Goal: Information Seeking & Learning: Learn about a topic

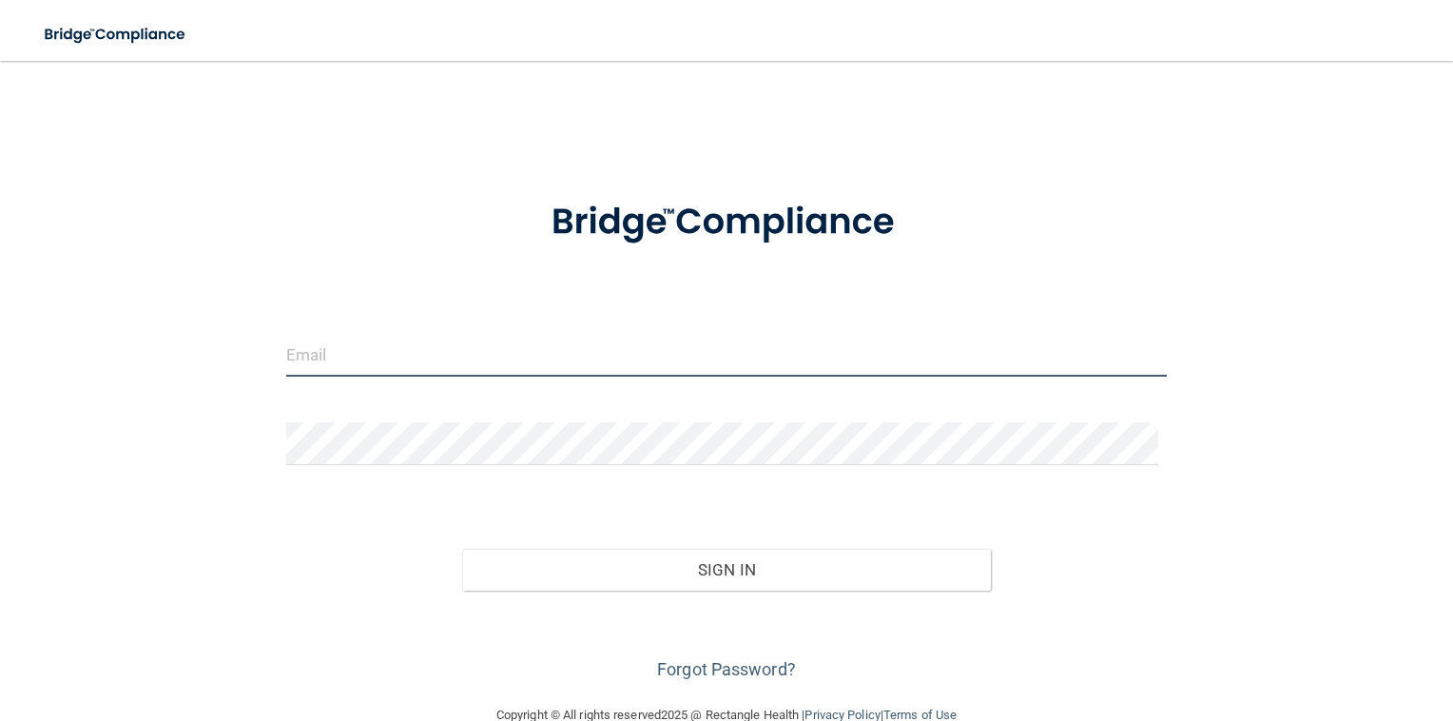
click at [587, 358] on input "email" at bounding box center [726, 355] width 881 height 43
type input "[EMAIL_ADDRESS][DOMAIN_NAME]"
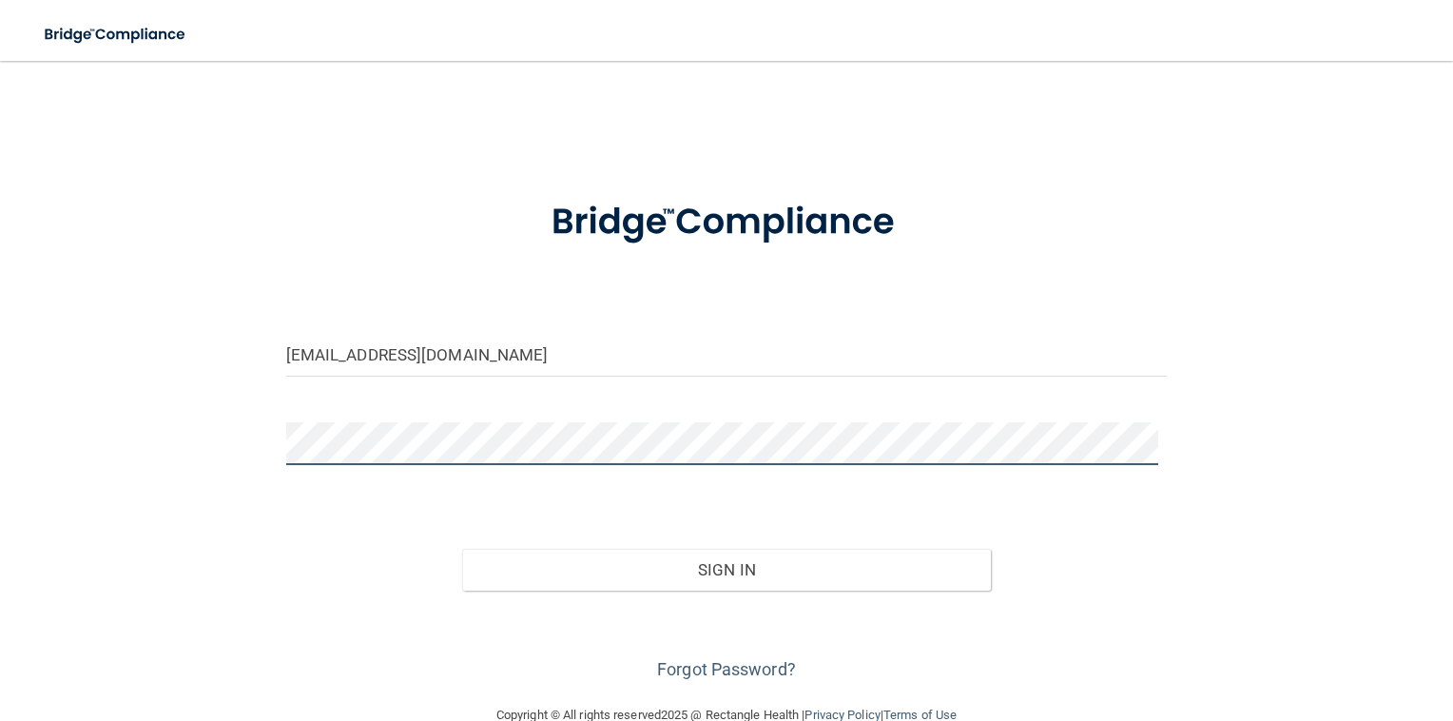
click at [462, 549] on button "Sign In" at bounding box center [726, 570] width 529 height 42
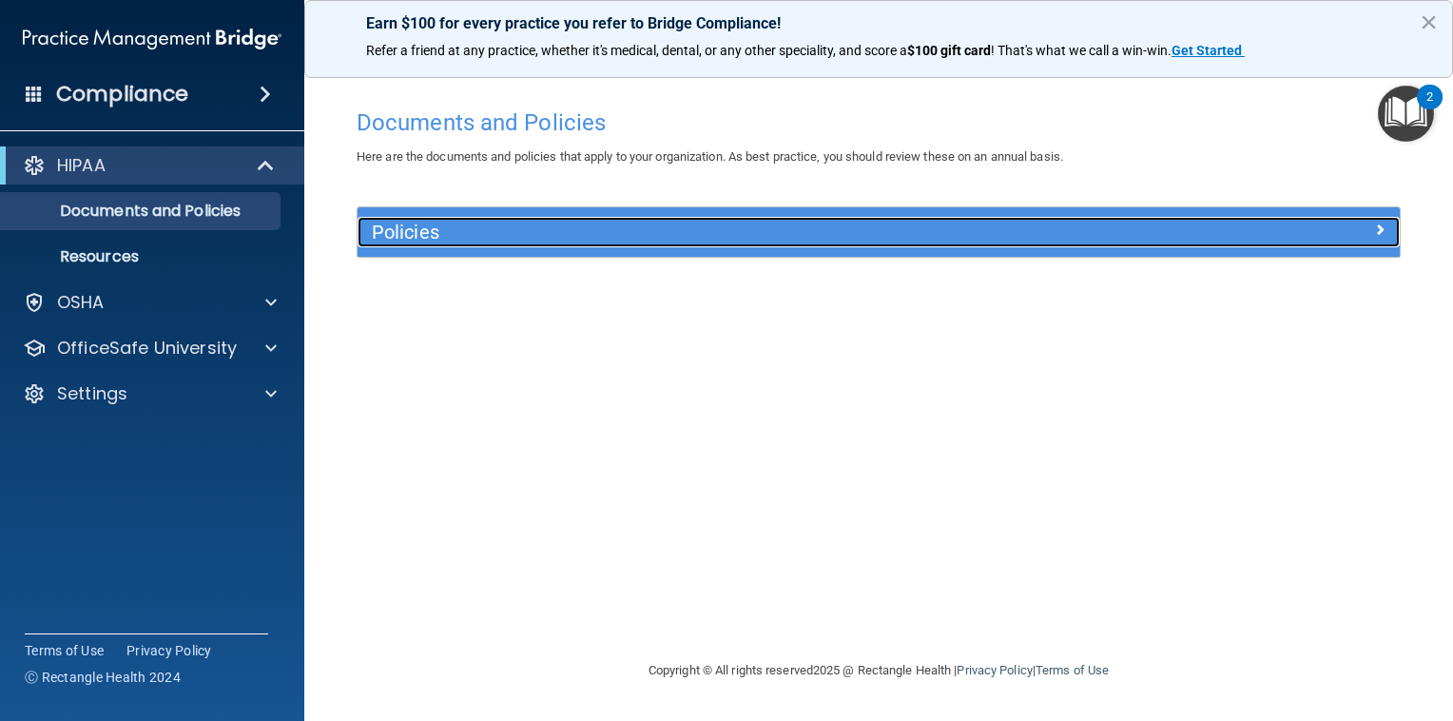
click at [563, 225] on h5 "Policies" at bounding box center [748, 232] width 753 height 21
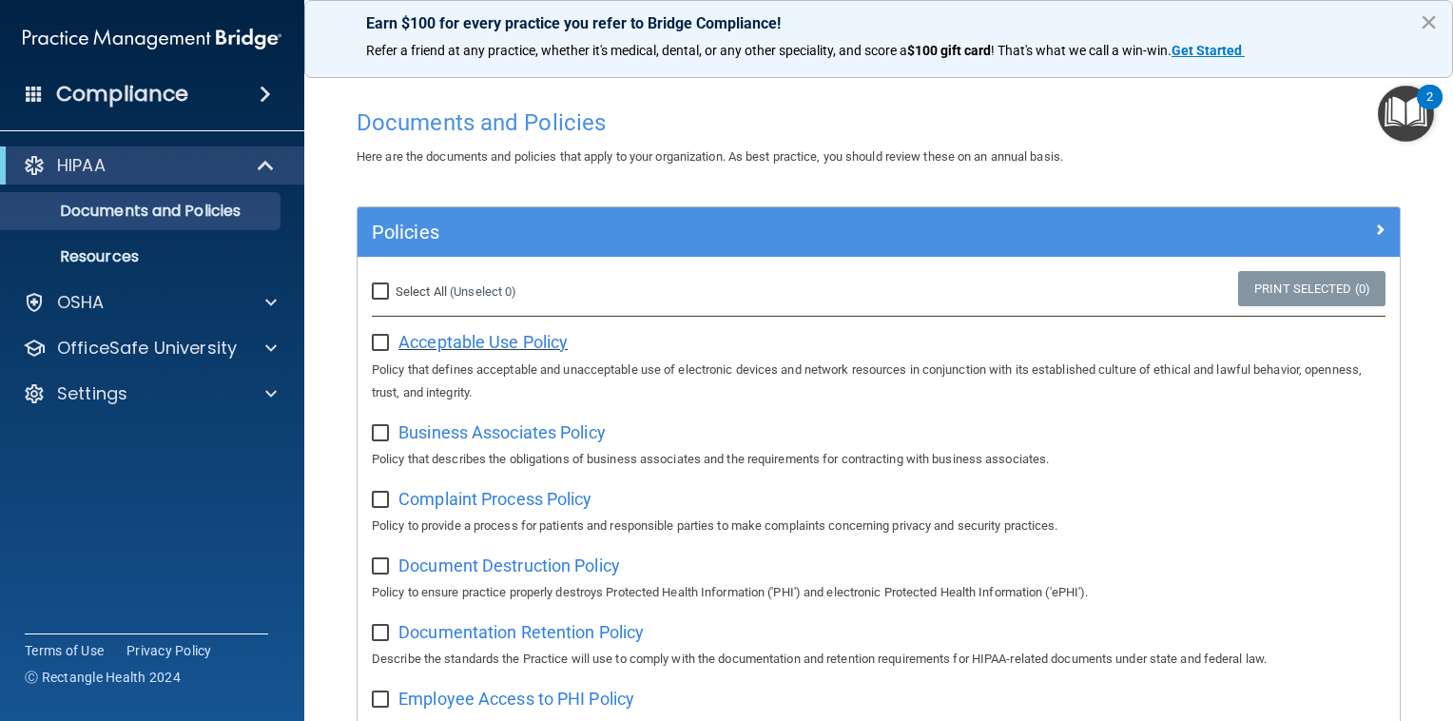
click at [522, 341] on span "Acceptable Use Policy" at bounding box center [482, 342] width 169 height 20
click at [379, 339] on input "checkbox" at bounding box center [383, 343] width 22 height 15
checkbox input "true"
click at [423, 431] on span "Business Associates Policy" at bounding box center [501, 432] width 207 height 20
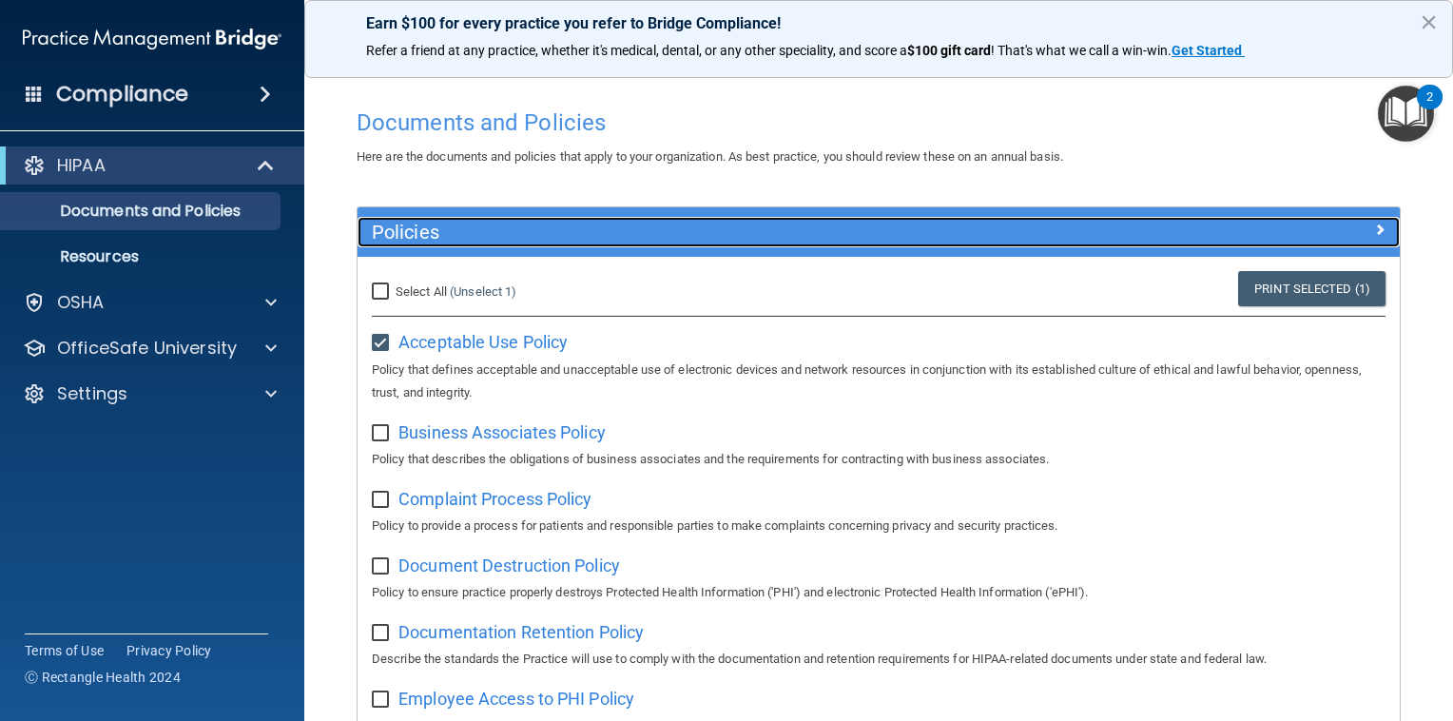
click at [1374, 227] on span at bounding box center [1379, 229] width 11 height 23
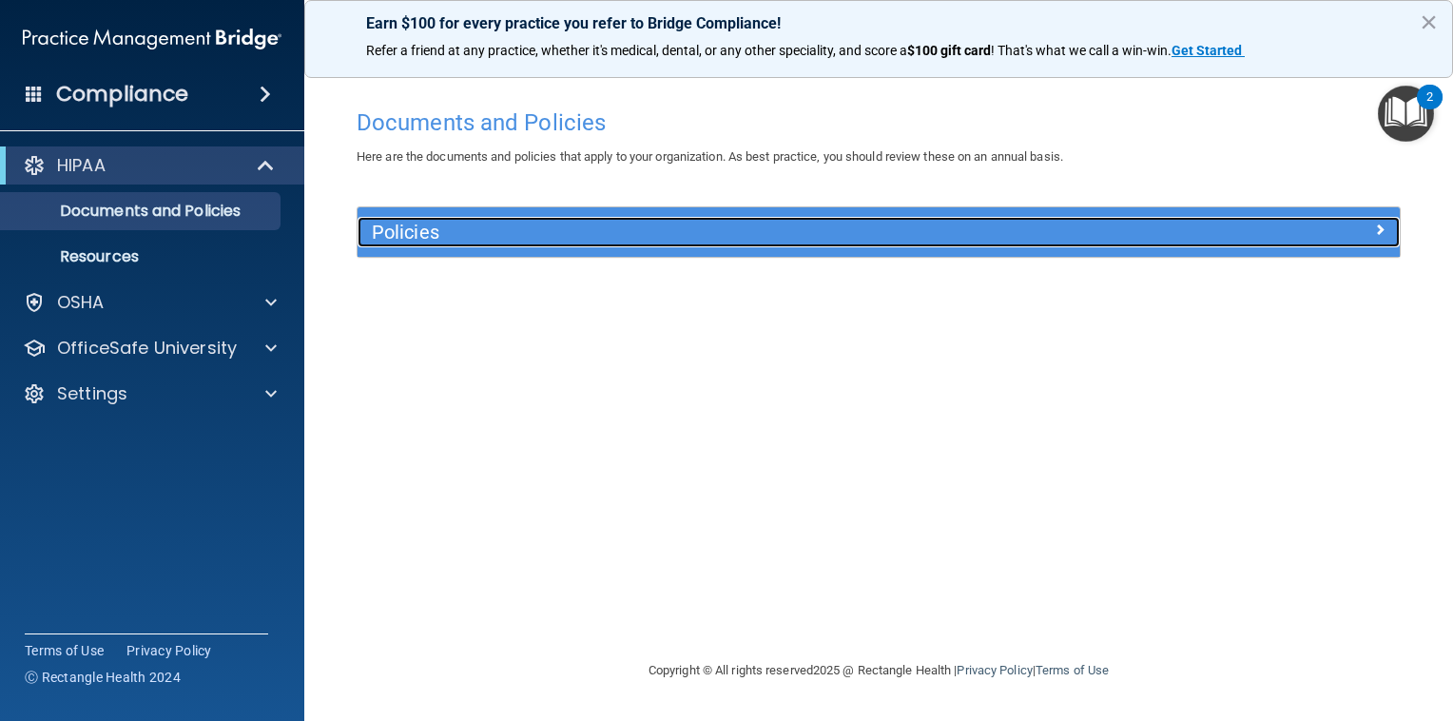
click at [1365, 227] on div at bounding box center [1269, 228] width 260 height 23
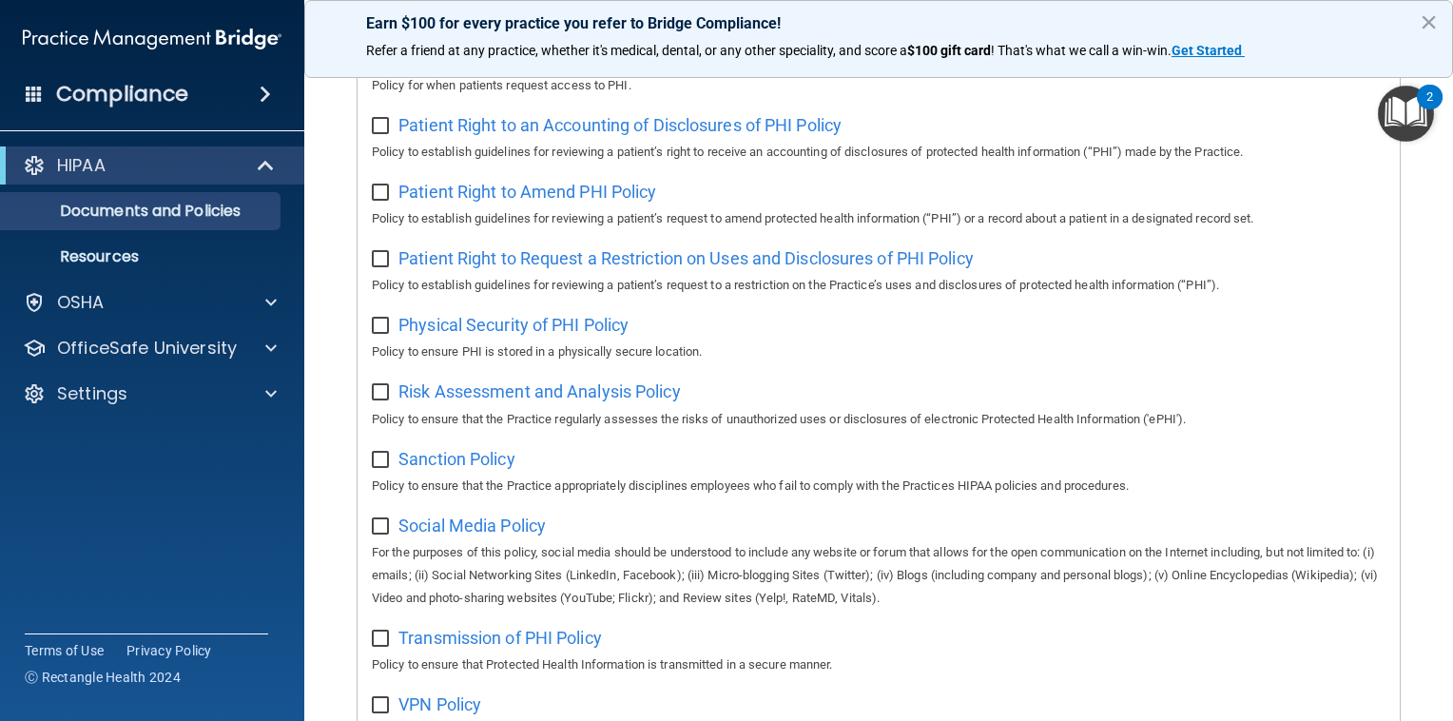
scroll to position [995, 0]
click at [212, 266] on link "Resources" at bounding box center [130, 257] width 299 height 38
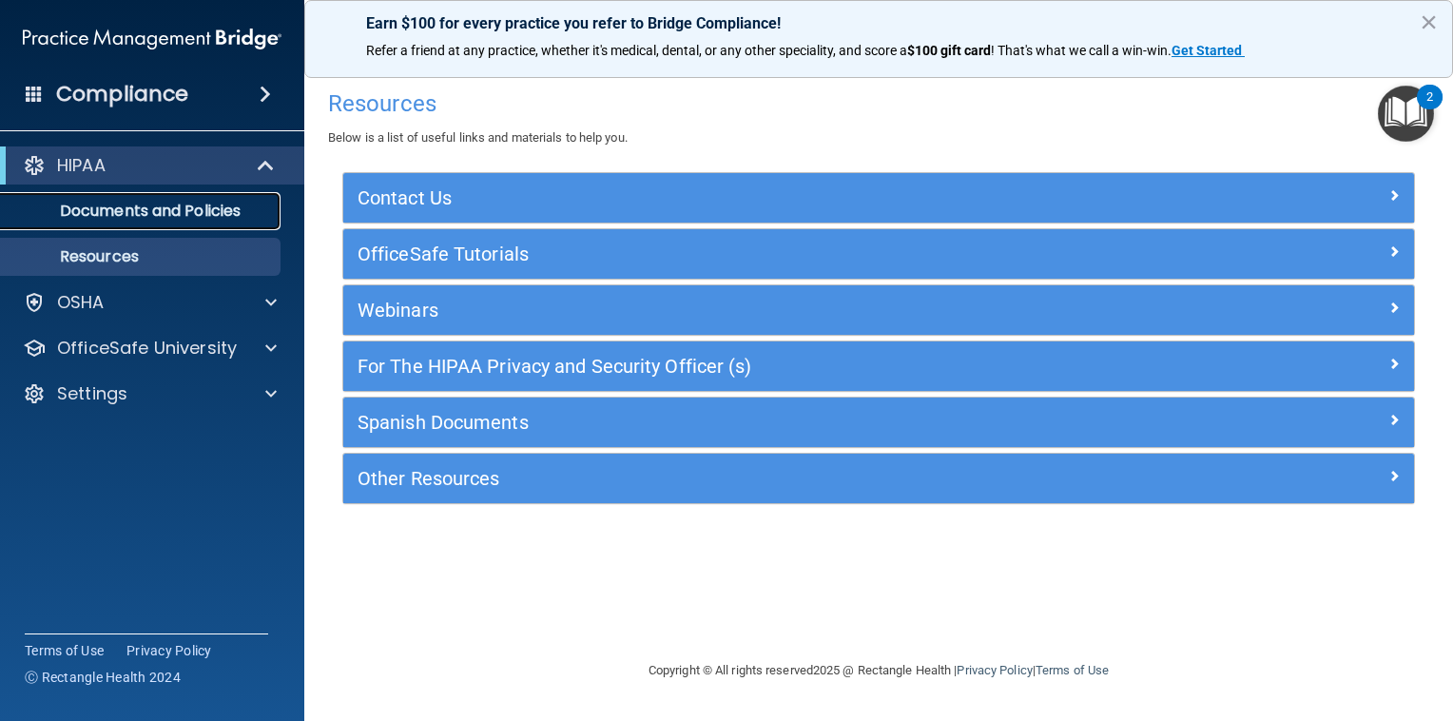
click at [185, 222] on link "Documents and Policies" at bounding box center [130, 211] width 299 height 38
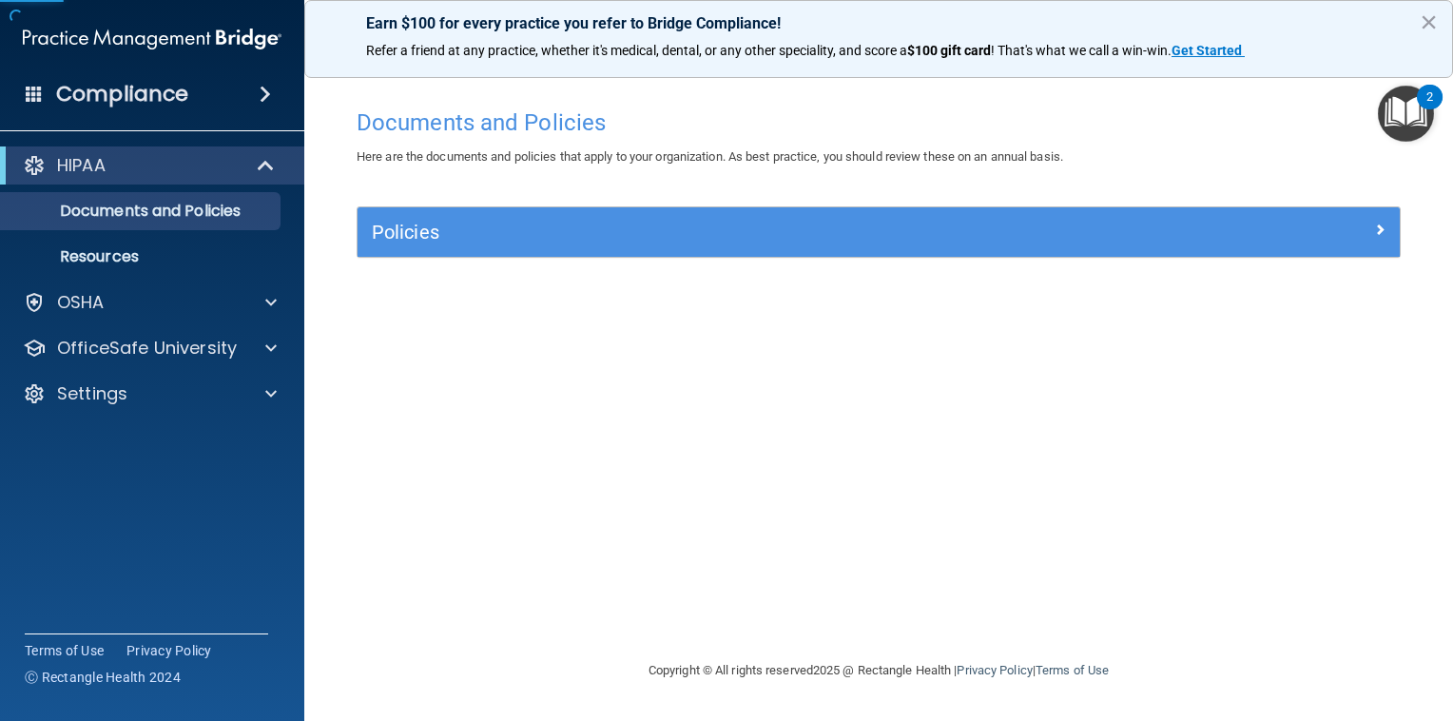
click at [244, 88] on div "Compliance" at bounding box center [152, 94] width 304 height 42
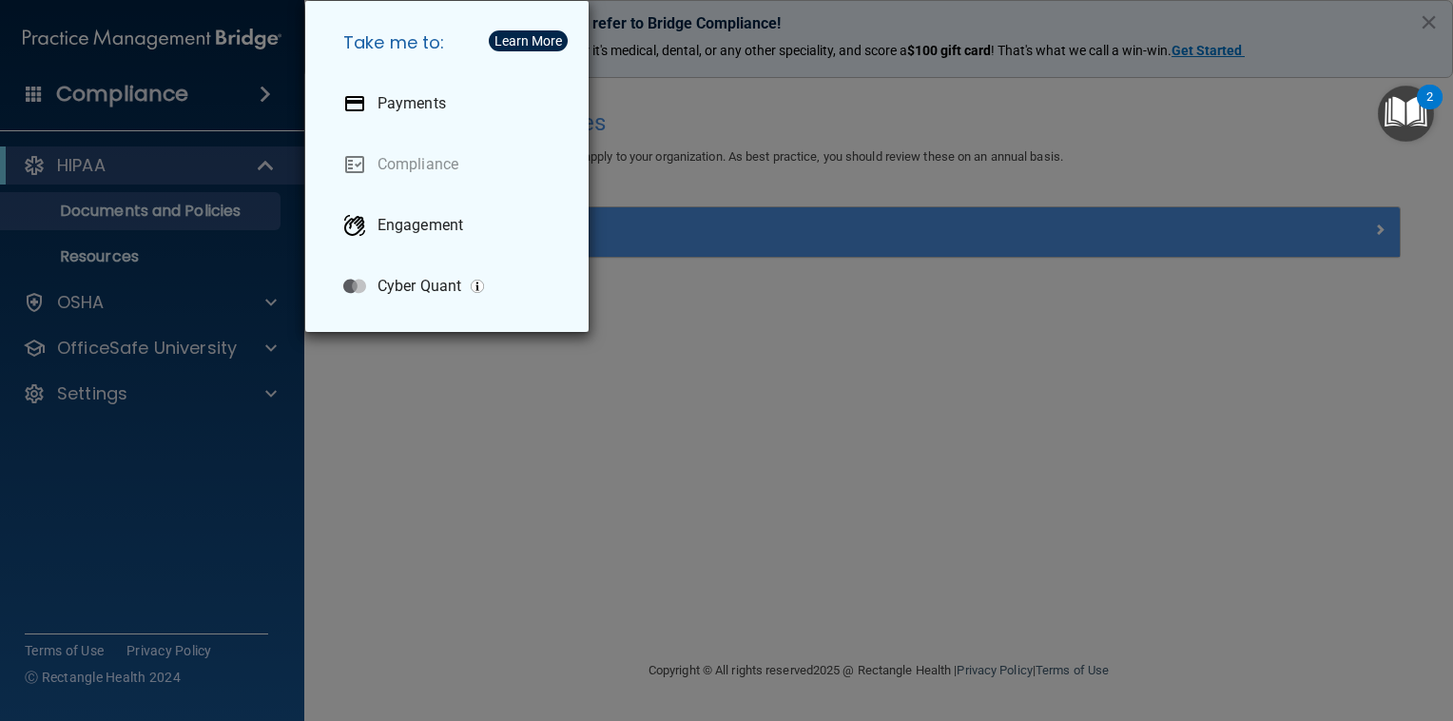
click at [255, 96] on div "Take me to: Payments Compliance Engagement Cyber Quant" at bounding box center [726, 360] width 1453 height 721
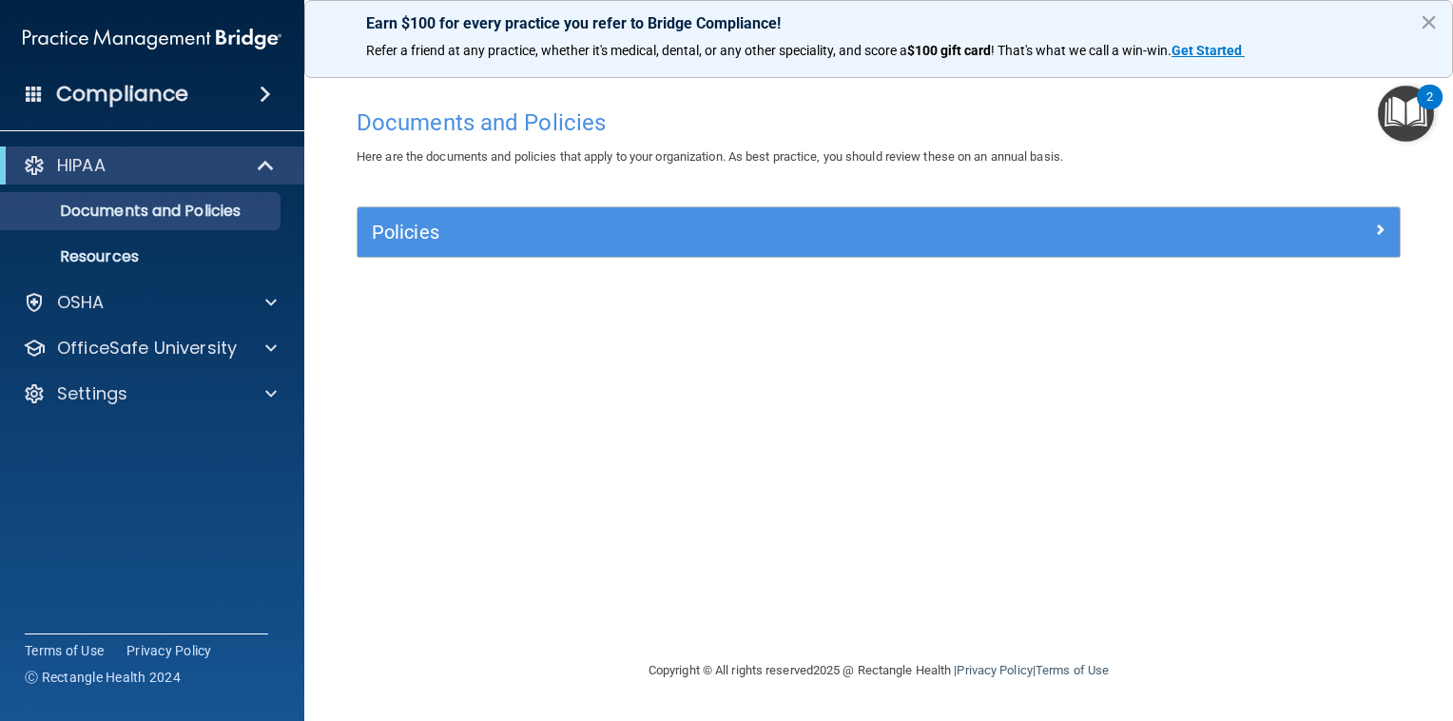
click at [266, 95] on span at bounding box center [265, 94] width 11 height 23
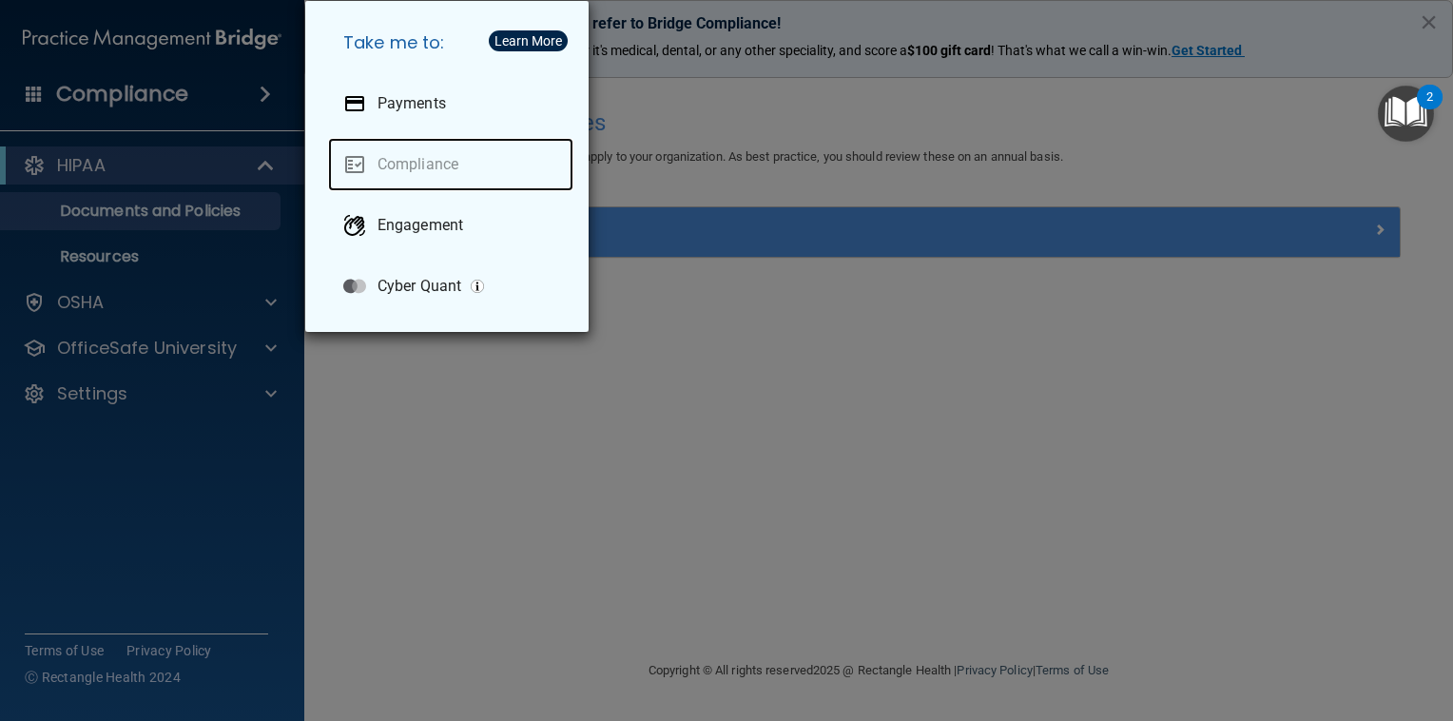
click at [399, 164] on link "Compliance" at bounding box center [450, 164] width 245 height 53
click at [229, 153] on div "Take me to: Payments Compliance Engagement Cyber Quant" at bounding box center [726, 360] width 1453 height 721
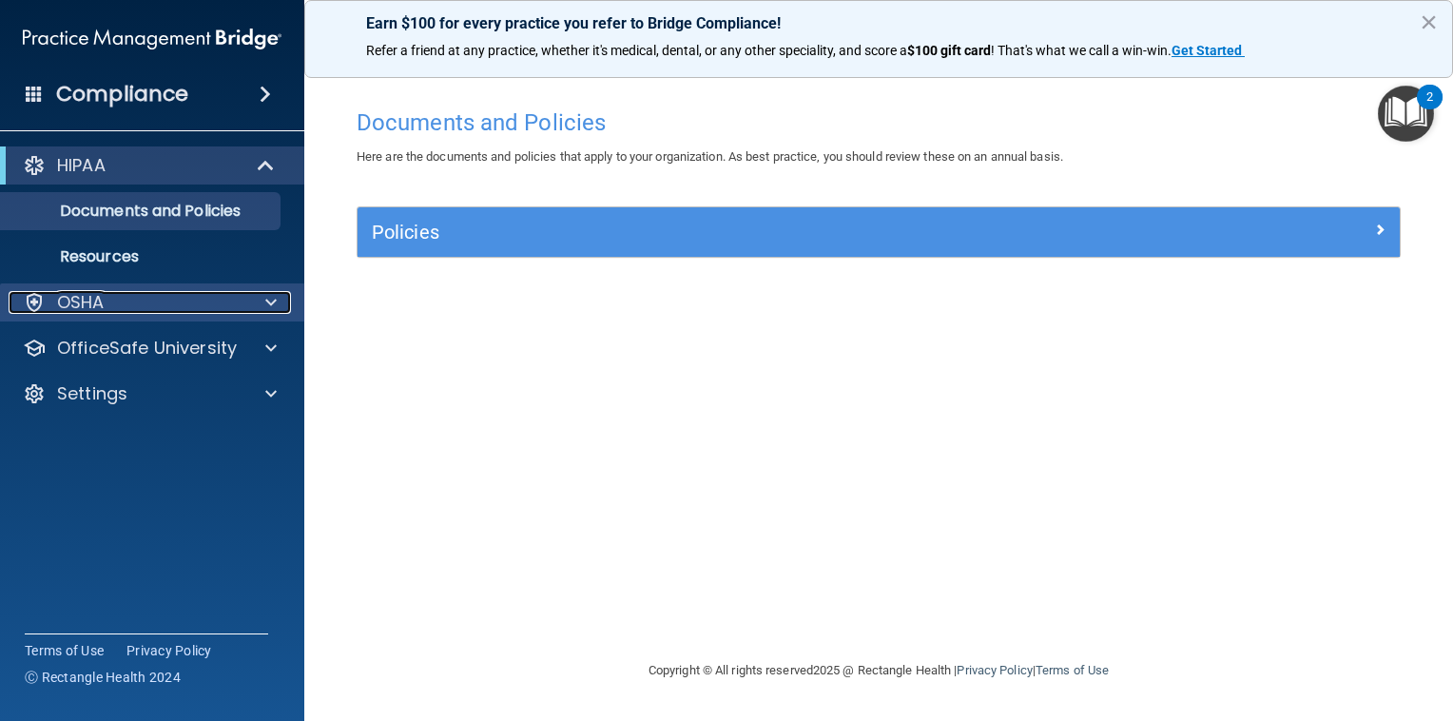
click at [209, 302] on div "OSHA" at bounding box center [127, 302] width 236 height 23
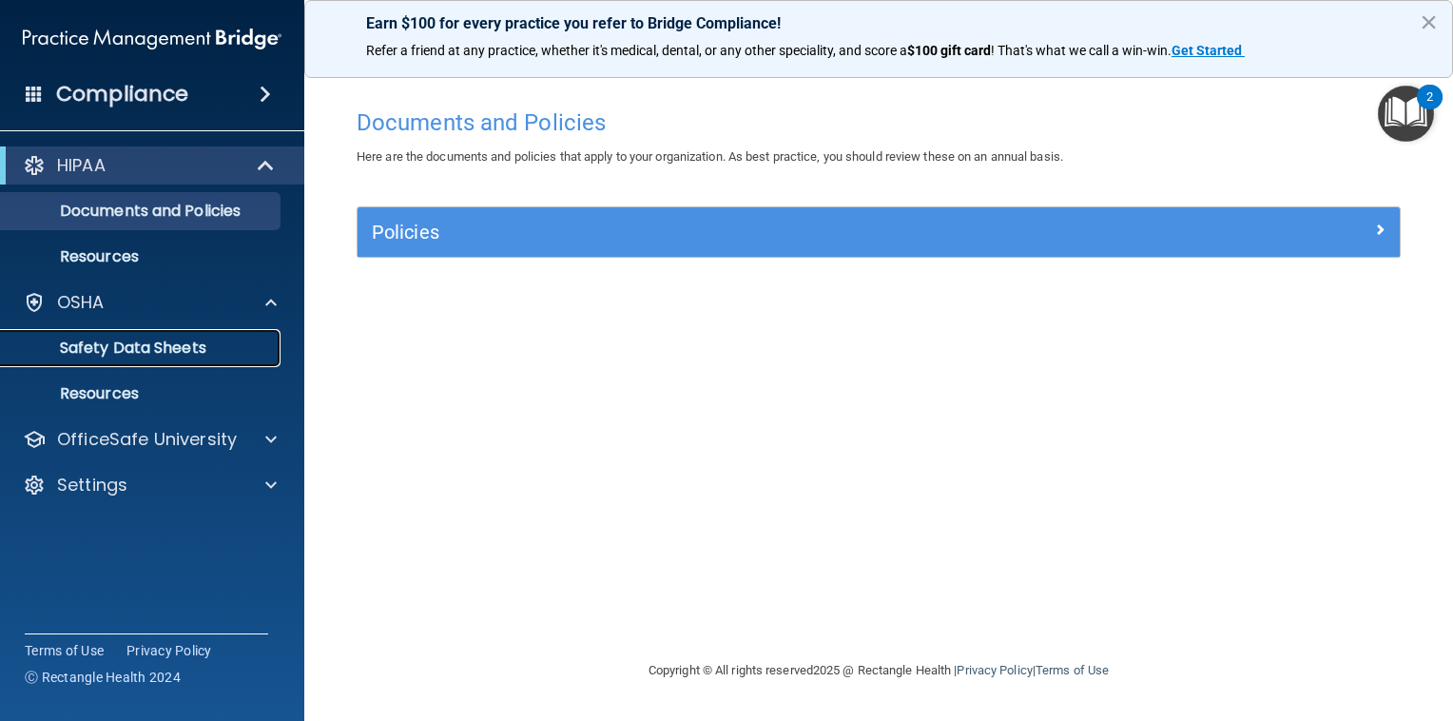
click at [154, 346] on p "Safety Data Sheets" at bounding box center [142, 347] width 260 height 19
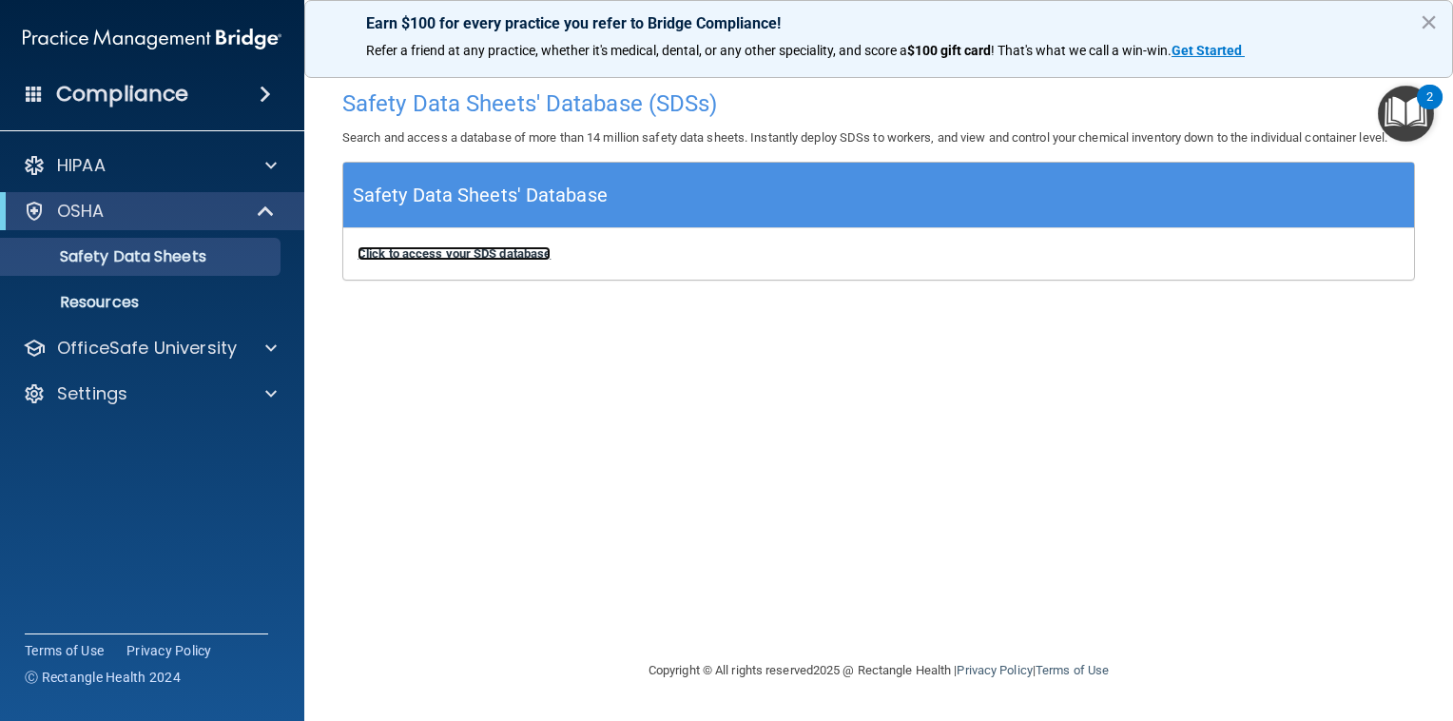
click at [504, 252] on b "Click to access your SDS database" at bounding box center [453, 253] width 193 height 14
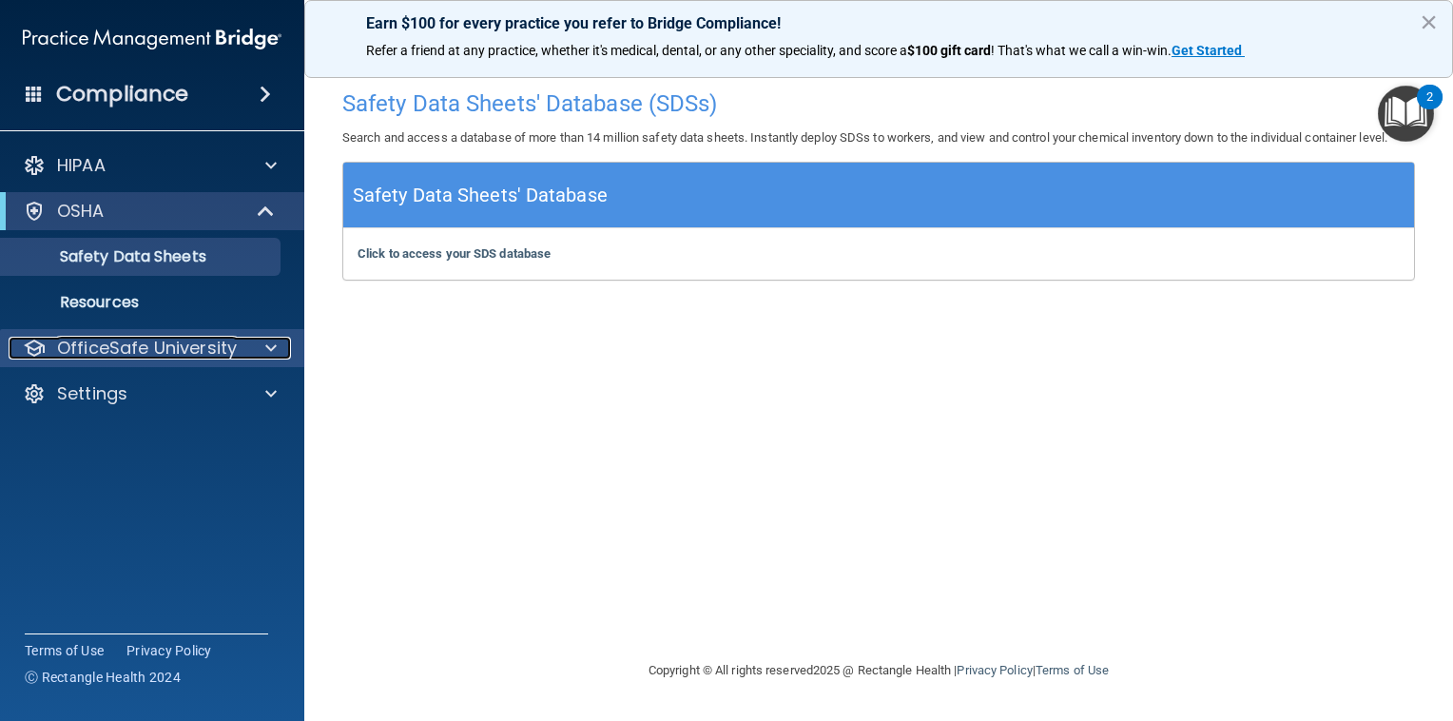
click at [183, 341] on p "OfficeSafe University" at bounding box center [147, 348] width 180 height 23
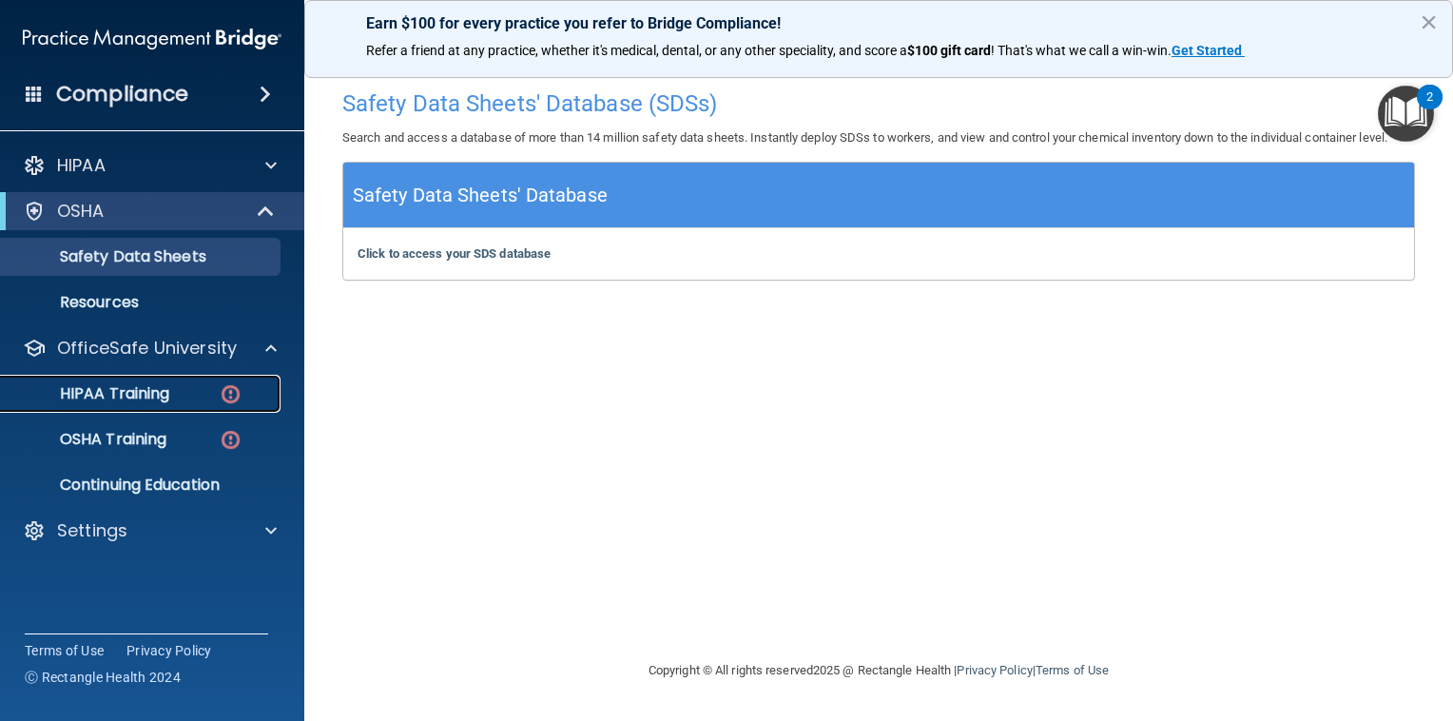
click at [171, 397] on div "HIPAA Training" at bounding box center [142, 393] width 260 height 19
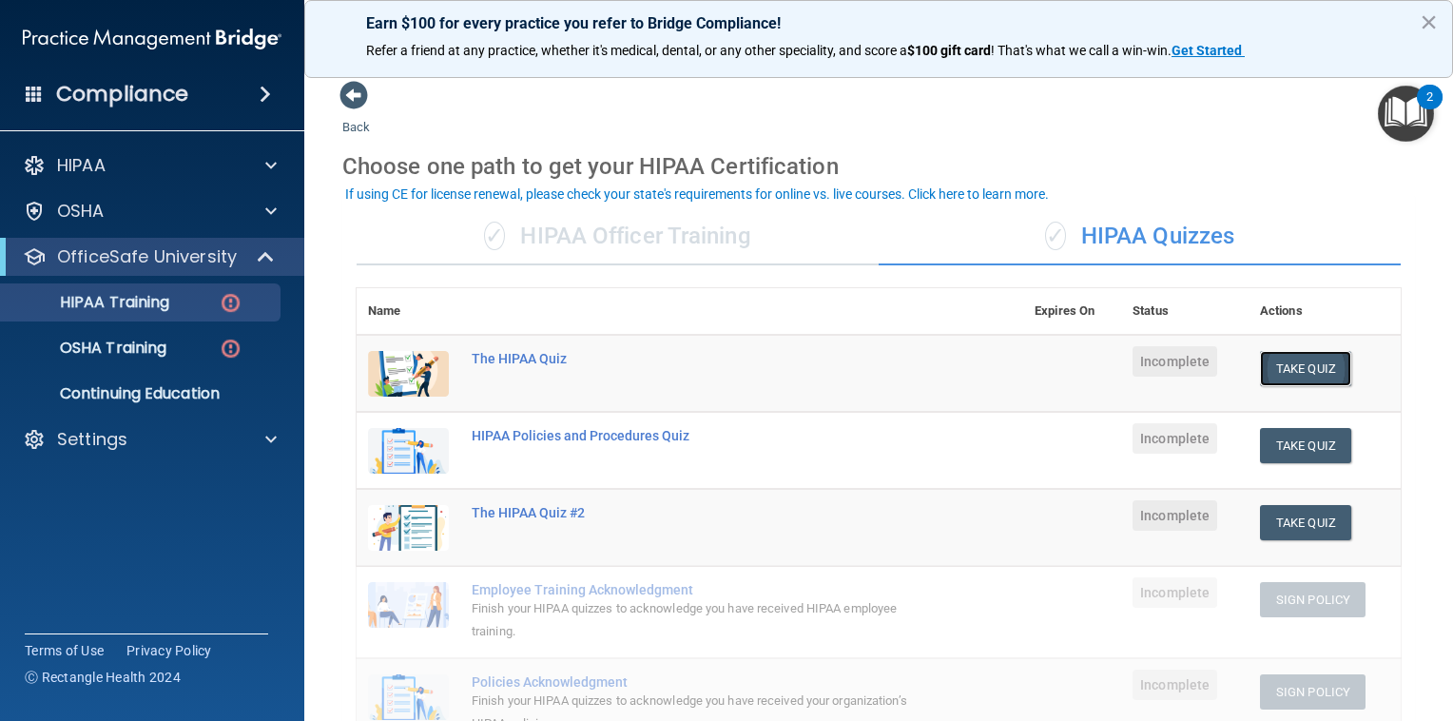
click at [1293, 373] on button "Take Quiz" at bounding box center [1305, 368] width 91 height 35
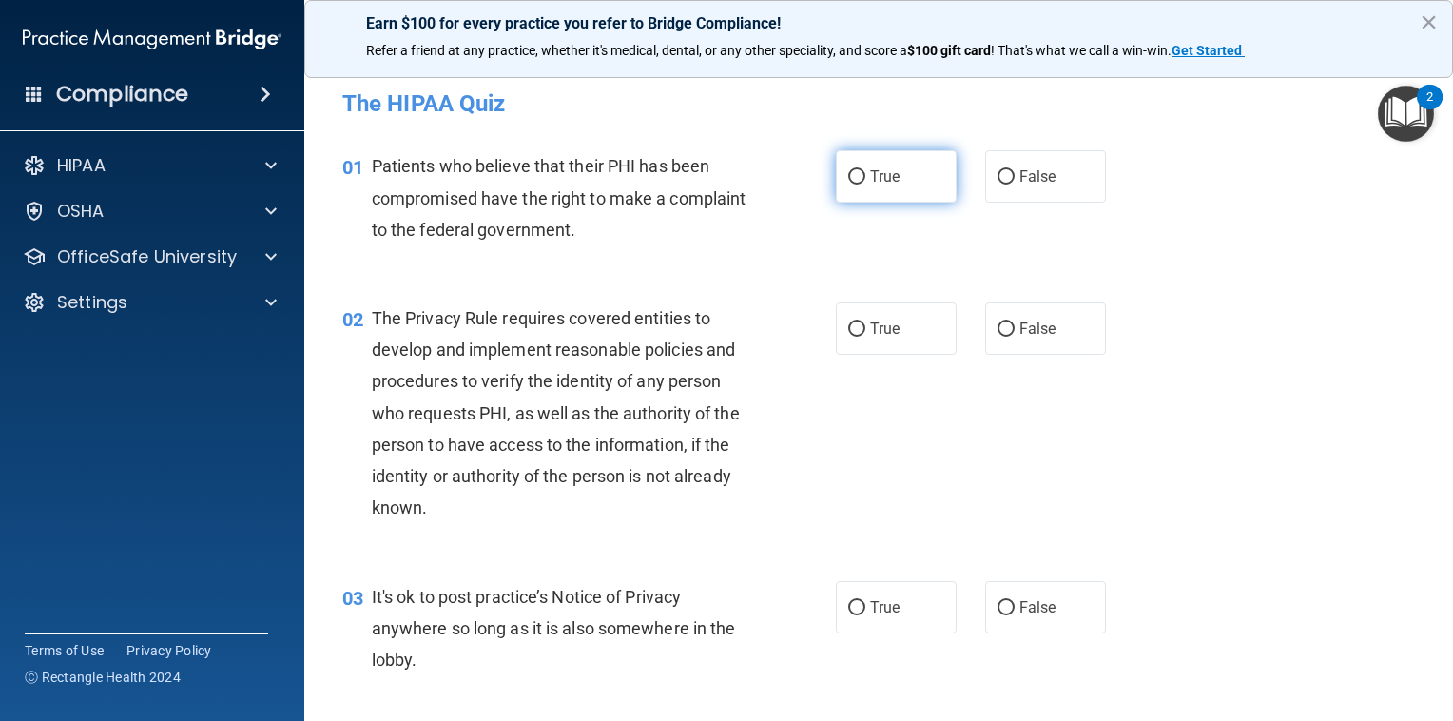
click at [870, 183] on span "True" at bounding box center [884, 176] width 29 height 18
click at [865, 183] on input "True" at bounding box center [856, 177] width 17 height 14
radio input "true"
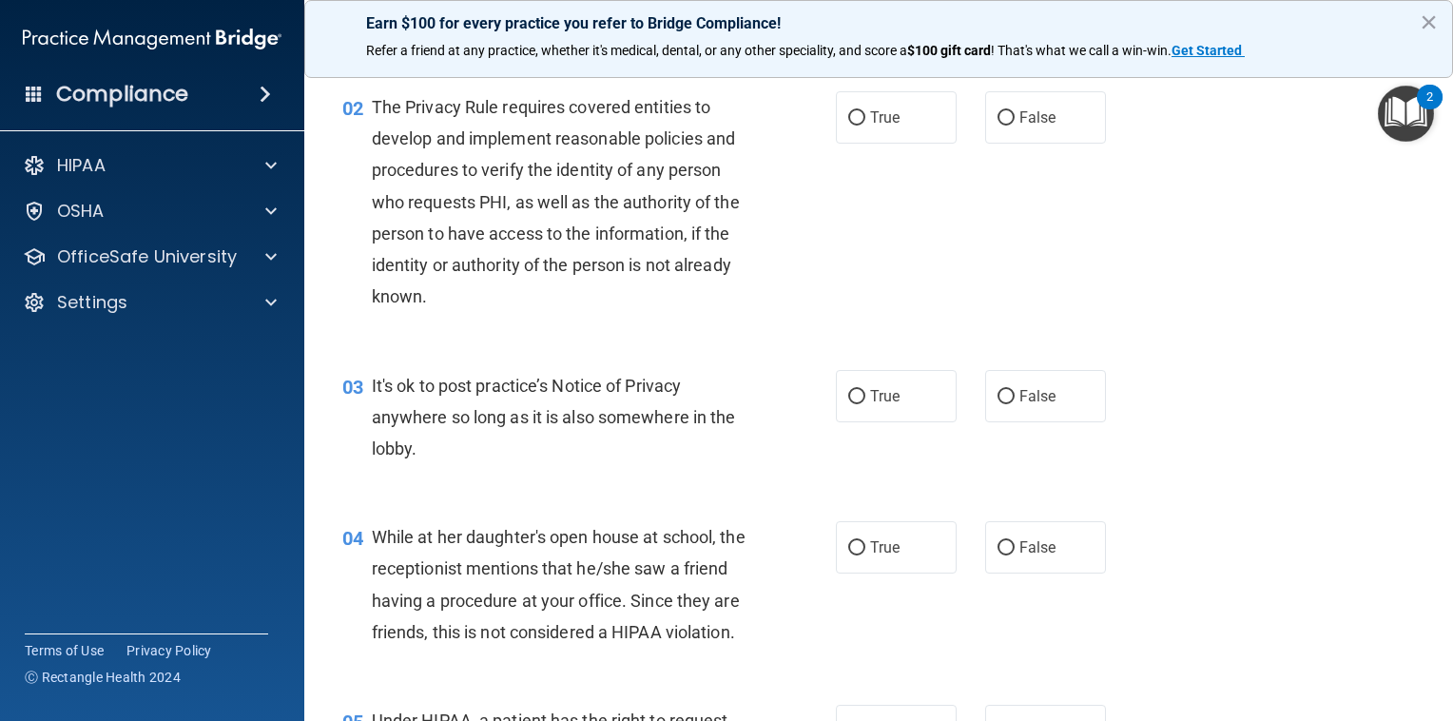
scroll to position [209, 0]
click at [848, 113] on input "True" at bounding box center [856, 120] width 17 height 14
radio input "true"
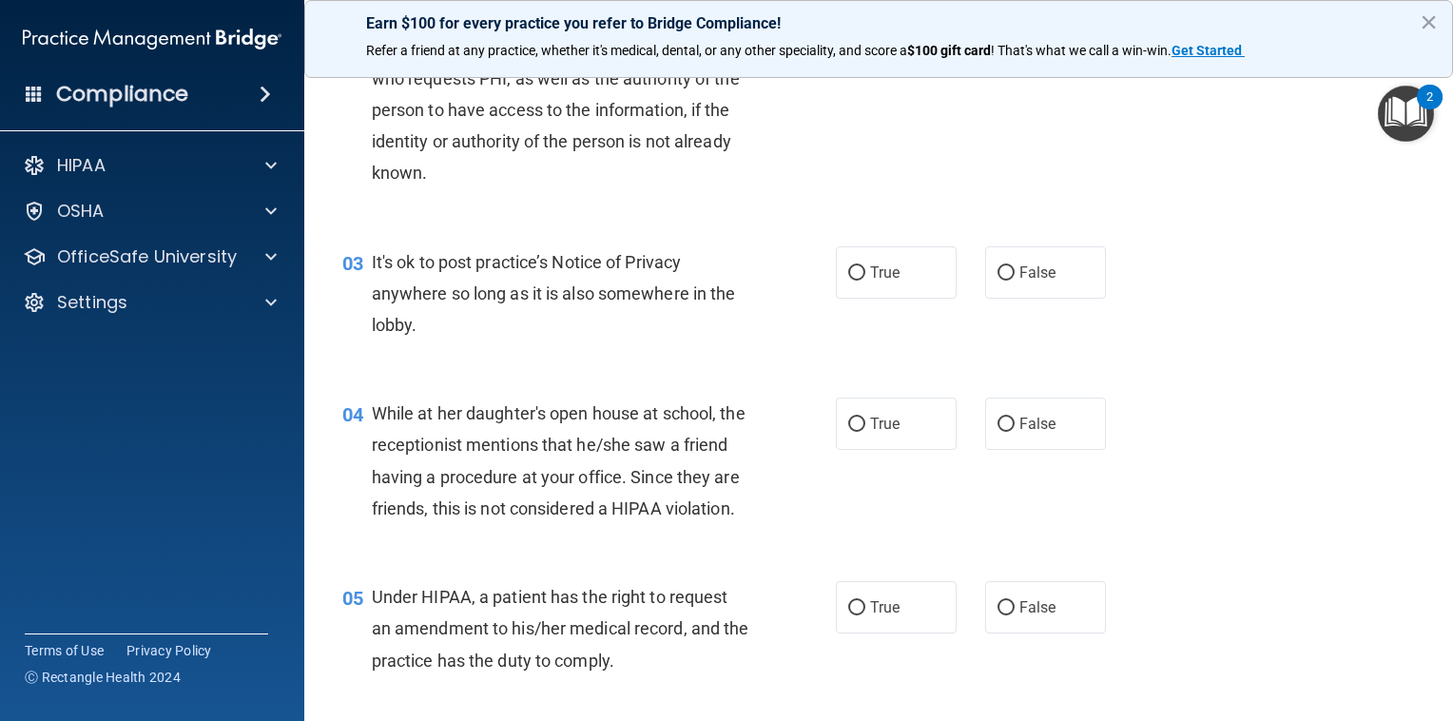
scroll to position [338, 0]
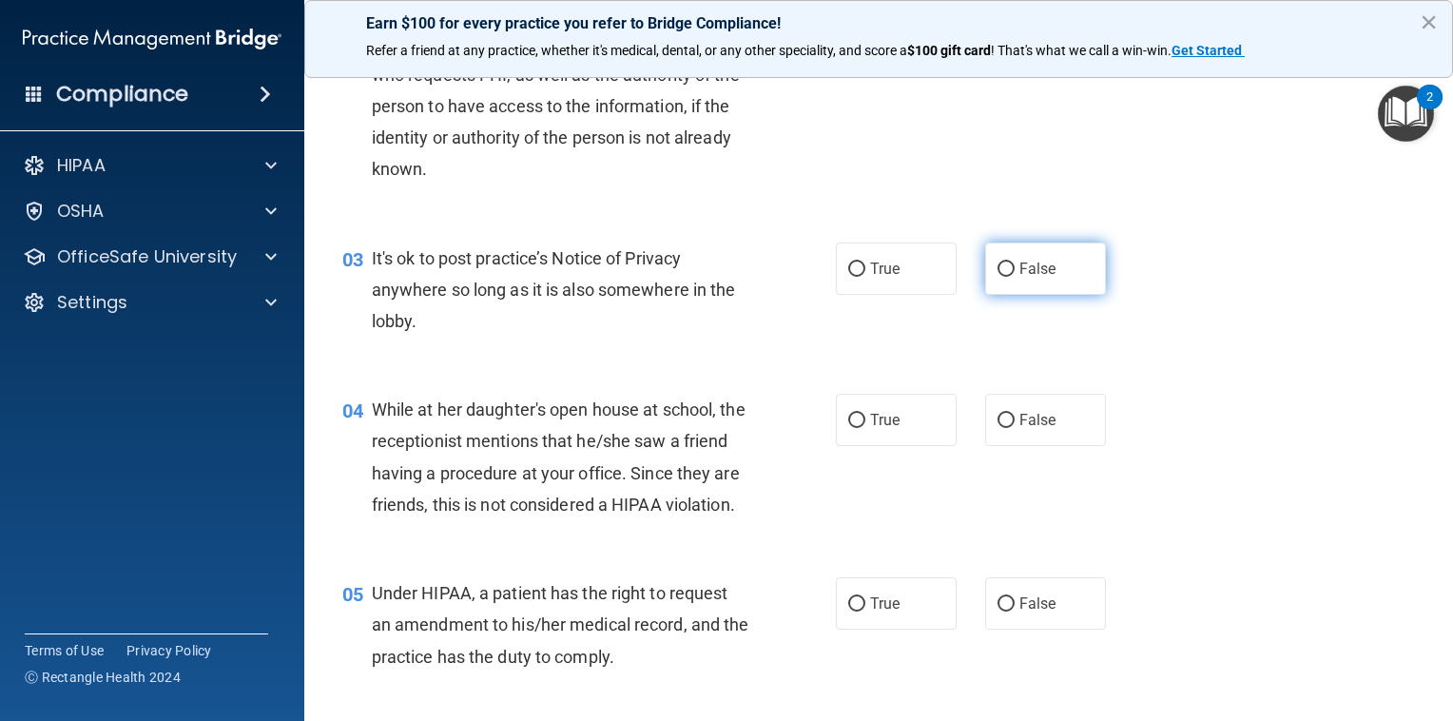
click at [1027, 264] on span "False" at bounding box center [1037, 269] width 37 height 18
click at [1014, 264] on input "False" at bounding box center [1005, 269] width 17 height 14
radio input "true"
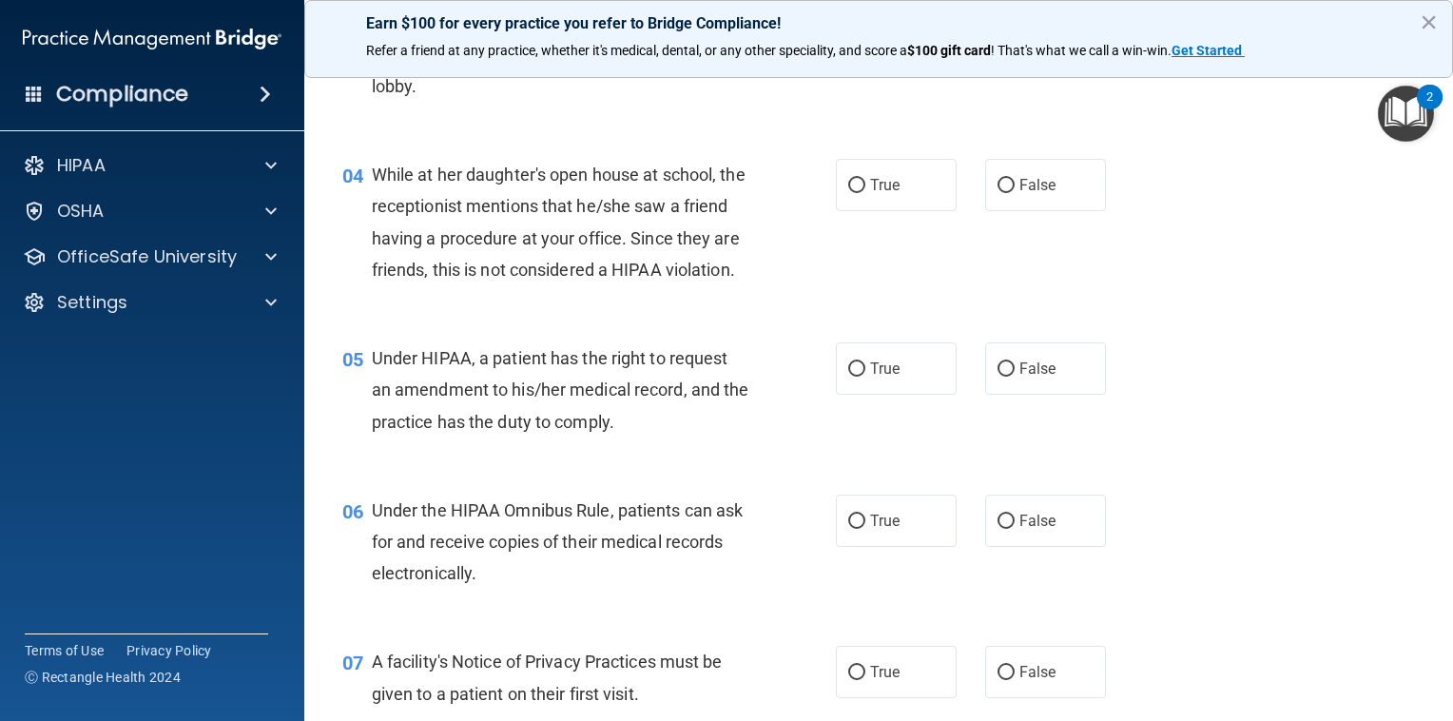
scroll to position [567, 0]
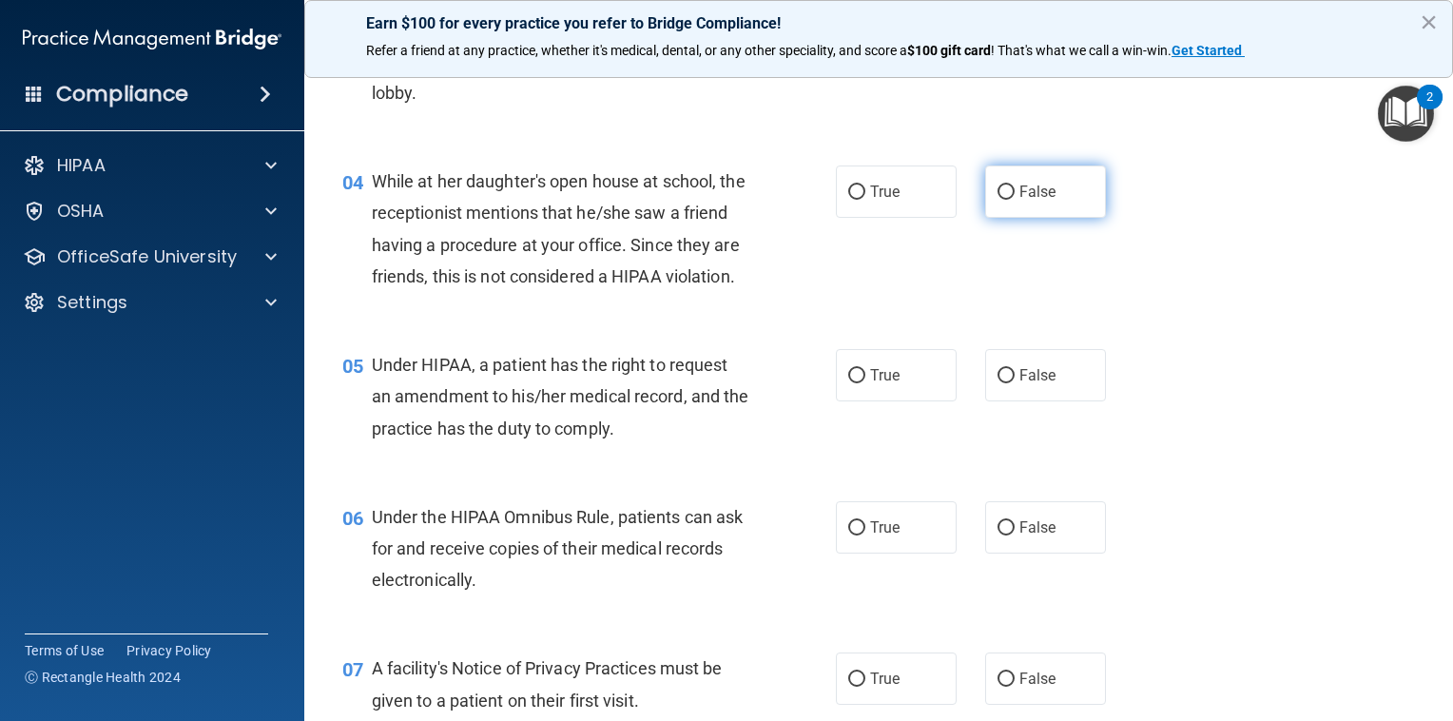
click at [1019, 190] on span "False" at bounding box center [1037, 192] width 37 height 18
click at [1014, 190] on input "False" at bounding box center [1005, 192] width 17 height 14
radio input "true"
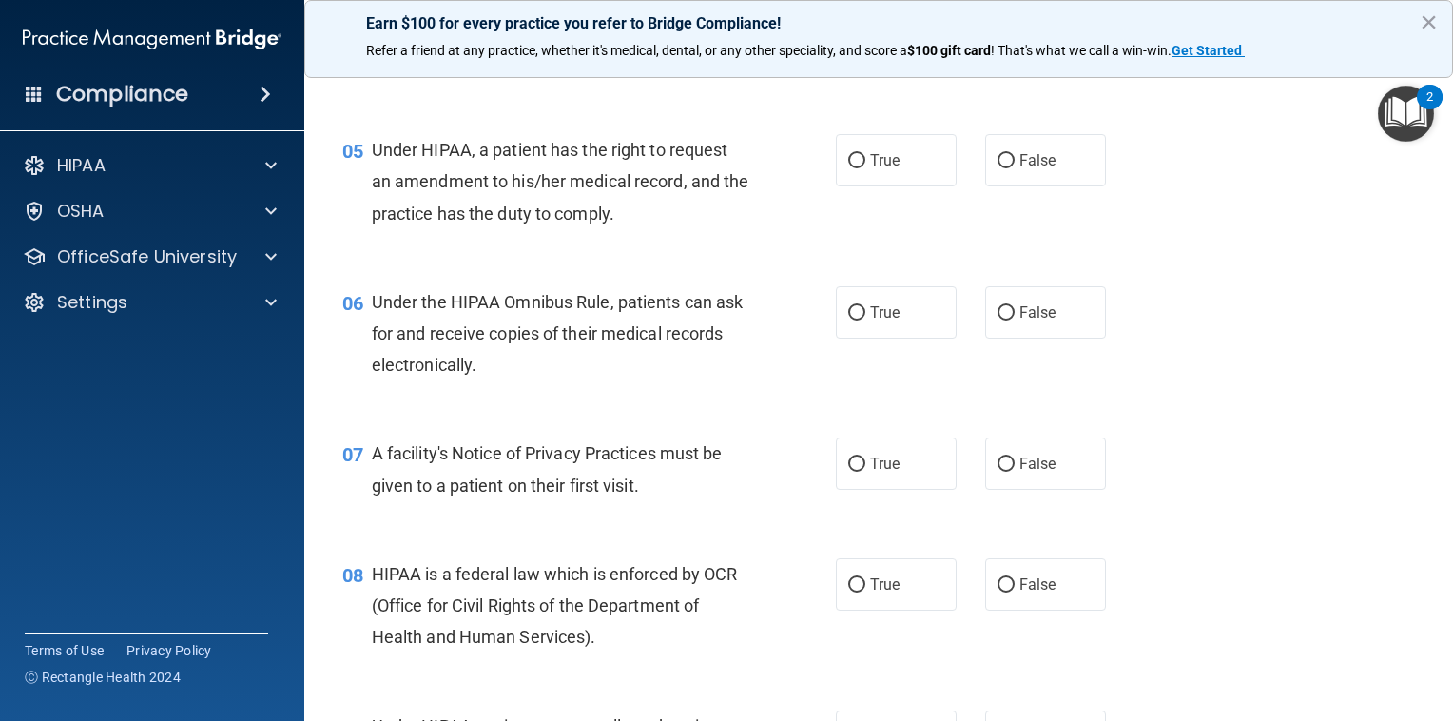
scroll to position [780, 0]
click at [852, 170] on input "True" at bounding box center [856, 163] width 17 height 14
radio input "true"
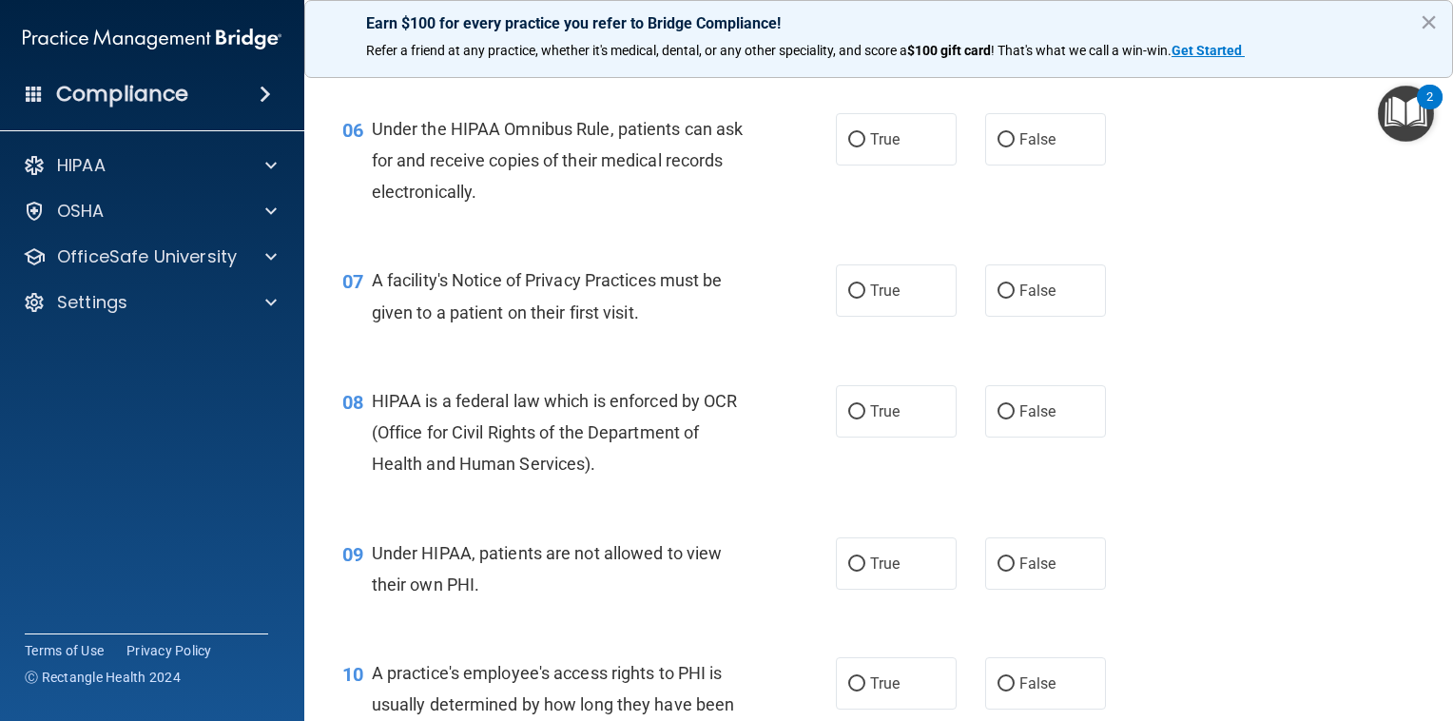
scroll to position [955, 0]
click at [838, 165] on label "True" at bounding box center [896, 139] width 121 height 52
click at [848, 147] on input "True" at bounding box center [856, 140] width 17 height 14
radio input "true"
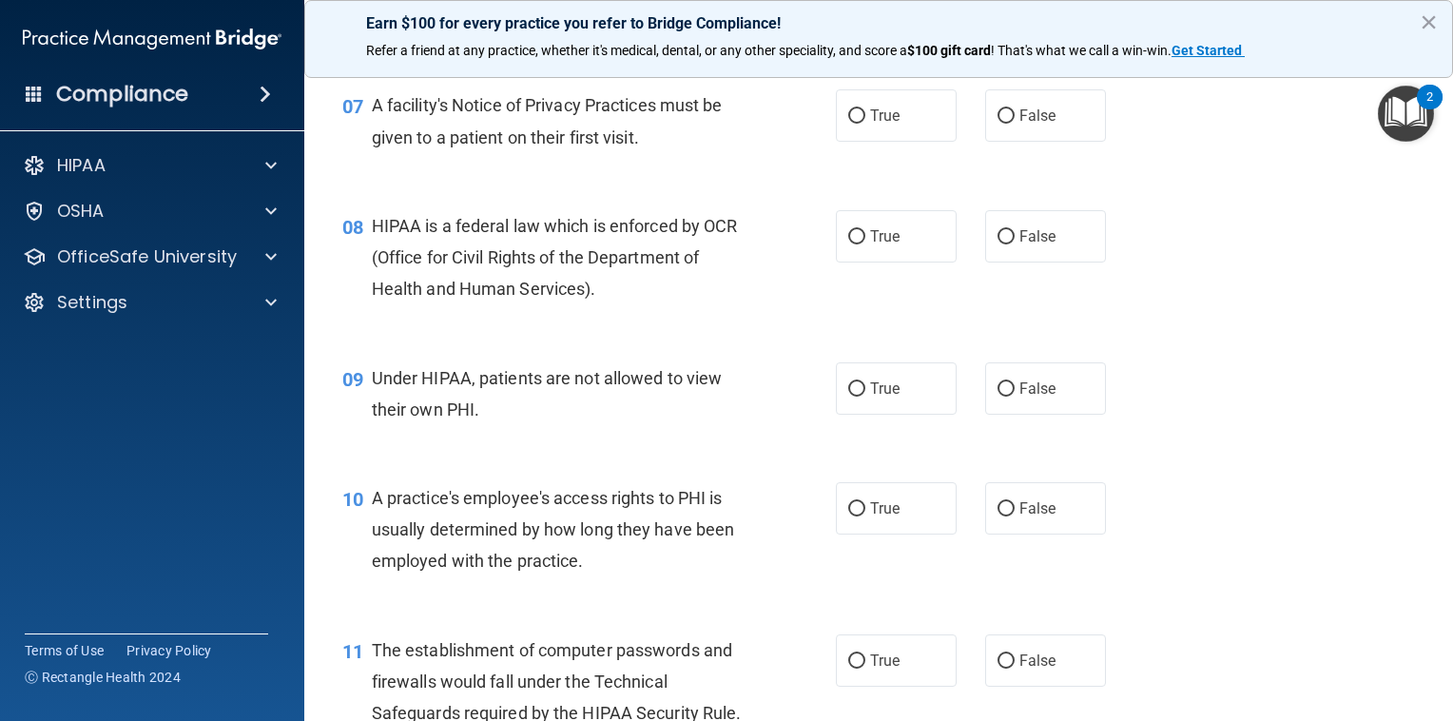
scroll to position [1129, 0]
click at [866, 142] on label "True" at bounding box center [896, 115] width 121 height 52
click at [865, 124] on input "True" at bounding box center [856, 116] width 17 height 14
radio input "true"
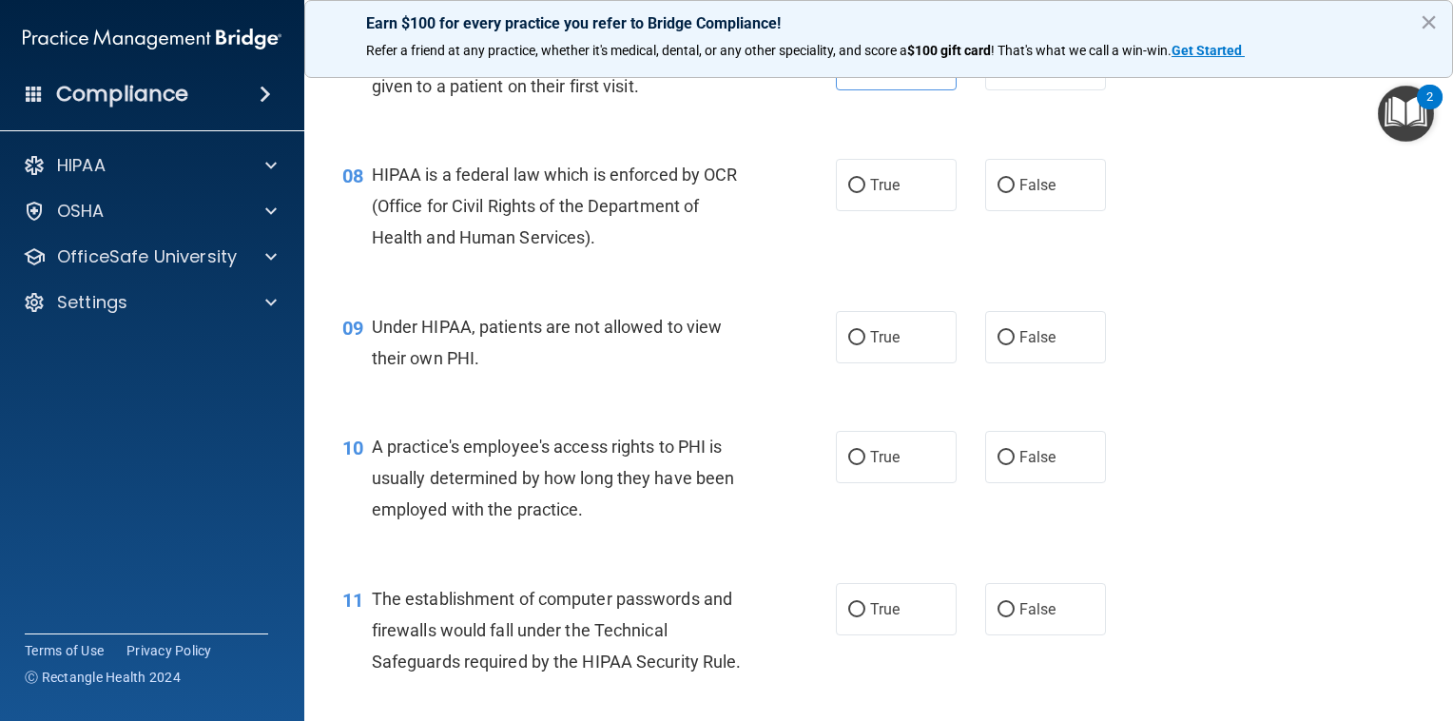
scroll to position [1183, 0]
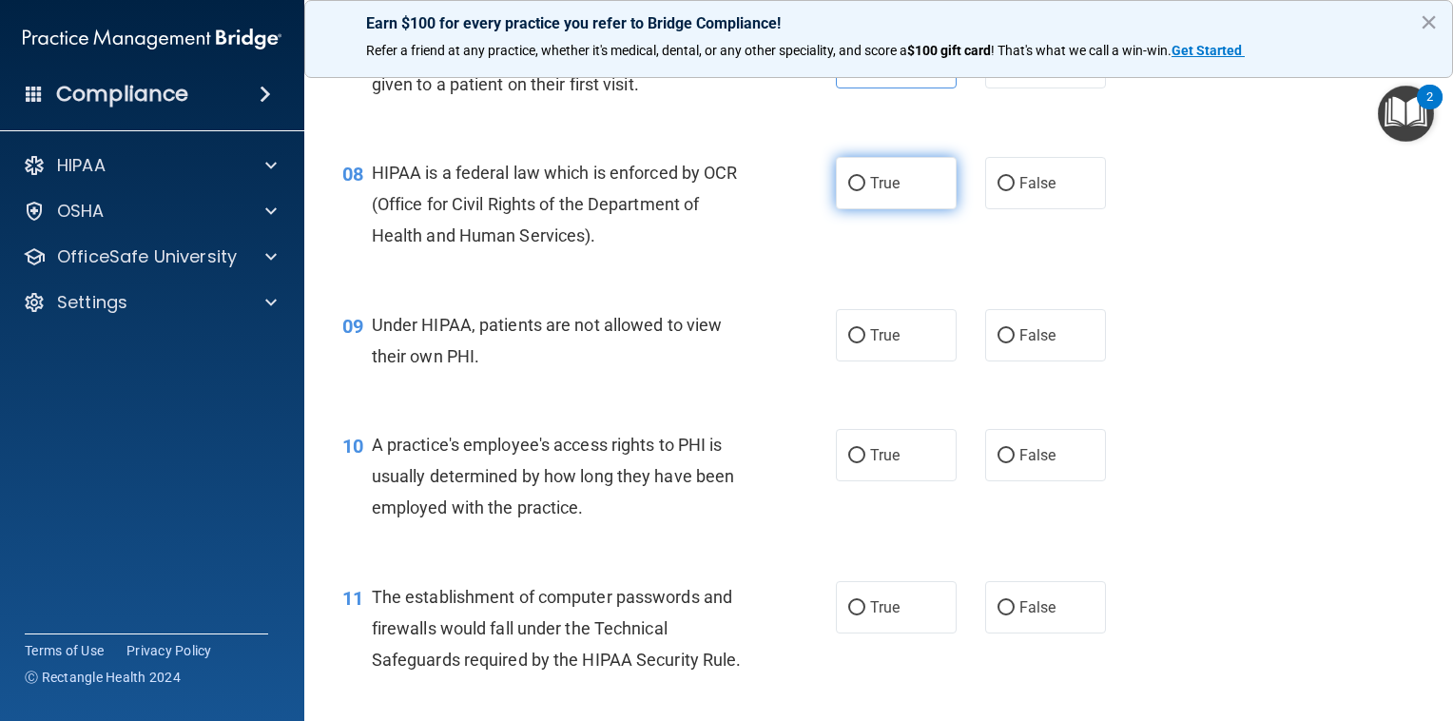
click at [859, 206] on label "True" at bounding box center [896, 183] width 121 height 52
click at [859, 191] on input "True" at bounding box center [856, 184] width 17 height 14
radio input "true"
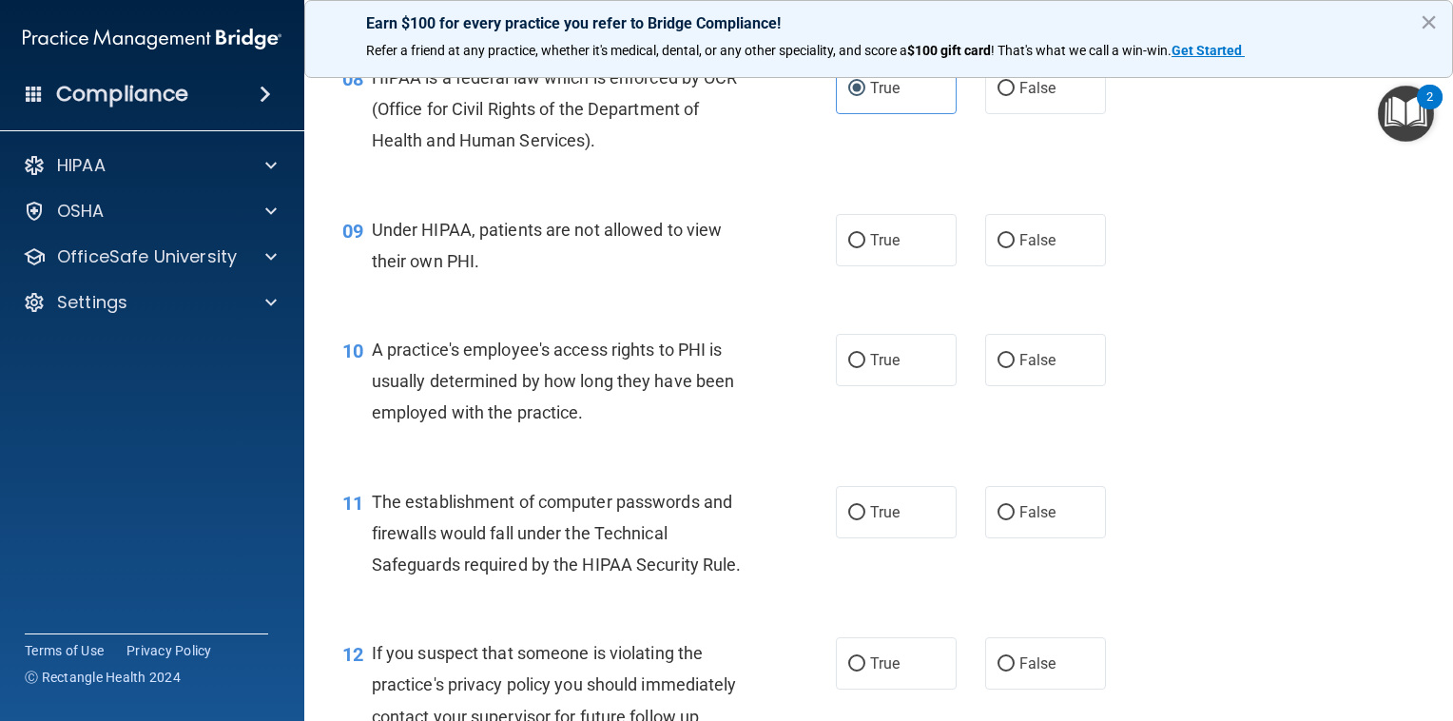
scroll to position [1278, 0]
click at [1004, 266] on label "False" at bounding box center [1045, 240] width 121 height 52
click at [1004, 248] on input "False" at bounding box center [1005, 241] width 17 height 14
radio input "true"
click at [1019, 369] on span "False" at bounding box center [1037, 360] width 37 height 18
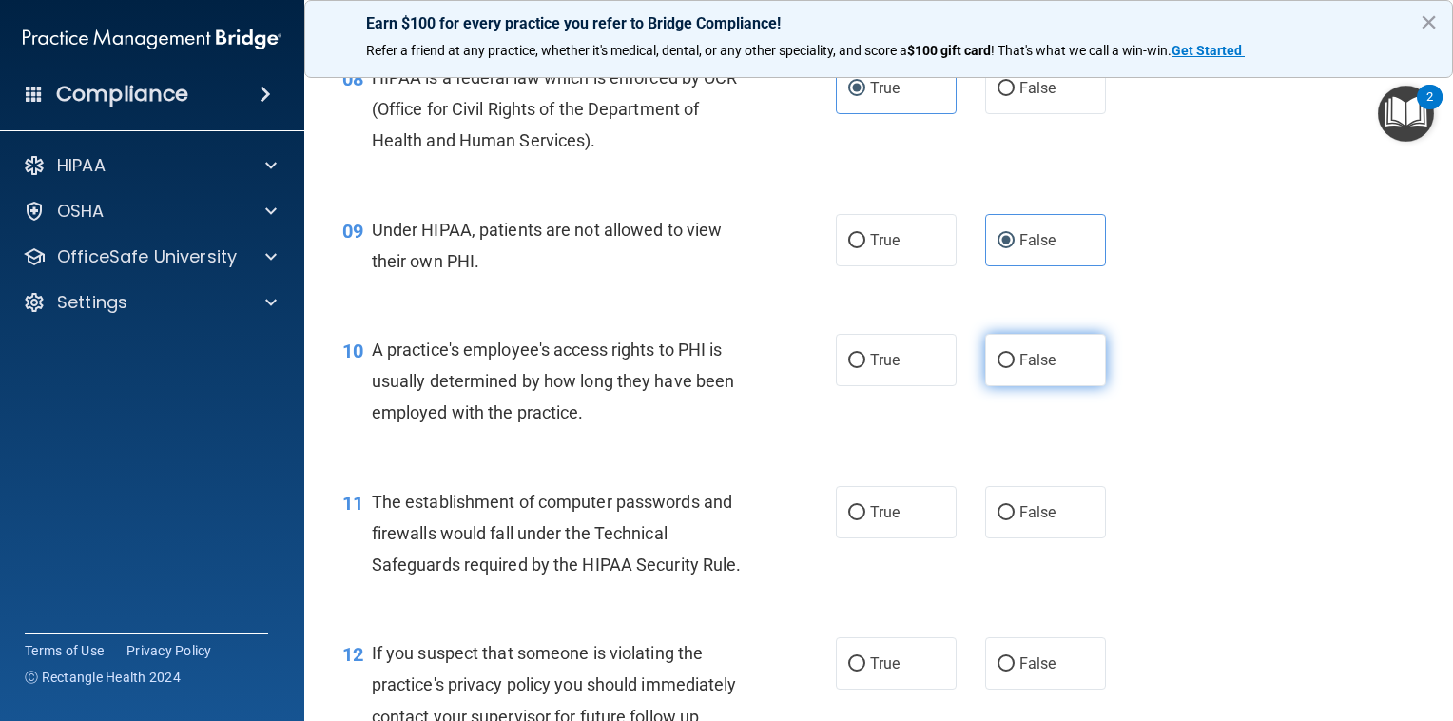
click at [1012, 368] on input "False" at bounding box center [1005, 361] width 17 height 14
radio input "true"
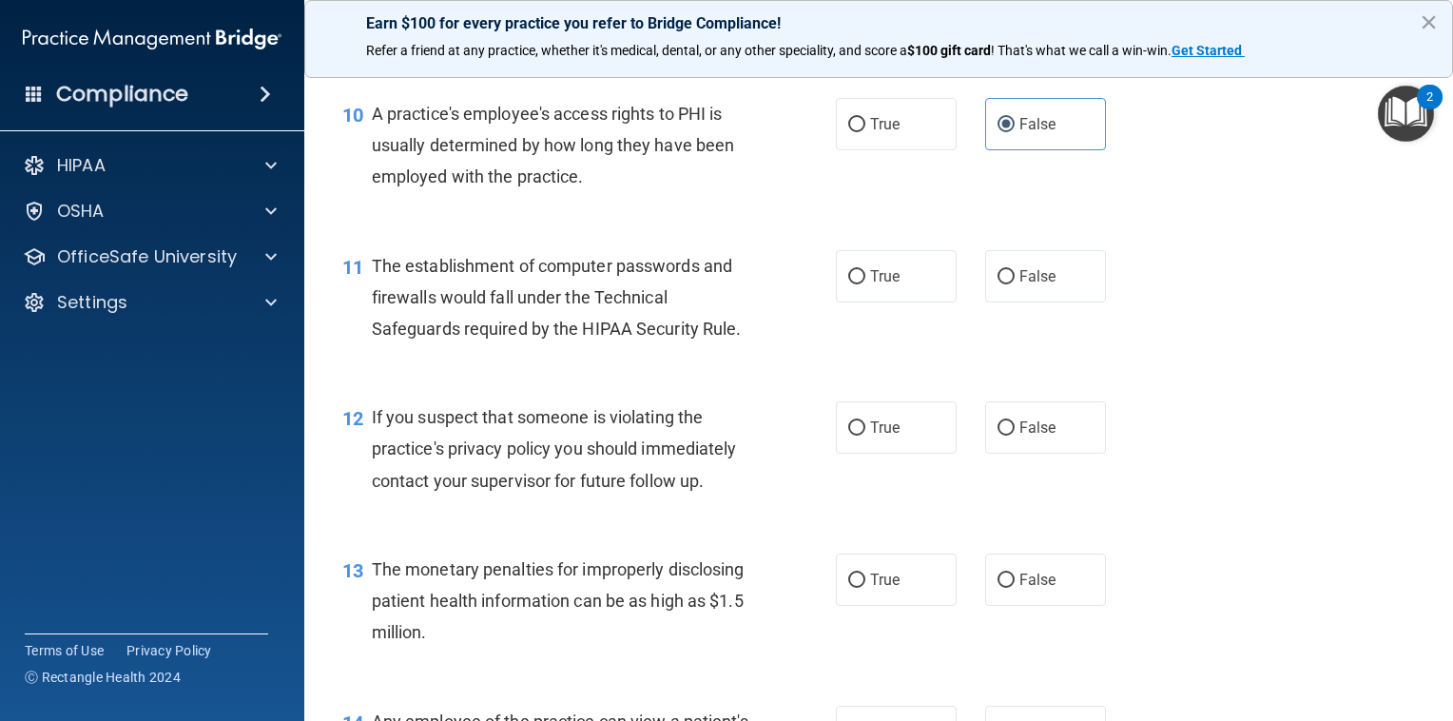
scroll to position [1514, 0]
click at [870, 285] on span "True" at bounding box center [884, 276] width 29 height 18
click at [865, 284] on input "True" at bounding box center [856, 277] width 17 height 14
radio input "true"
click at [848, 435] on input "True" at bounding box center [856, 428] width 17 height 14
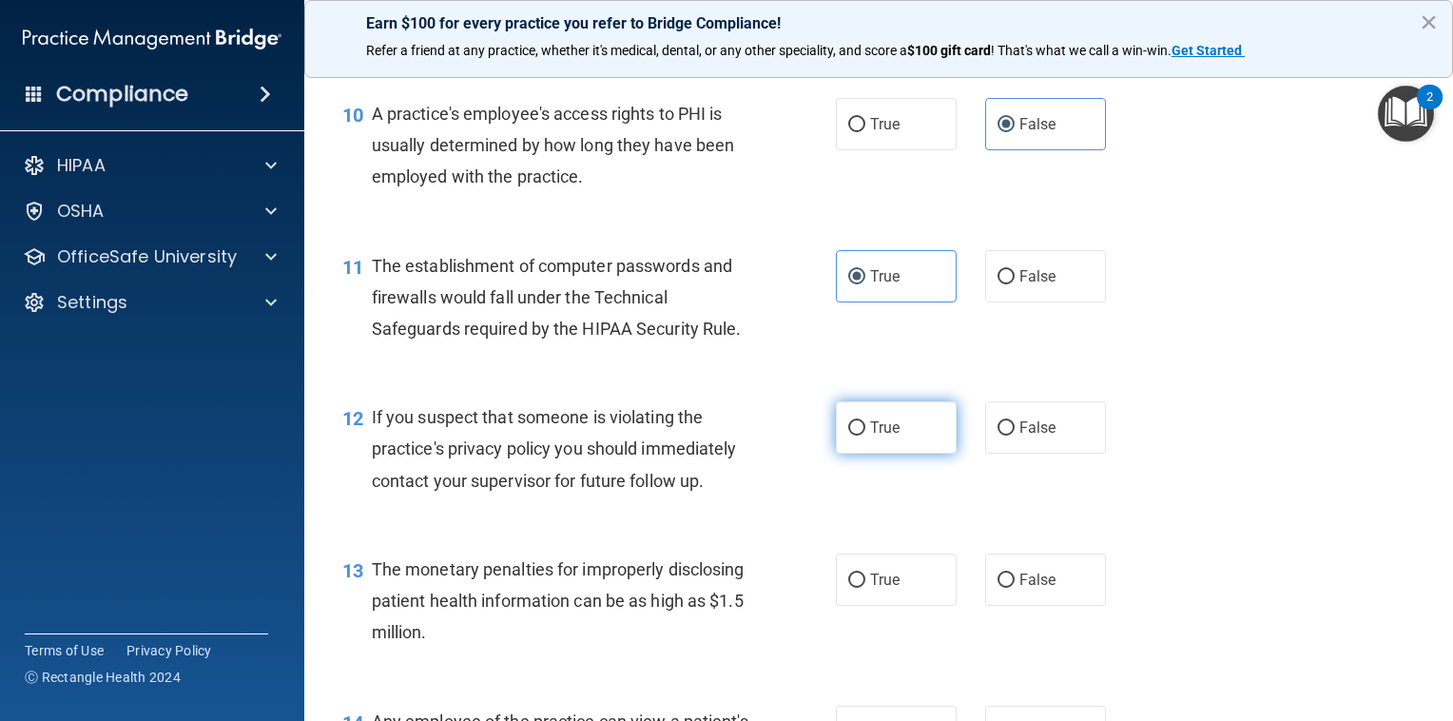
radio input "true"
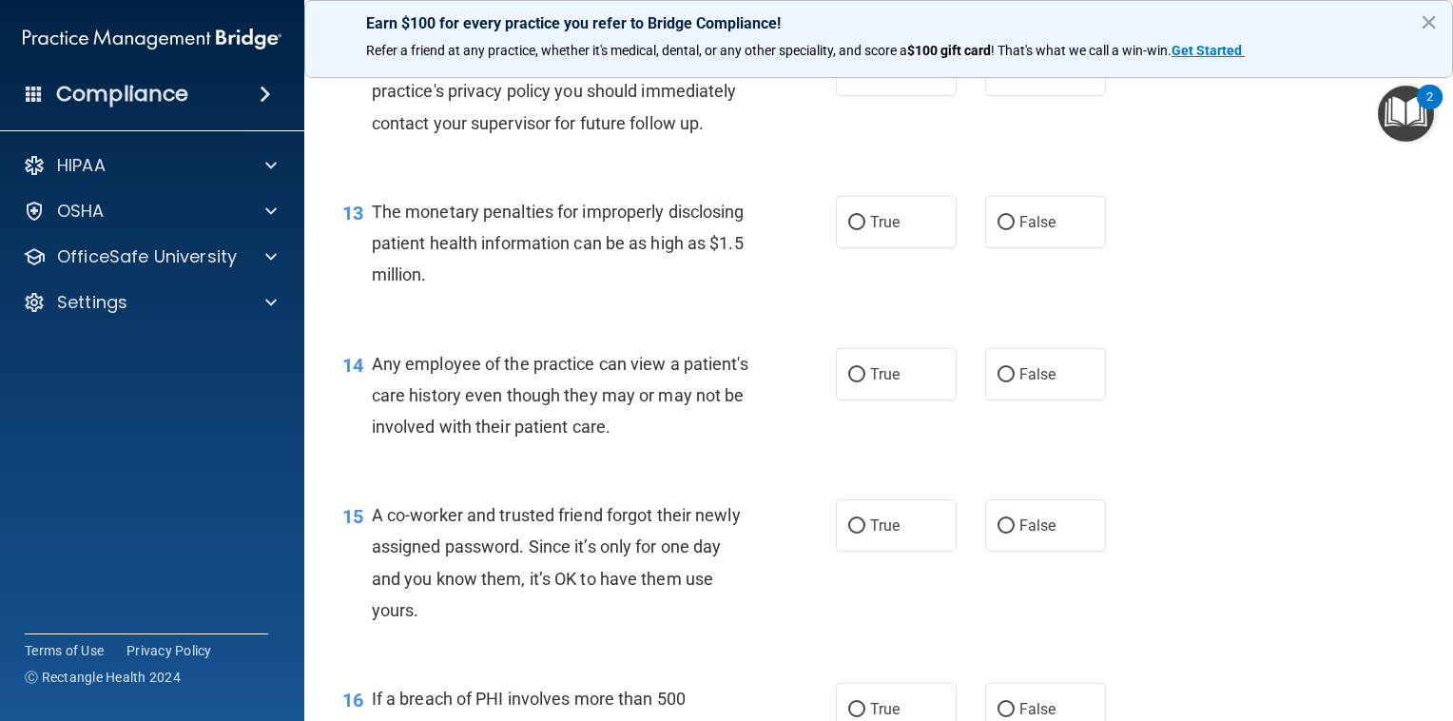
scroll to position [1875, 0]
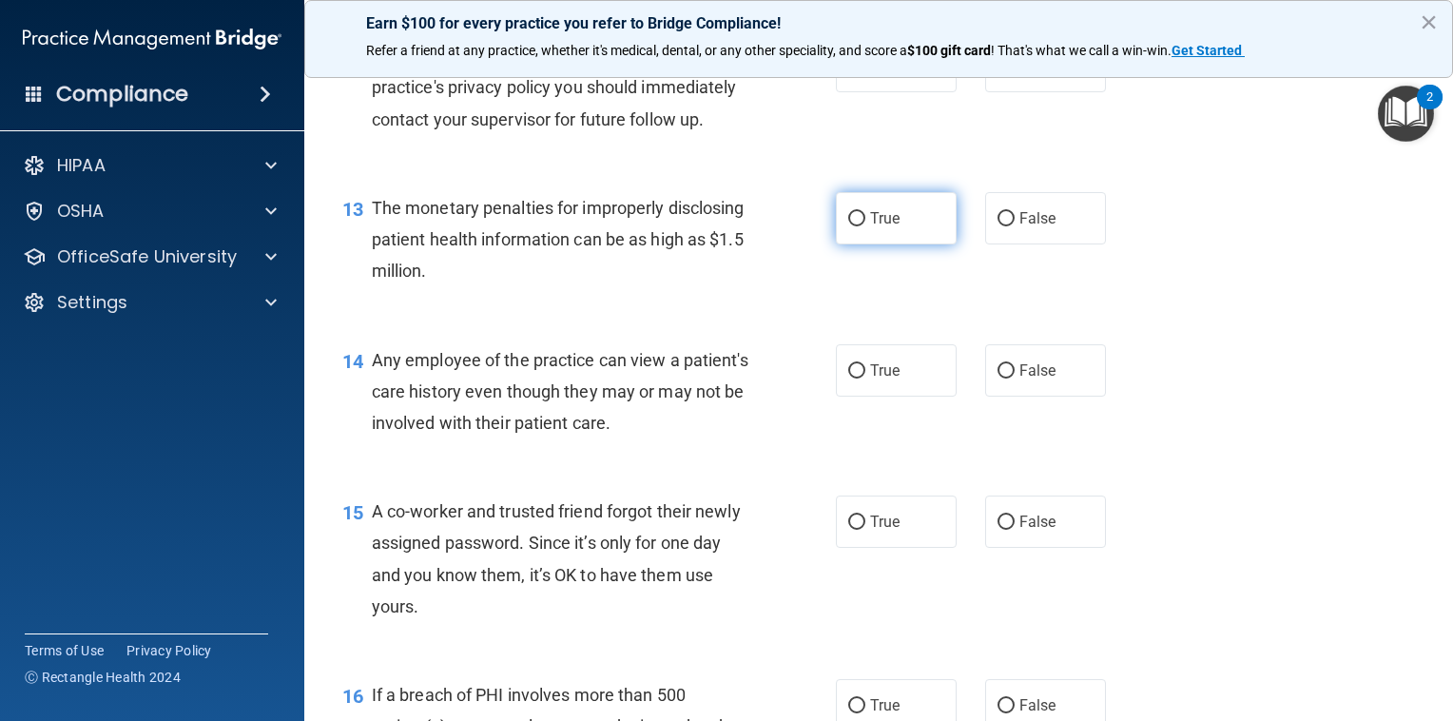
click at [886, 244] on label "True" at bounding box center [896, 218] width 121 height 52
click at [865, 226] on input "True" at bounding box center [856, 219] width 17 height 14
radio input "true"
click at [1015, 385] on label "False" at bounding box center [1045, 370] width 121 height 52
click at [1014, 378] on input "False" at bounding box center [1005, 371] width 17 height 14
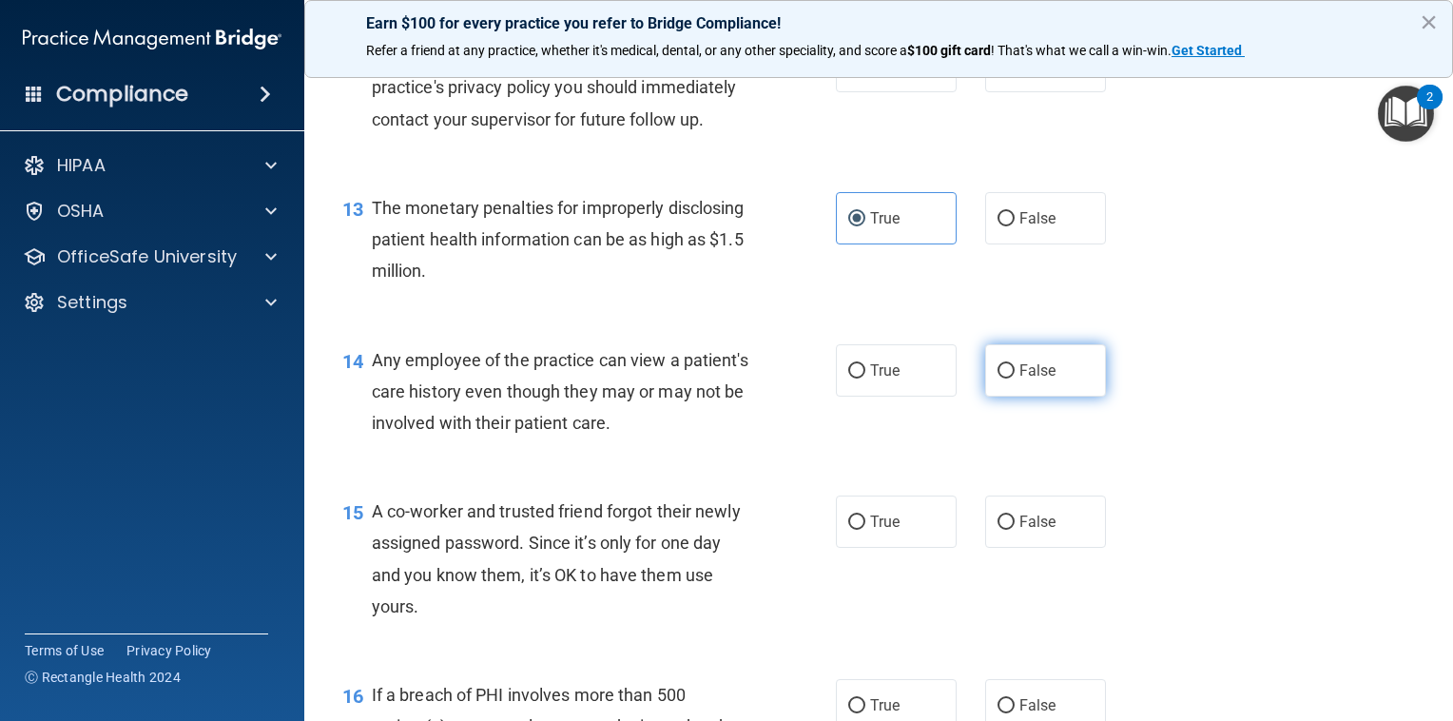
radio input "true"
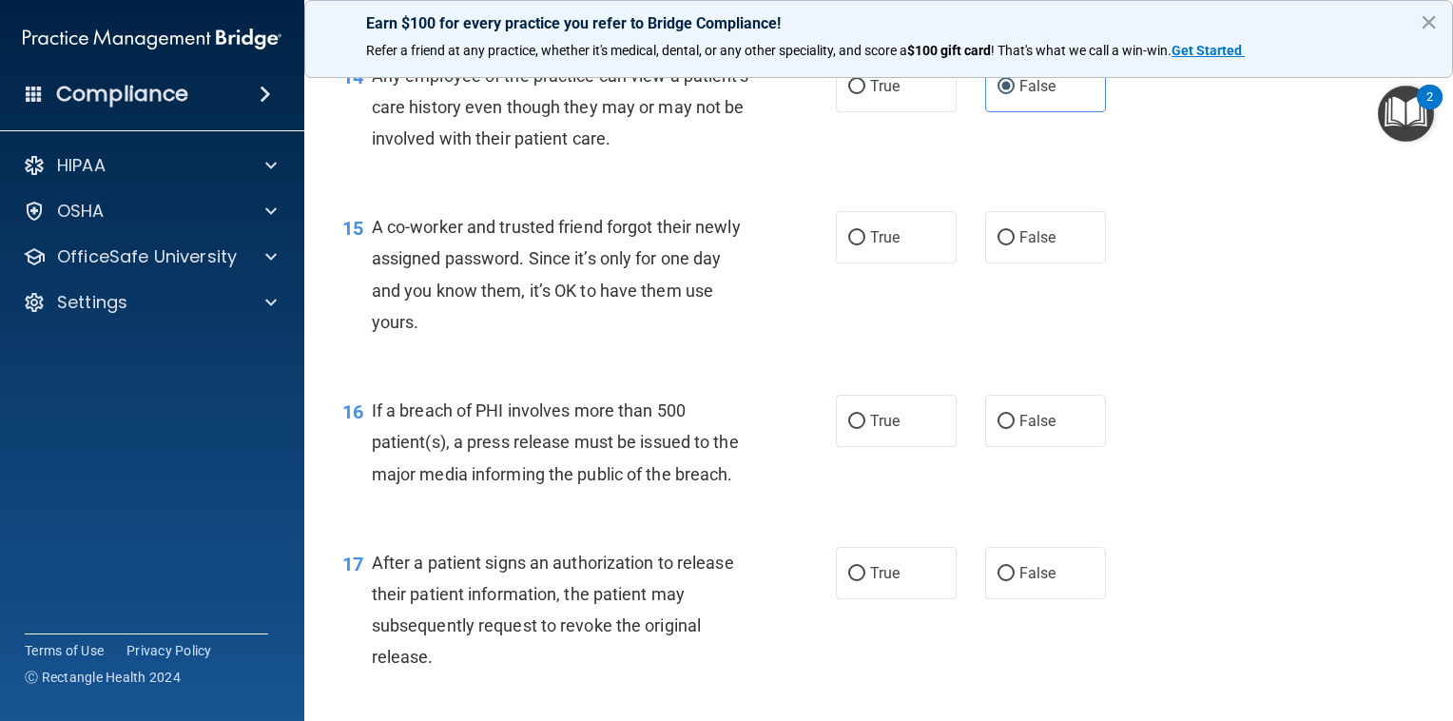
scroll to position [2160, 0]
click at [1024, 245] on span "False" at bounding box center [1037, 236] width 37 height 18
click at [1014, 244] on input "False" at bounding box center [1005, 237] width 17 height 14
radio input "true"
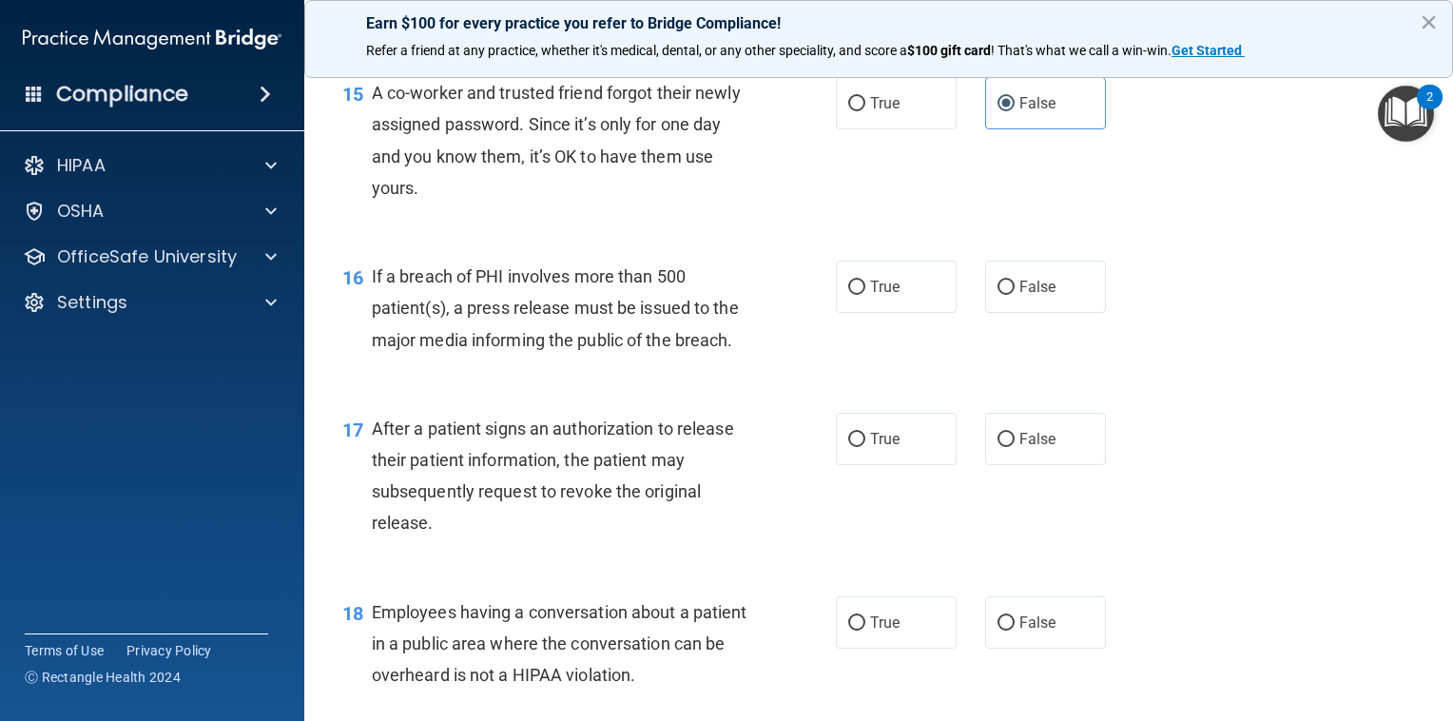
scroll to position [2293, 0]
click at [870, 296] on span "True" at bounding box center [884, 287] width 29 height 18
click at [864, 295] on input "True" at bounding box center [856, 287] width 17 height 14
radio input "true"
click at [870, 465] on label "True" at bounding box center [896, 439] width 121 height 52
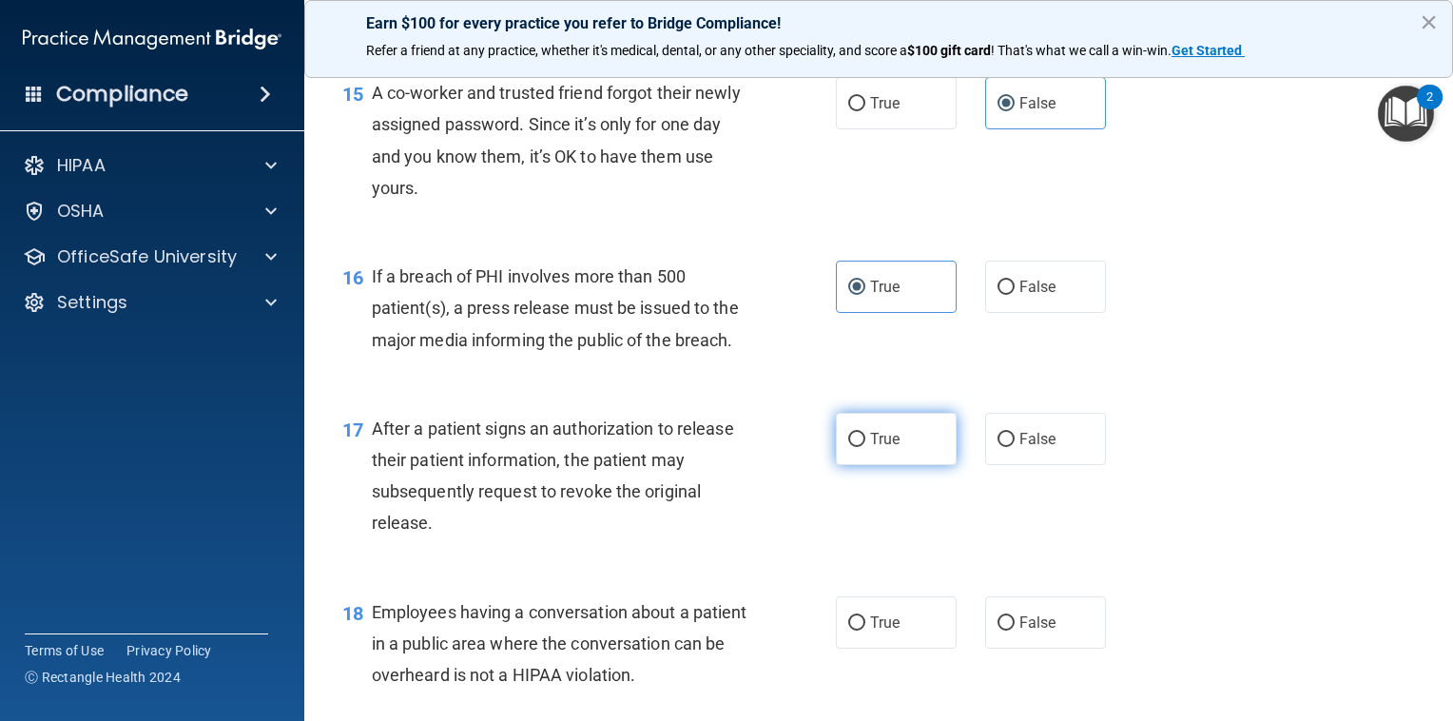
click at [865, 447] on input "True" at bounding box center [856, 440] width 17 height 14
radio input "true"
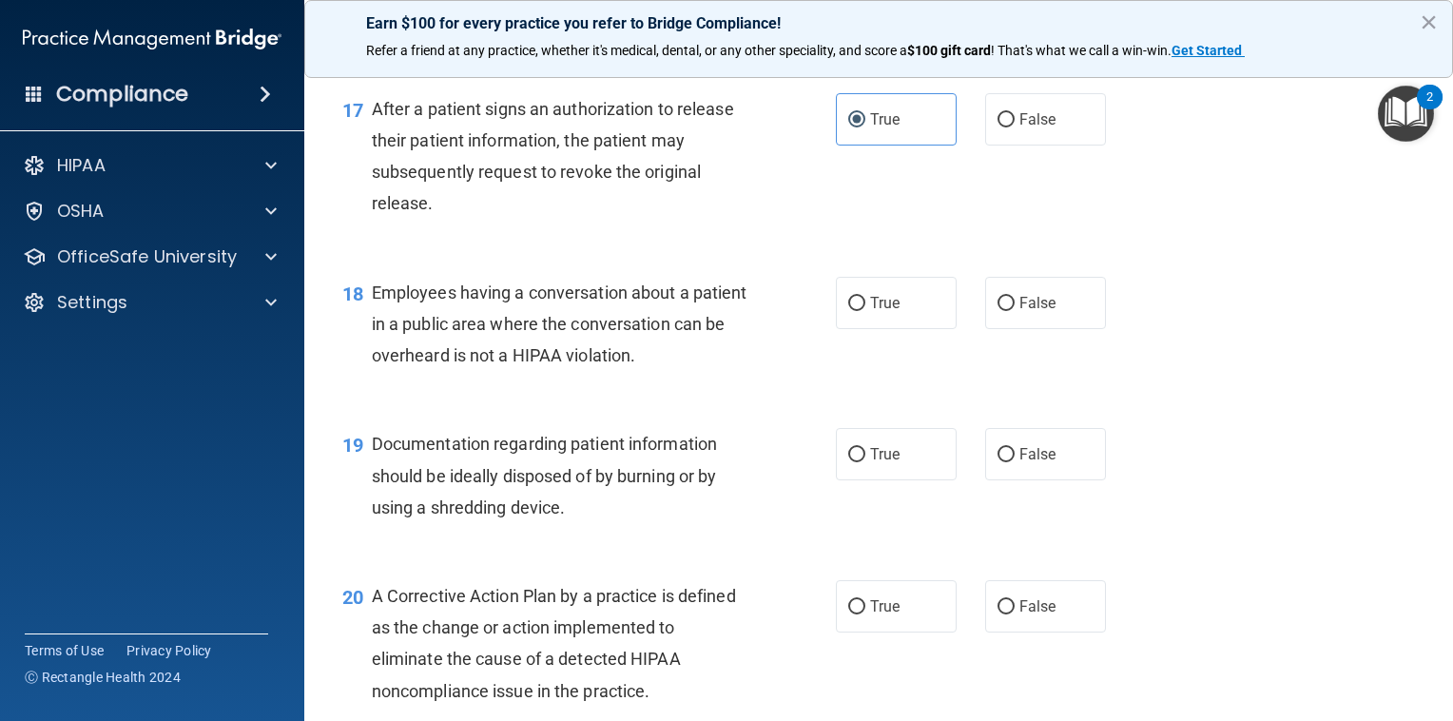
scroll to position [2679, 0]
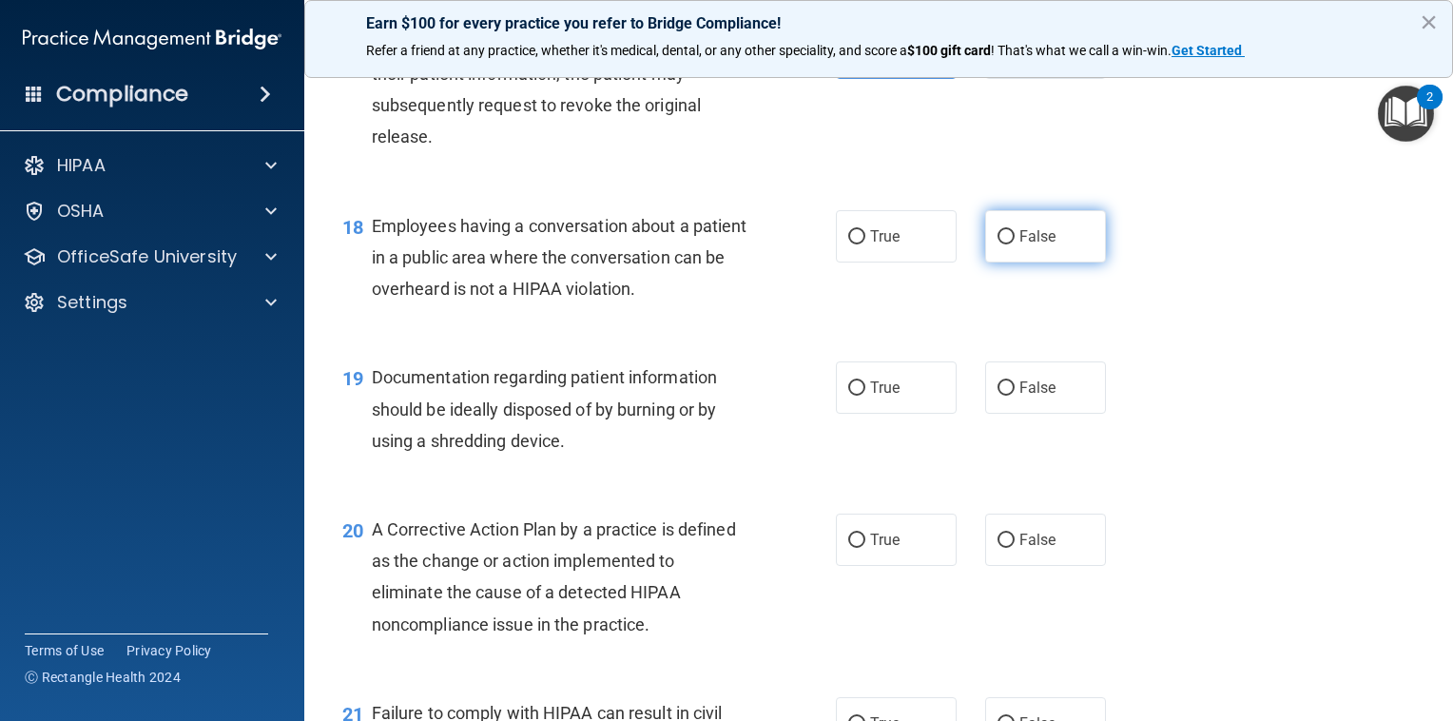
click at [1000, 256] on label "False" at bounding box center [1045, 236] width 121 height 52
click at [1000, 244] on input "False" at bounding box center [1005, 237] width 17 height 14
radio input "true"
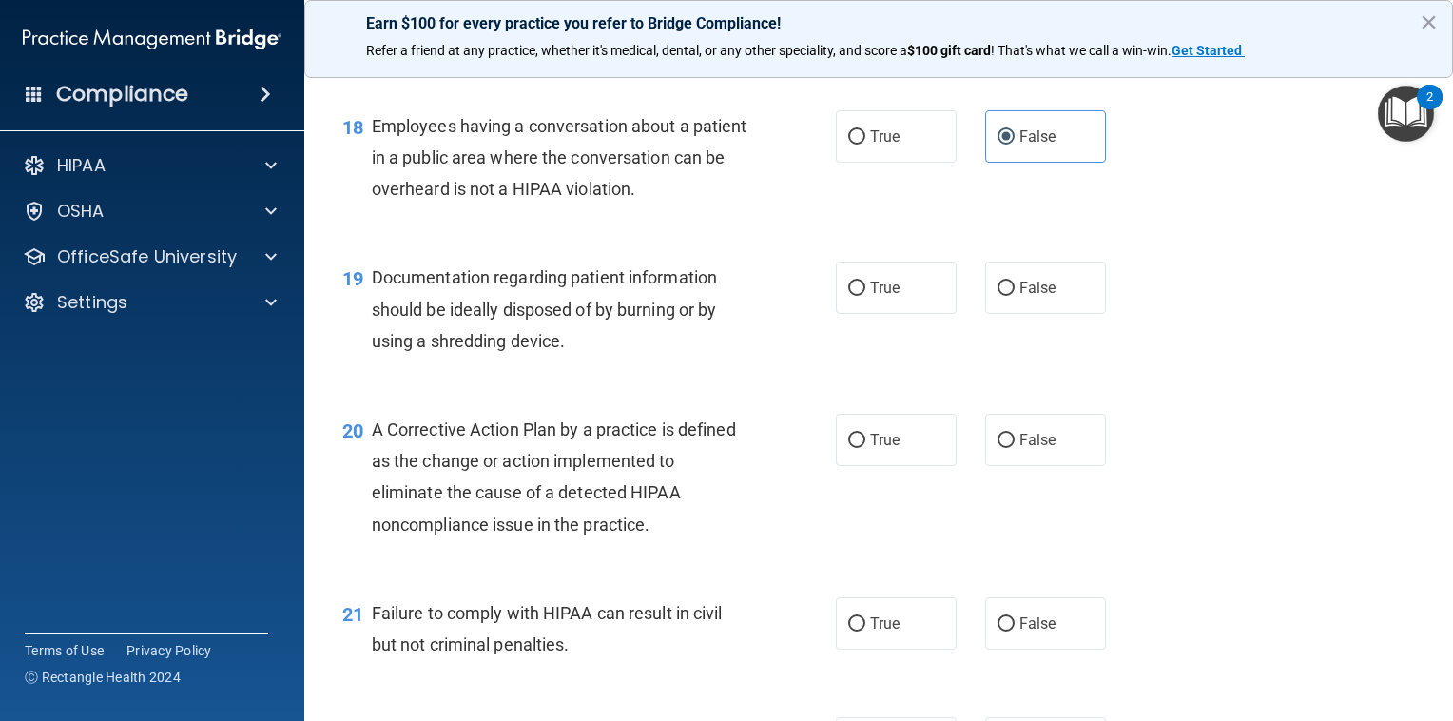
scroll to position [2859, 0]
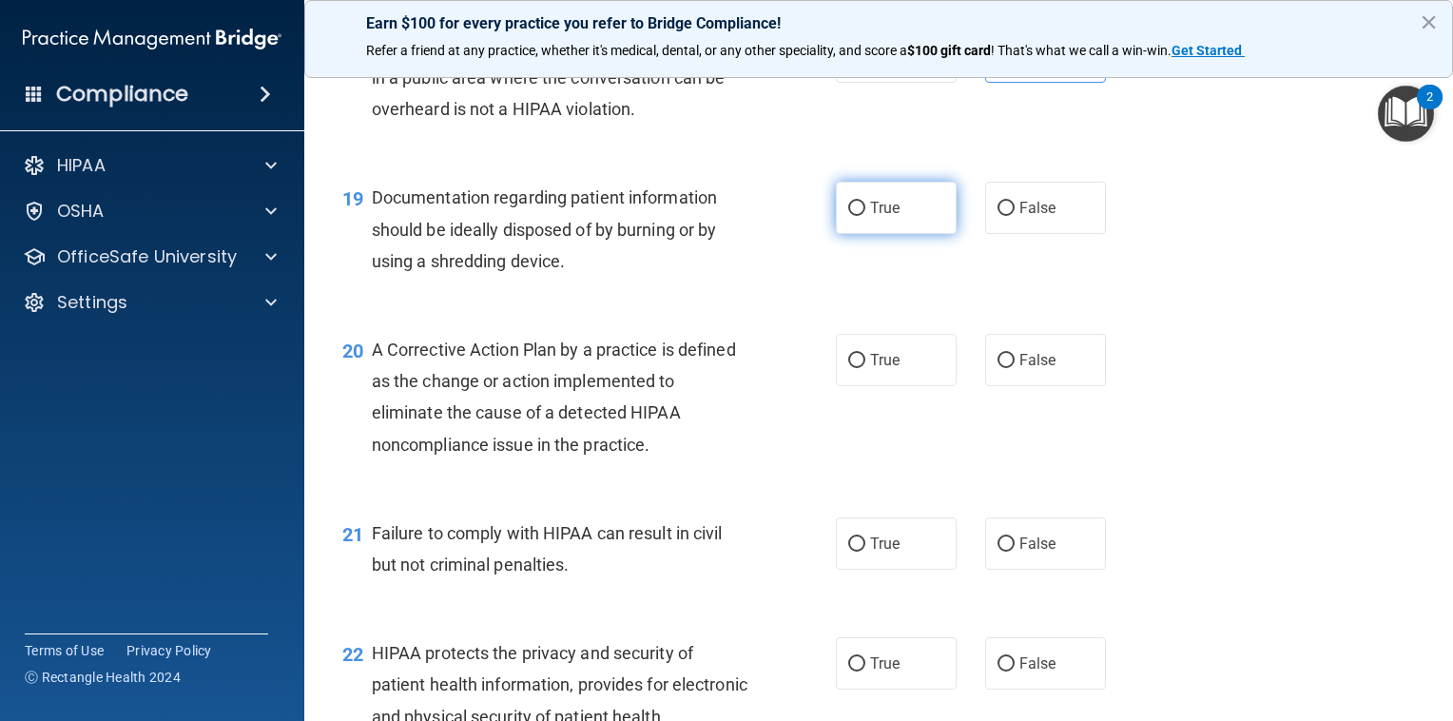
click at [849, 216] on input "True" at bounding box center [856, 209] width 17 height 14
radio input "true"
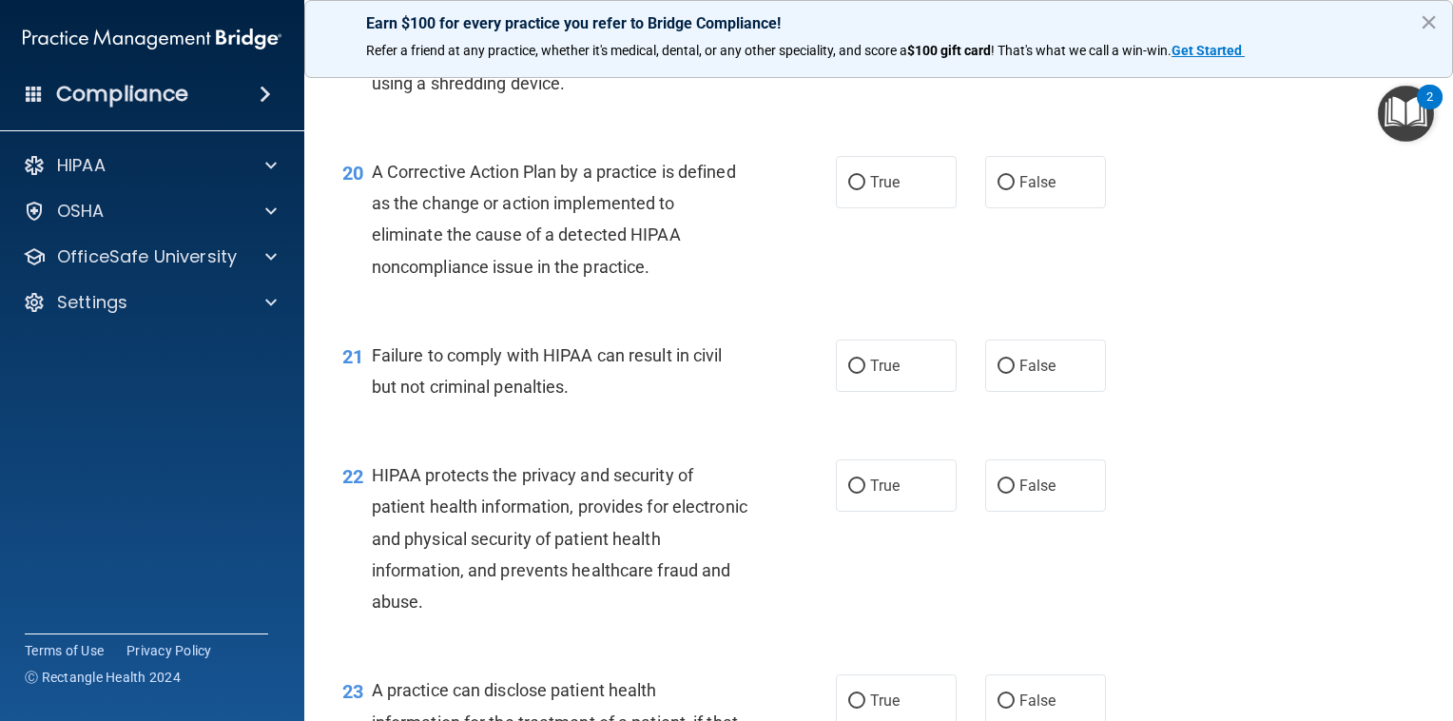
scroll to position [3038, 0]
click at [870, 190] on span "True" at bounding box center [884, 181] width 29 height 18
click at [862, 189] on input "True" at bounding box center [856, 182] width 17 height 14
radio input "true"
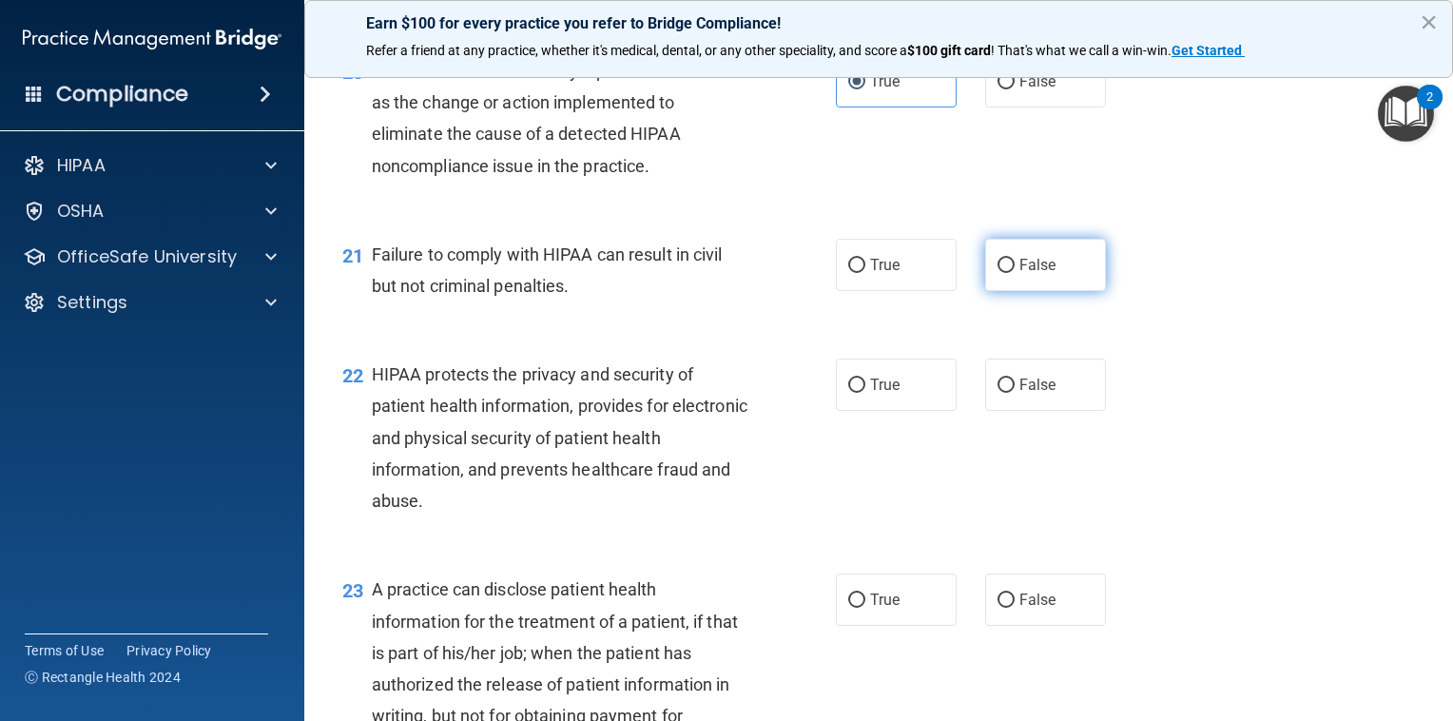
click at [1013, 283] on label "False" at bounding box center [1045, 265] width 121 height 52
click at [1013, 273] on input "False" at bounding box center [1005, 266] width 17 height 14
radio input "true"
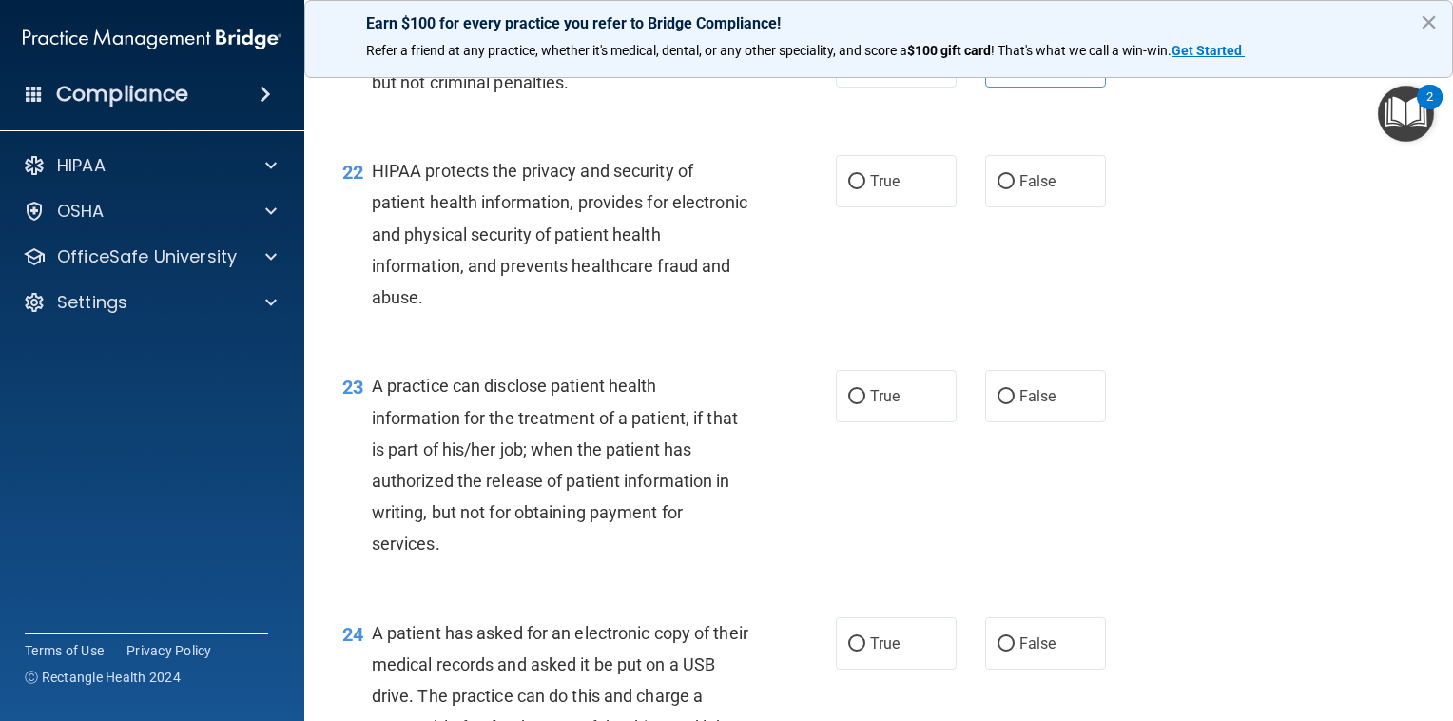
scroll to position [3342, 0]
click at [863, 206] on label "True" at bounding box center [896, 180] width 121 height 52
click at [863, 188] on input "True" at bounding box center [856, 181] width 17 height 14
radio input "true"
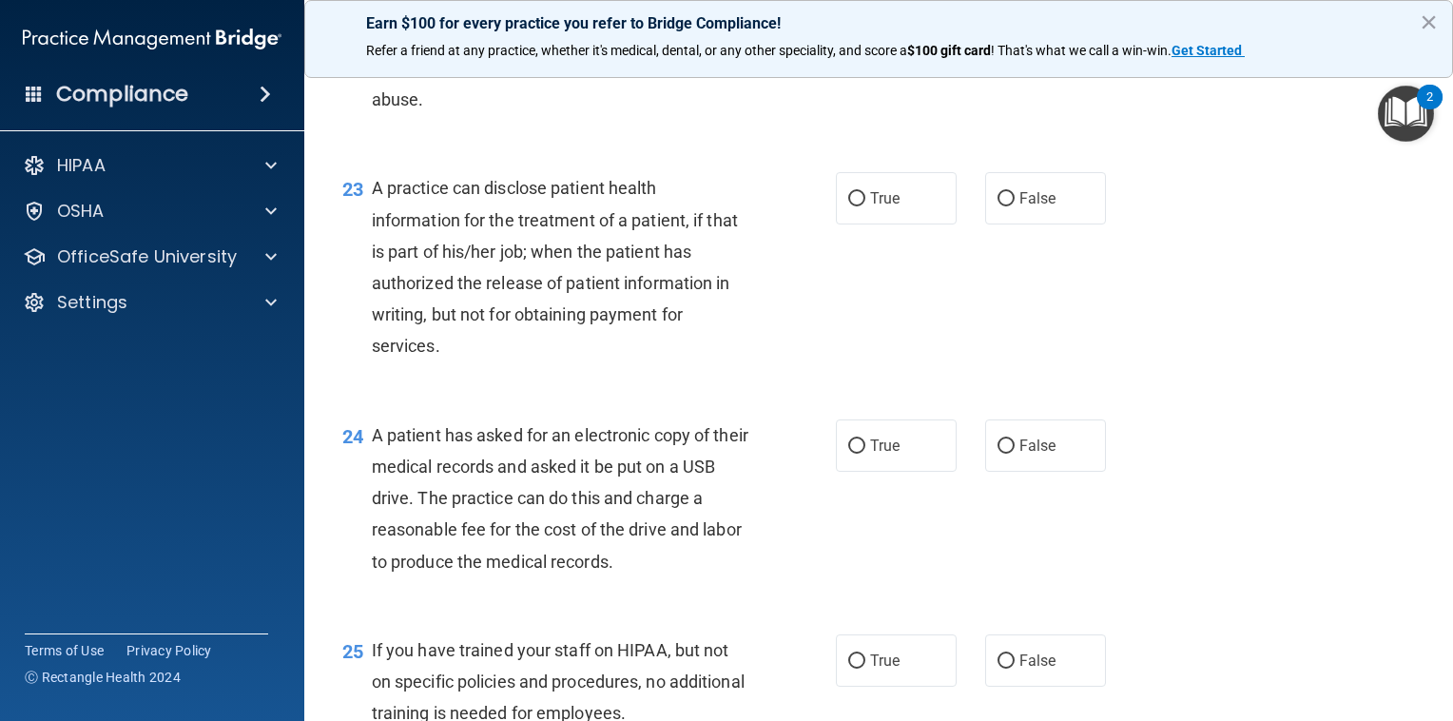
scroll to position [3555, 0]
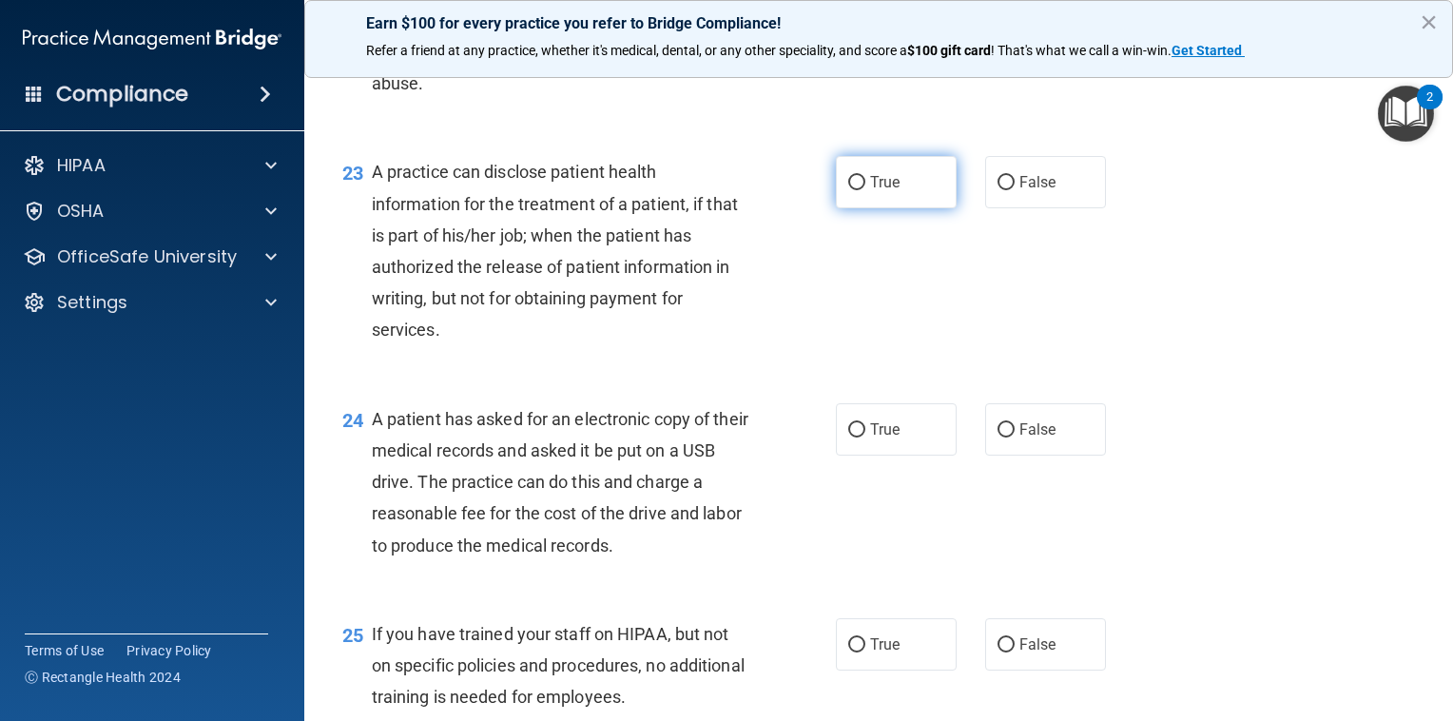
click at [848, 190] on input "True" at bounding box center [856, 183] width 17 height 14
radio input "true"
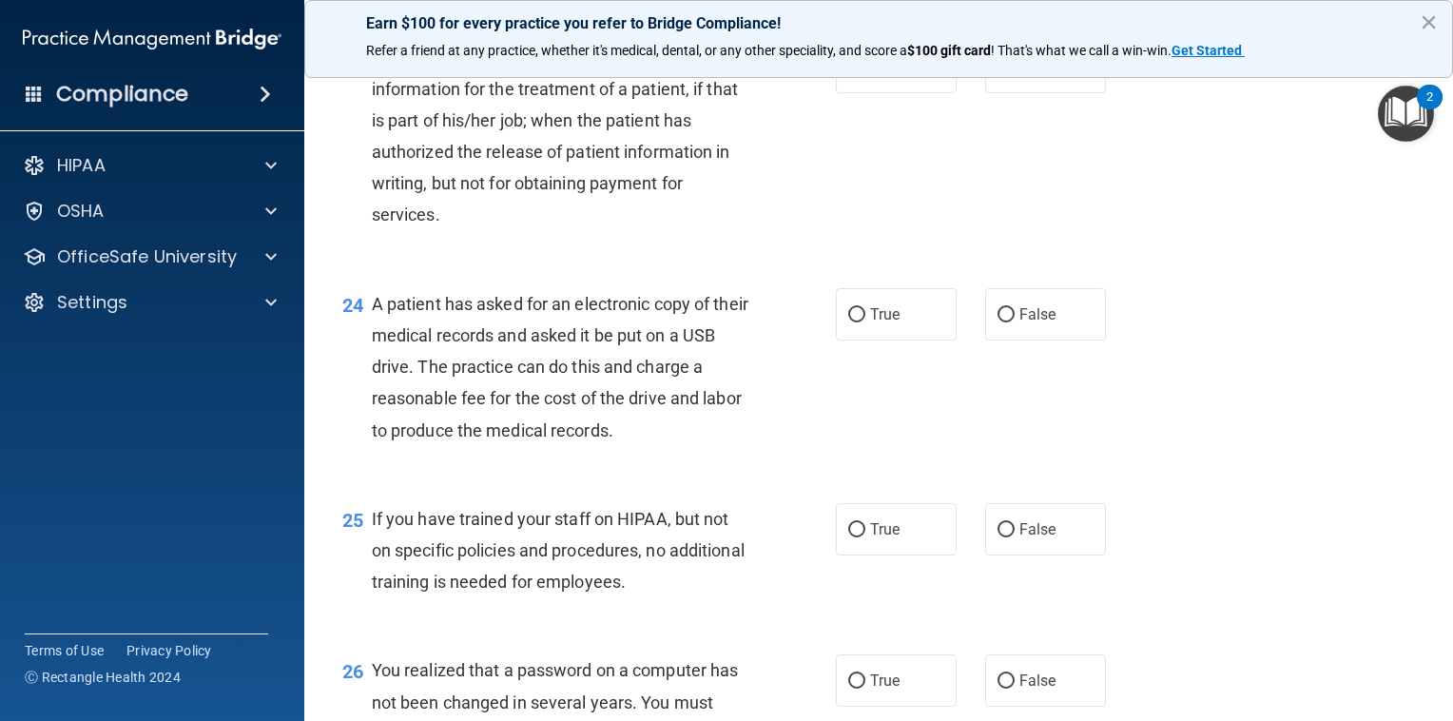
scroll to position [3714, 0]
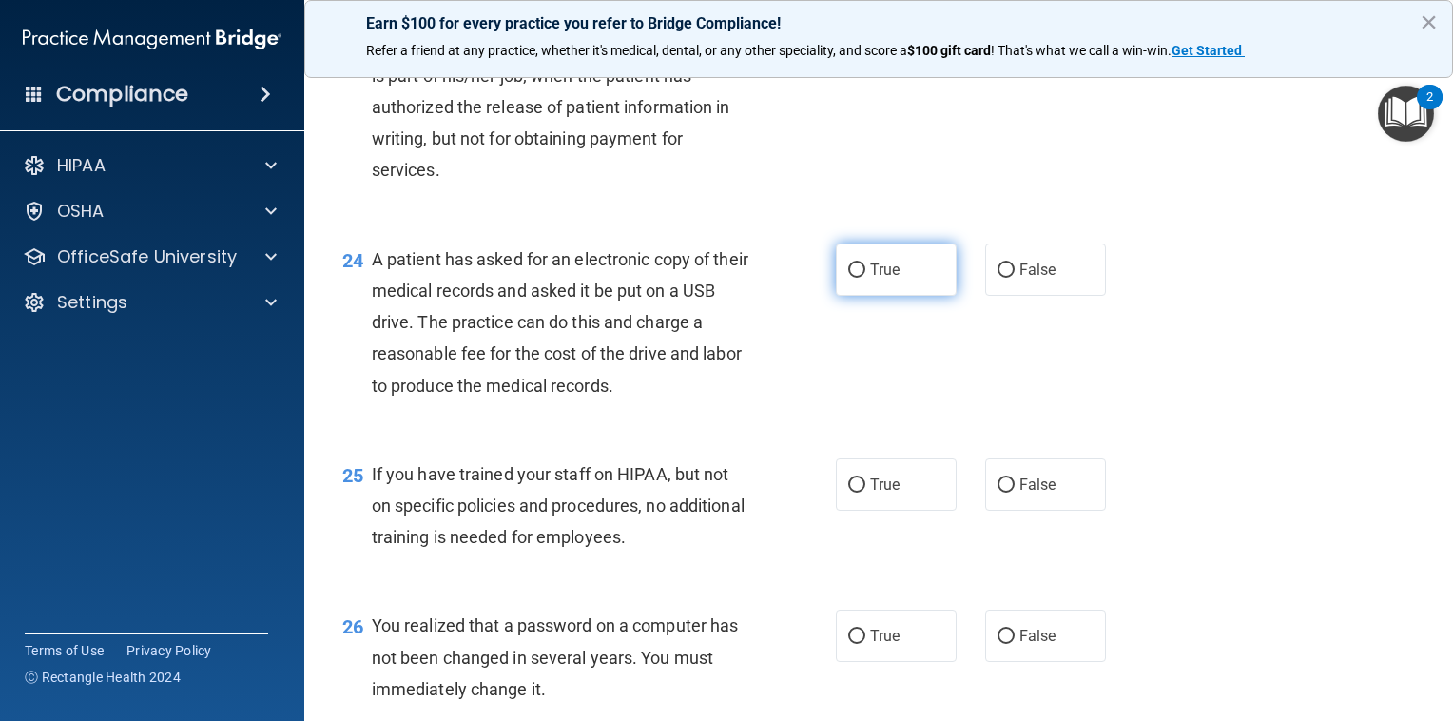
click at [871, 296] on label "True" at bounding box center [896, 269] width 121 height 52
click at [865, 278] on input "True" at bounding box center [856, 270] width 17 height 14
radio input "true"
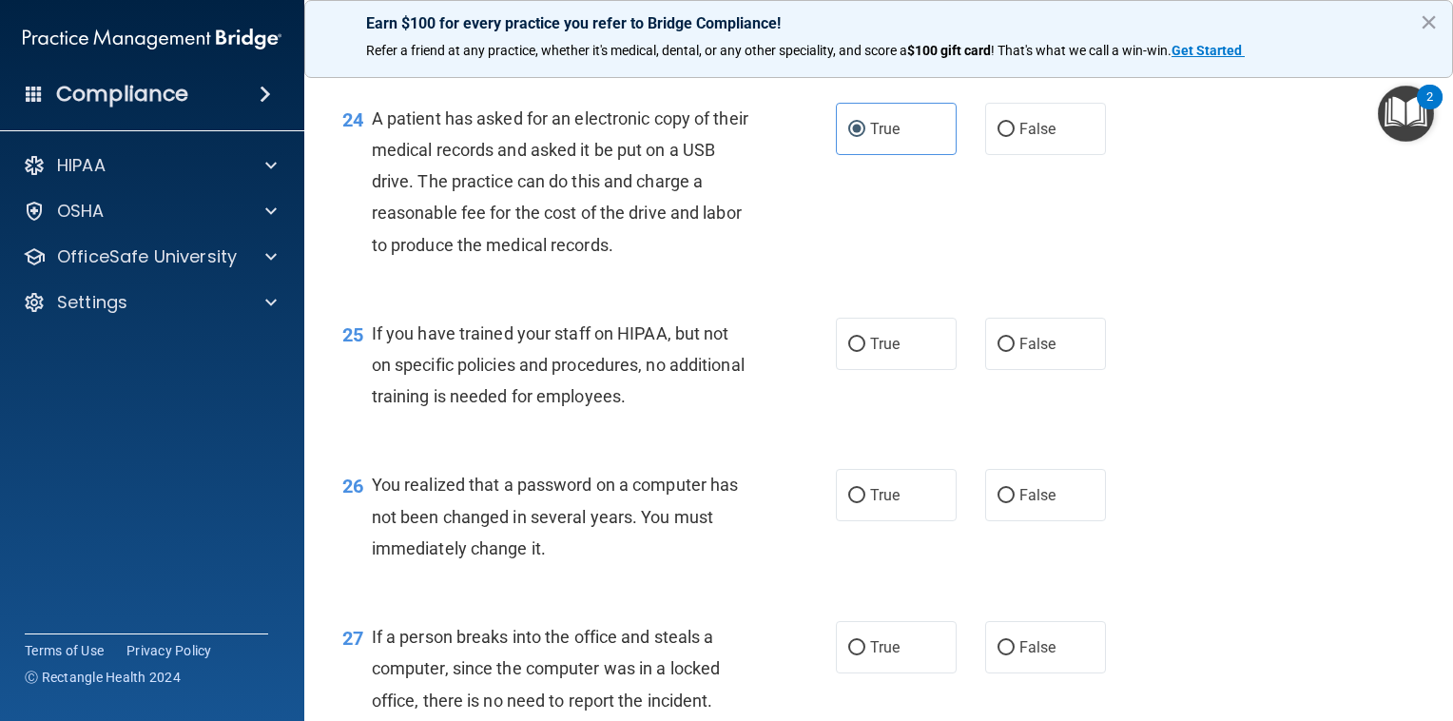
scroll to position [3917, 0]
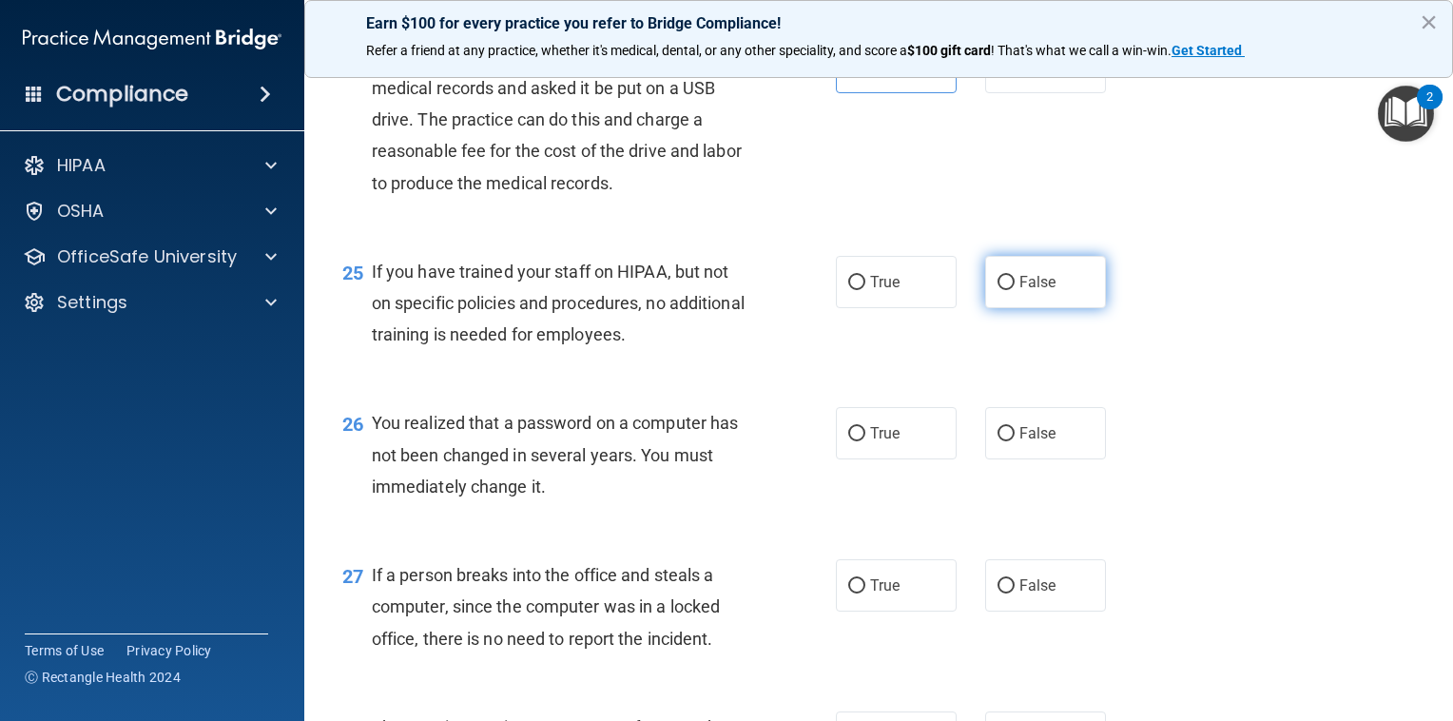
click at [985, 308] on label "False" at bounding box center [1045, 282] width 121 height 52
click at [997, 290] on input "False" at bounding box center [1005, 283] width 17 height 14
radio input "true"
click at [766, 384] on div "25 If you have trained your staff on HIPAA, but not on specific policies and pr…" at bounding box center [878, 308] width 1101 height 152
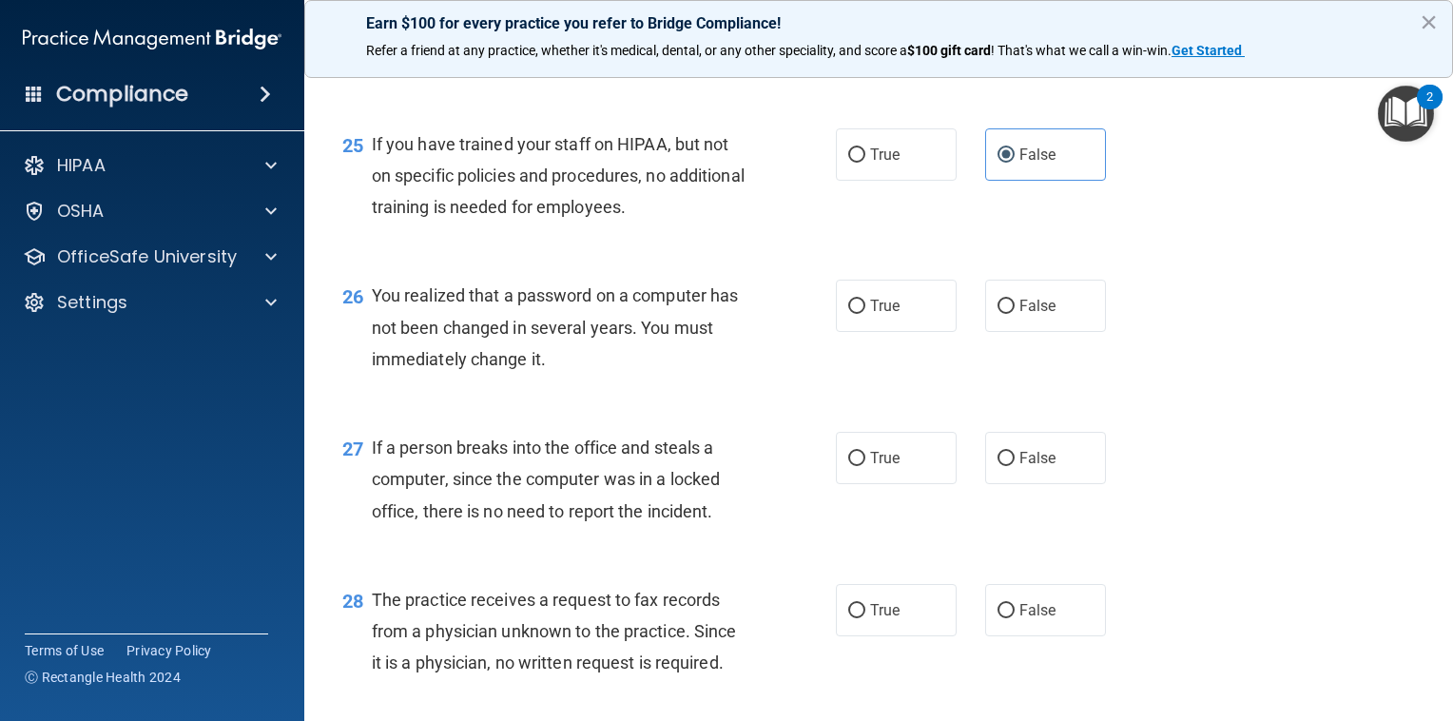
scroll to position [4046, 0]
click at [887, 313] on span "True" at bounding box center [884, 304] width 29 height 18
click at [865, 312] on input "True" at bounding box center [856, 305] width 17 height 14
radio input "true"
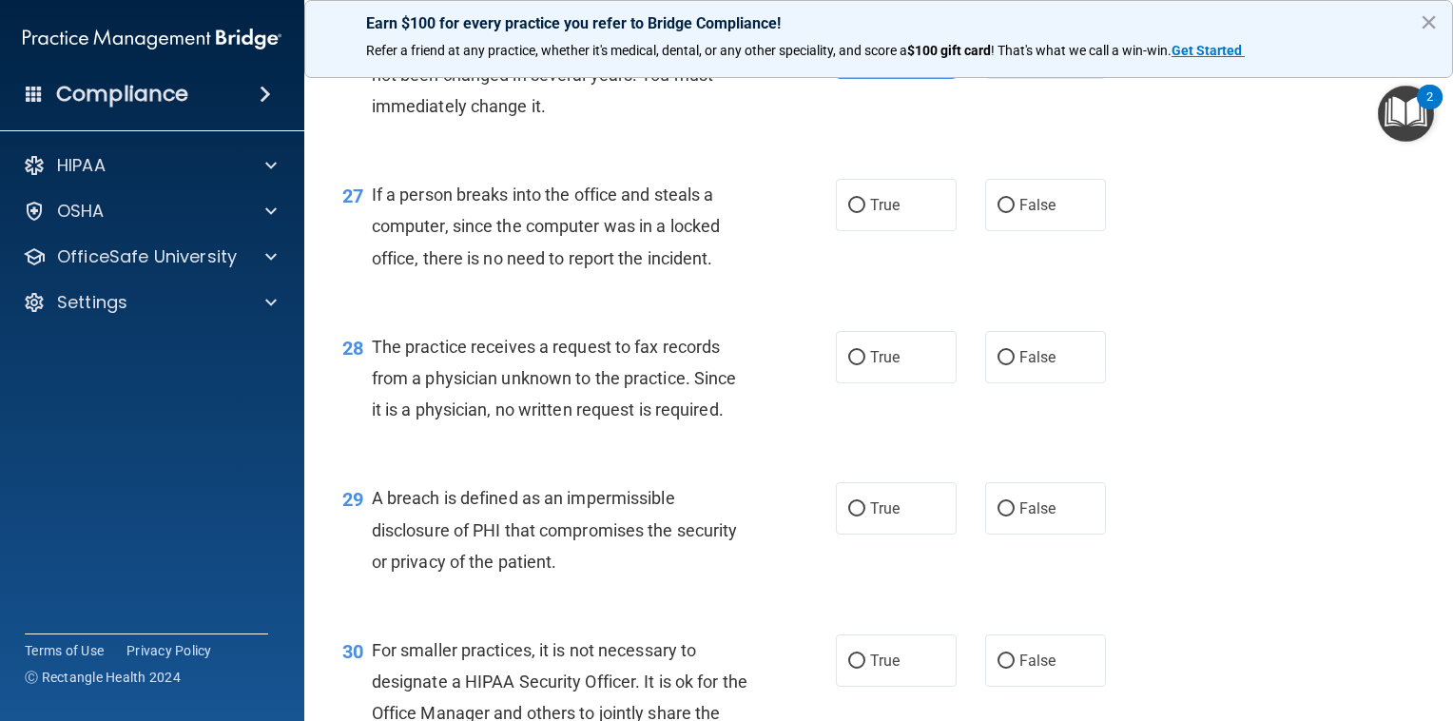
scroll to position [4299, 0]
click at [1019, 212] on span "False" at bounding box center [1037, 203] width 37 height 18
click at [1013, 211] on input "False" at bounding box center [1005, 204] width 17 height 14
radio input "true"
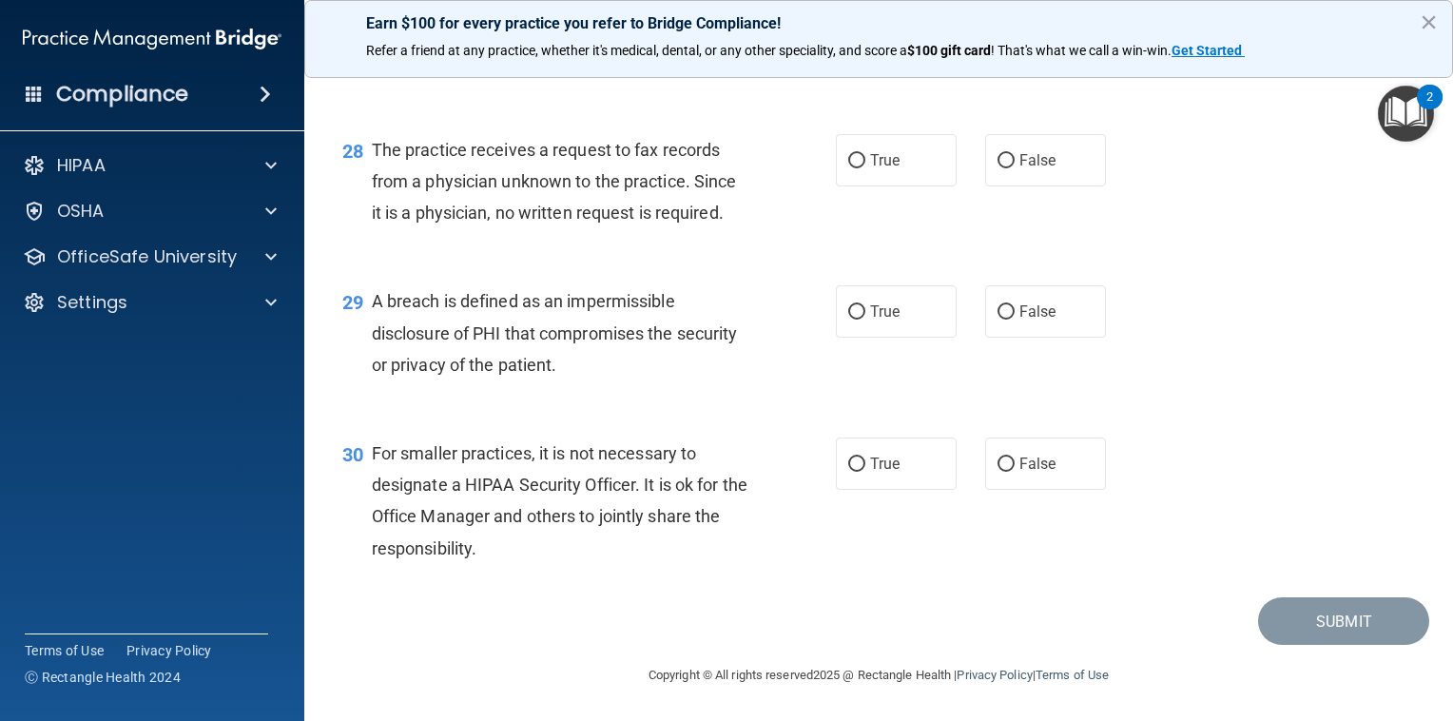
scroll to position [4526, 0]
click at [1011, 177] on label "False" at bounding box center [1045, 160] width 121 height 52
click at [1011, 168] on input "False" at bounding box center [1005, 161] width 17 height 14
radio input "true"
click at [872, 313] on span "True" at bounding box center [884, 311] width 29 height 18
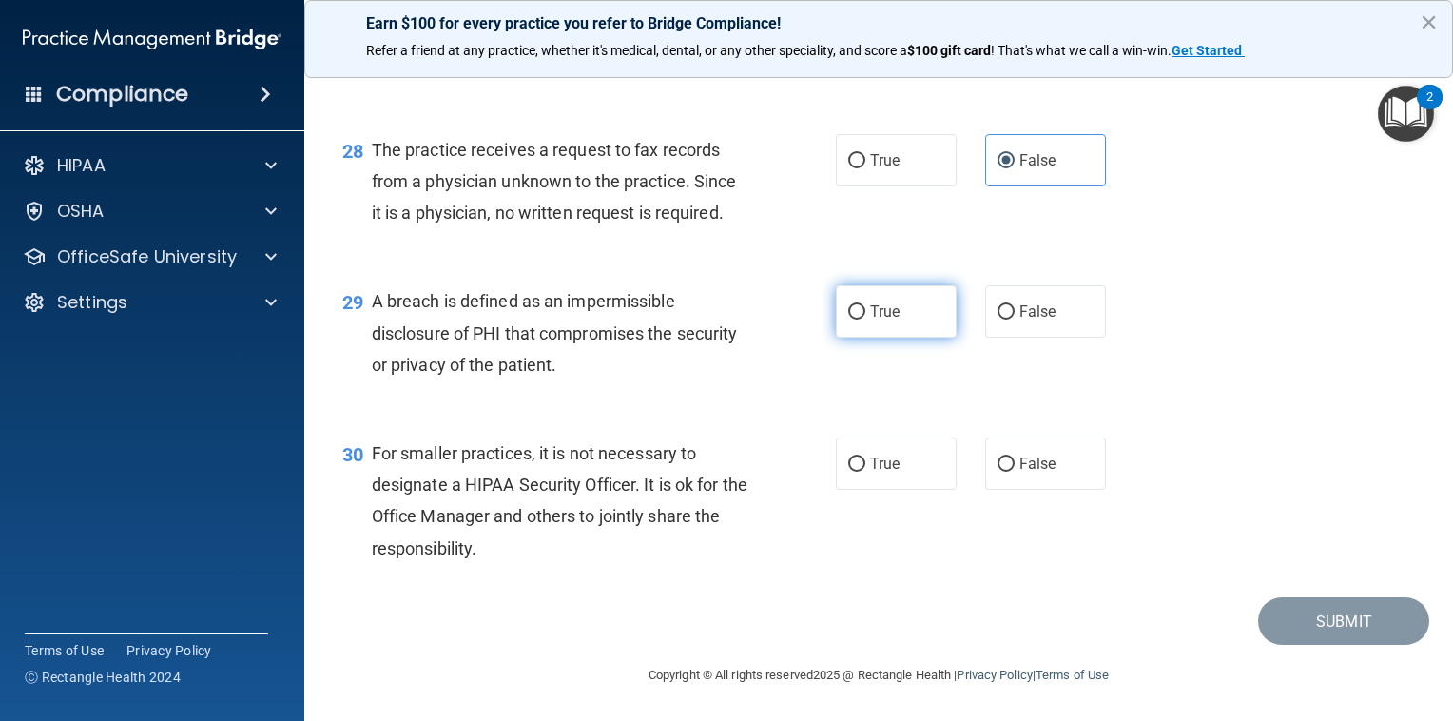
click at [865, 313] on input "True" at bounding box center [856, 312] width 17 height 14
radio input "true"
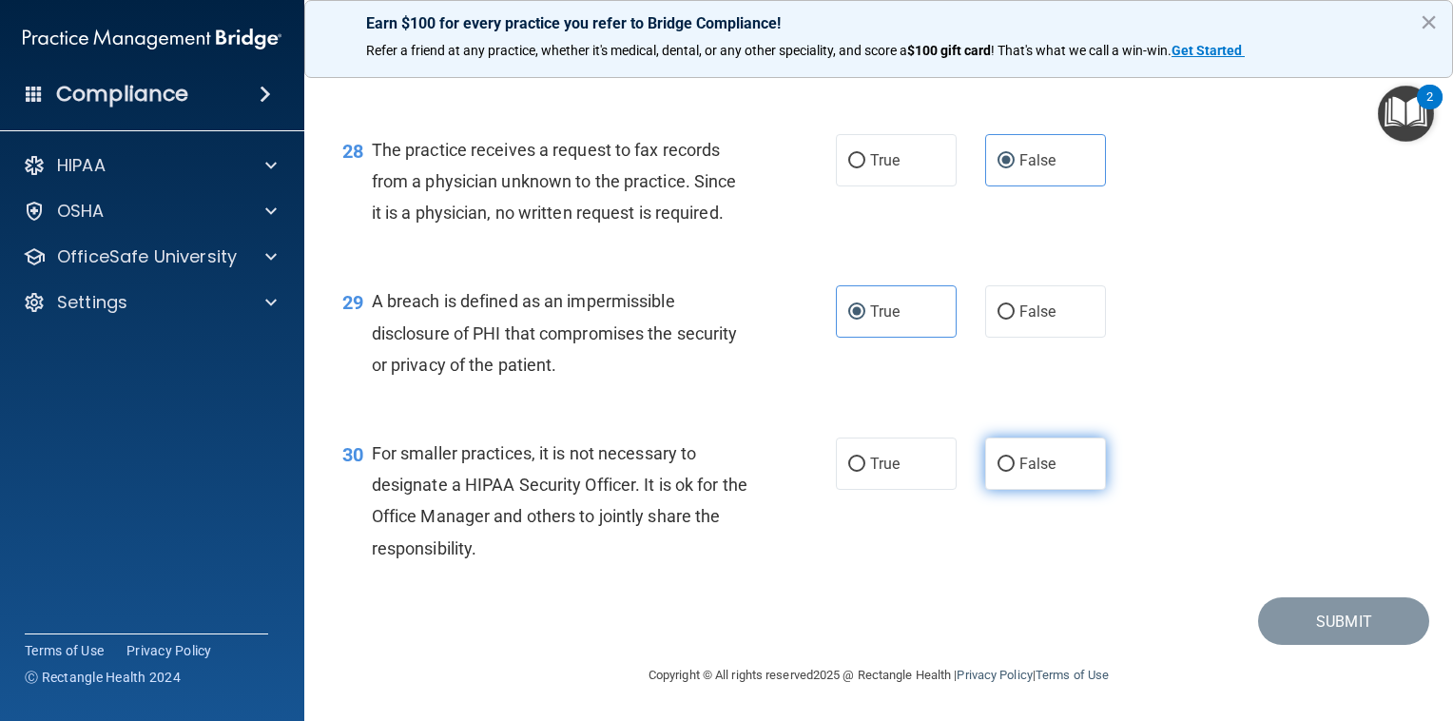
click at [1019, 462] on span "False" at bounding box center [1037, 463] width 37 height 18
click at [1014, 462] on input "False" at bounding box center [1005, 464] width 17 height 14
radio input "true"
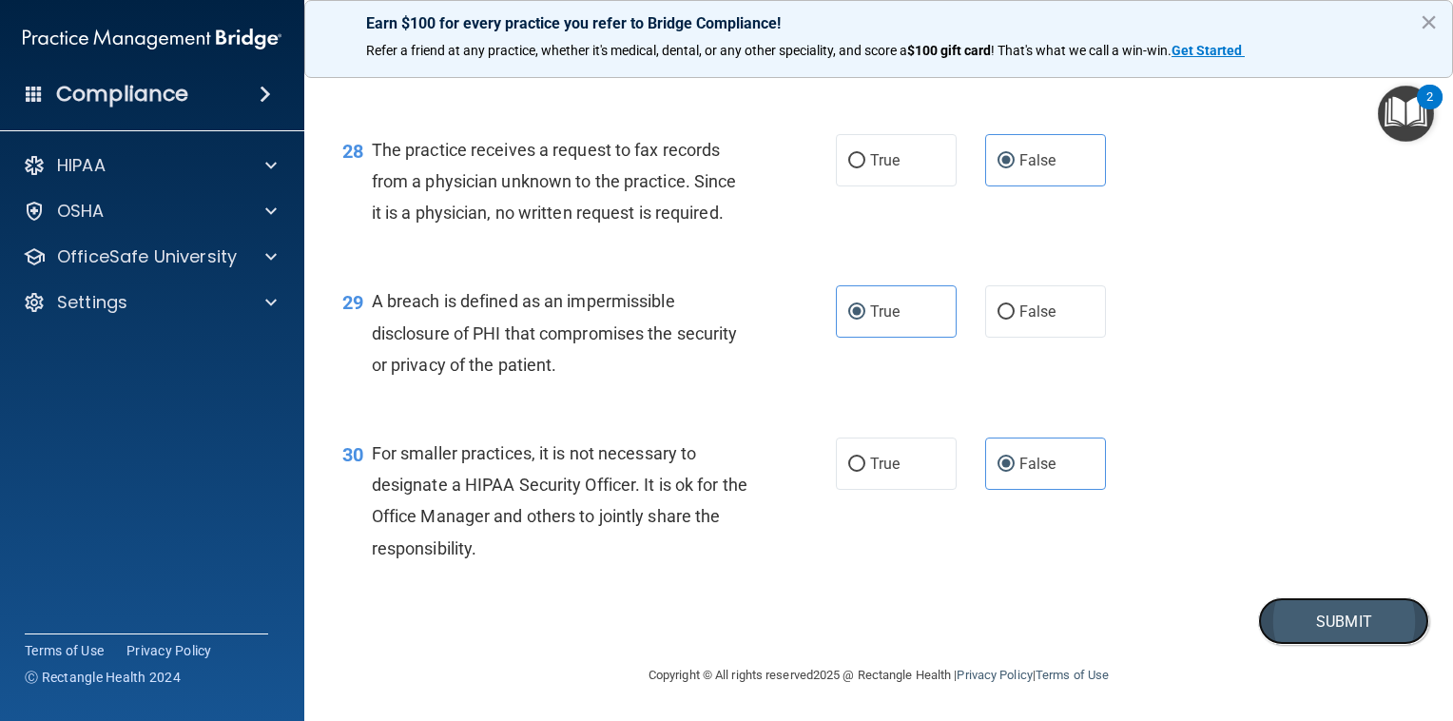
click at [1282, 618] on button "Submit" at bounding box center [1343, 621] width 171 height 48
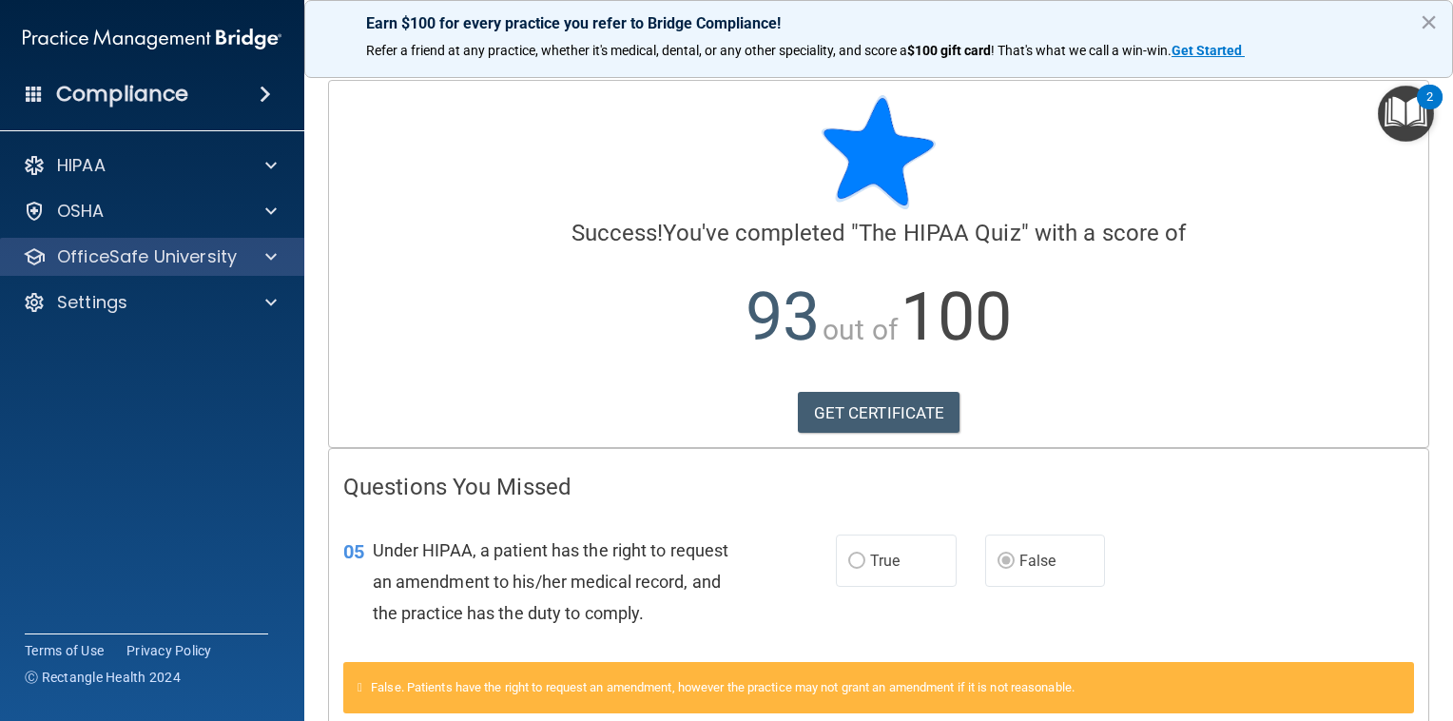
click at [202, 272] on div "OfficeSafe University" at bounding box center [152, 257] width 305 height 38
click at [234, 263] on p "OfficeSafe University" at bounding box center [147, 256] width 180 height 23
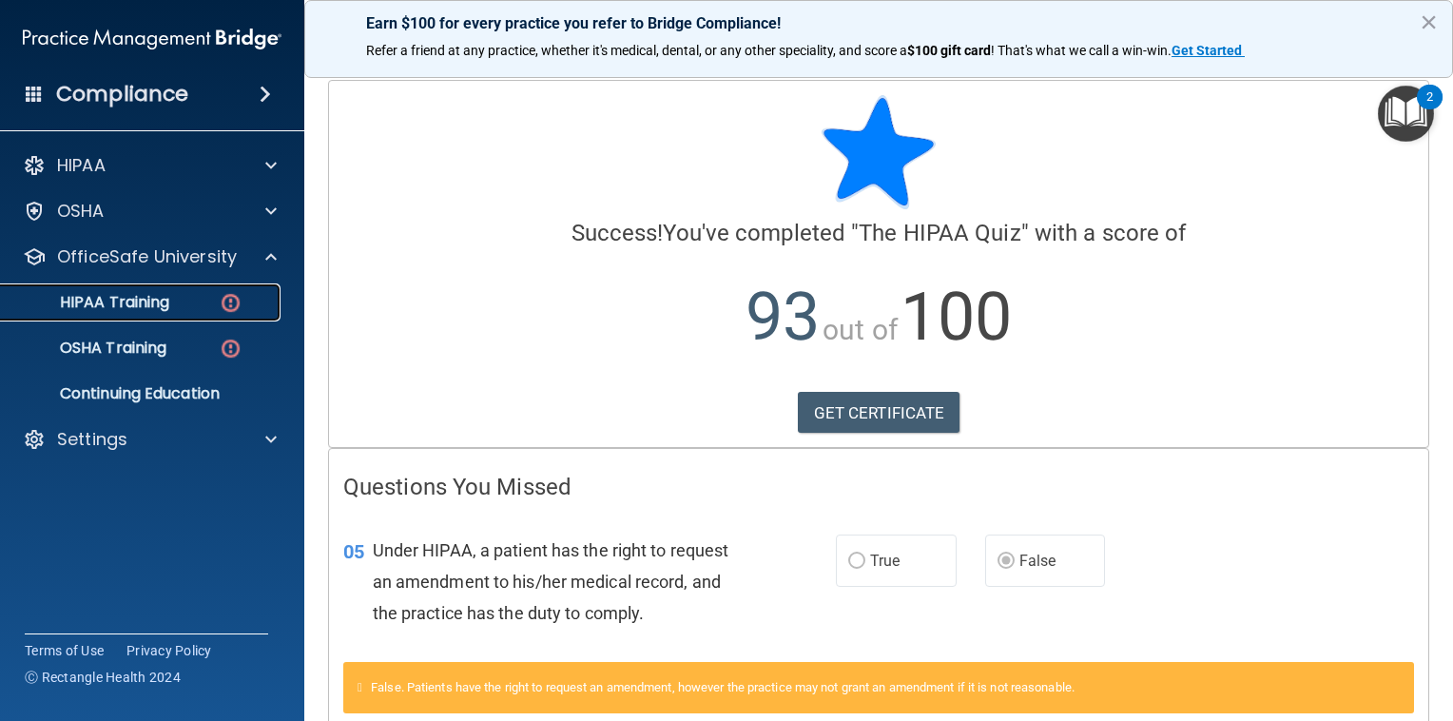
click at [213, 305] on div "HIPAA Training" at bounding box center [142, 302] width 260 height 19
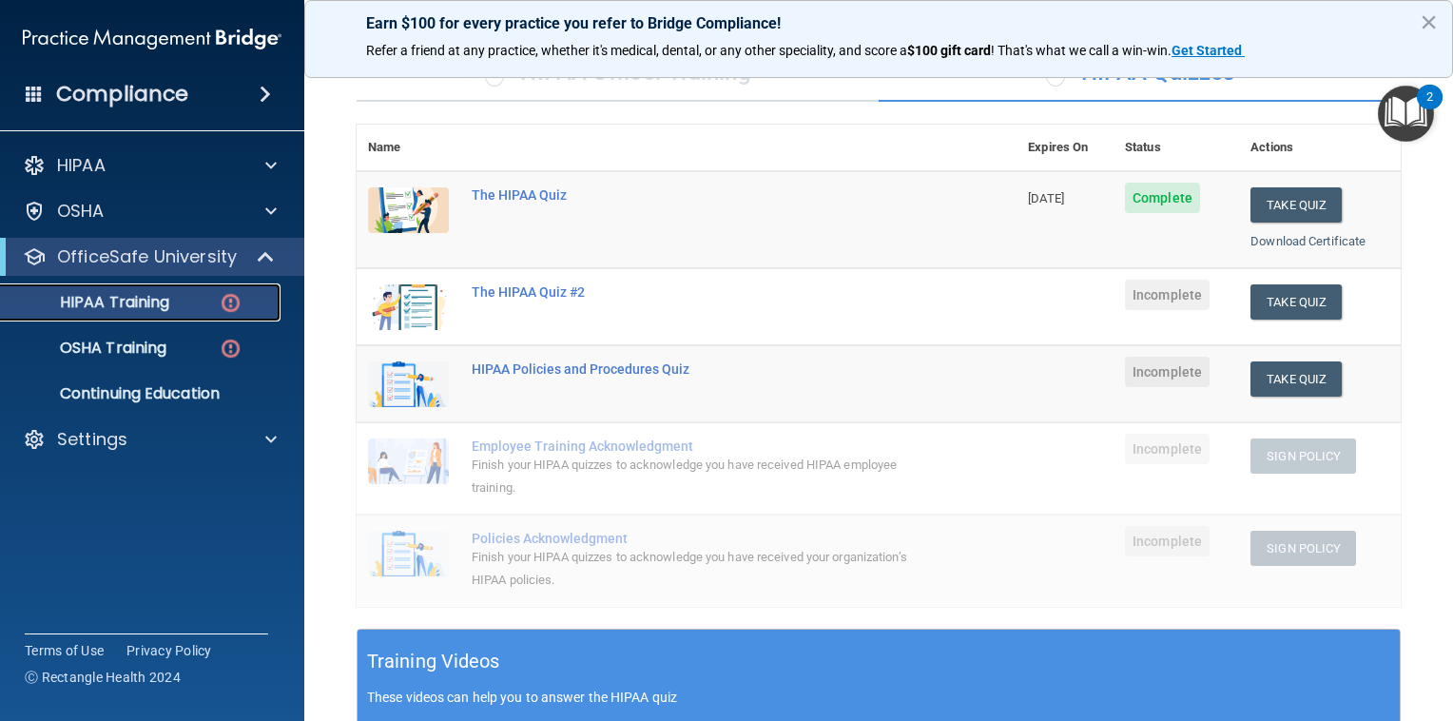
scroll to position [164, 0]
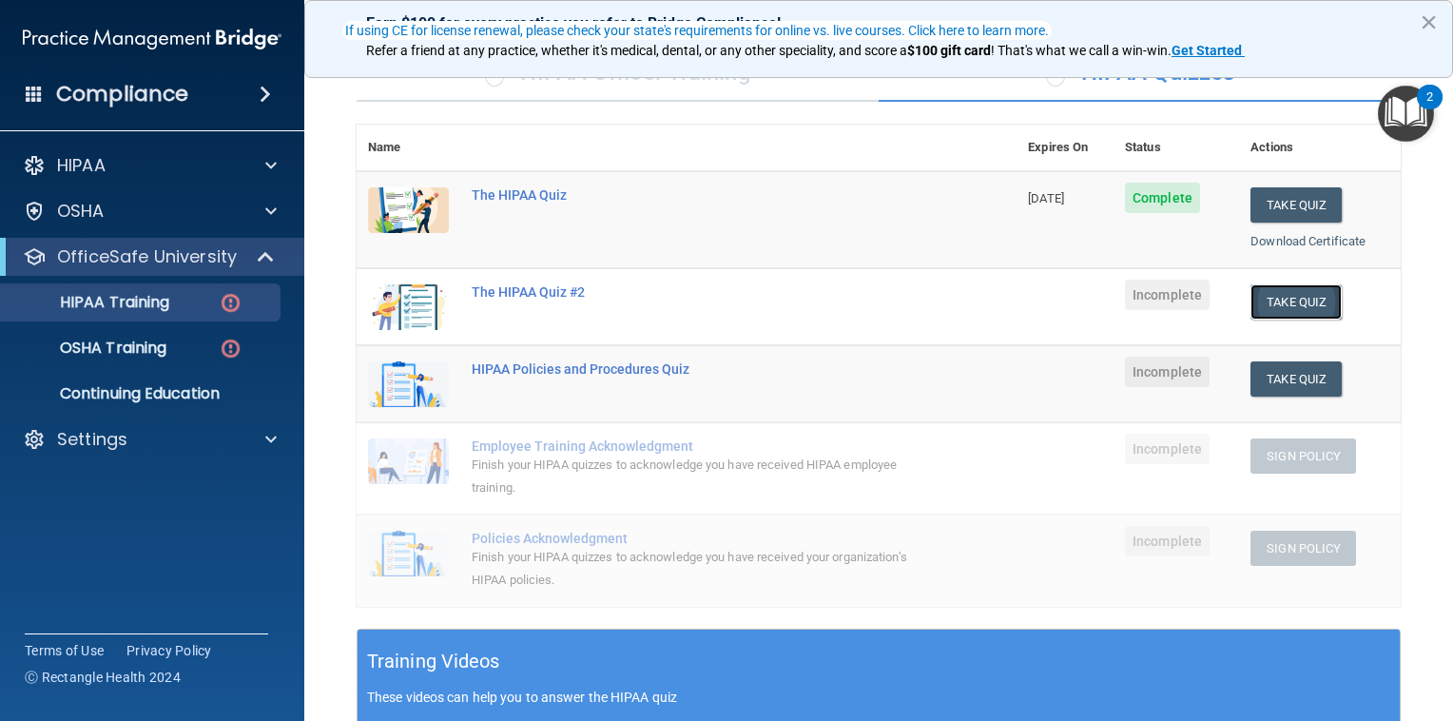
click at [1271, 297] on button "Take Quiz" at bounding box center [1295, 301] width 91 height 35
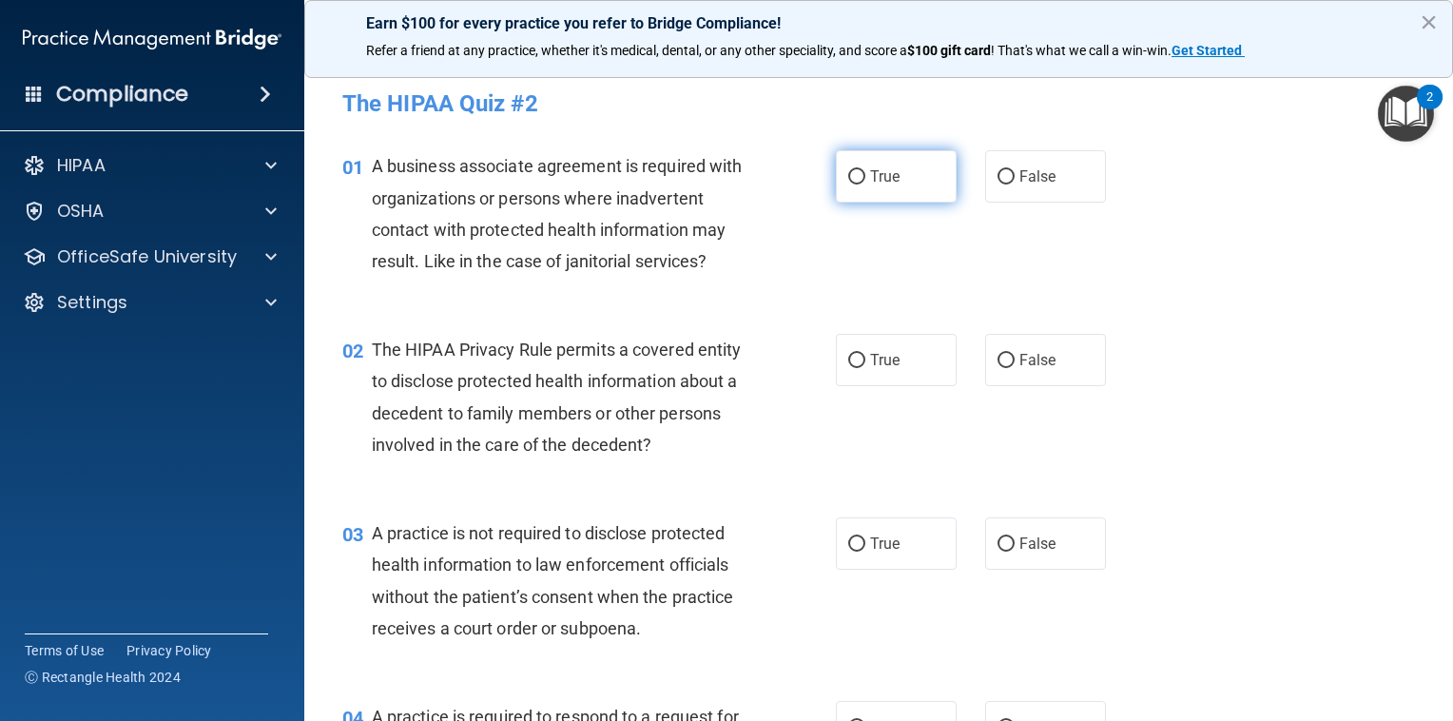
click at [878, 179] on span "True" at bounding box center [884, 176] width 29 height 18
click at [865, 179] on input "True" at bounding box center [856, 177] width 17 height 14
radio input "true"
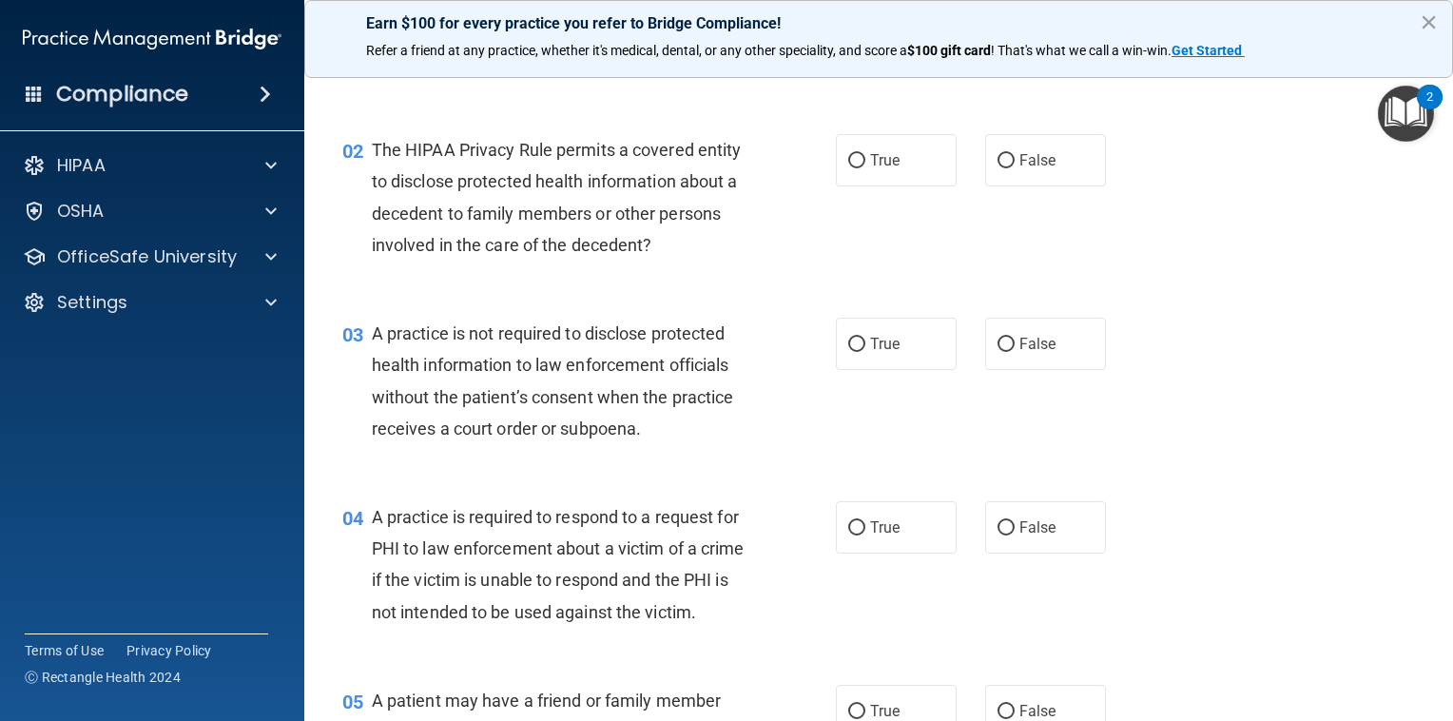
scroll to position [201, 0]
click at [893, 175] on label "True" at bounding box center [896, 159] width 121 height 52
click at [865, 167] on input "True" at bounding box center [856, 160] width 17 height 14
radio input "true"
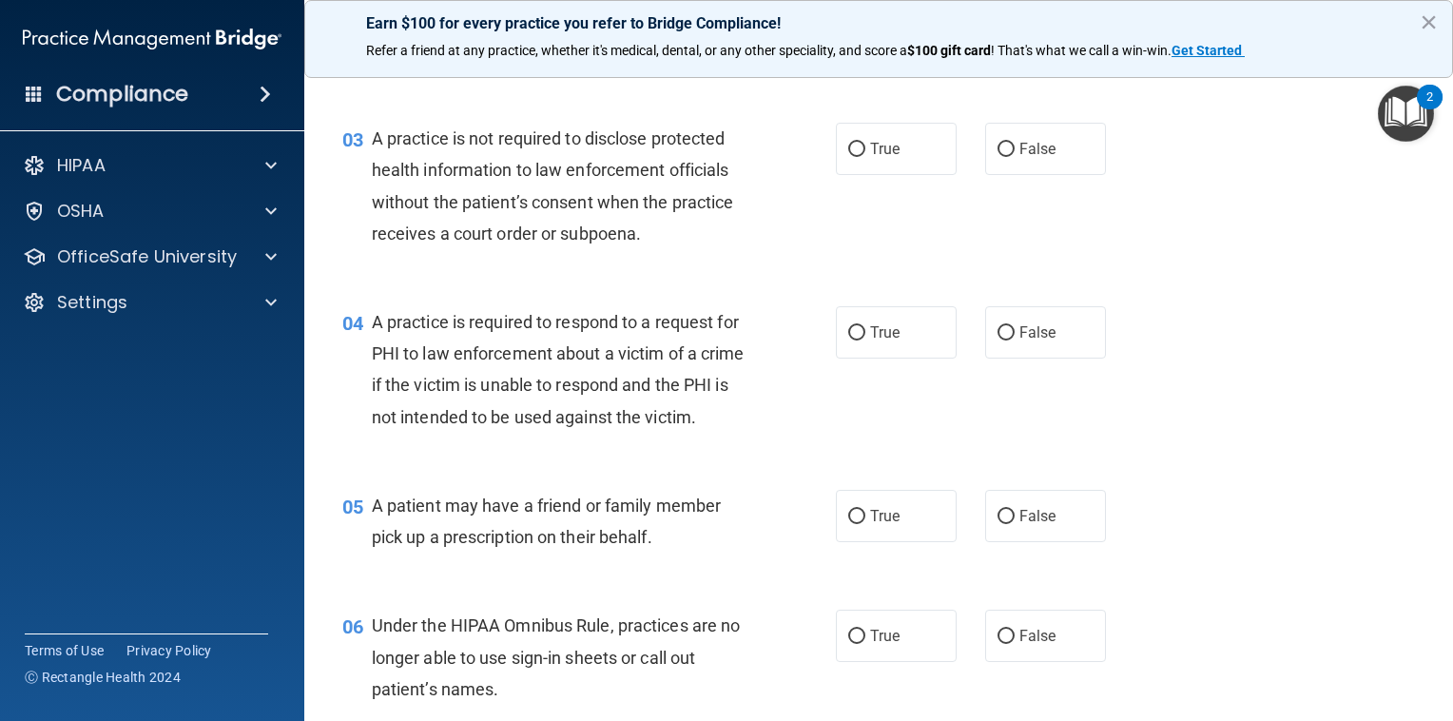
scroll to position [378, 0]
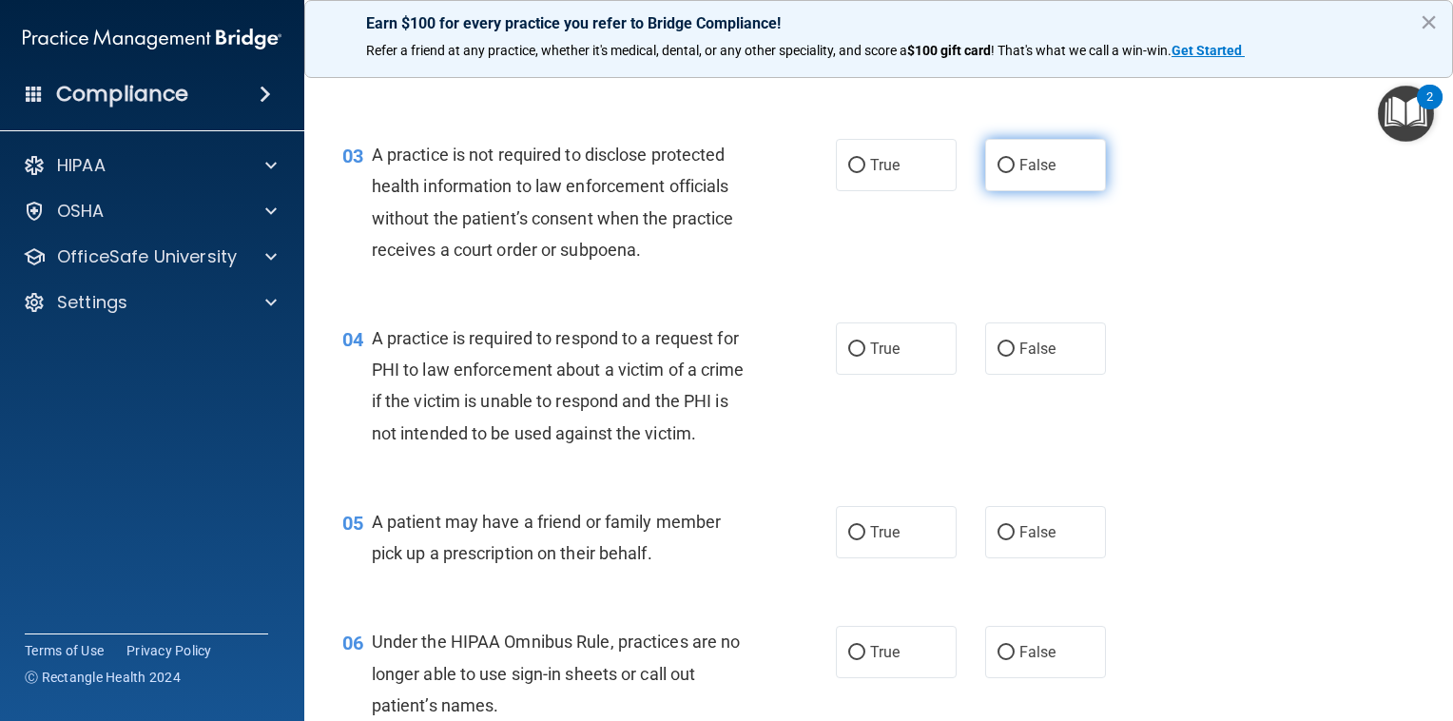
click at [1034, 148] on label "False" at bounding box center [1045, 165] width 121 height 52
click at [1014, 159] on input "False" at bounding box center [1005, 166] width 17 height 14
radio input "true"
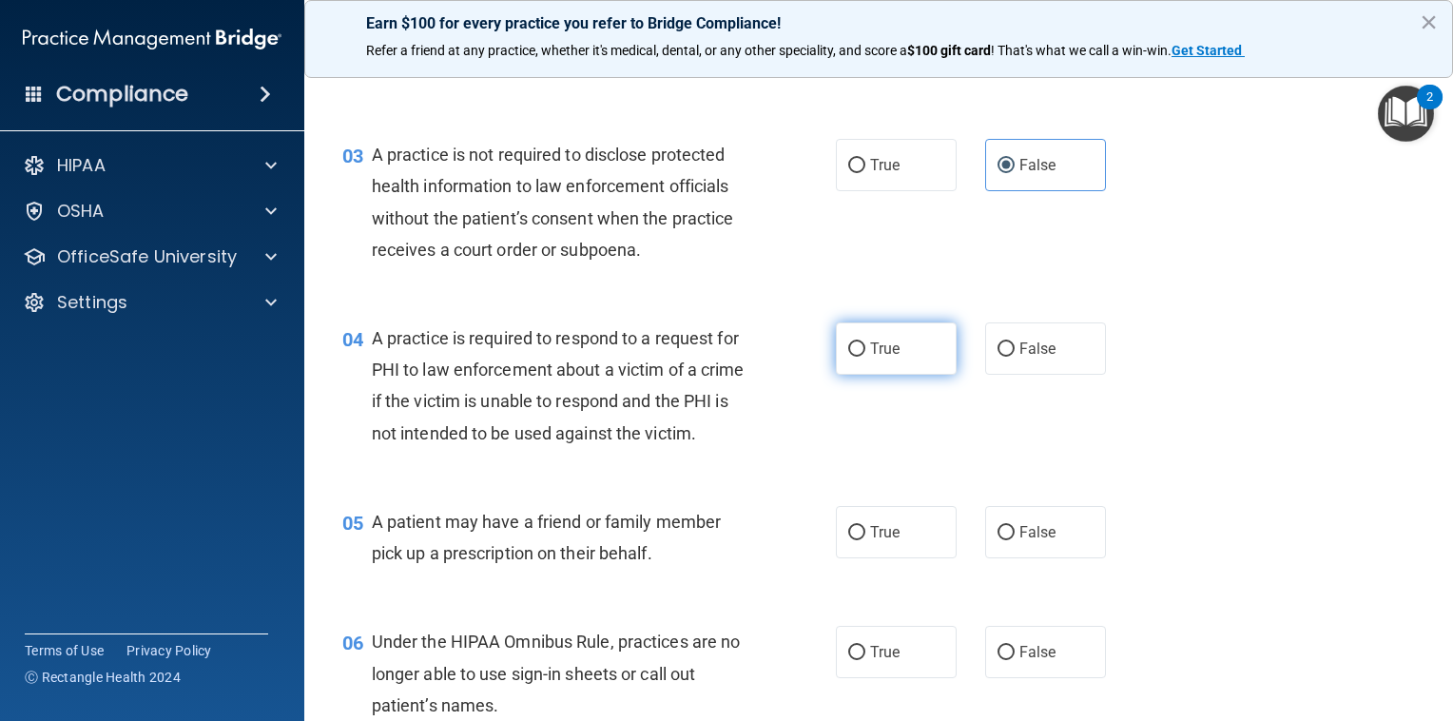
click at [867, 360] on label "True" at bounding box center [896, 348] width 121 height 52
click at [865, 357] on input "True" at bounding box center [856, 349] width 17 height 14
radio input "true"
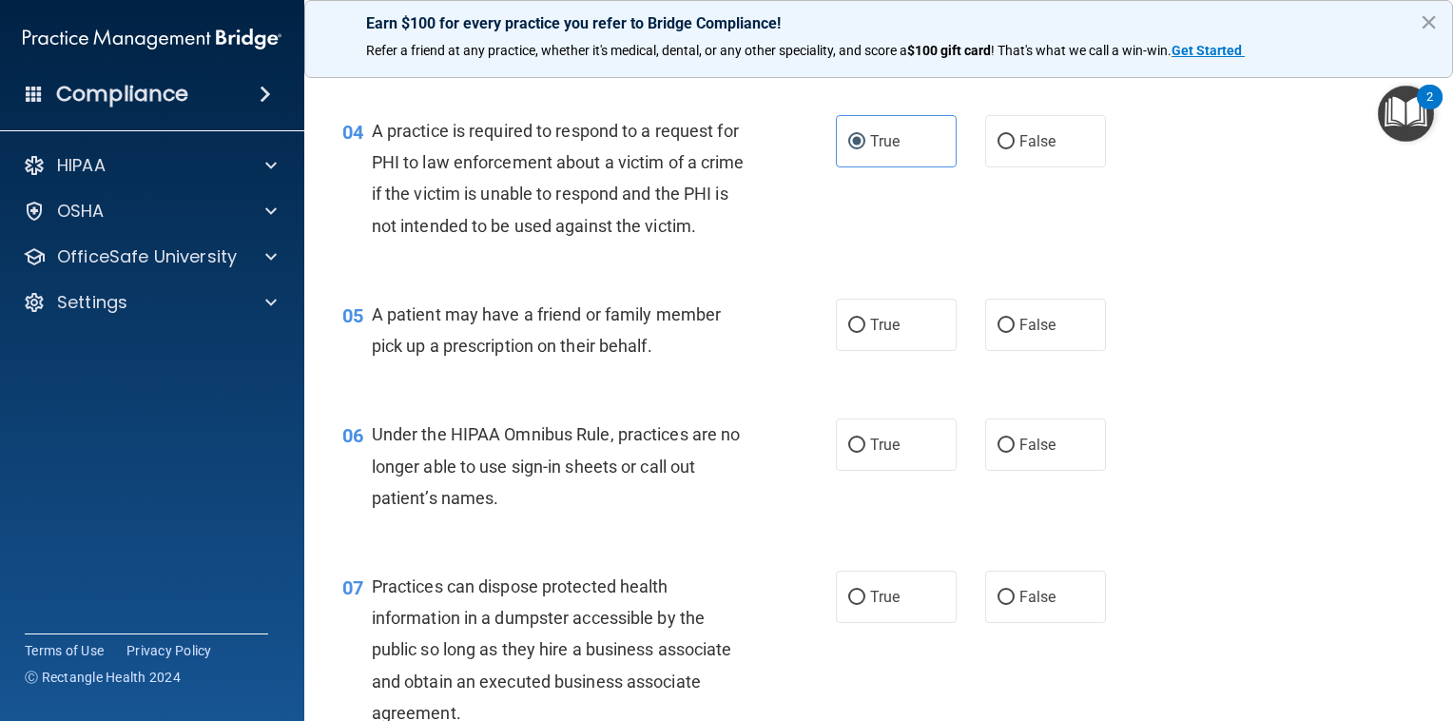
scroll to position [586, 0]
click at [870, 334] on span "True" at bounding box center [884, 325] width 29 height 18
click at [865, 333] on input "True" at bounding box center [856, 325] width 17 height 14
radio input "true"
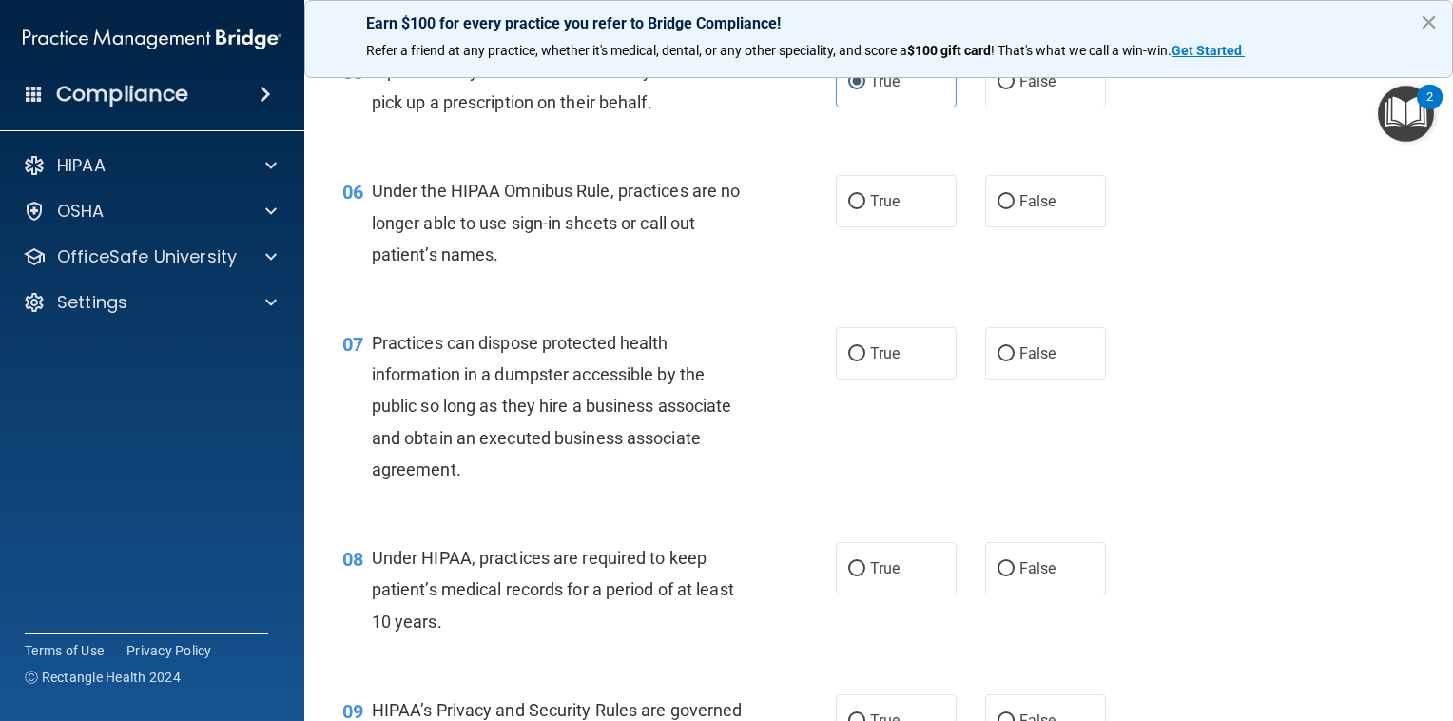
scroll to position [829, 0]
click at [1007, 227] on label "False" at bounding box center [1045, 201] width 121 height 52
click at [1007, 209] on input "False" at bounding box center [1005, 202] width 17 height 14
radio input "true"
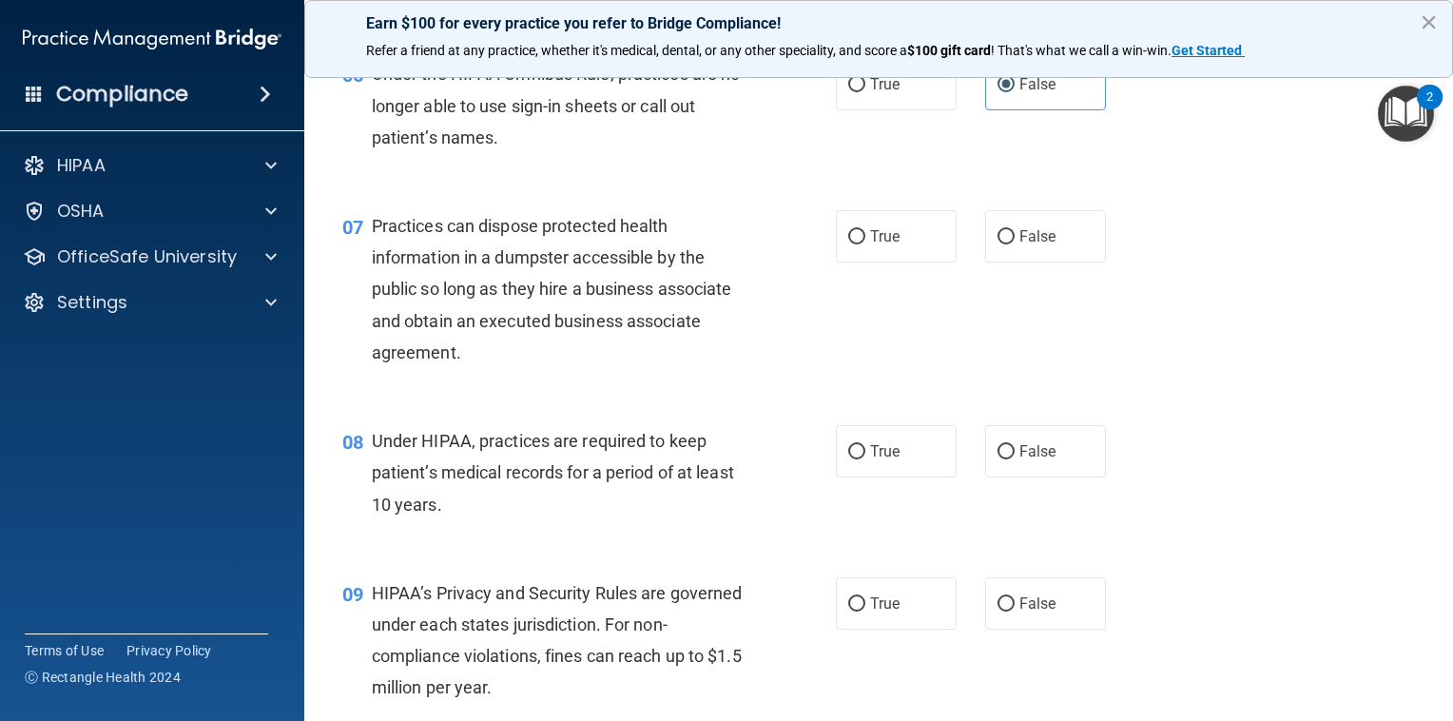
scroll to position [943, 0]
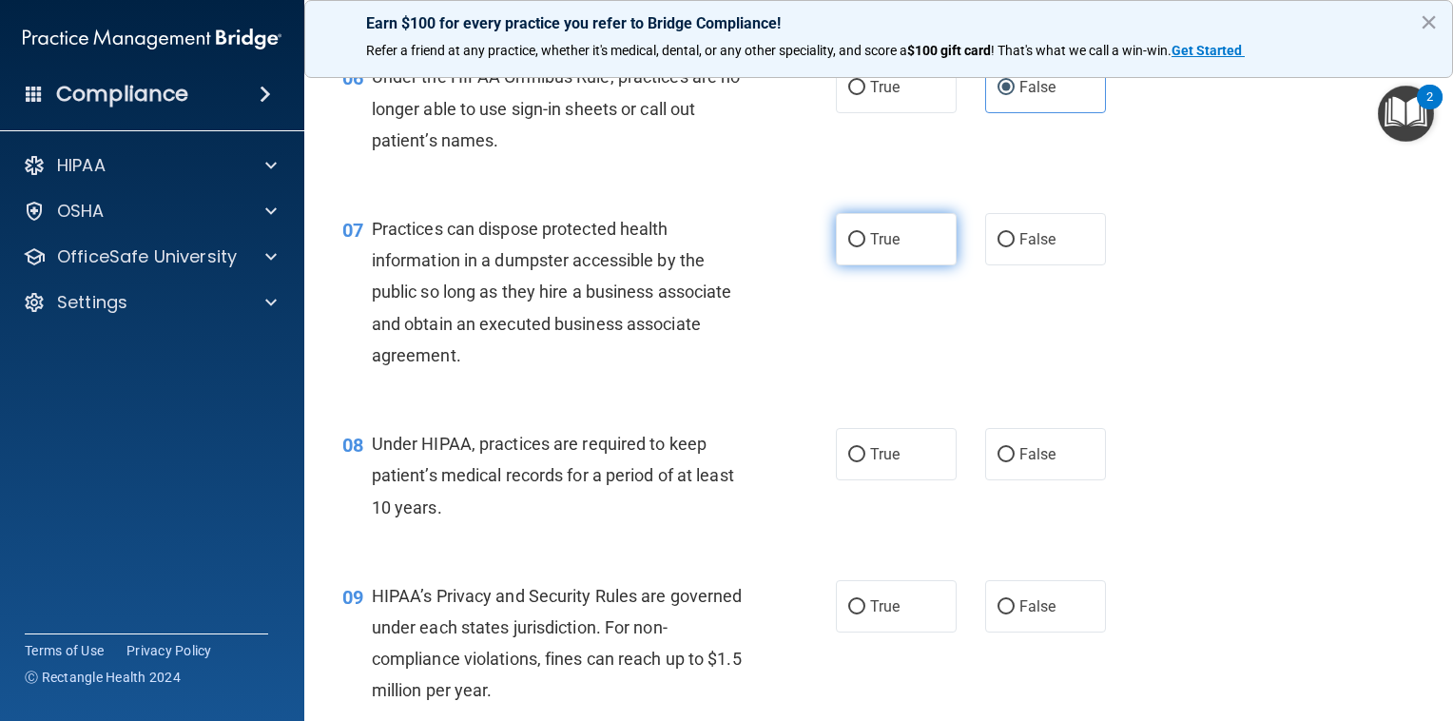
click at [871, 248] on span "True" at bounding box center [884, 239] width 29 height 18
click at [865, 247] on input "True" at bounding box center [856, 240] width 17 height 14
radio input "true"
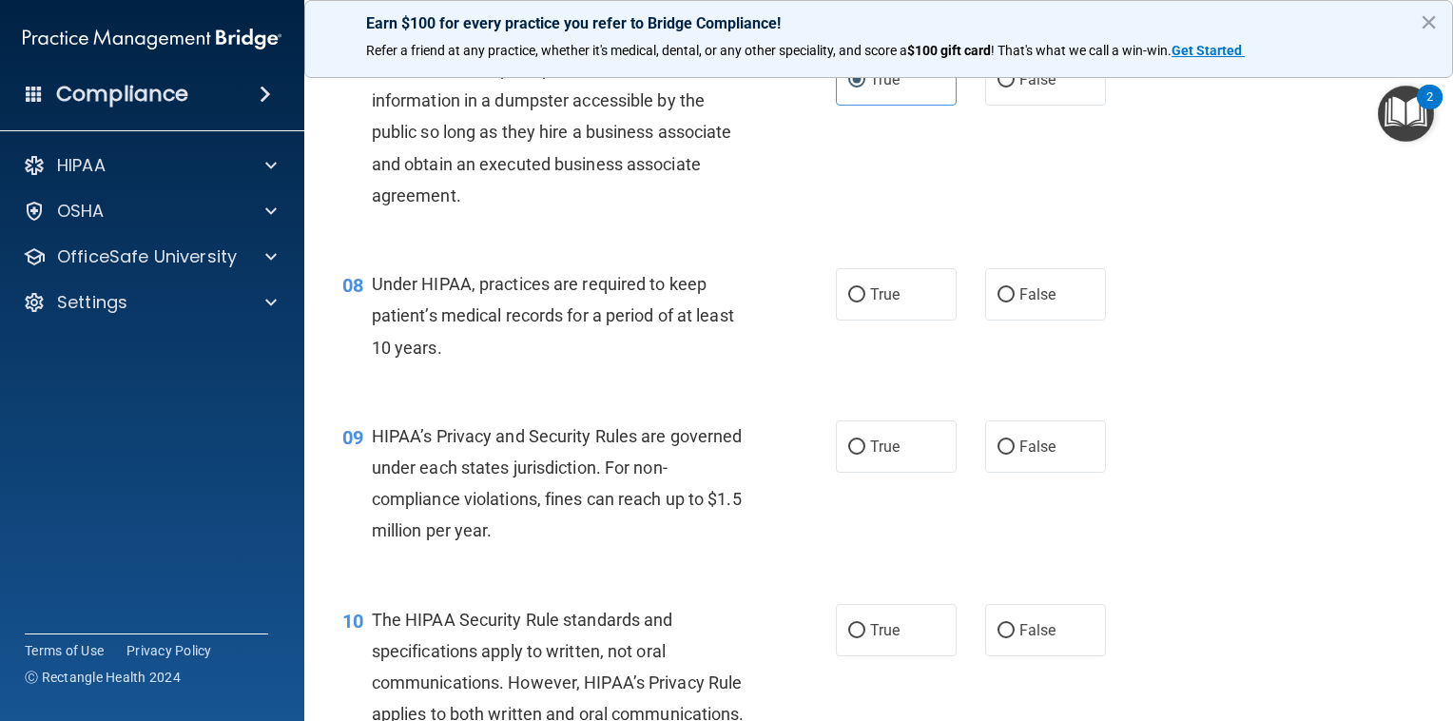
scroll to position [1106, 0]
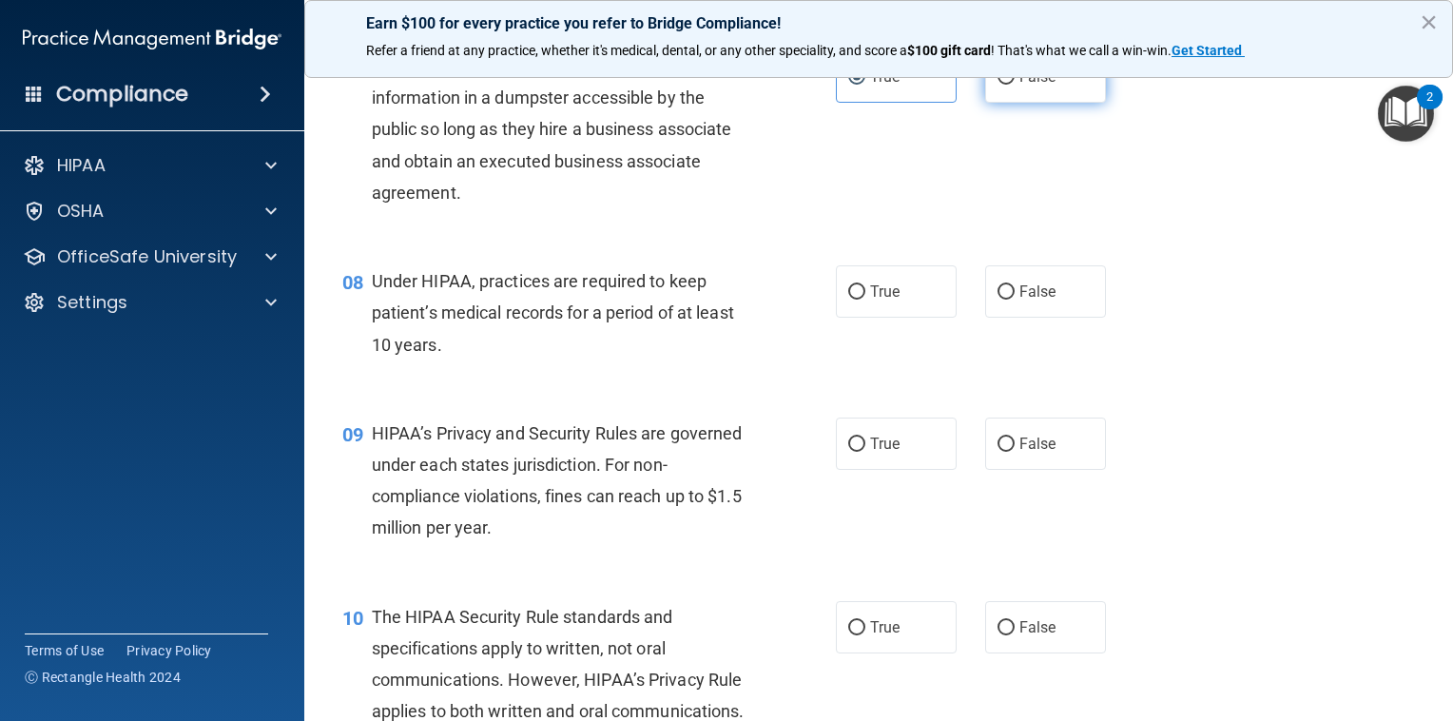
click at [1019, 86] on span "False" at bounding box center [1037, 77] width 37 height 18
click at [1012, 85] on input "False" at bounding box center [1005, 77] width 17 height 14
radio input "true"
radio input "false"
click at [1000, 299] on input "False" at bounding box center [1005, 292] width 17 height 14
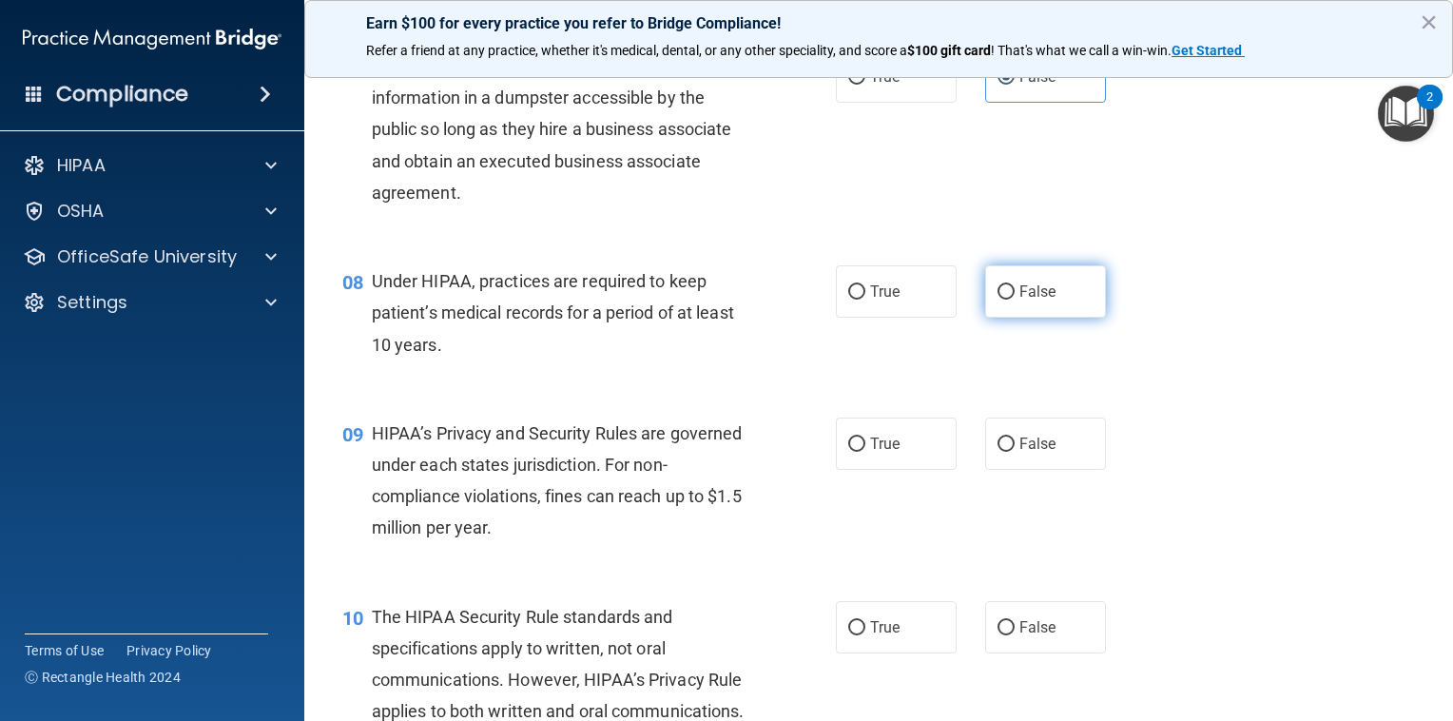
radio input "true"
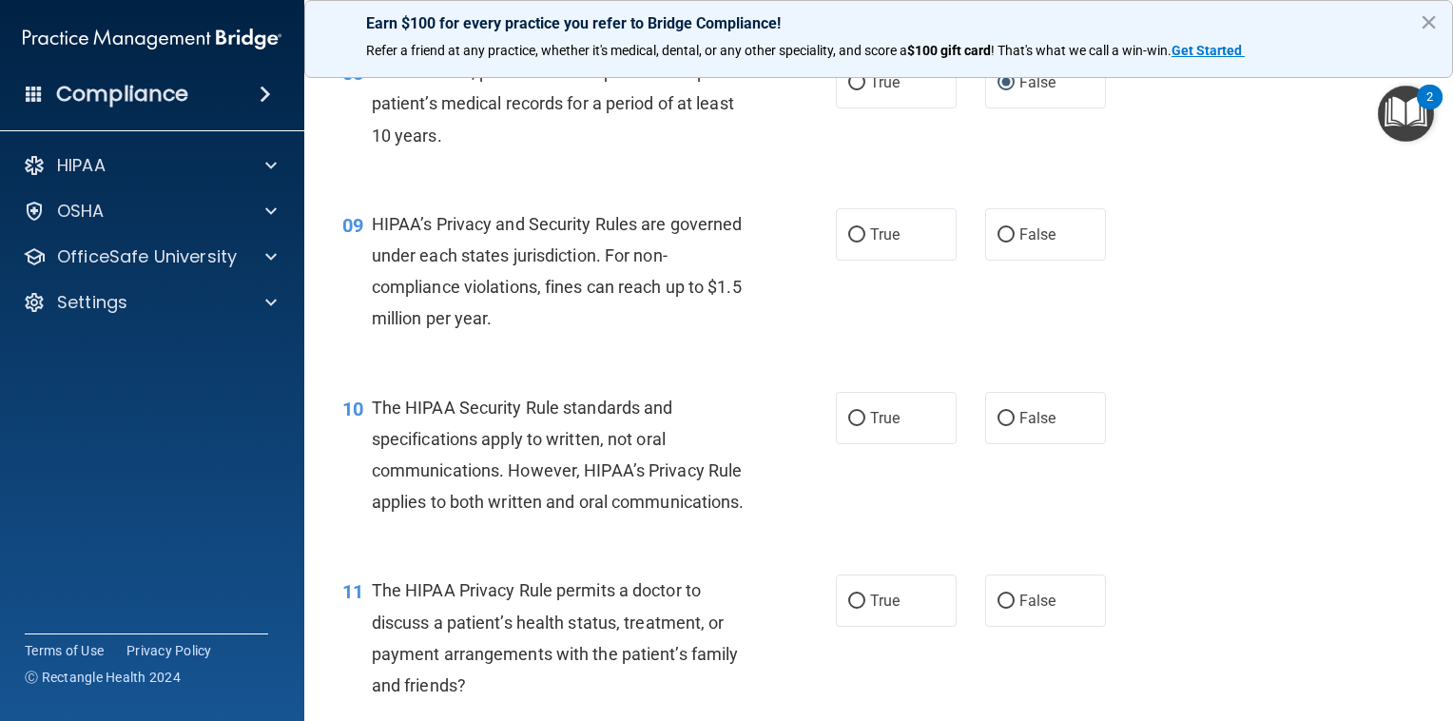
scroll to position [1316, 0]
click at [883, 260] on label "True" at bounding box center [896, 233] width 121 height 52
click at [865, 241] on input "True" at bounding box center [856, 234] width 17 height 14
radio input "true"
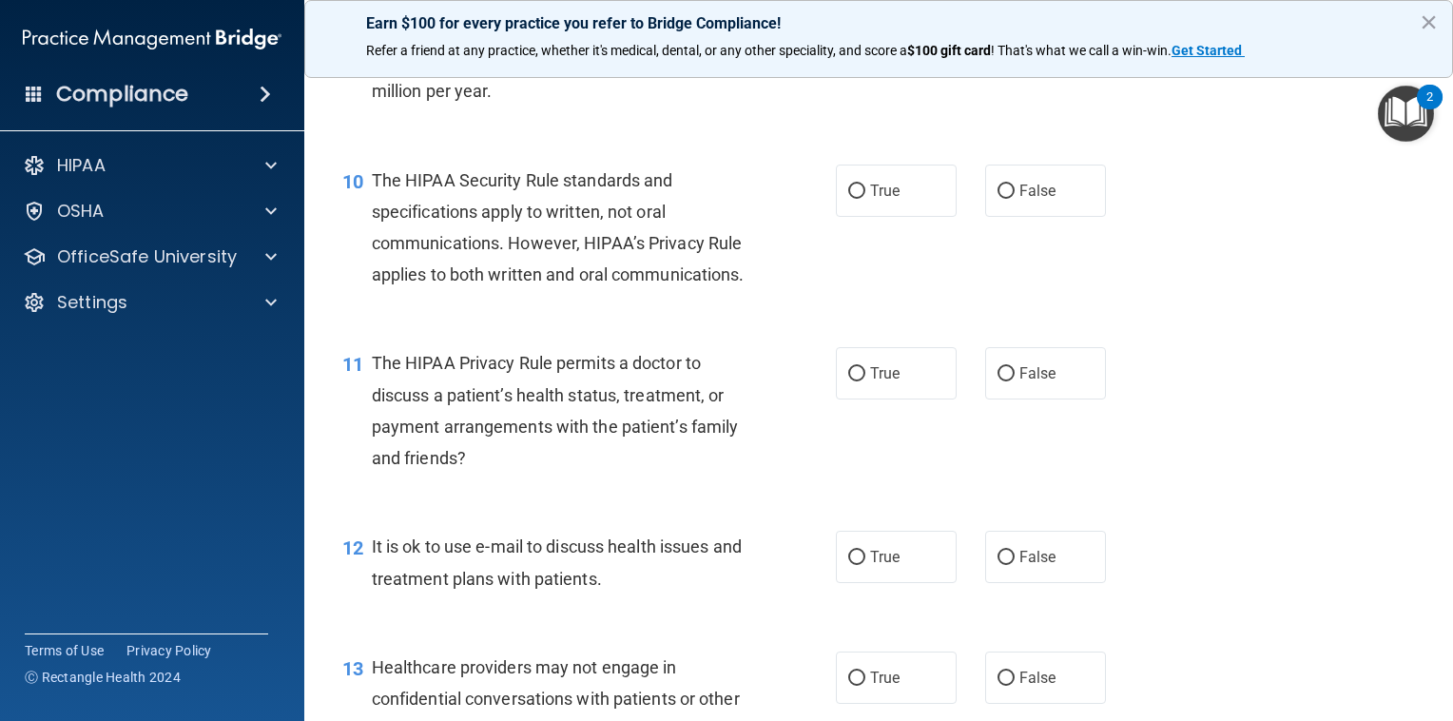
scroll to position [1543, 0]
click at [865, 216] on label "True" at bounding box center [896, 190] width 121 height 52
click at [865, 198] on input "True" at bounding box center [856, 190] width 17 height 14
radio input "true"
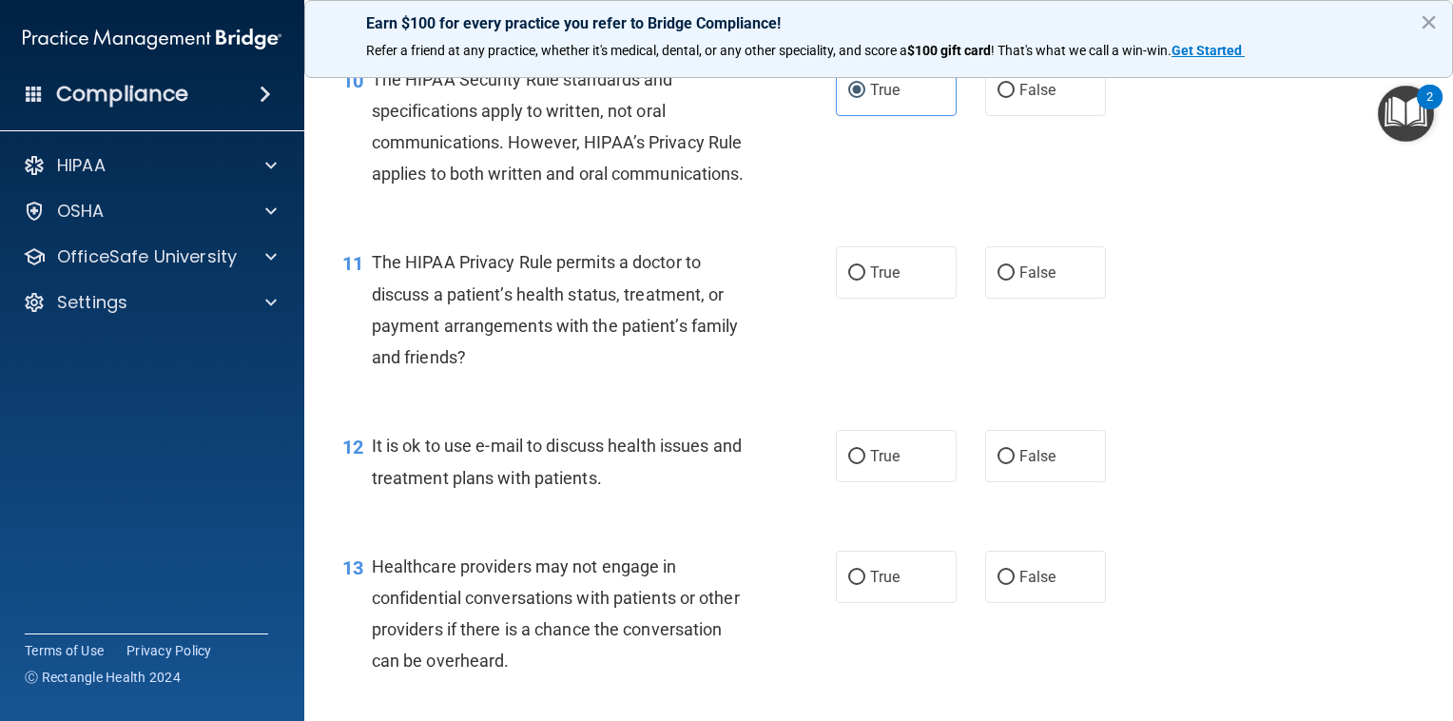
scroll to position [1691, 0]
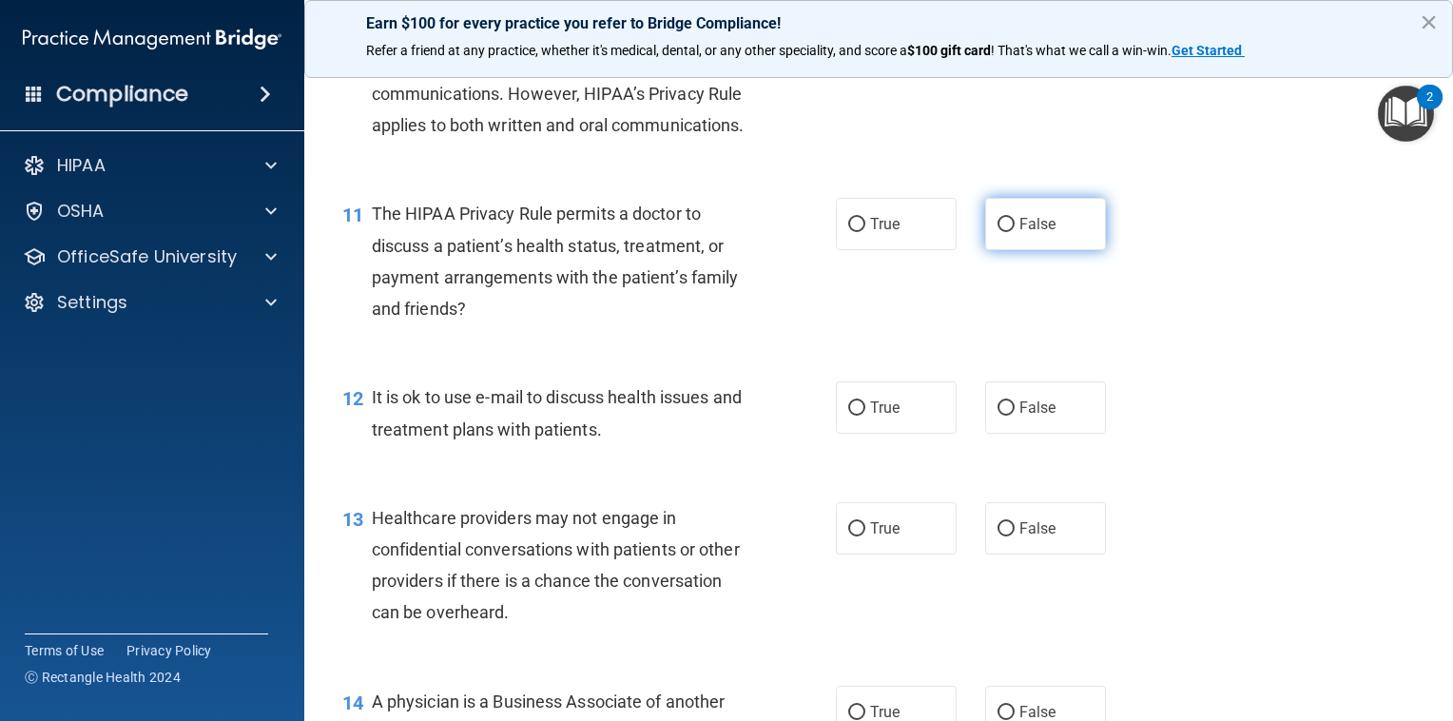
click at [1002, 232] on input "False" at bounding box center [1005, 225] width 17 height 14
radio input "true"
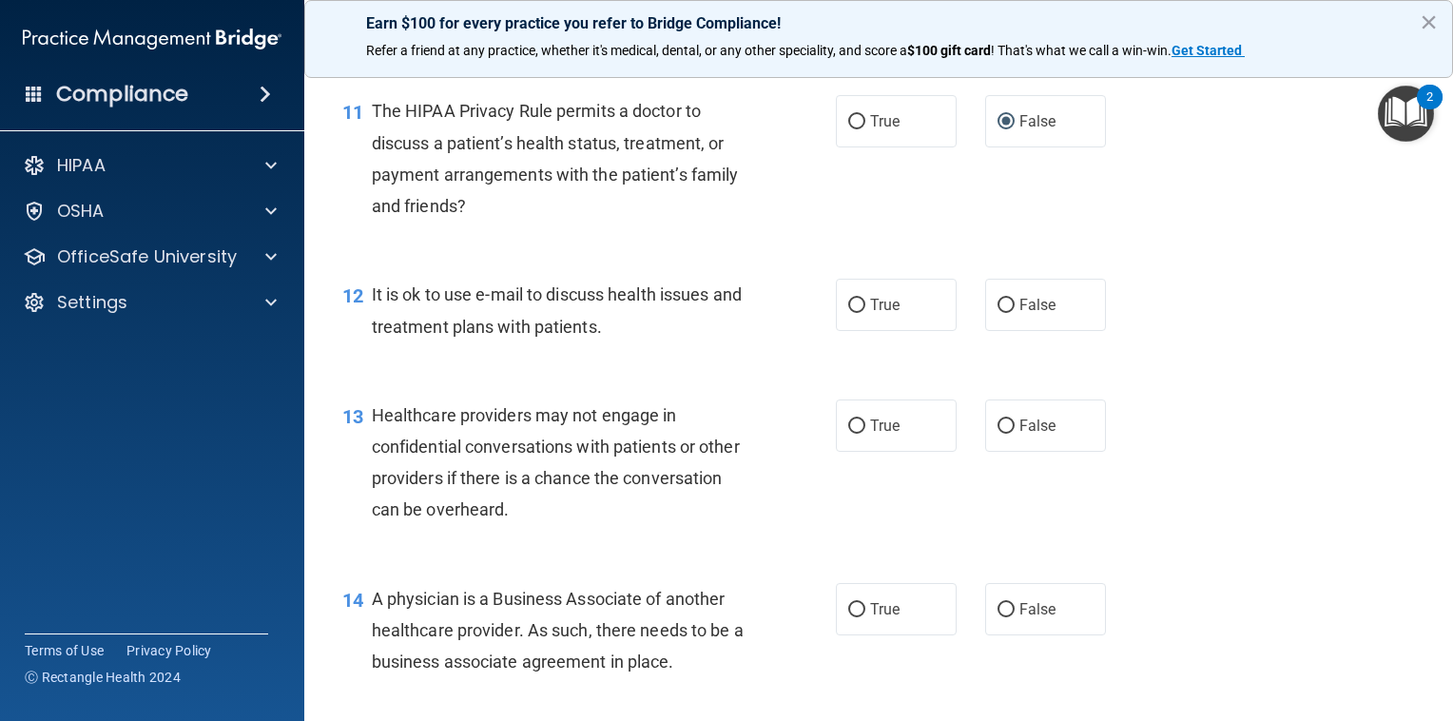
scroll to position [1798, 0]
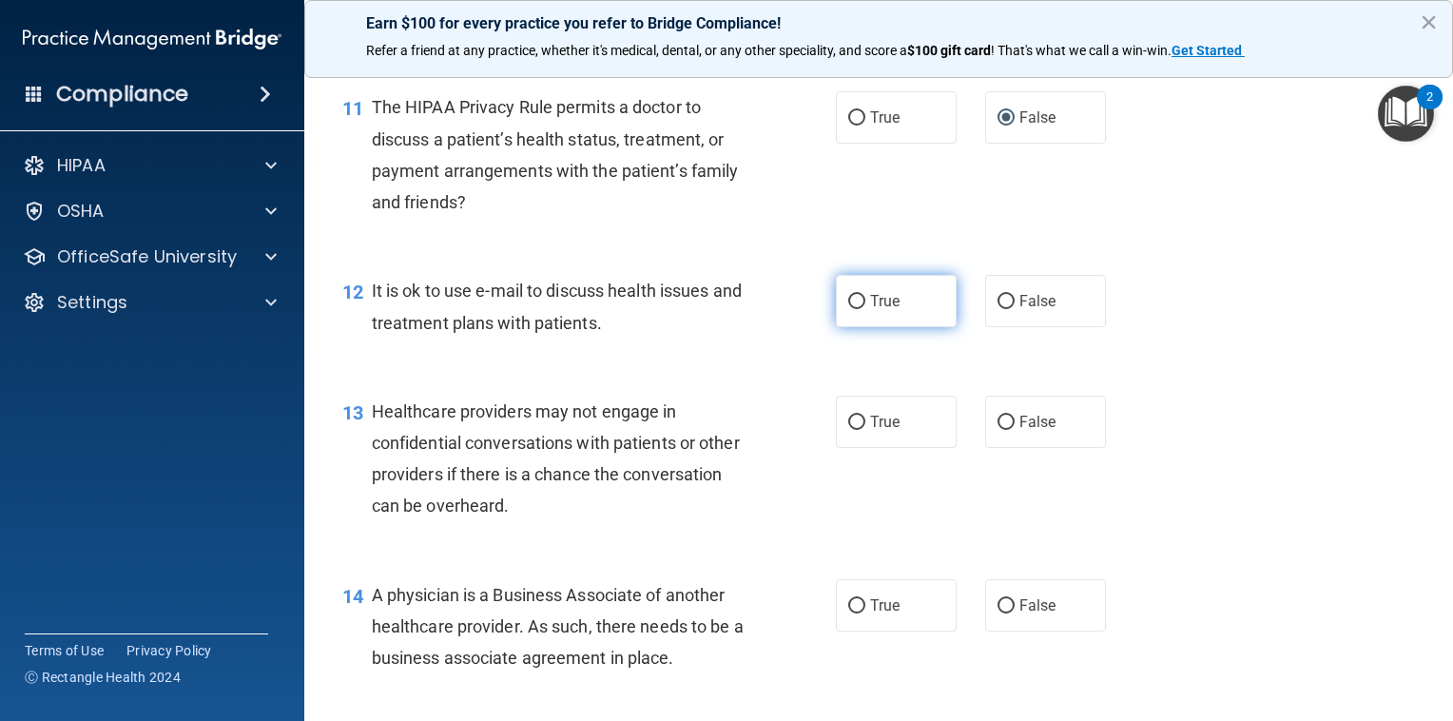
click at [874, 327] on label "True" at bounding box center [896, 301] width 121 height 52
click at [865, 309] on input "True" at bounding box center [856, 302] width 17 height 14
radio input "true"
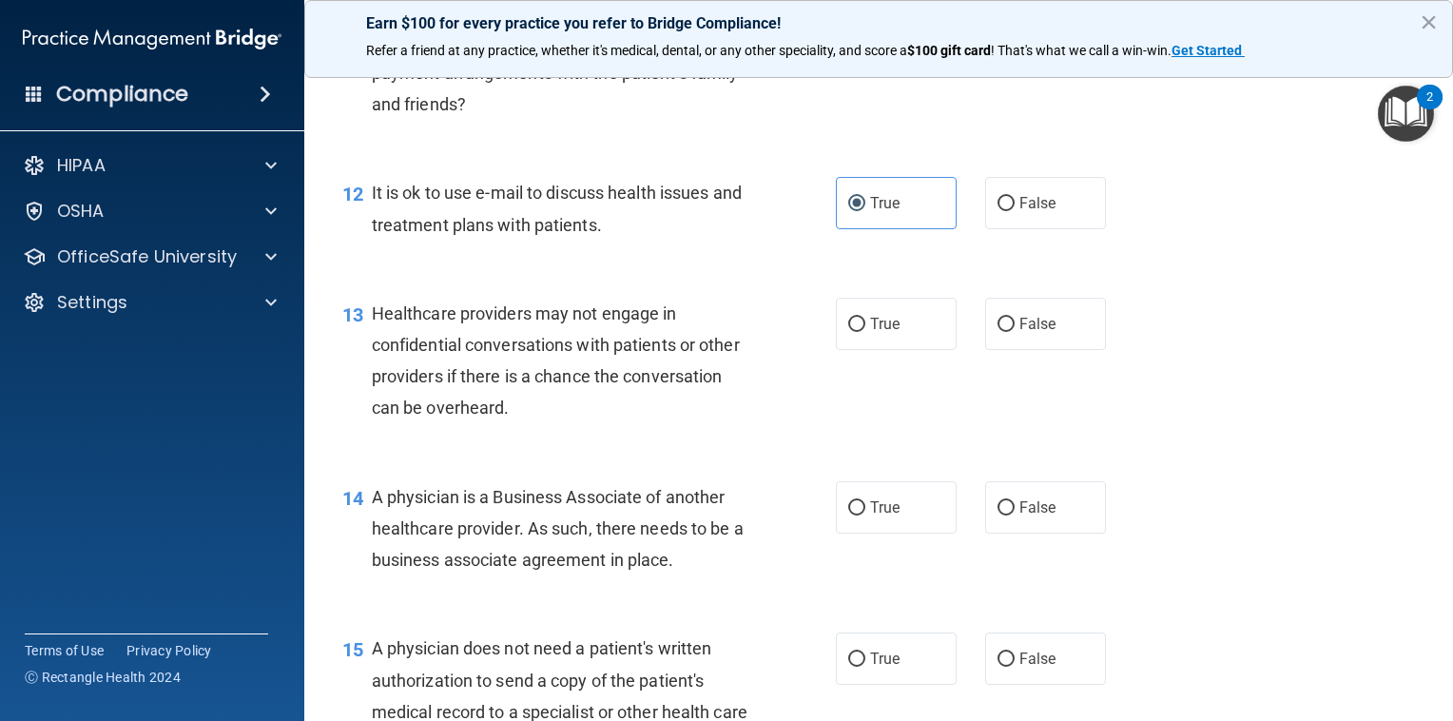
scroll to position [1942, 0]
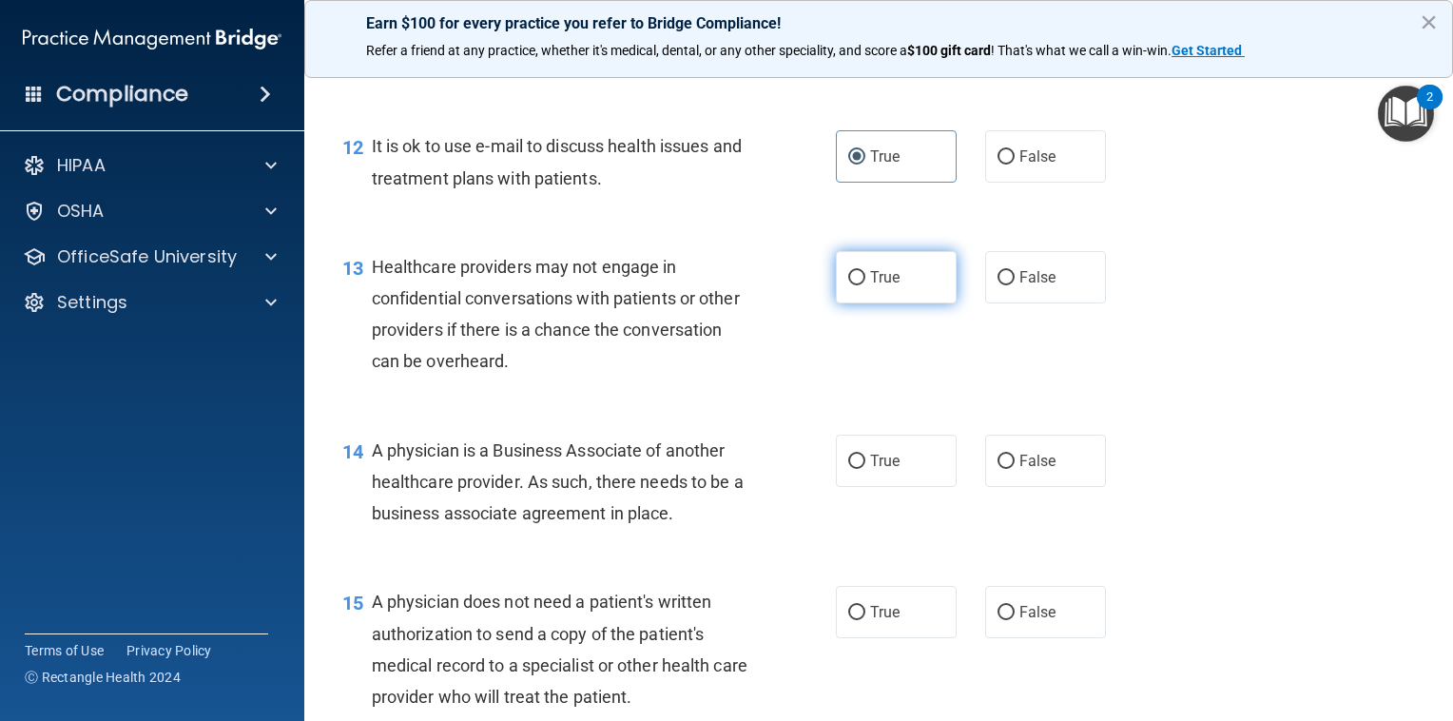
click at [885, 286] on span "True" at bounding box center [884, 277] width 29 height 18
click at [865, 285] on input "True" at bounding box center [856, 278] width 17 height 14
radio input "true"
click at [997, 285] on input "False" at bounding box center [1005, 278] width 17 height 14
radio input "true"
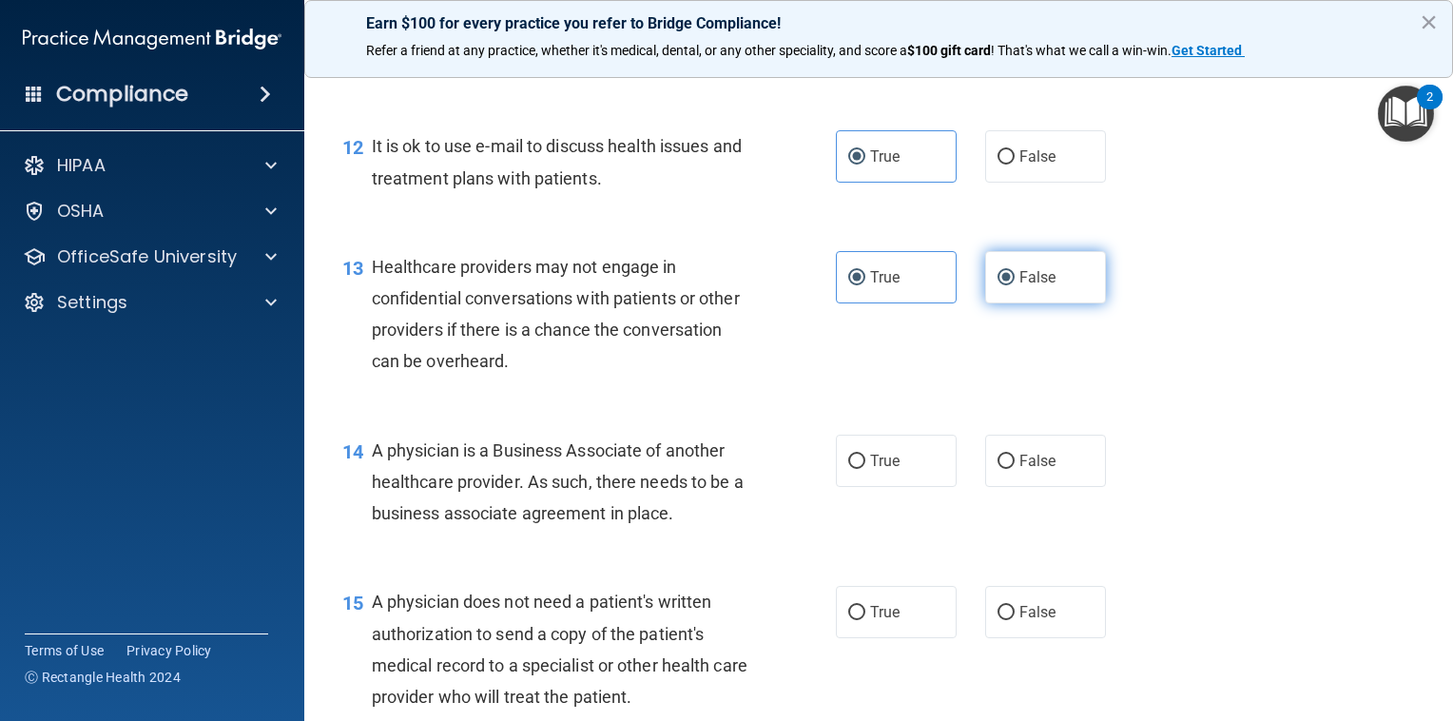
radio input "false"
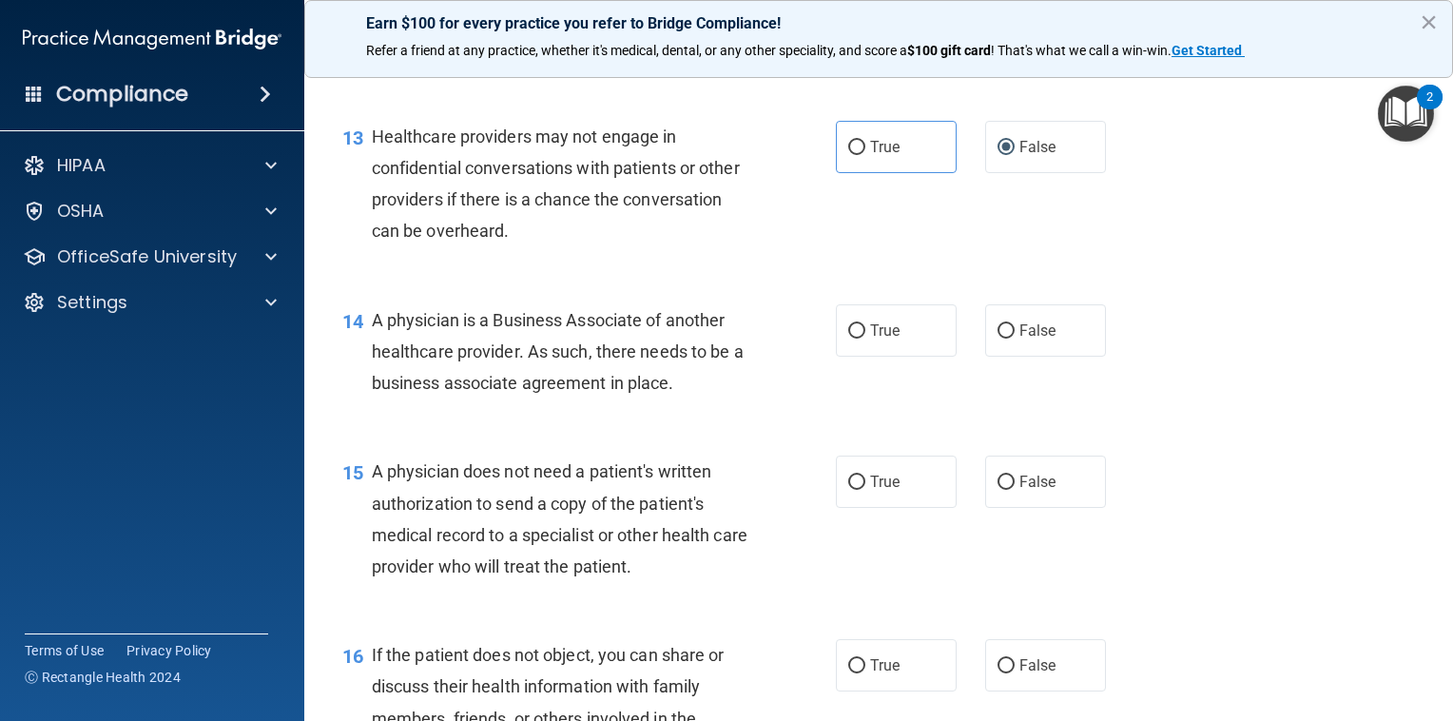
scroll to position [2073, 0]
click at [860, 357] on label "True" at bounding box center [896, 330] width 121 height 52
click at [860, 338] on input "True" at bounding box center [856, 331] width 17 height 14
radio input "true"
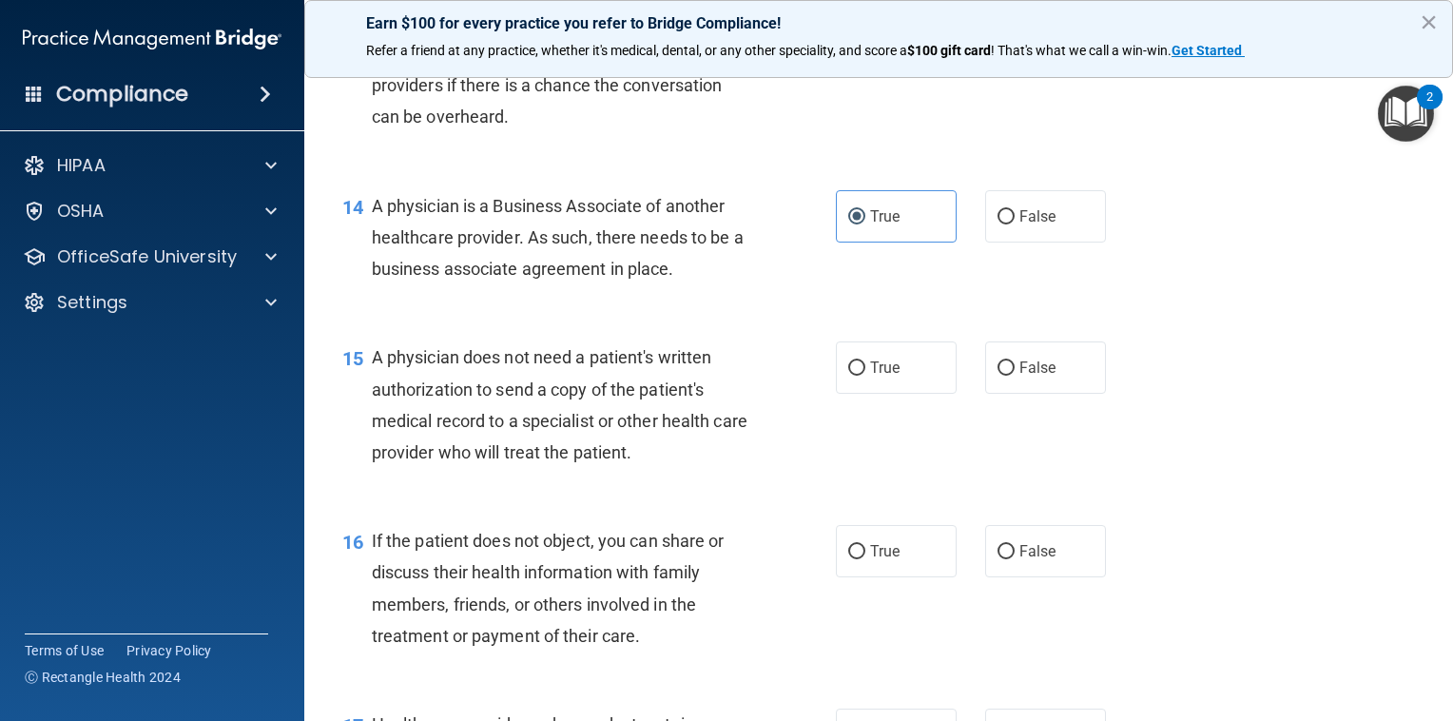
scroll to position [2323, 0]
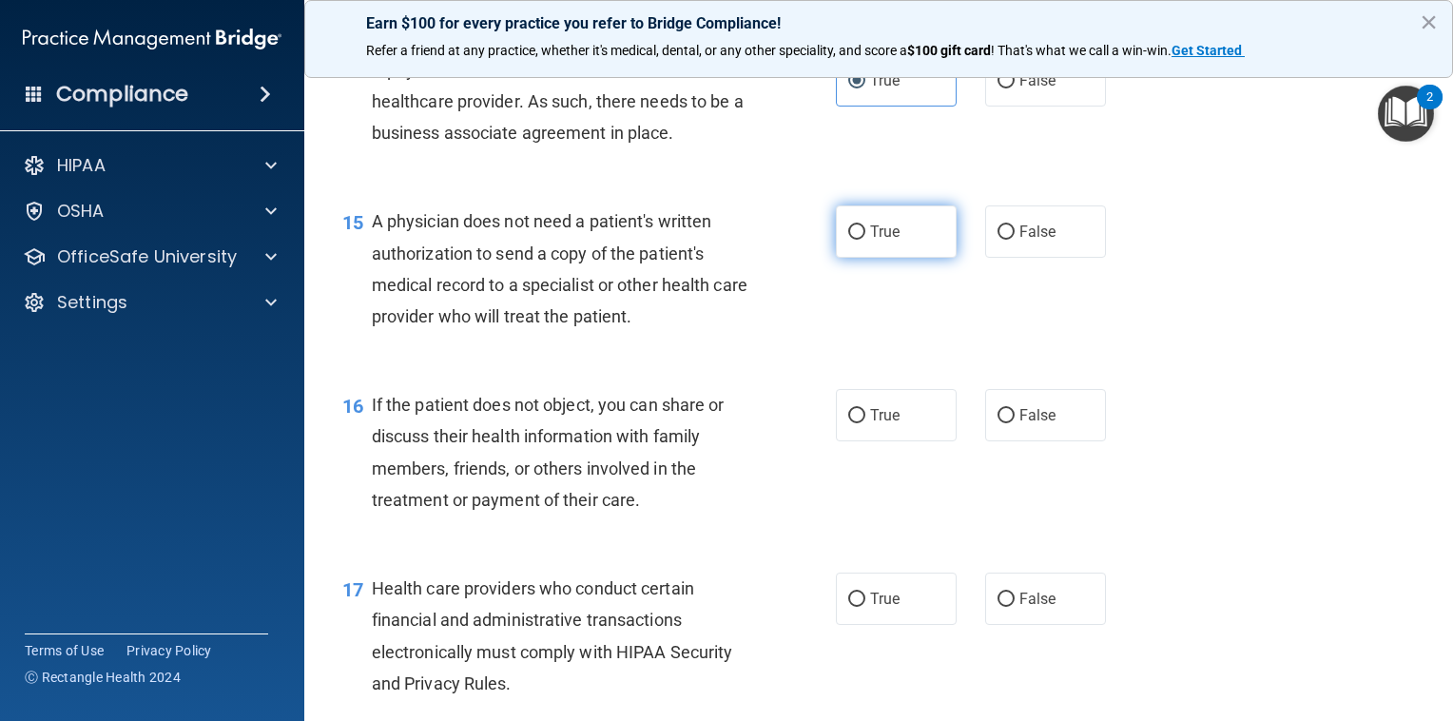
click at [870, 241] on span "True" at bounding box center [884, 231] width 29 height 18
click at [863, 240] on input "True" at bounding box center [856, 232] width 17 height 14
radio input "true"
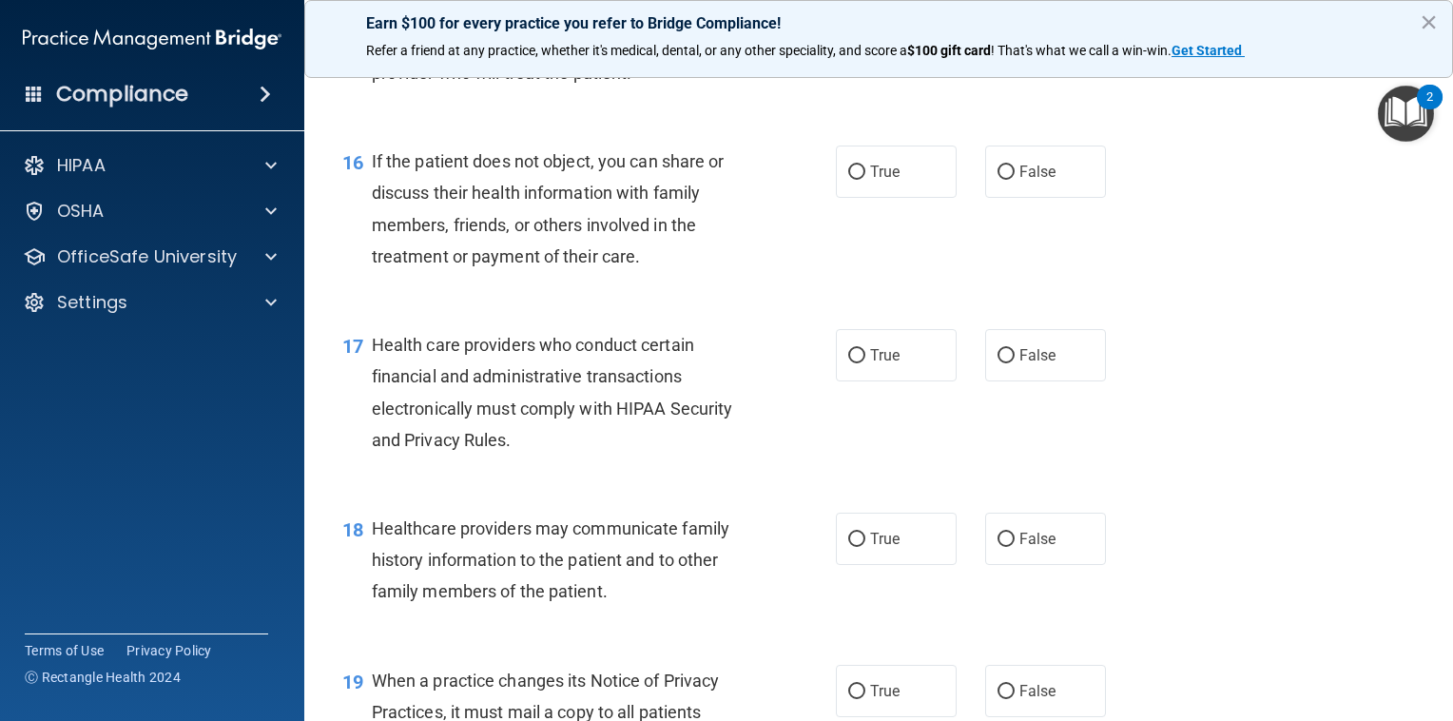
scroll to position [2605, 0]
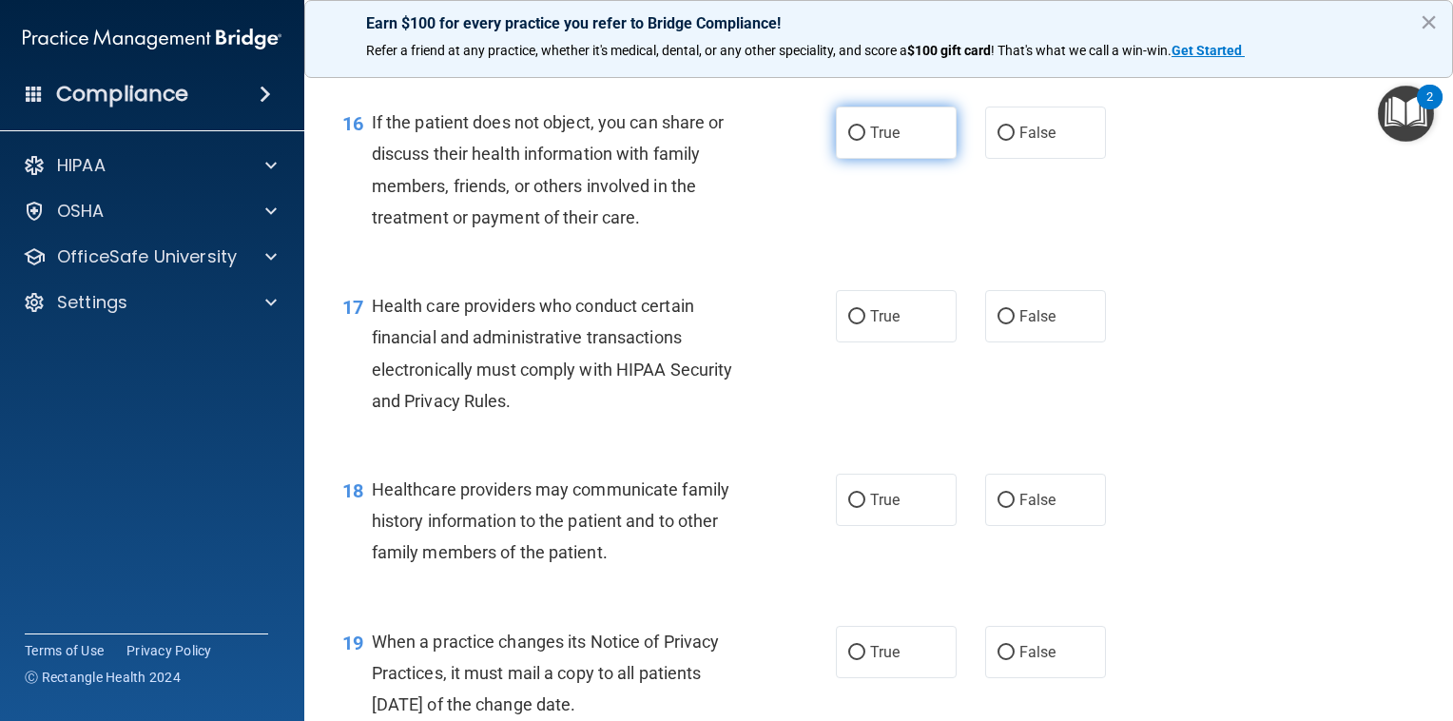
click at [878, 159] on label "True" at bounding box center [896, 132] width 121 height 52
click at [865, 141] on input "True" at bounding box center [856, 133] width 17 height 14
radio input "true"
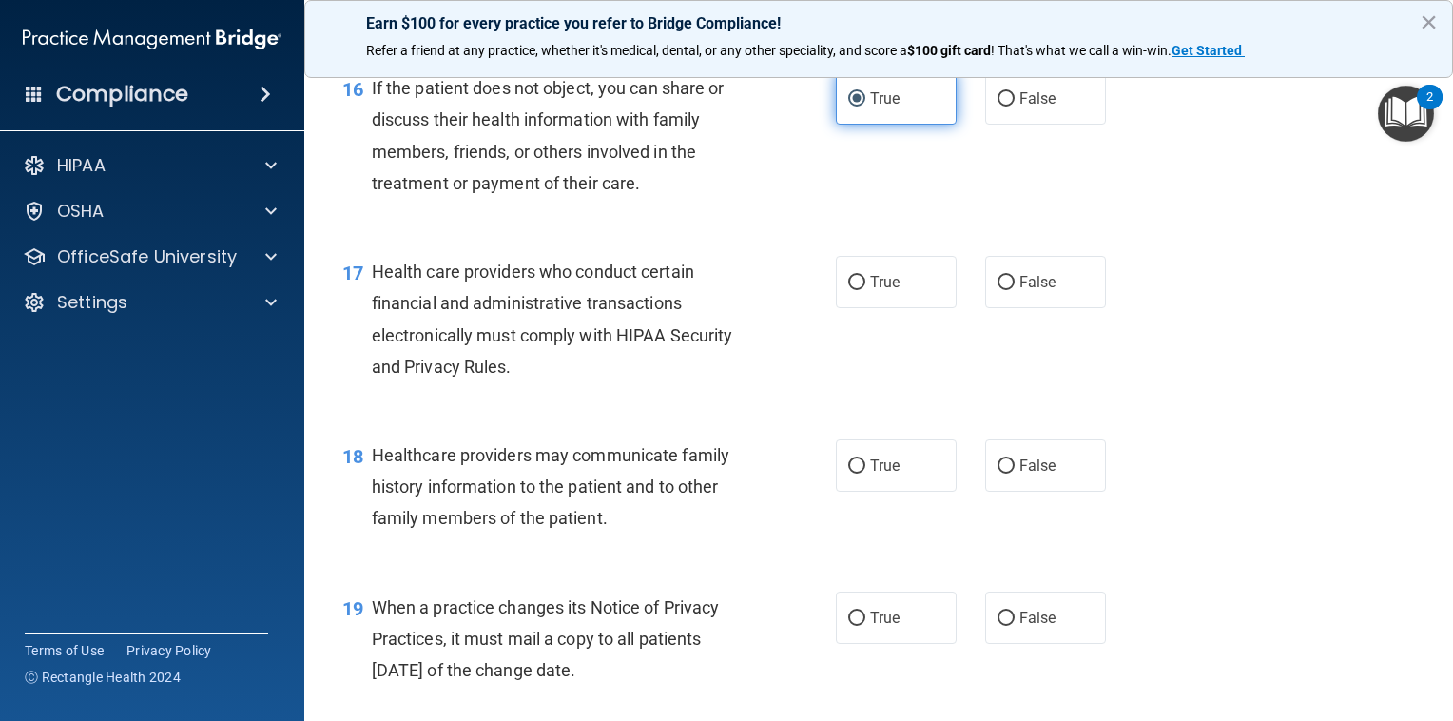
scroll to position [2672, 0]
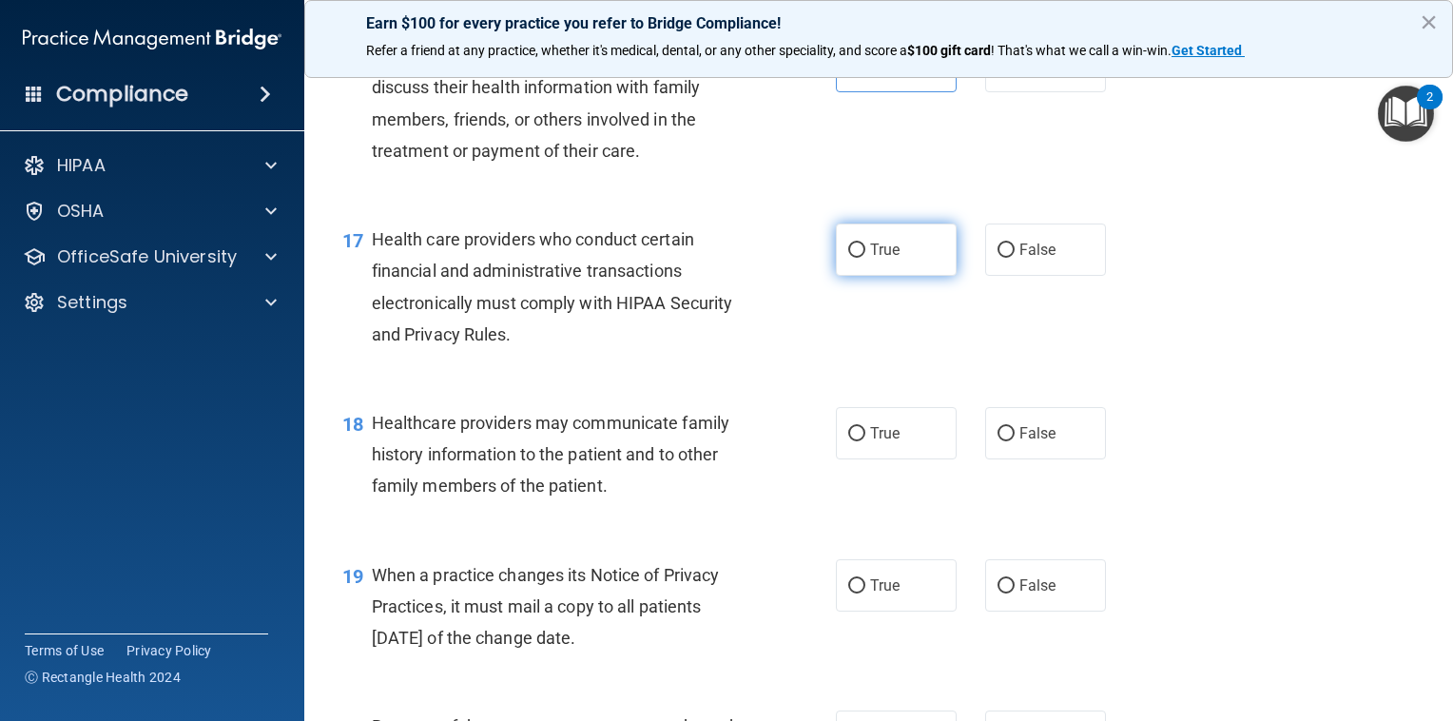
click at [872, 259] on span "True" at bounding box center [884, 250] width 29 height 18
click at [865, 258] on input "True" at bounding box center [856, 250] width 17 height 14
radio input "true"
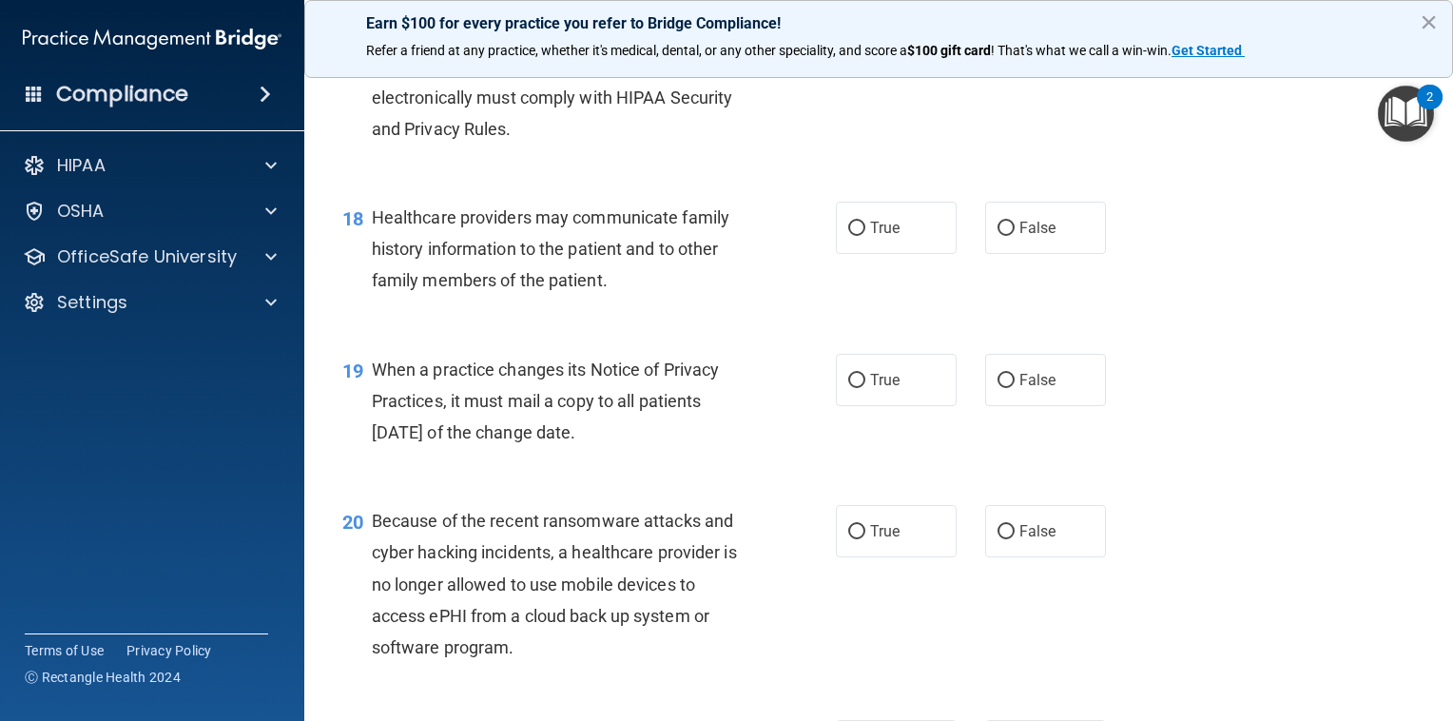
scroll to position [2878, 0]
click at [892, 236] on span "True" at bounding box center [884, 227] width 29 height 18
click at [865, 235] on input "True" at bounding box center [856, 228] width 17 height 14
radio input "true"
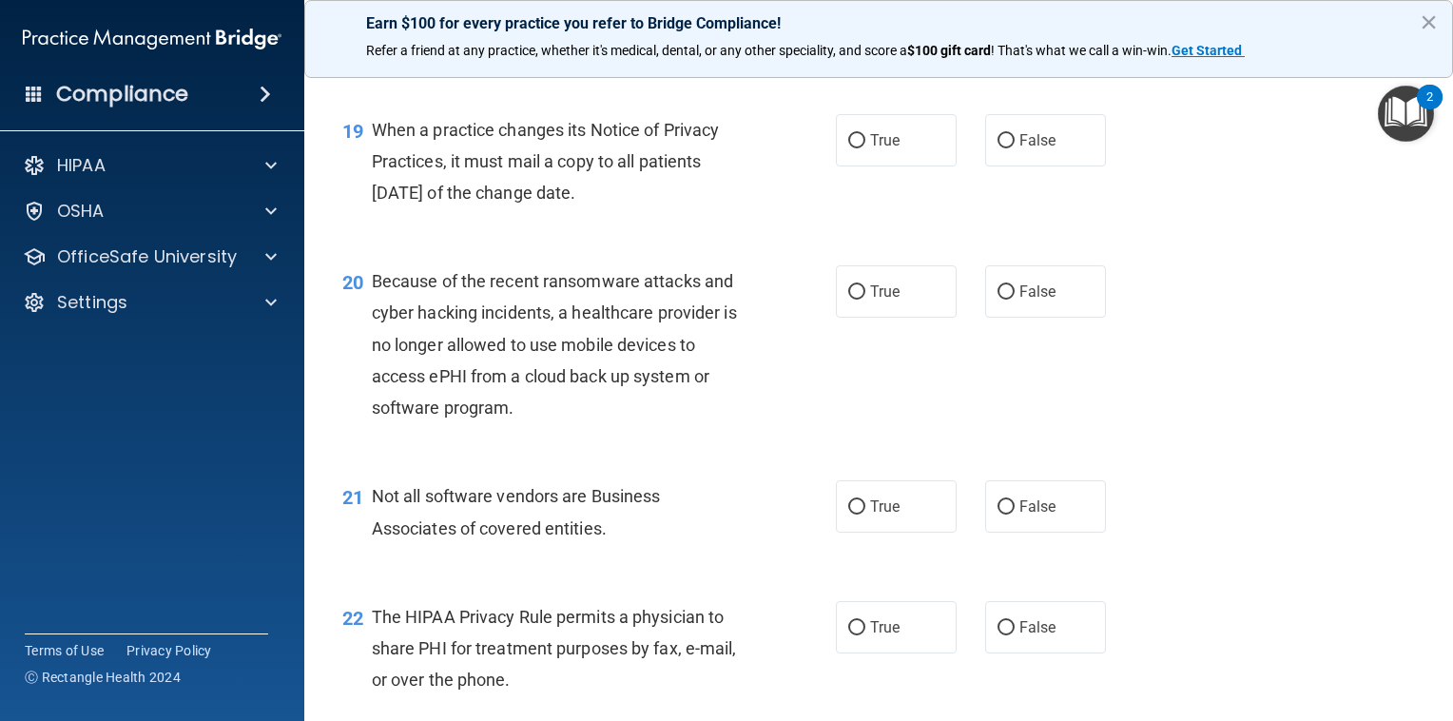
scroll to position [3135, 0]
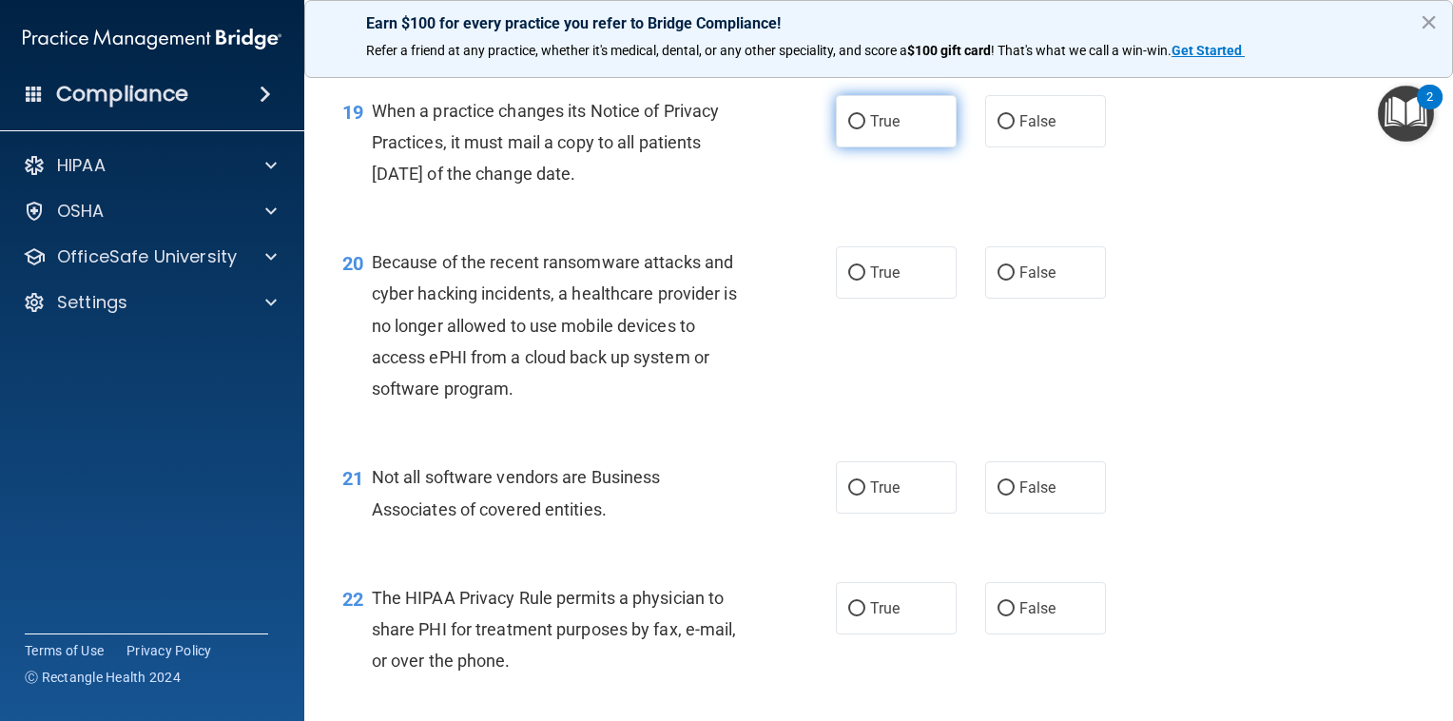
click at [870, 147] on label "True" at bounding box center [896, 121] width 121 height 52
click at [865, 129] on input "True" at bounding box center [856, 122] width 17 height 14
radio input "true"
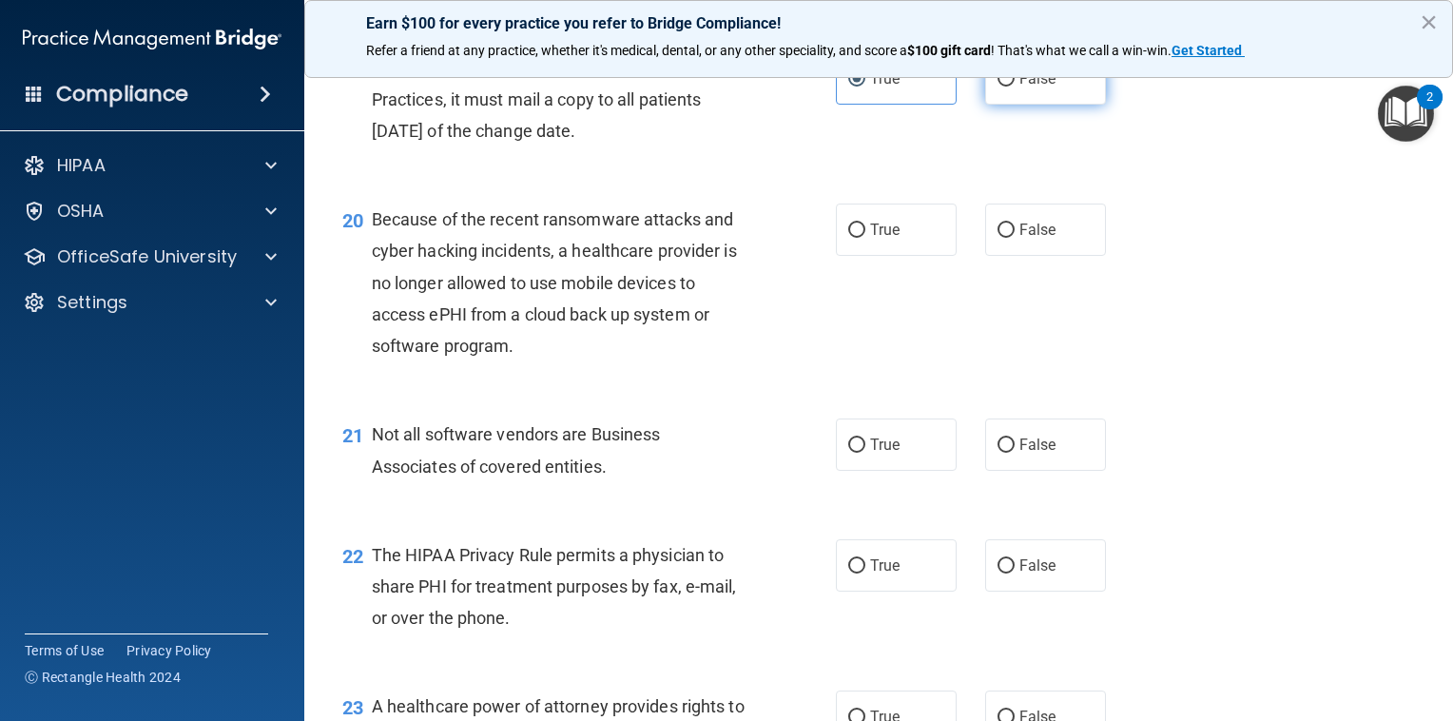
click at [1009, 105] on label "False" at bounding box center [1045, 78] width 121 height 52
click at [1009, 87] on input "False" at bounding box center [1005, 79] width 17 height 14
radio input "true"
radio input "false"
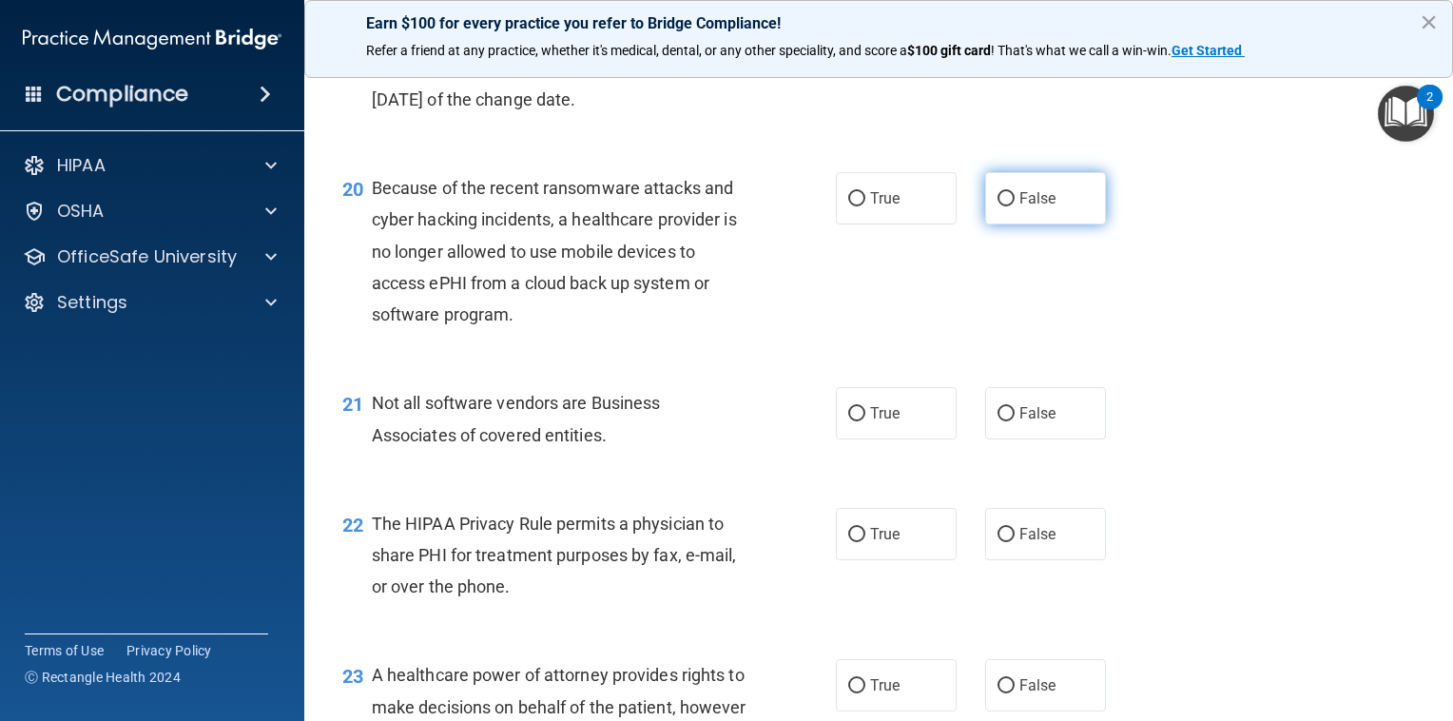
click at [1020, 207] on span "False" at bounding box center [1037, 198] width 37 height 18
click at [1014, 206] on input "False" at bounding box center [1005, 199] width 17 height 14
radio input "true"
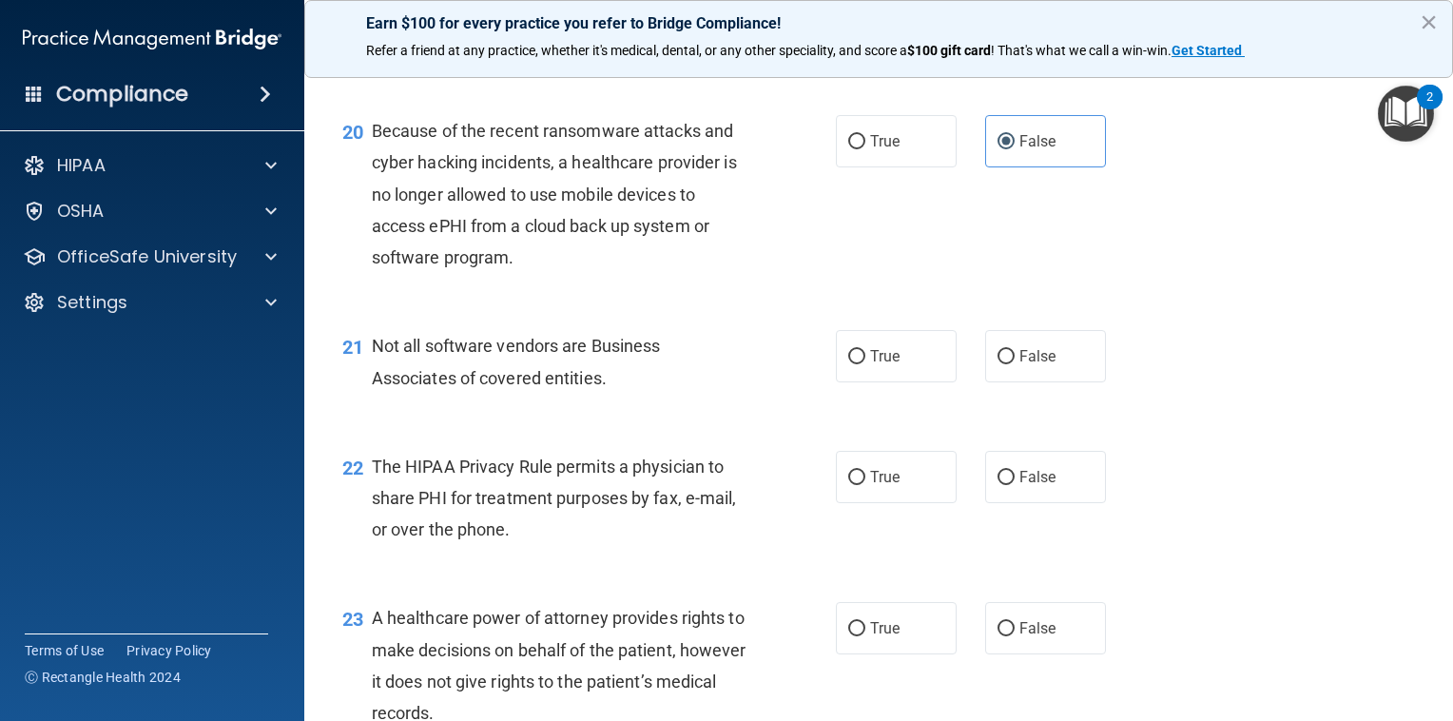
scroll to position [3303, 0]
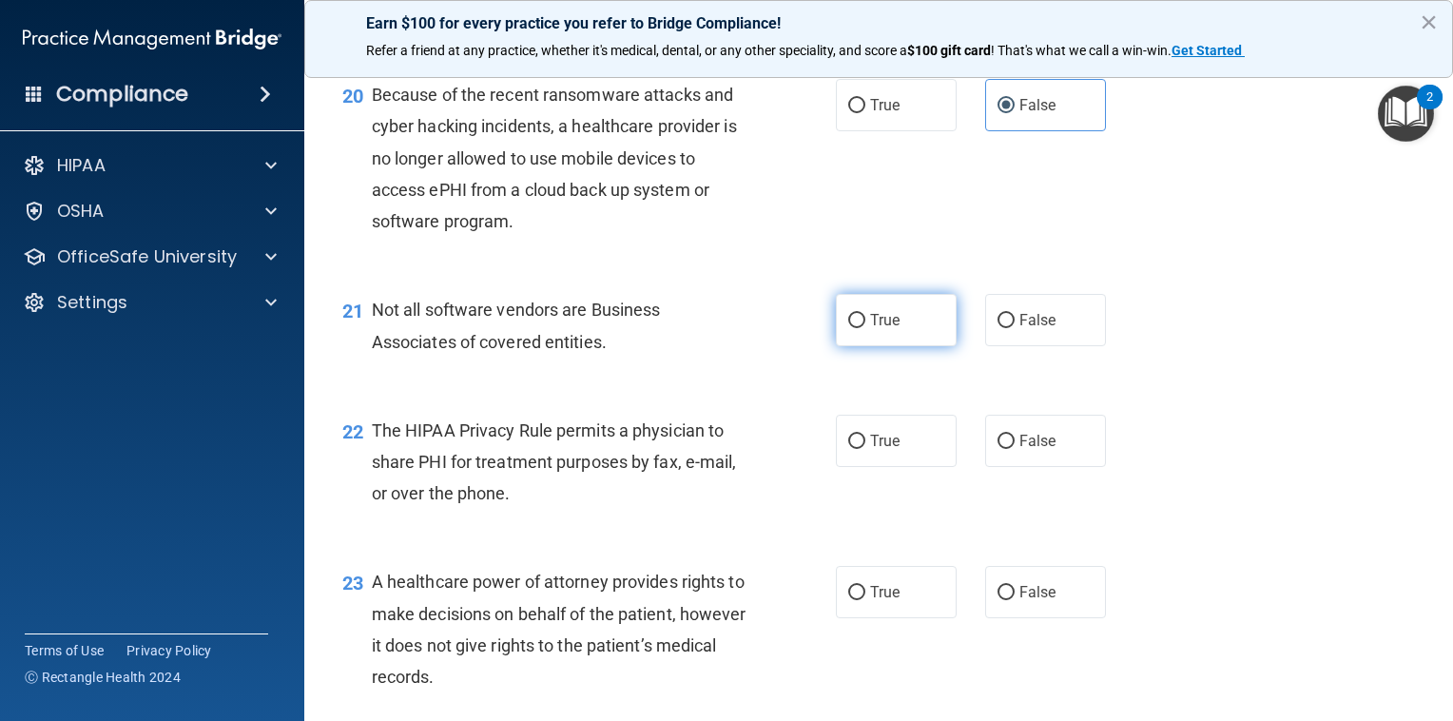
click at [886, 329] on span "True" at bounding box center [884, 320] width 29 height 18
click at [865, 328] on input "True" at bounding box center [856, 321] width 17 height 14
radio input "true"
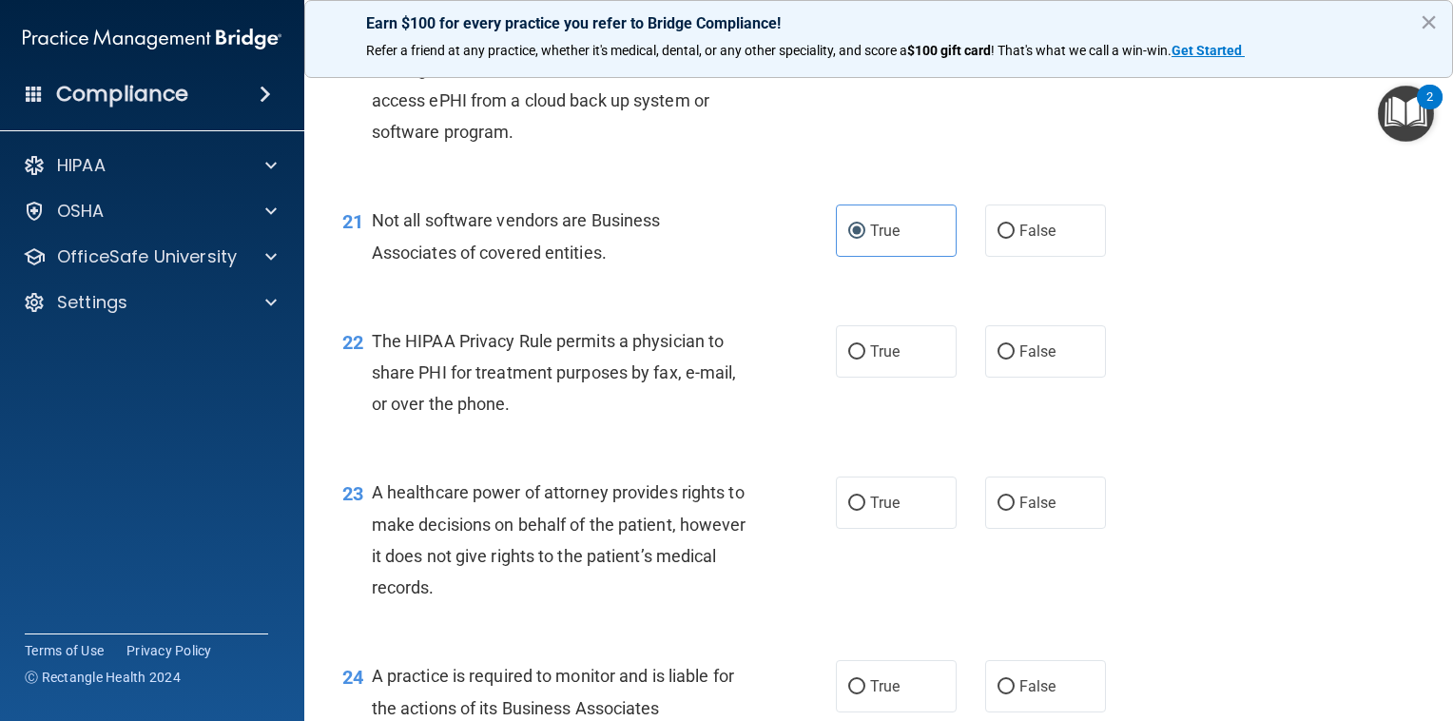
scroll to position [3432, 0]
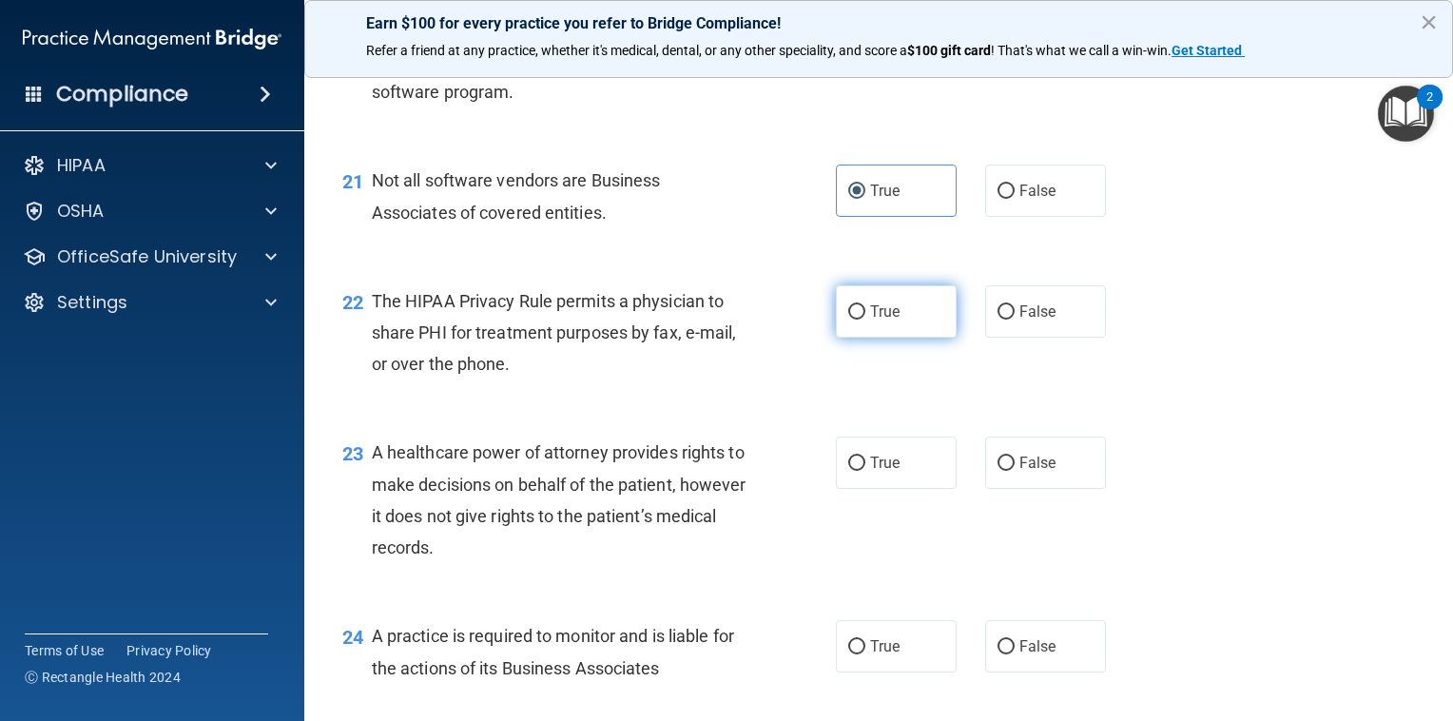
click at [869, 338] on label "True" at bounding box center [896, 311] width 121 height 52
click at [865, 319] on input "True" at bounding box center [856, 312] width 17 height 14
radio input "true"
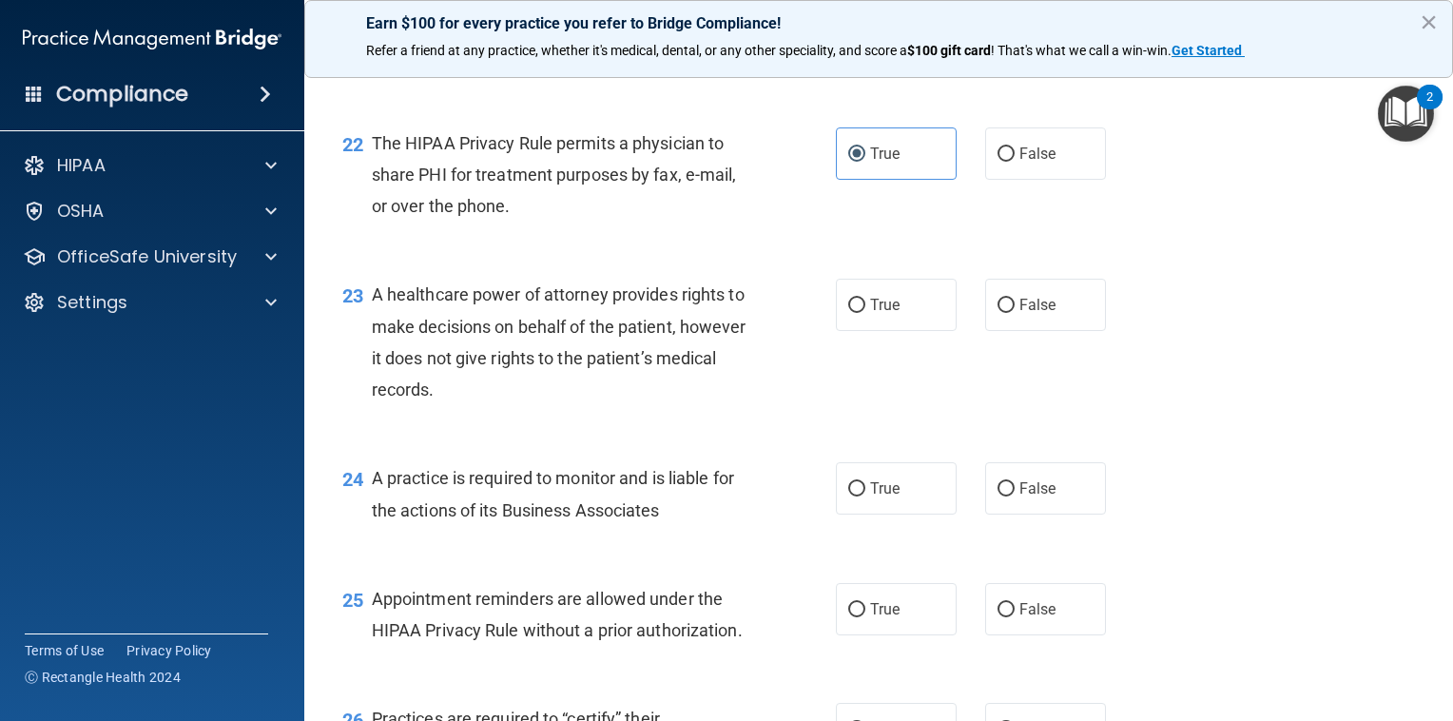
scroll to position [3628, 0]
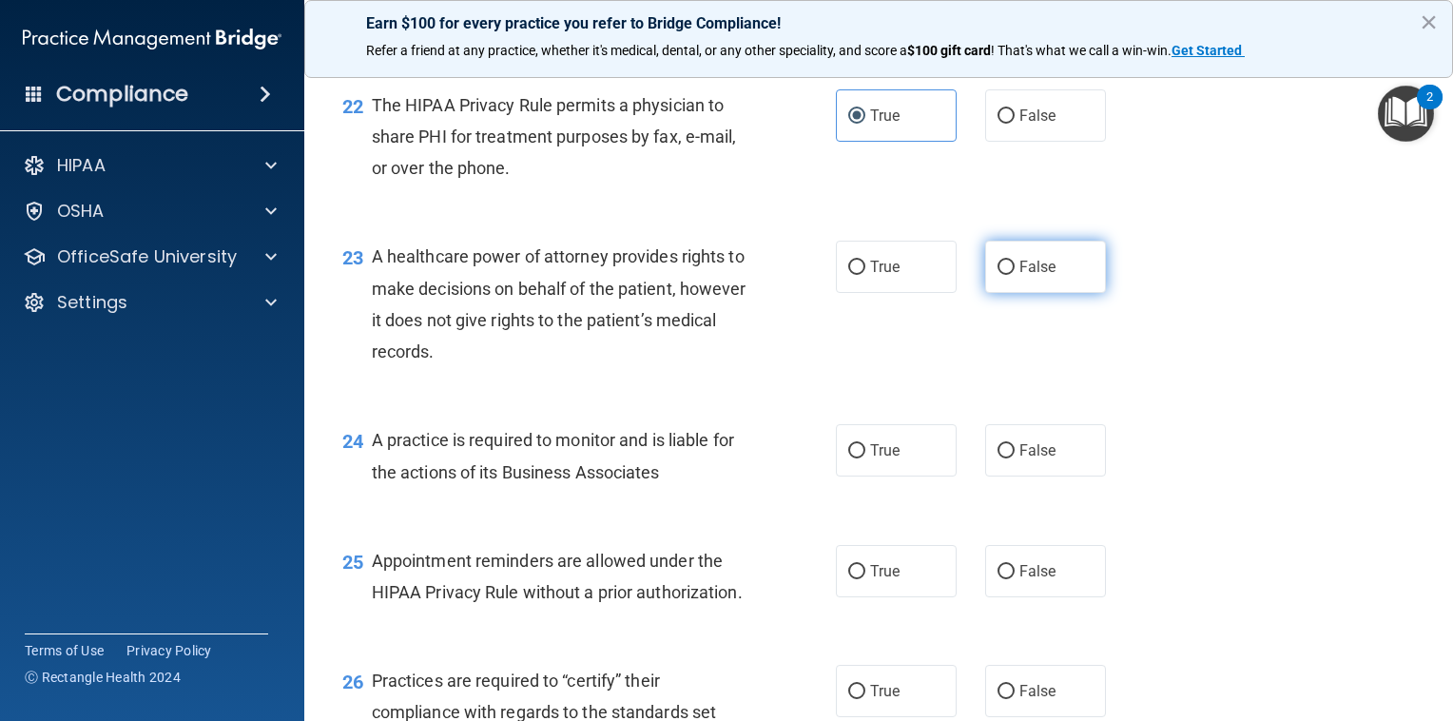
click at [1026, 293] on label "False" at bounding box center [1045, 267] width 121 height 52
click at [1014, 275] on input "False" at bounding box center [1005, 267] width 17 height 14
radio input "true"
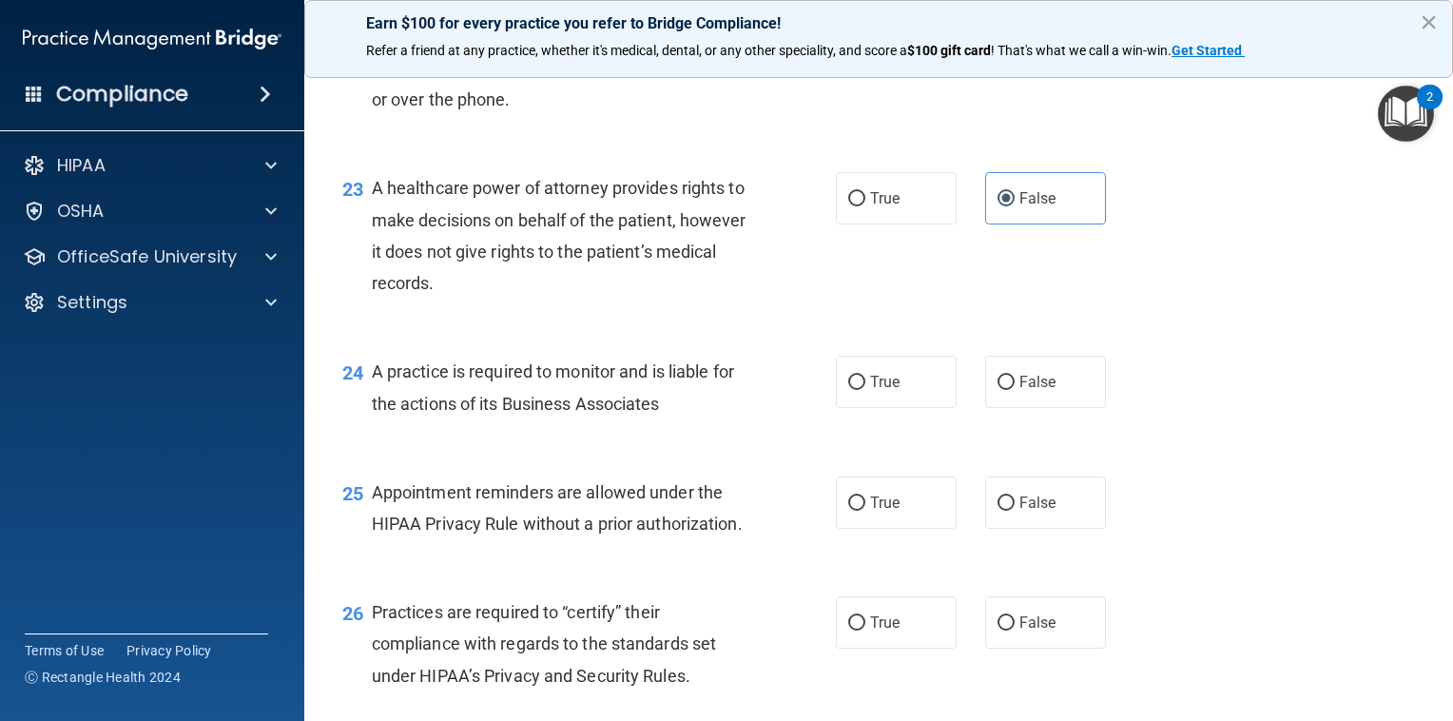
scroll to position [3745, 0]
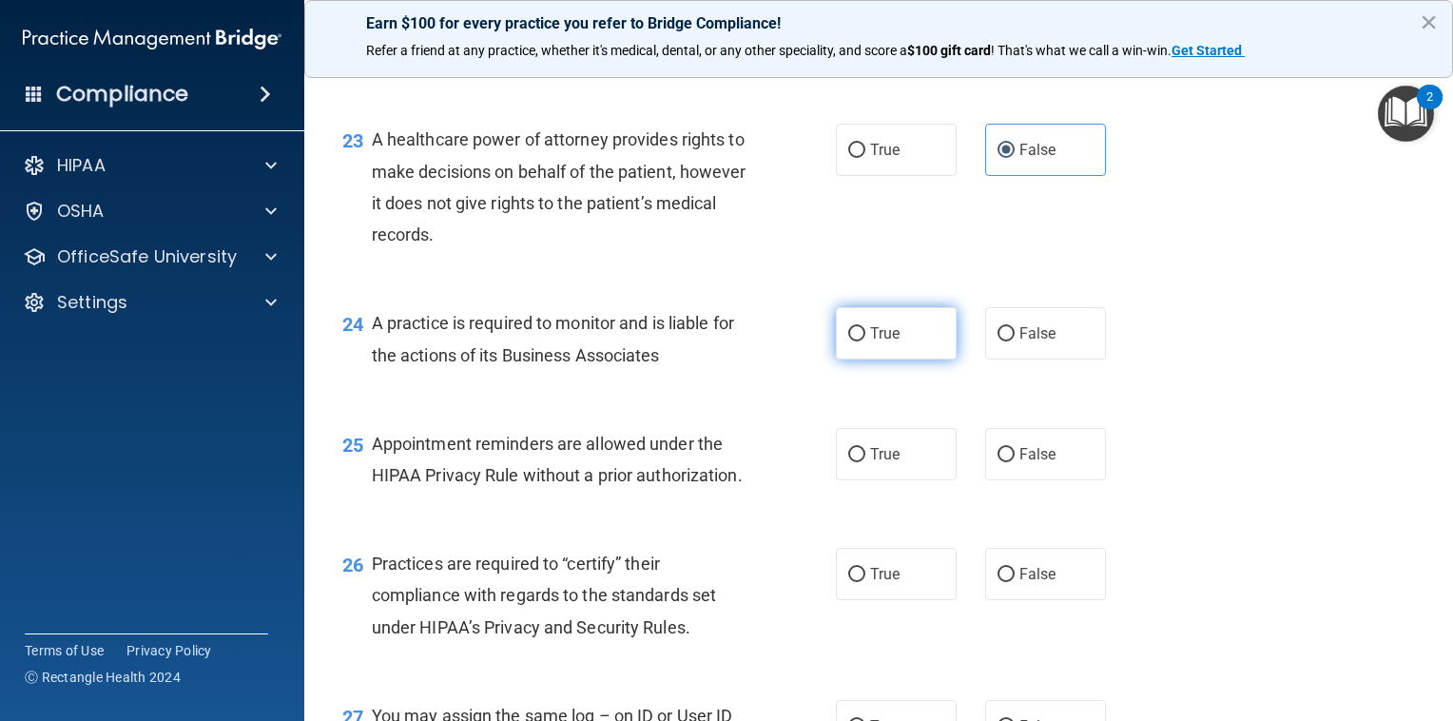
click at [890, 359] on label "True" at bounding box center [896, 333] width 121 height 52
click at [865, 341] on input "True" at bounding box center [856, 334] width 17 height 14
radio input "true"
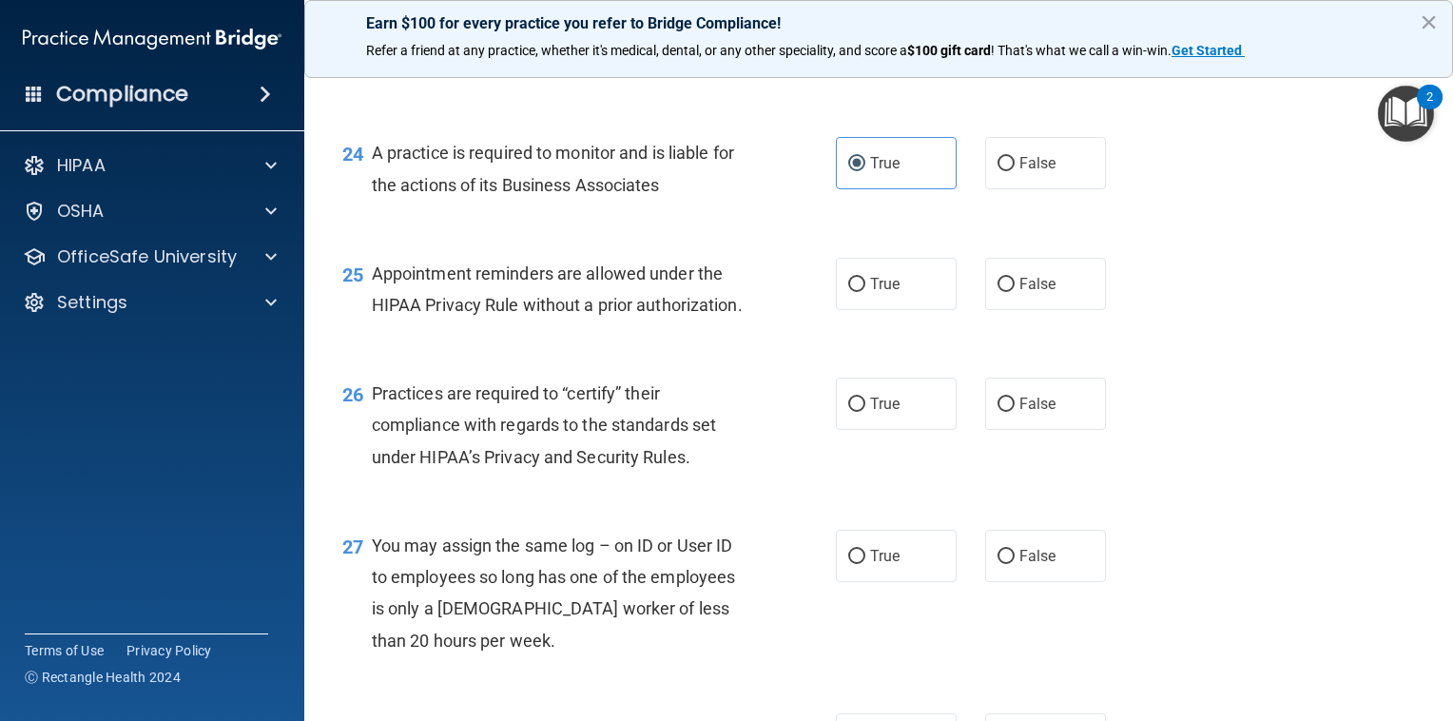
scroll to position [3916, 0]
click at [859, 309] on label "True" at bounding box center [896, 283] width 121 height 52
click at [859, 291] on input "True" at bounding box center [856, 284] width 17 height 14
radio input "true"
click at [985, 309] on label "False" at bounding box center [1045, 283] width 121 height 52
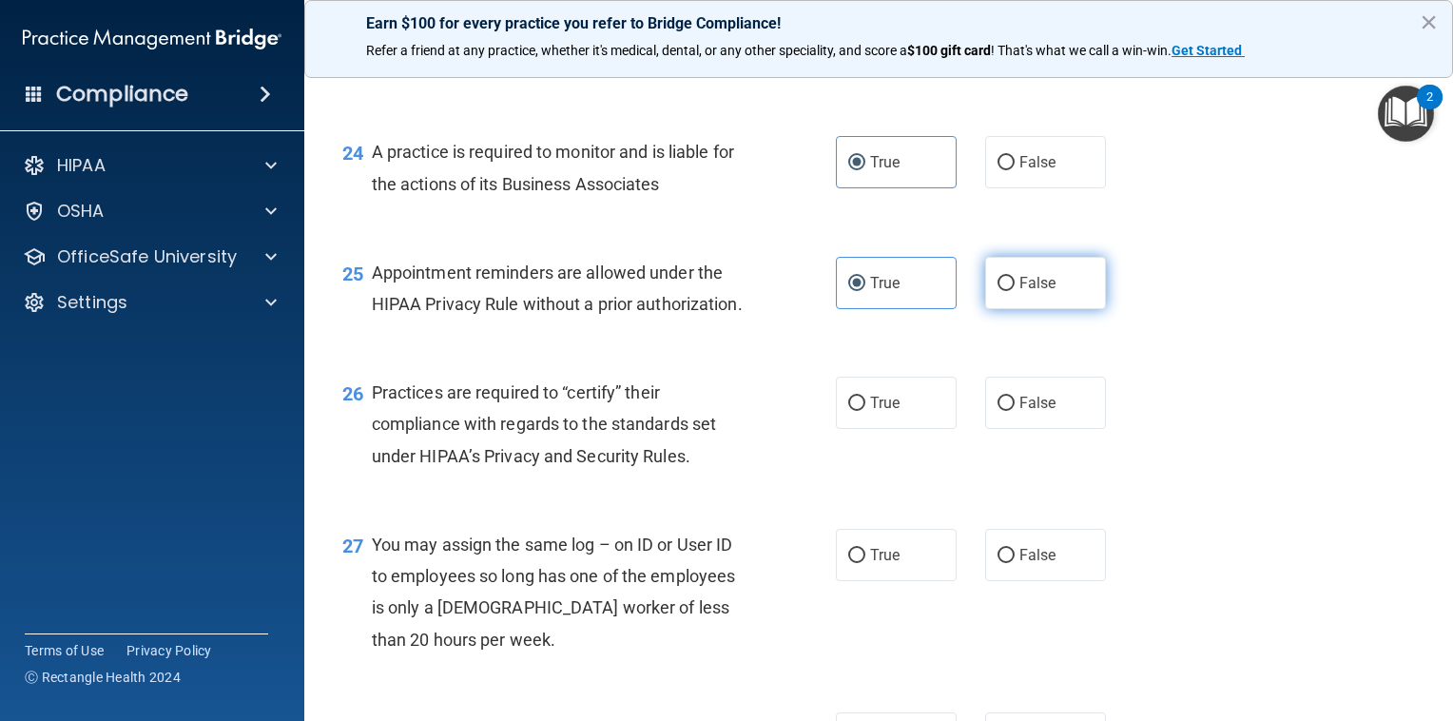
click at [997, 291] on input "False" at bounding box center [1005, 284] width 17 height 14
radio input "true"
click at [934, 309] on label "True" at bounding box center [896, 283] width 121 height 52
click at [865, 291] on input "True" at bounding box center [856, 284] width 17 height 14
radio input "true"
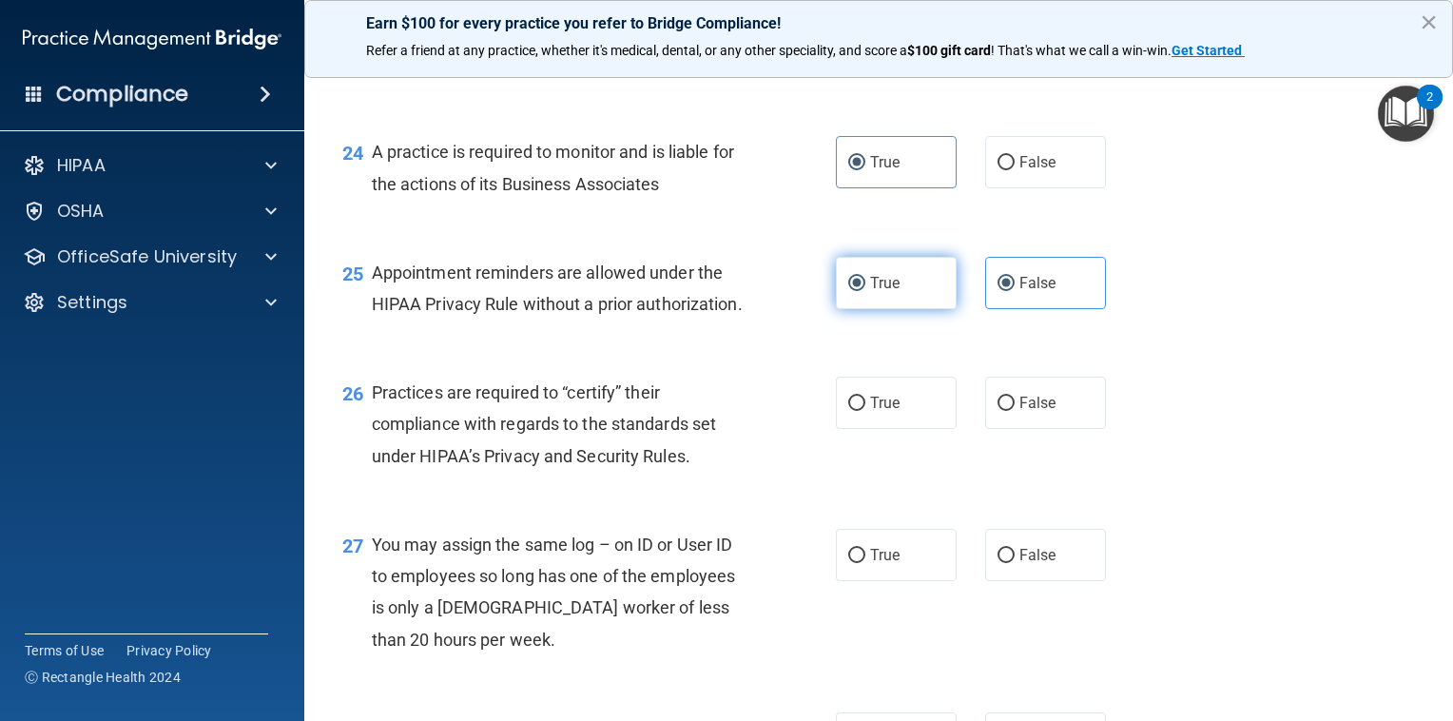
radio input "false"
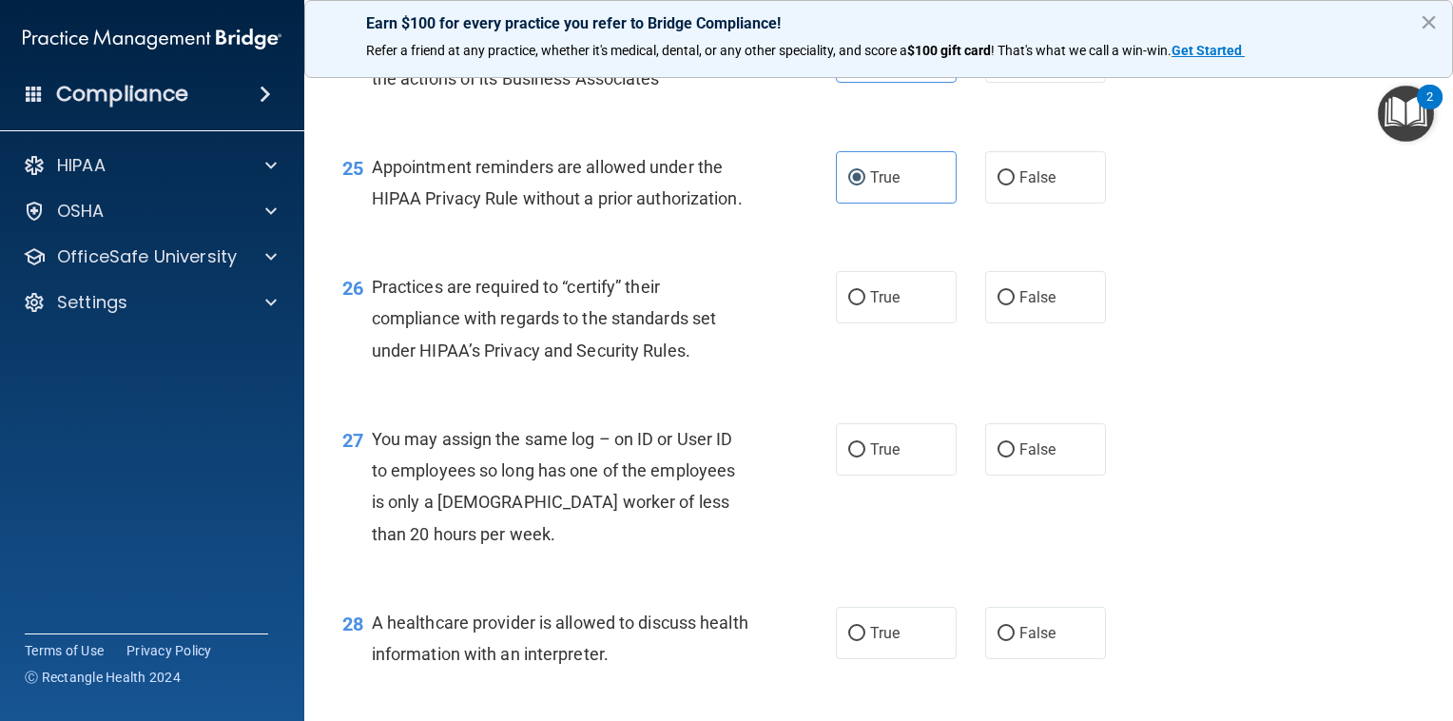
scroll to position [4022, 0]
click at [994, 322] on label "False" at bounding box center [1045, 296] width 121 height 52
click at [997, 304] on input "False" at bounding box center [1005, 297] width 17 height 14
radio input "true"
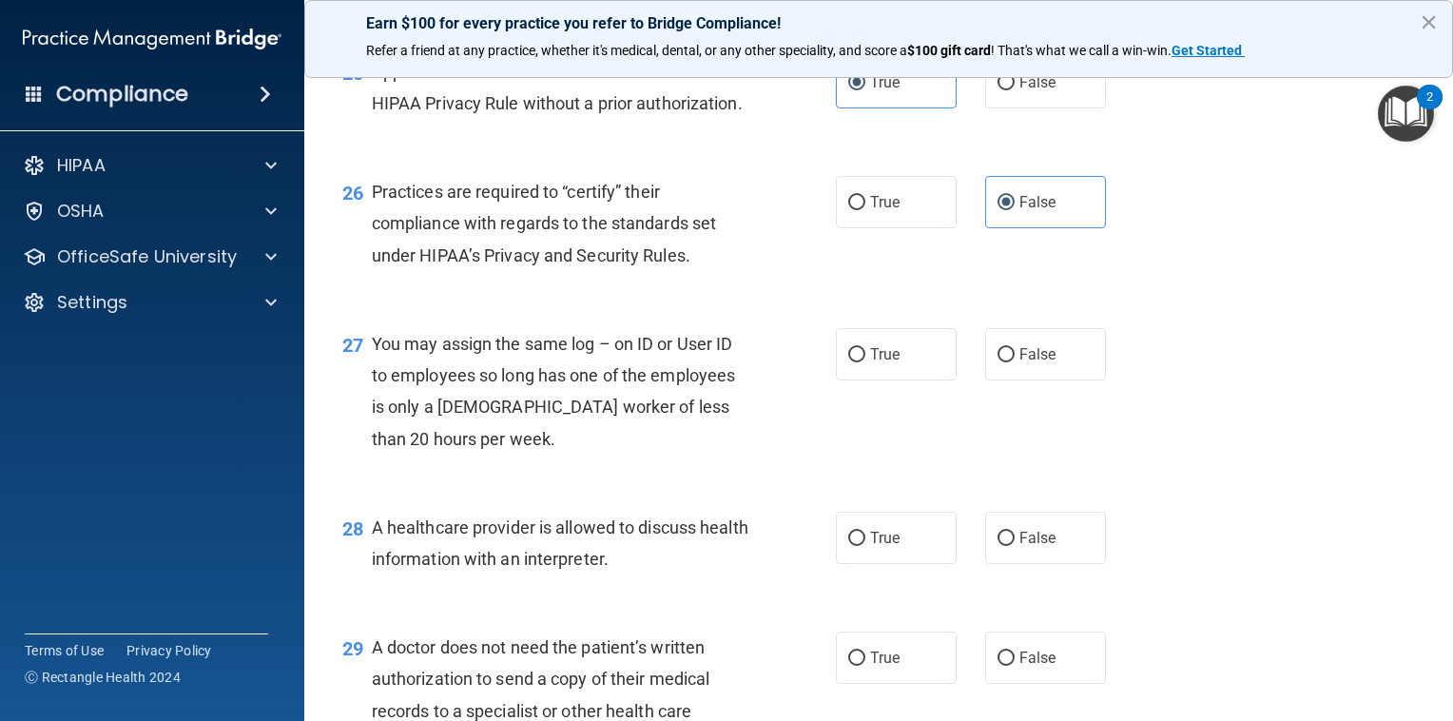
scroll to position [4229, 0]
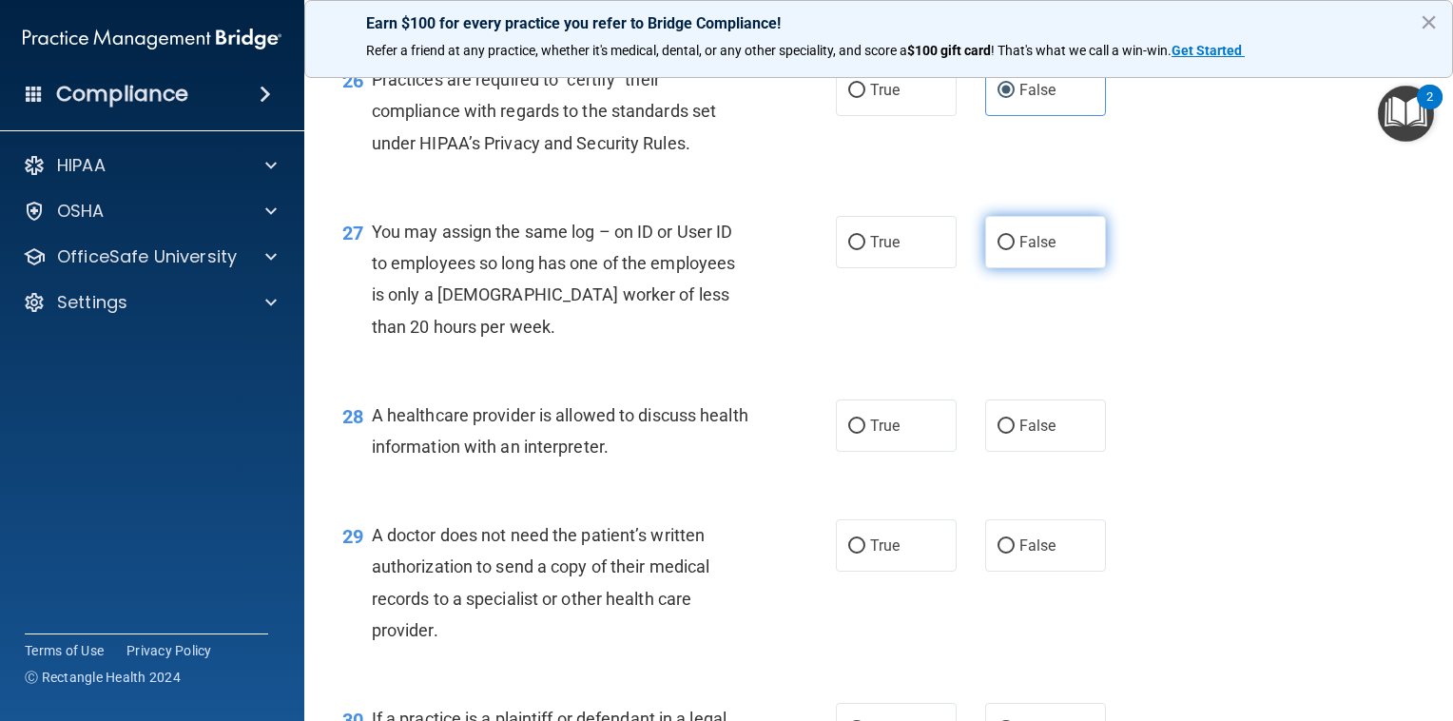
click at [1008, 268] on label "False" at bounding box center [1045, 242] width 121 height 52
click at [1008, 250] on input "False" at bounding box center [1005, 243] width 17 height 14
radio input "true"
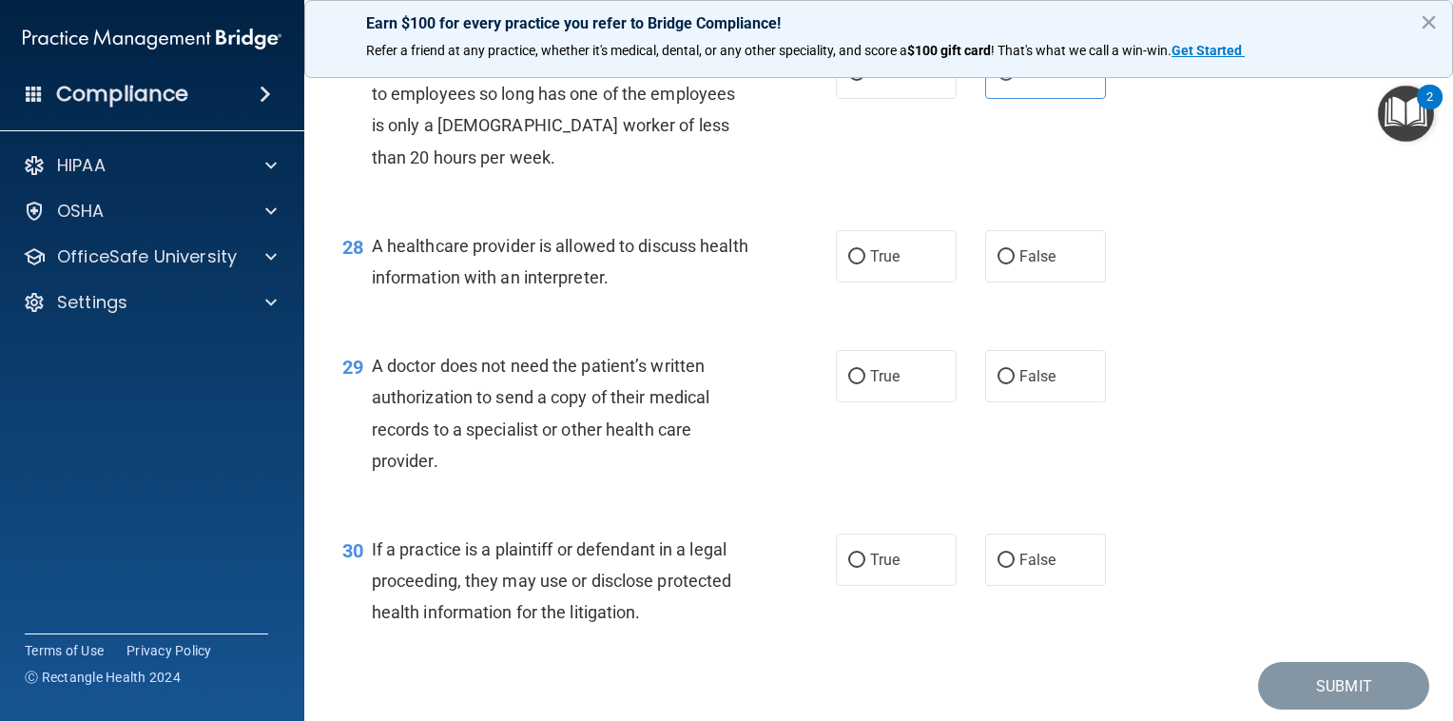
scroll to position [4404, 0]
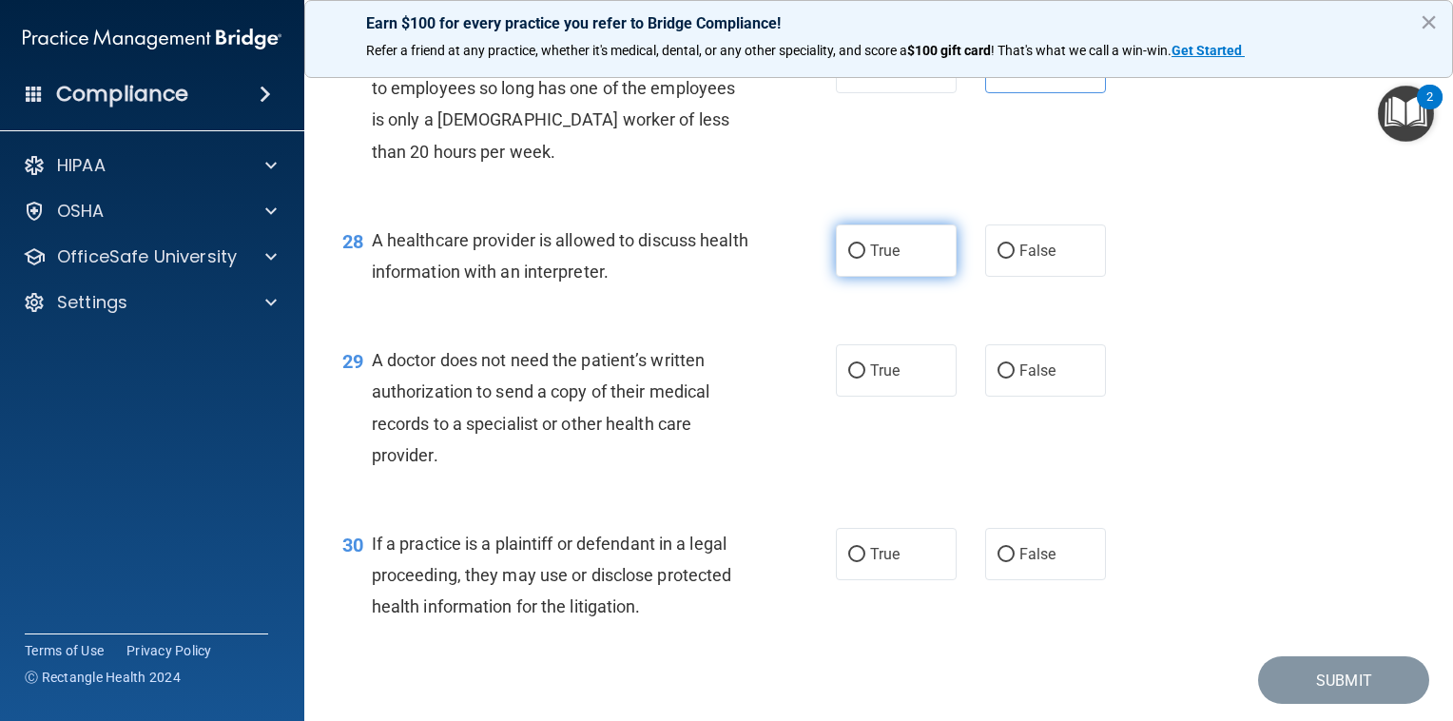
click at [878, 277] on label "True" at bounding box center [896, 250] width 121 height 52
click at [865, 259] on input "True" at bounding box center [856, 251] width 17 height 14
radio input "true"
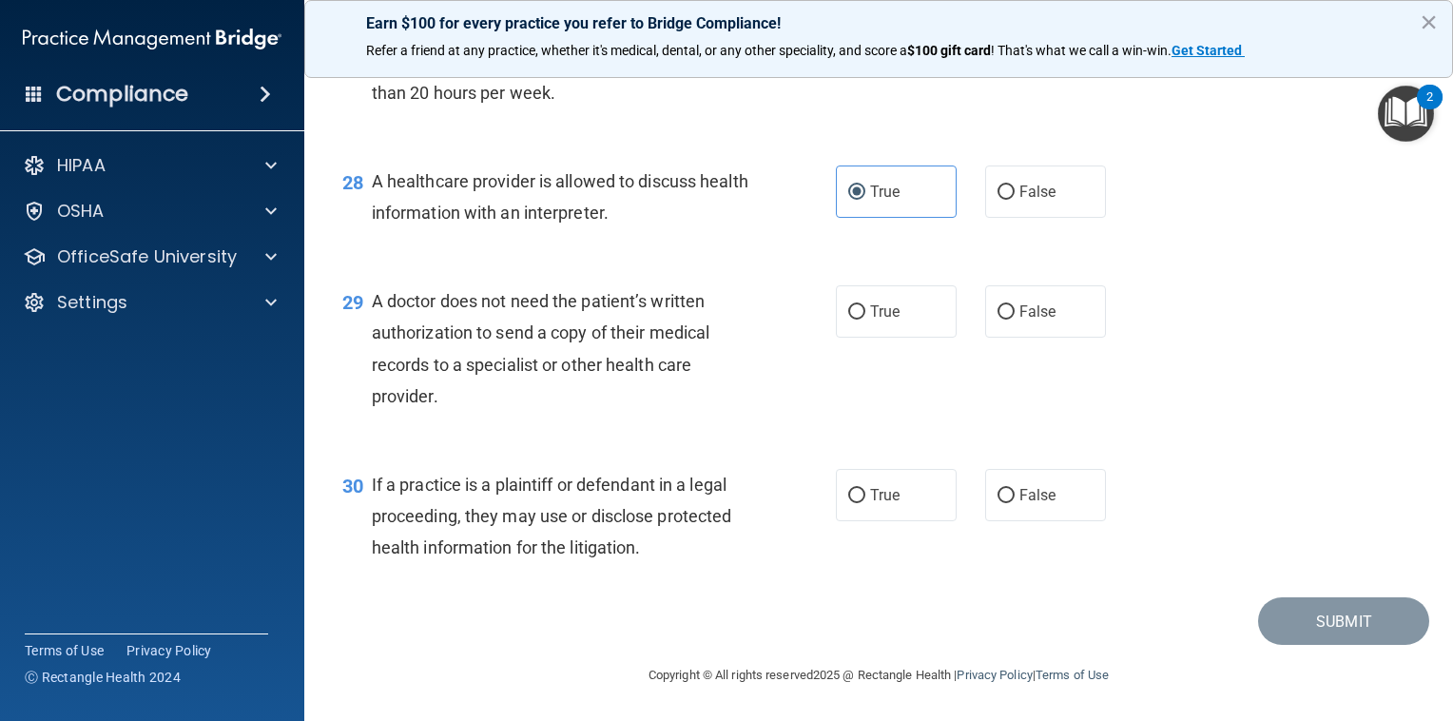
scroll to position [4558, 0]
click at [874, 313] on span "True" at bounding box center [884, 311] width 29 height 18
click at [865, 313] on input "True" at bounding box center [856, 312] width 17 height 14
radio input "true"
click at [876, 514] on label "True" at bounding box center [896, 495] width 121 height 52
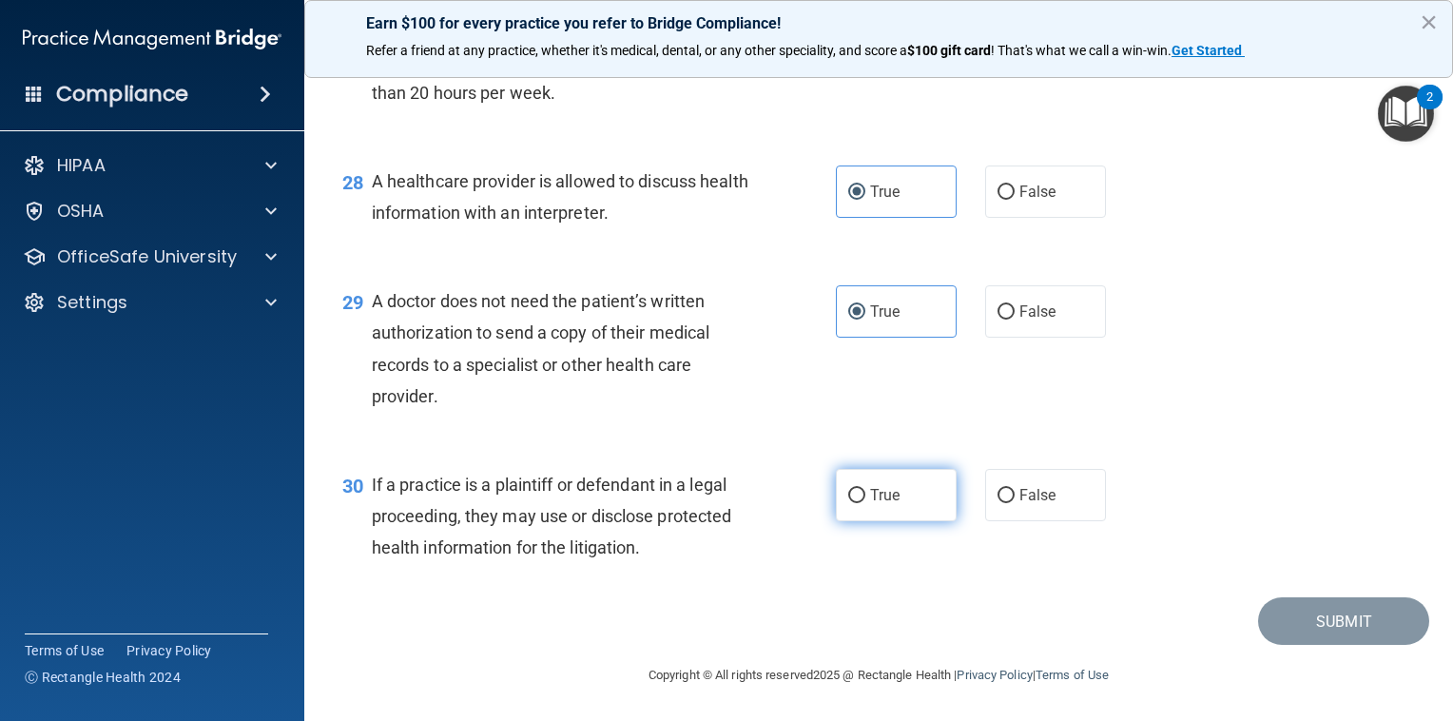
click at [865, 503] on input "True" at bounding box center [856, 496] width 17 height 14
radio input "true"
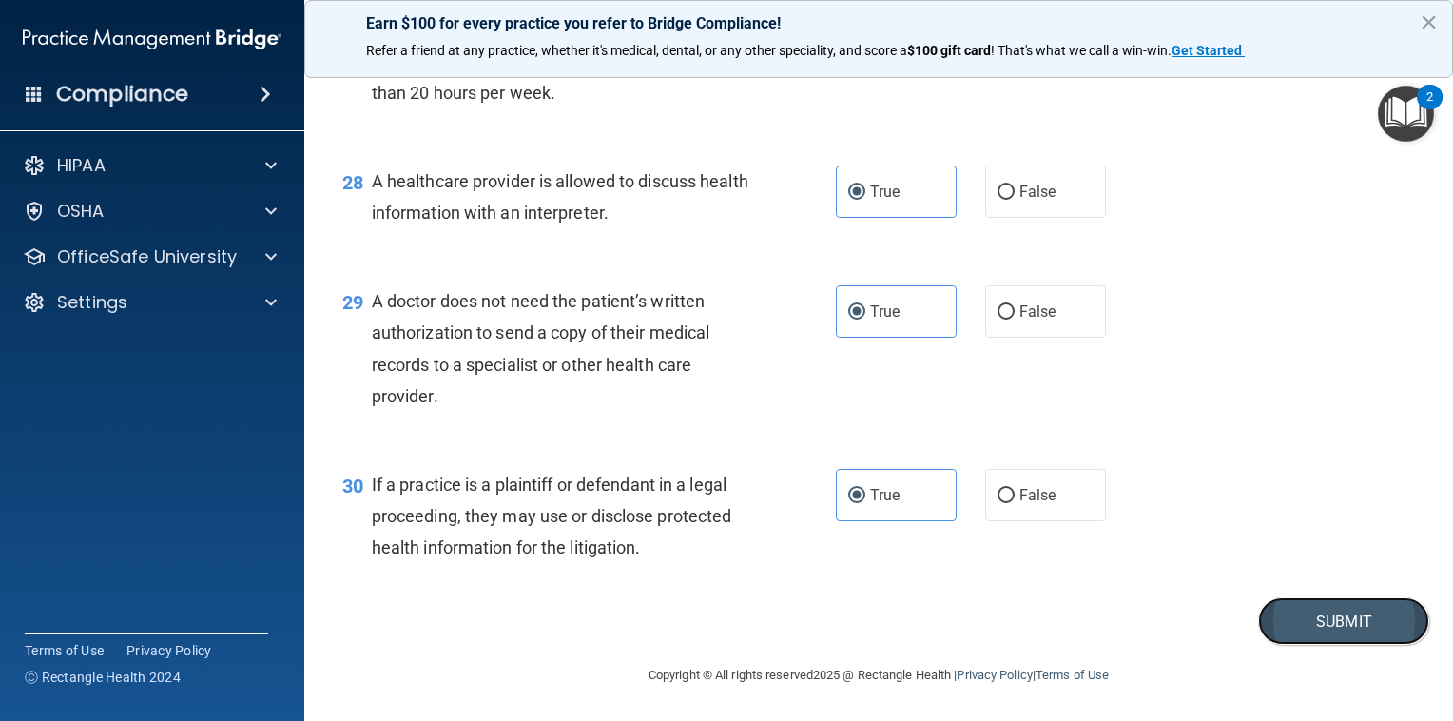
click at [1289, 620] on button "Submit" at bounding box center [1343, 621] width 171 height 48
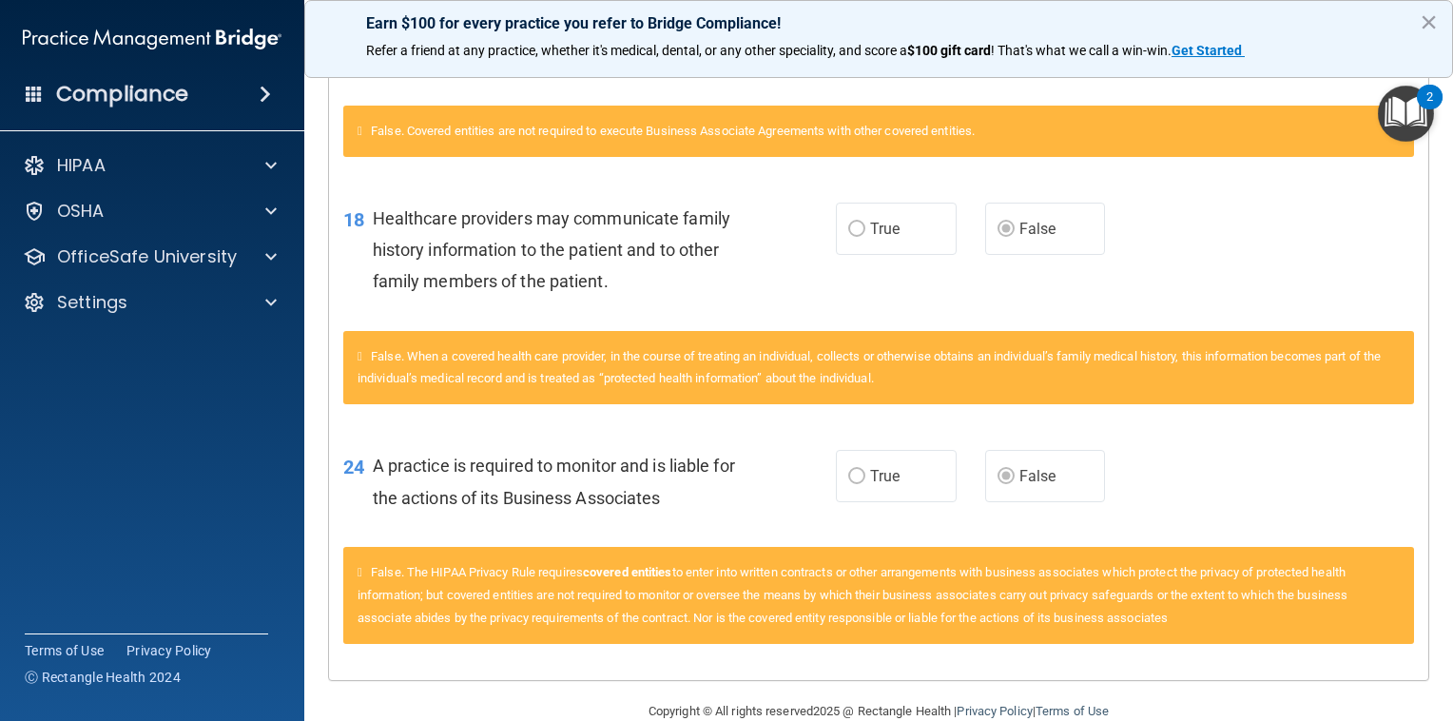
scroll to position [1407, 0]
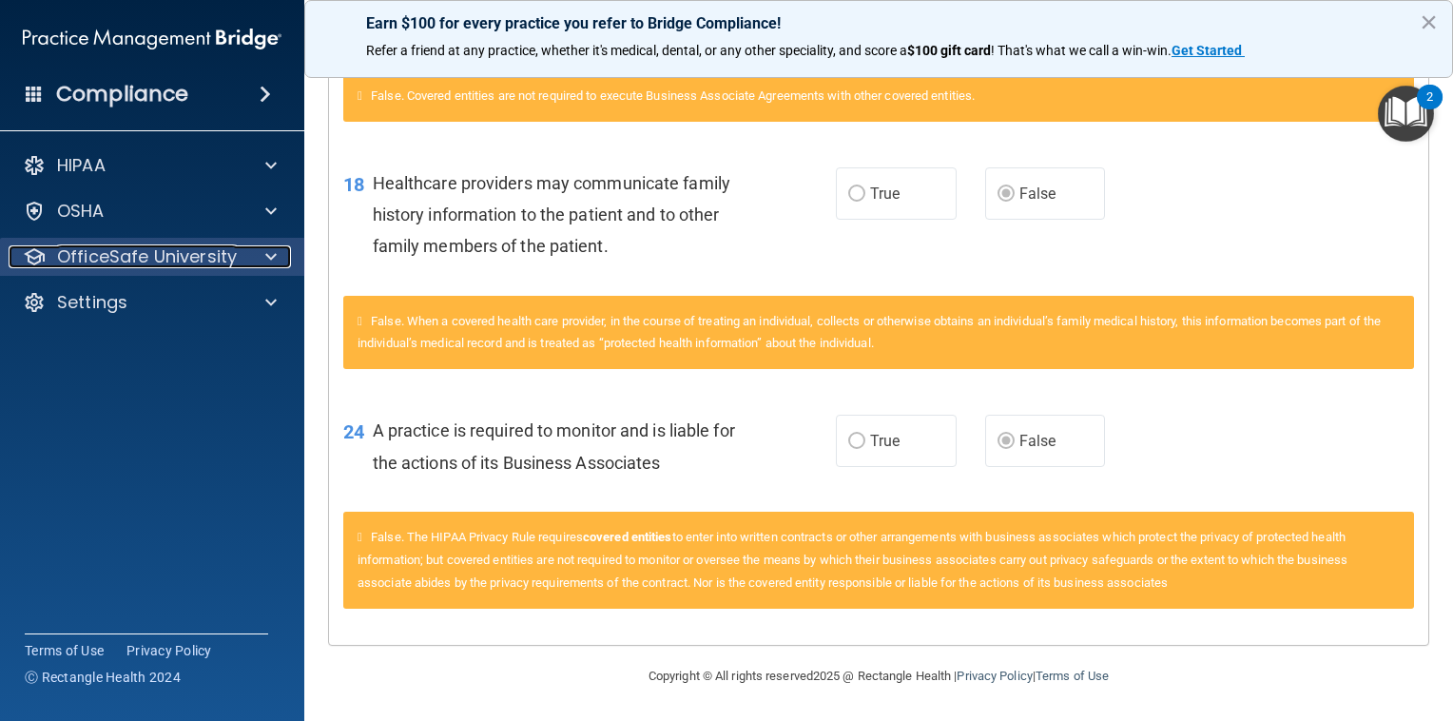
click at [156, 260] on p "OfficeSafe University" at bounding box center [147, 256] width 180 height 23
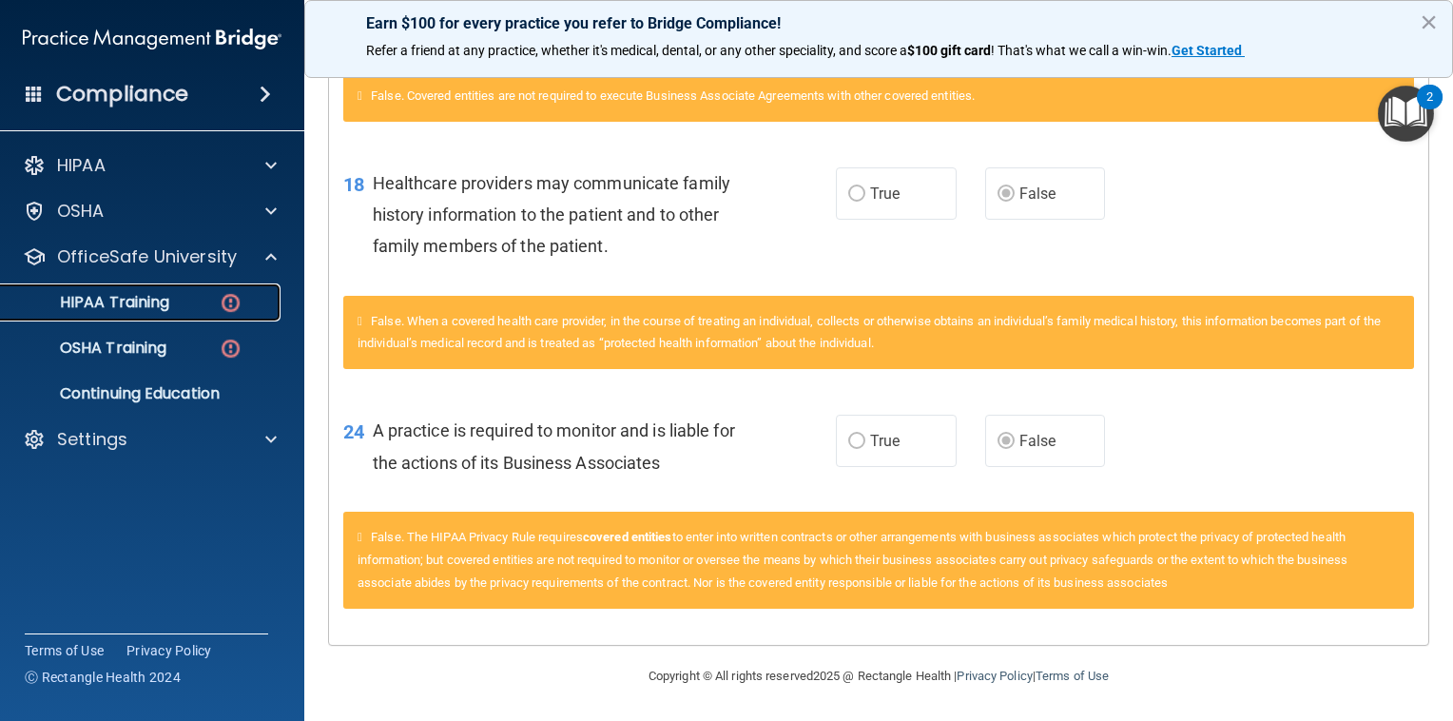
click at [153, 301] on p "HIPAA Training" at bounding box center [90, 302] width 157 height 19
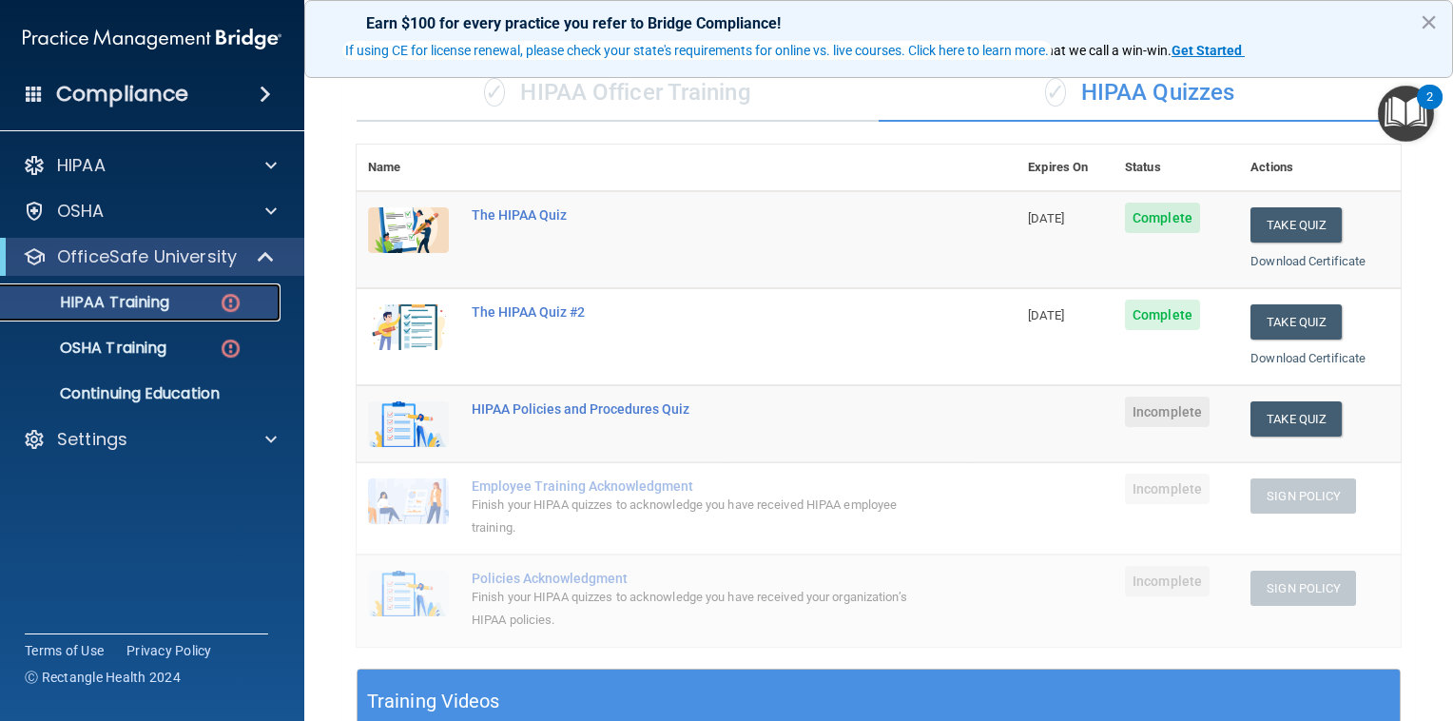
scroll to position [143, 0]
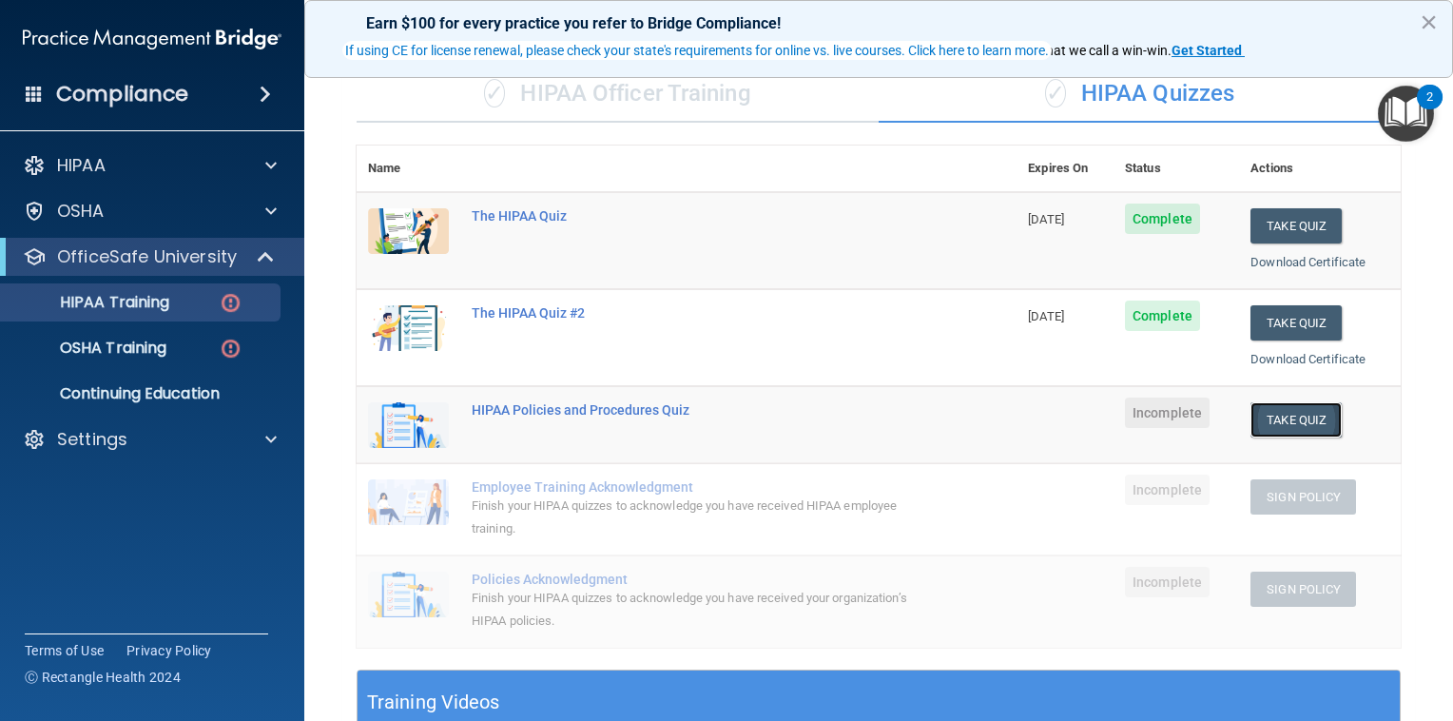
click at [1306, 413] on button "Take Quiz" at bounding box center [1295, 419] width 91 height 35
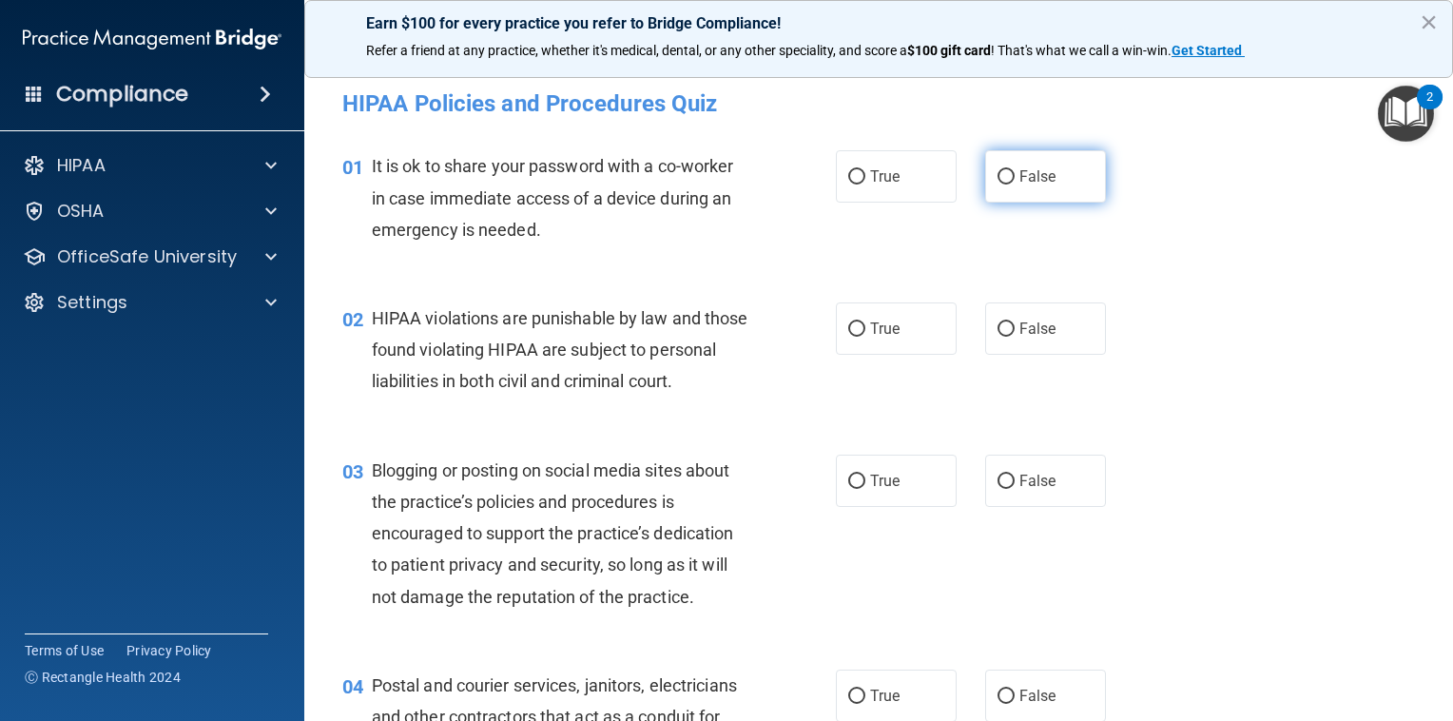
click at [1010, 199] on label "False" at bounding box center [1045, 176] width 121 height 52
click at [1010, 184] on input "False" at bounding box center [1005, 177] width 17 height 14
radio input "true"
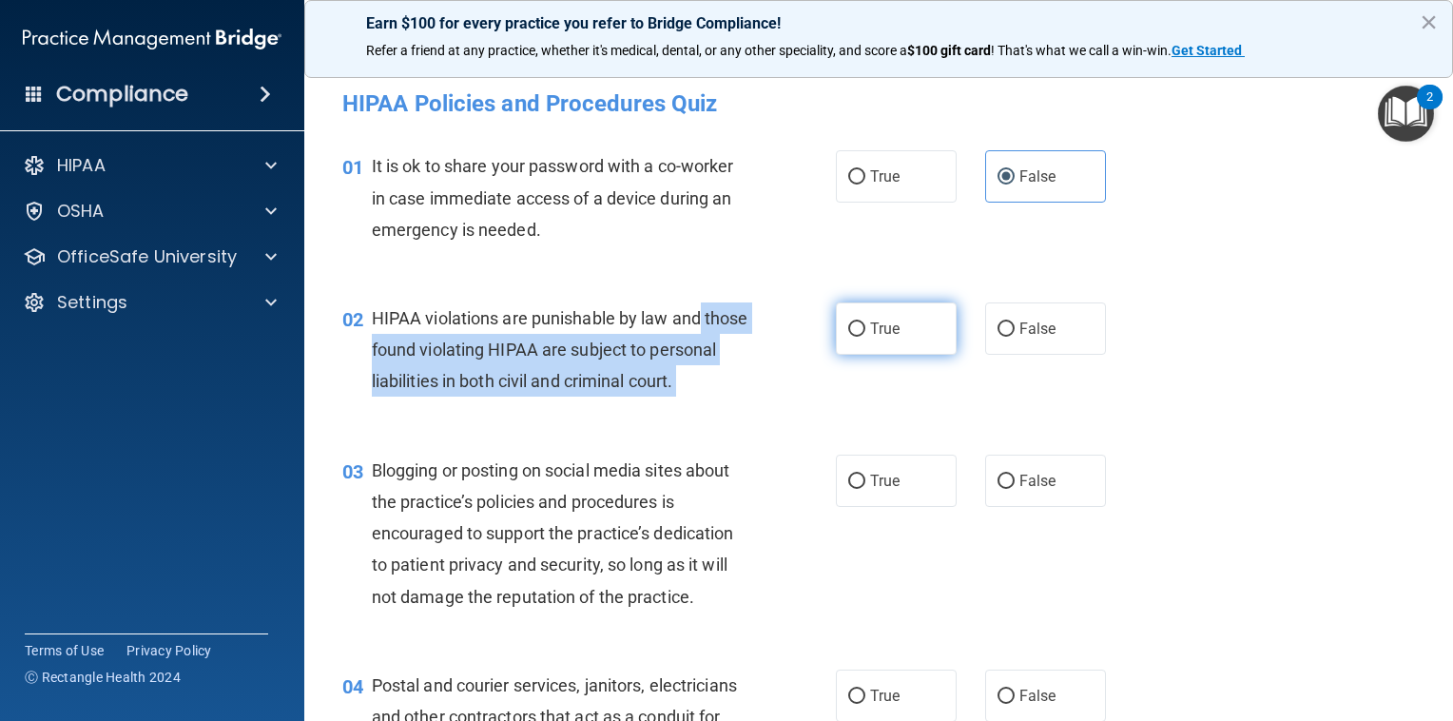
drag, startPoint x: 818, startPoint y: 328, endPoint x: 837, endPoint y: 332, distance: 19.4
click at [1126, 302] on ng-form "02 HIPAA violations are punishable by law and those found violating HIPAA are s…" at bounding box center [1126, 302] width 0 height 0
click at [837, 332] on label "True" at bounding box center [896, 328] width 121 height 52
click at [848, 332] on input "True" at bounding box center [856, 329] width 17 height 14
radio input "true"
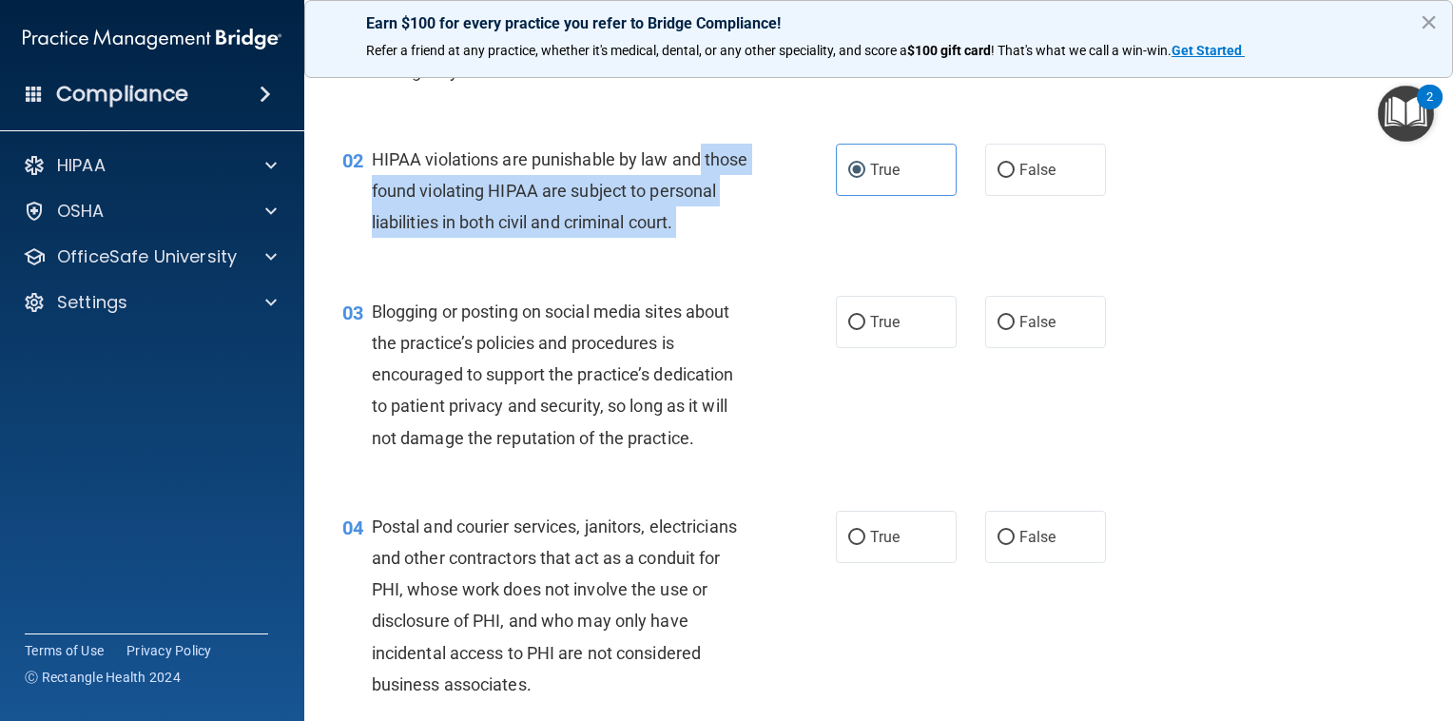
scroll to position [234, 0]
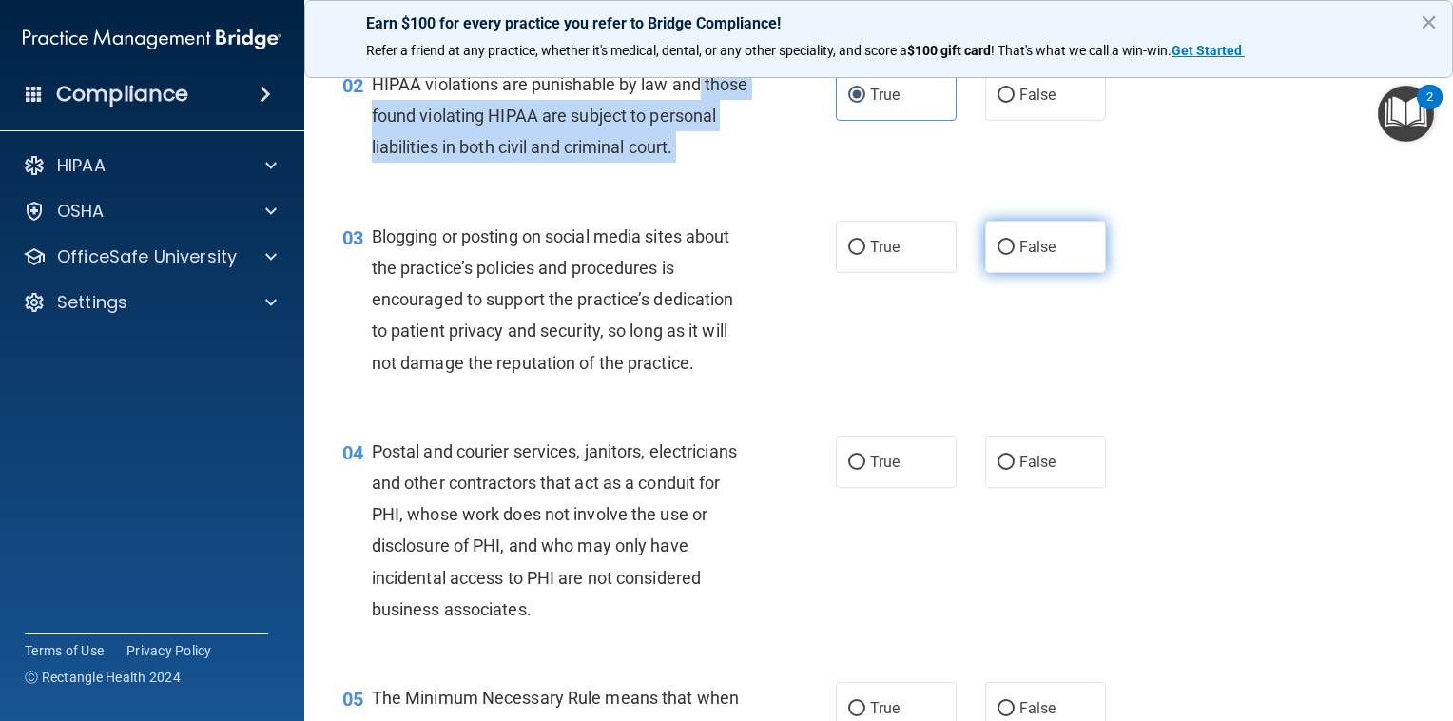
click at [997, 255] on input "False" at bounding box center [1005, 248] width 17 height 14
radio input "true"
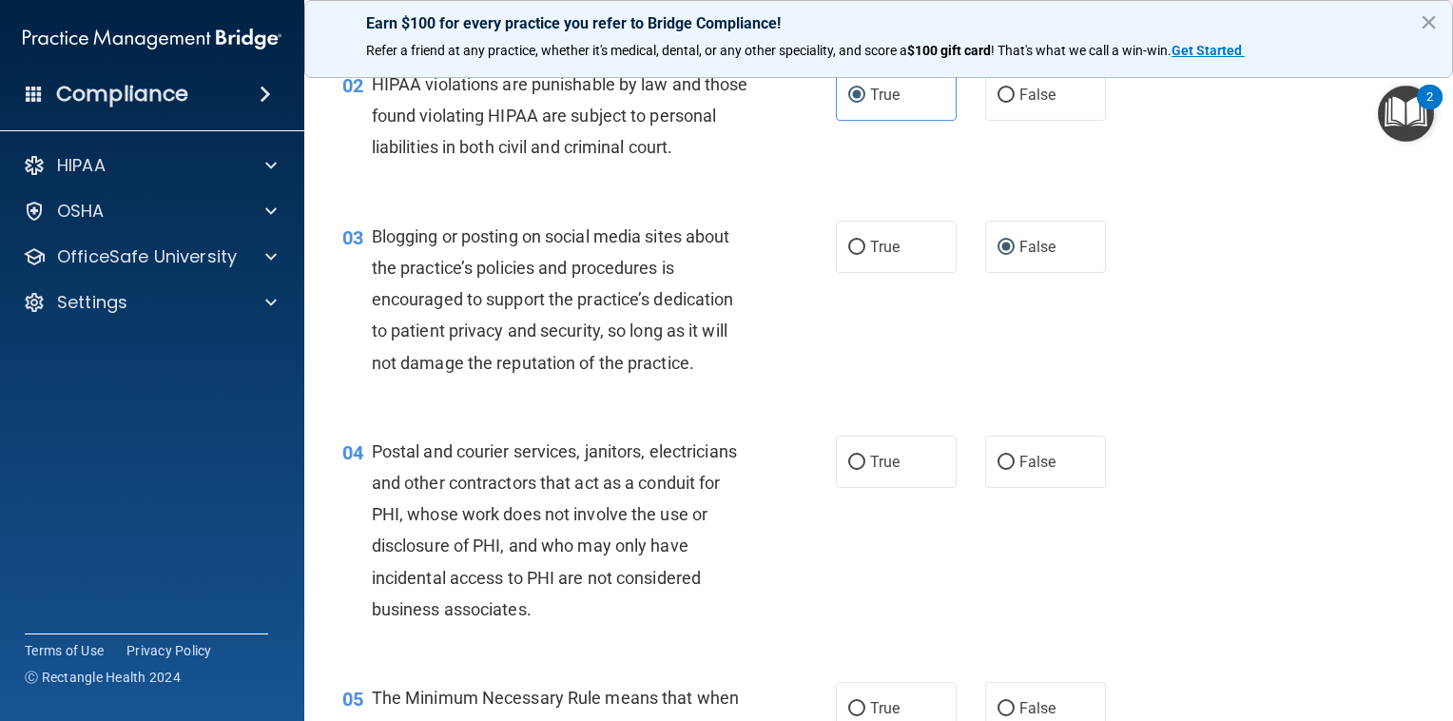
click at [689, 373] on span "Blogging or posting on social media sites about the practice’s policies and pro…" at bounding box center [553, 299] width 362 height 146
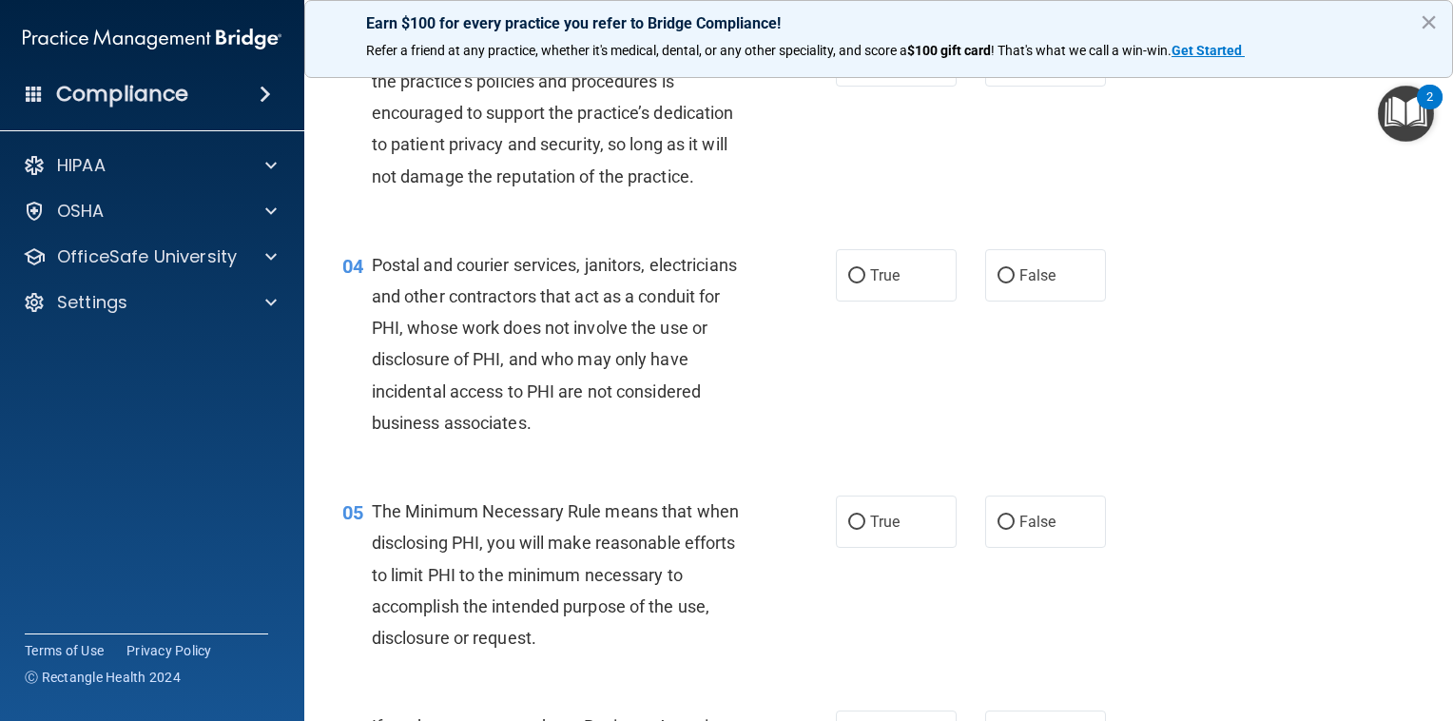
scroll to position [458, 0]
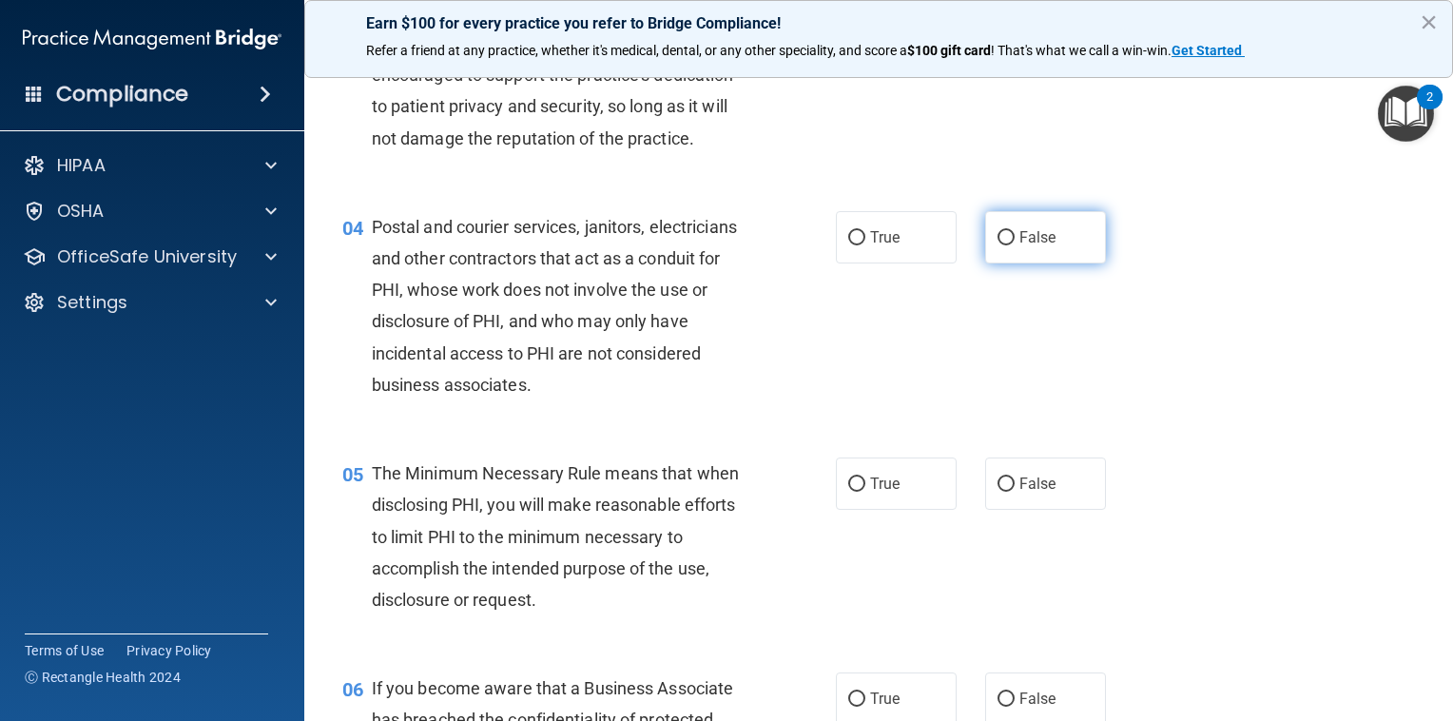
click at [1042, 246] on span "False" at bounding box center [1037, 237] width 37 height 18
click at [1014, 245] on input "False" at bounding box center [1005, 238] width 17 height 14
radio input "true"
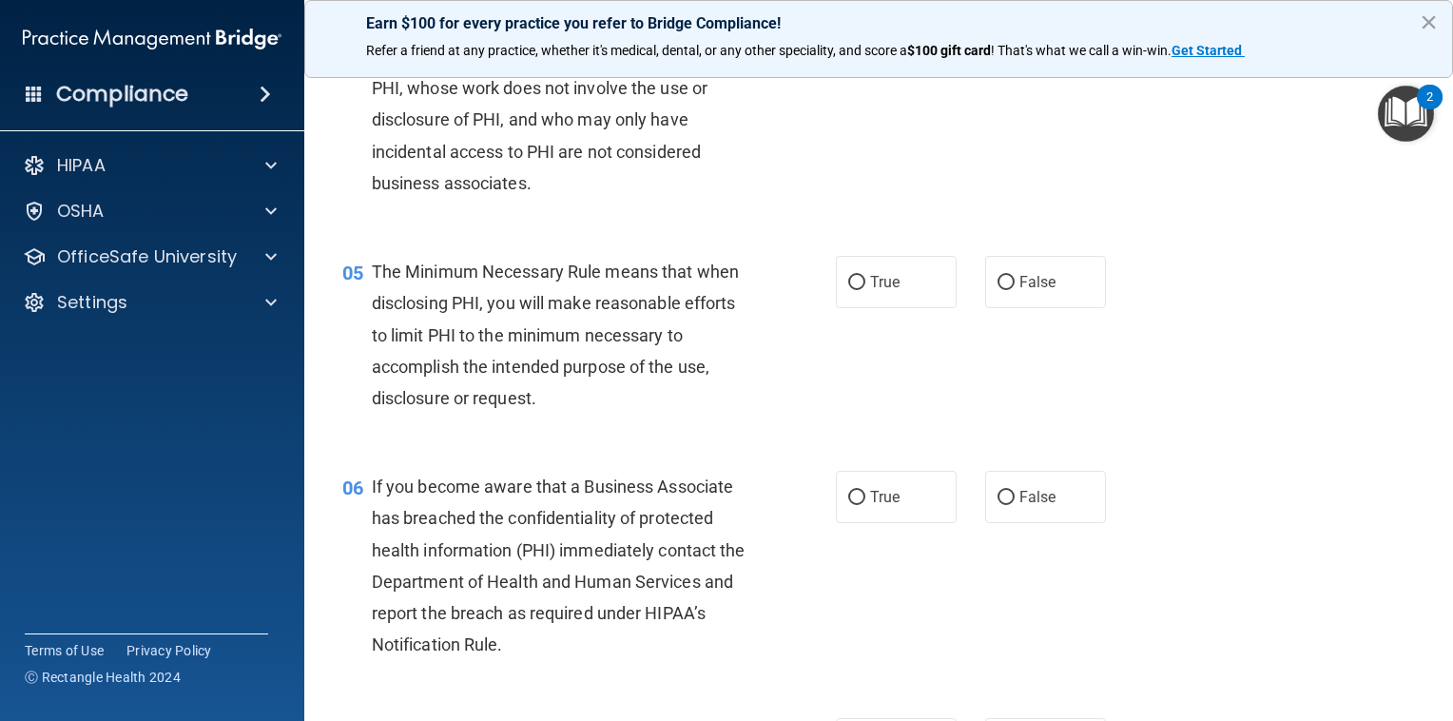
scroll to position [661, 0]
click at [859, 307] on label "True" at bounding box center [896, 281] width 121 height 52
click at [859, 289] on input "True" at bounding box center [856, 282] width 17 height 14
radio input "true"
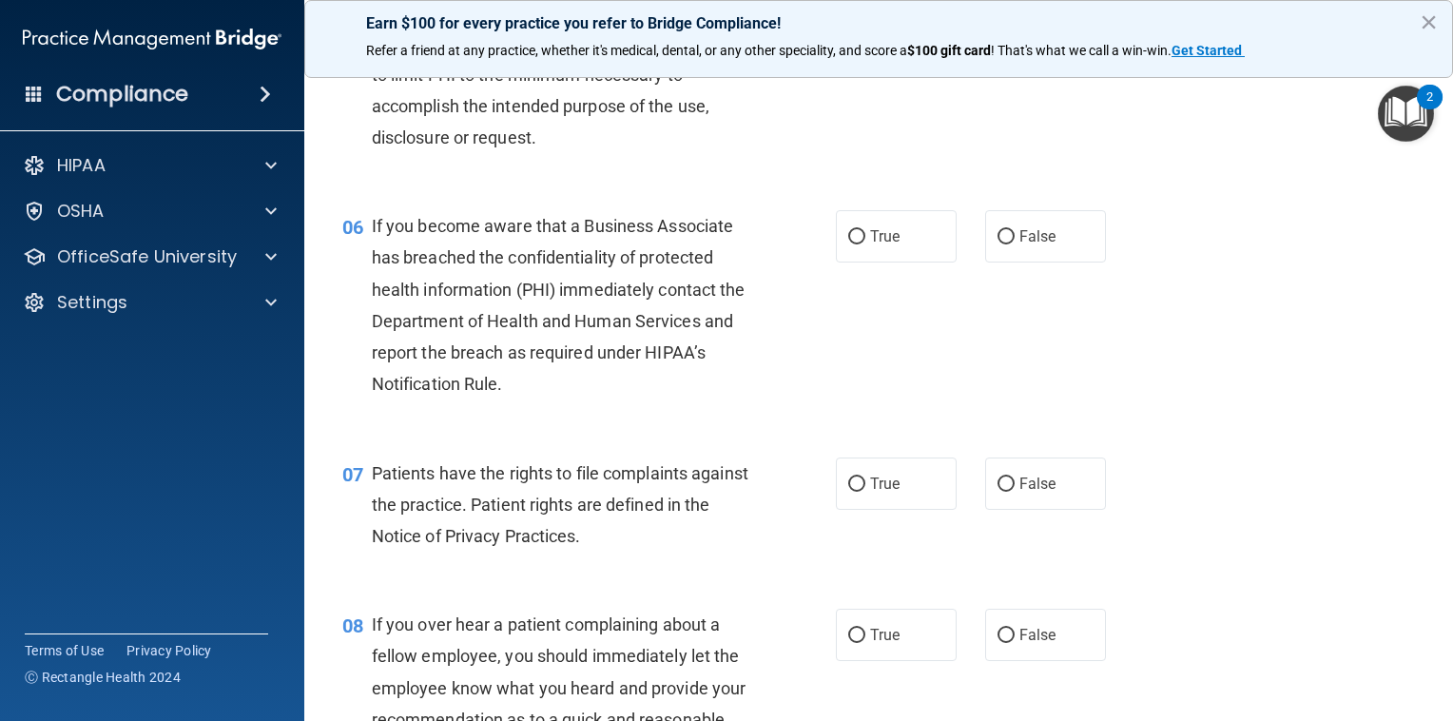
scroll to position [924, 0]
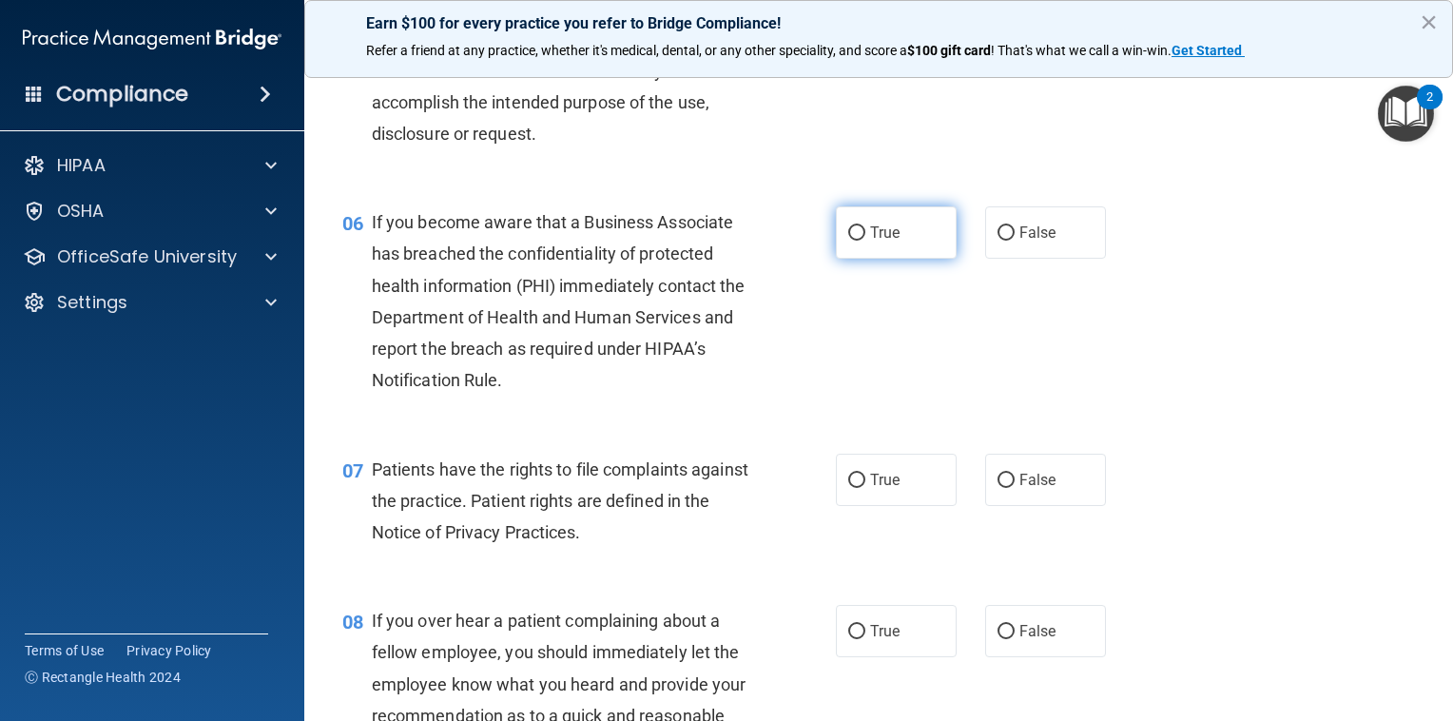
click at [850, 241] on input "True" at bounding box center [856, 233] width 17 height 14
radio input "true"
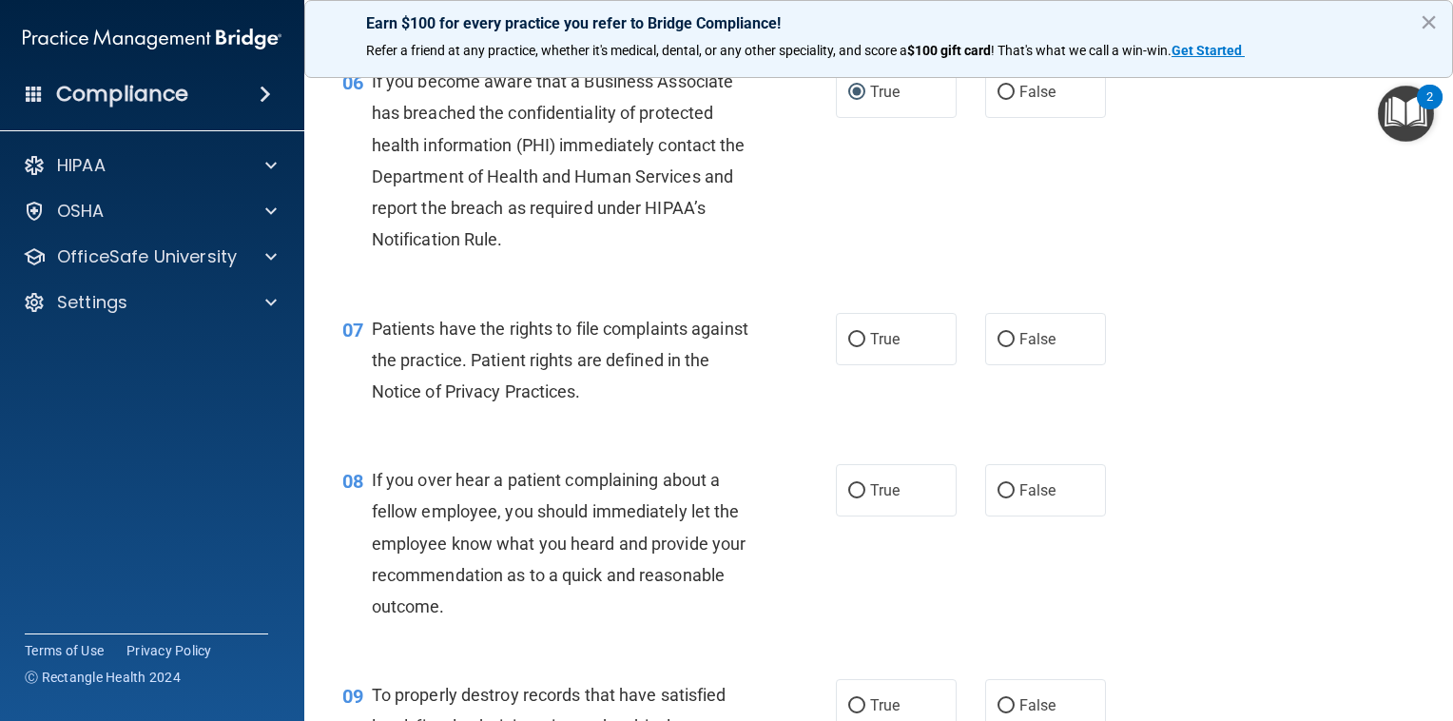
scroll to position [1071, 0]
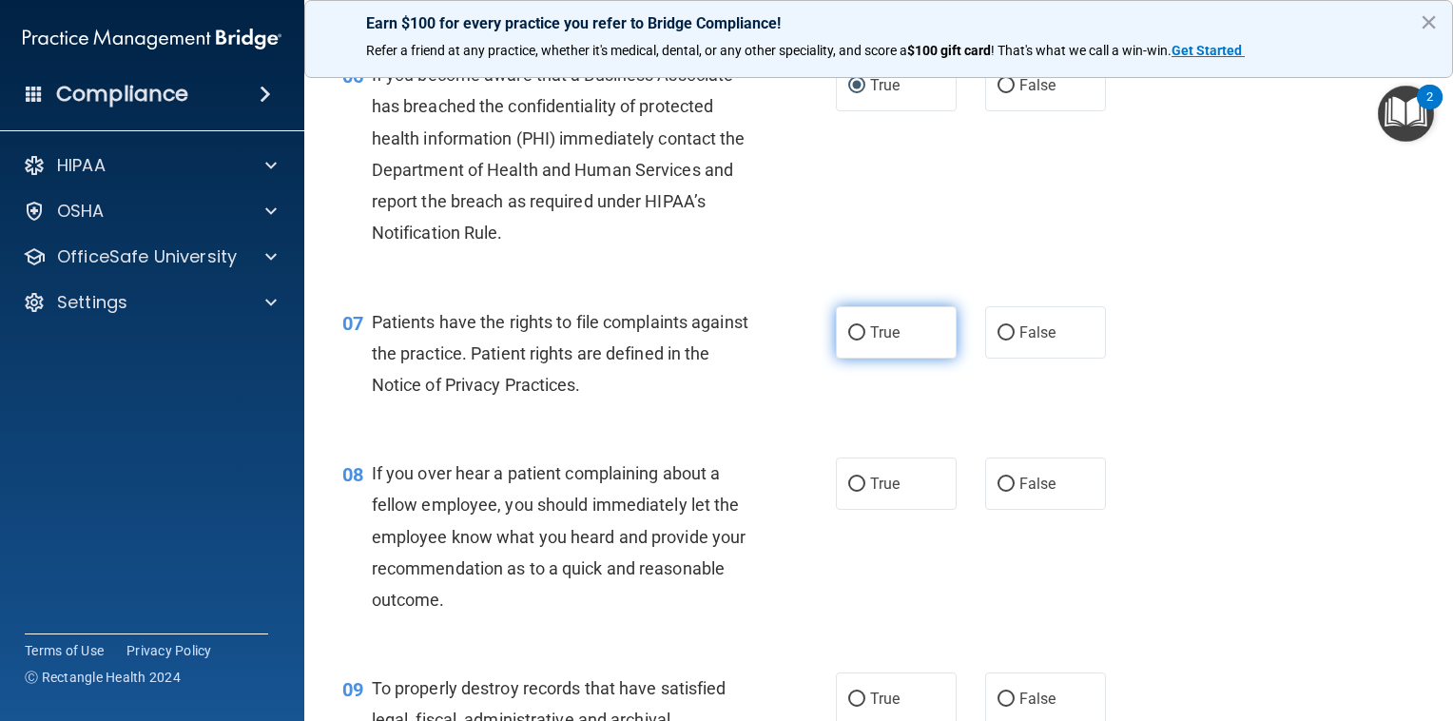
click at [857, 340] on input "True" at bounding box center [856, 333] width 17 height 14
radio input "true"
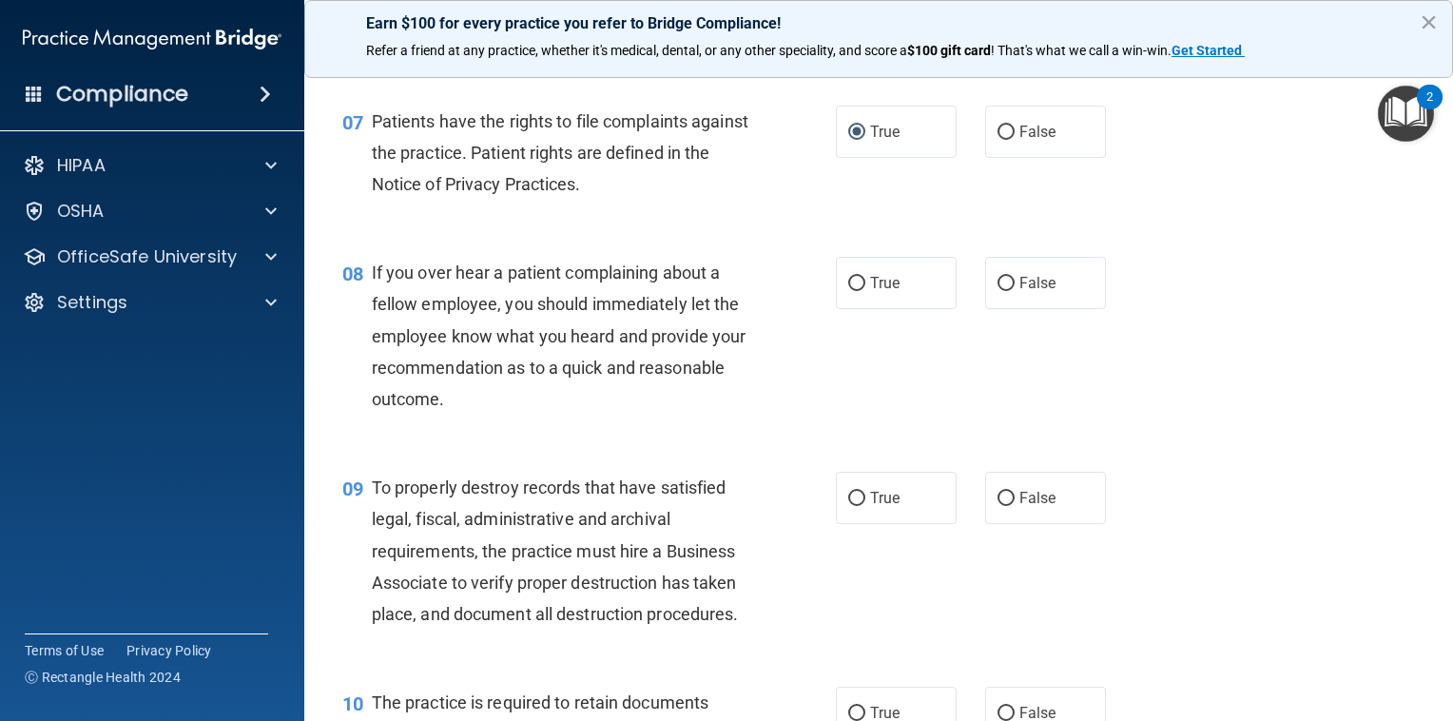
scroll to position [1273, 0]
click at [1012, 308] on label "False" at bounding box center [1045, 282] width 121 height 52
click at [1012, 290] on input "False" at bounding box center [1005, 283] width 17 height 14
radio input "true"
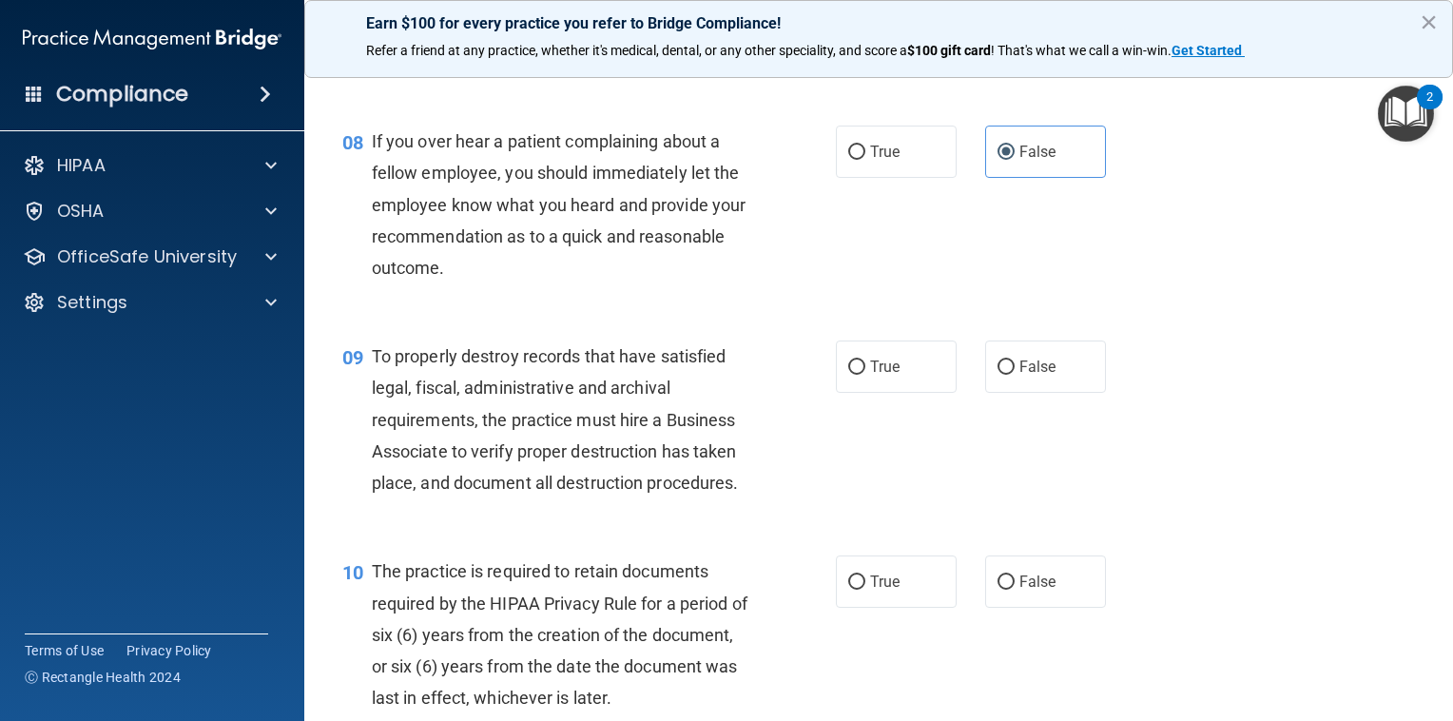
scroll to position [1407, 0]
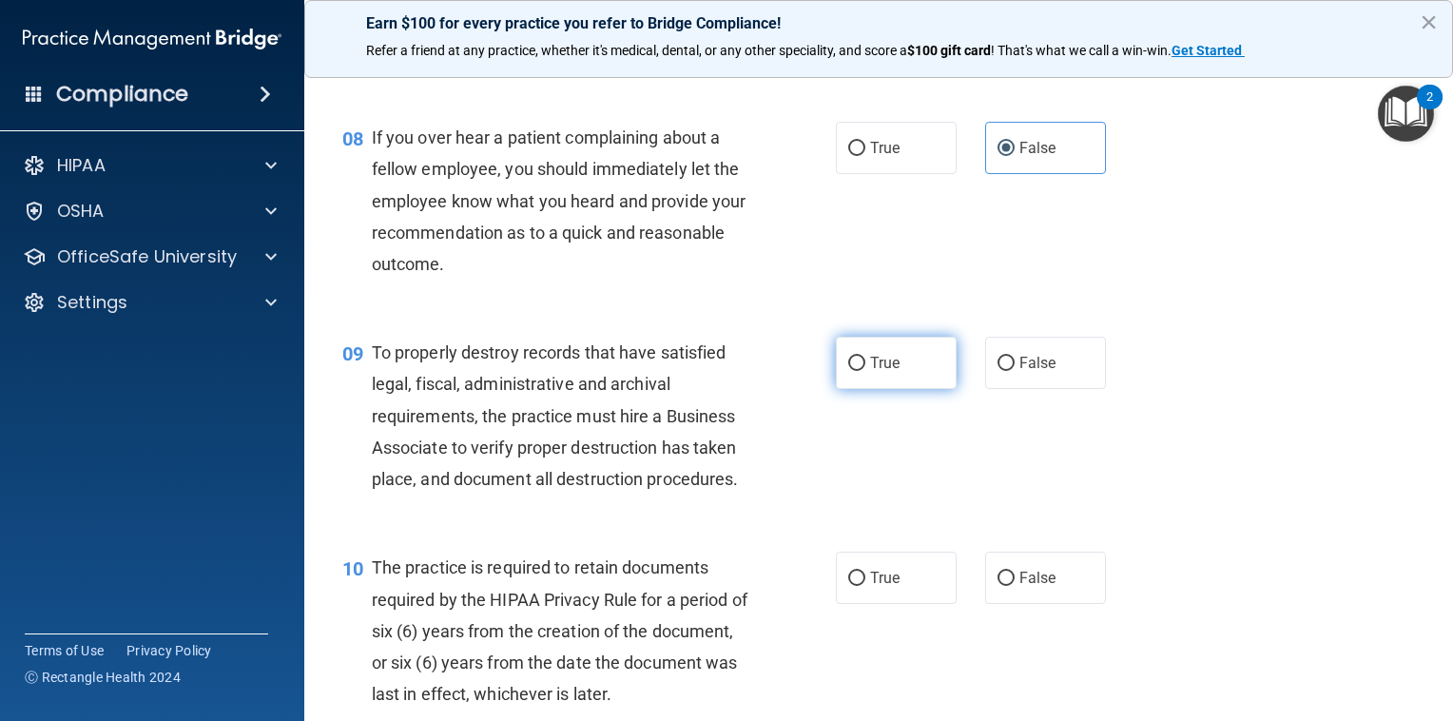
click at [912, 389] on label "True" at bounding box center [896, 363] width 121 height 52
click at [865, 371] on input "True" at bounding box center [856, 364] width 17 height 14
radio input "true"
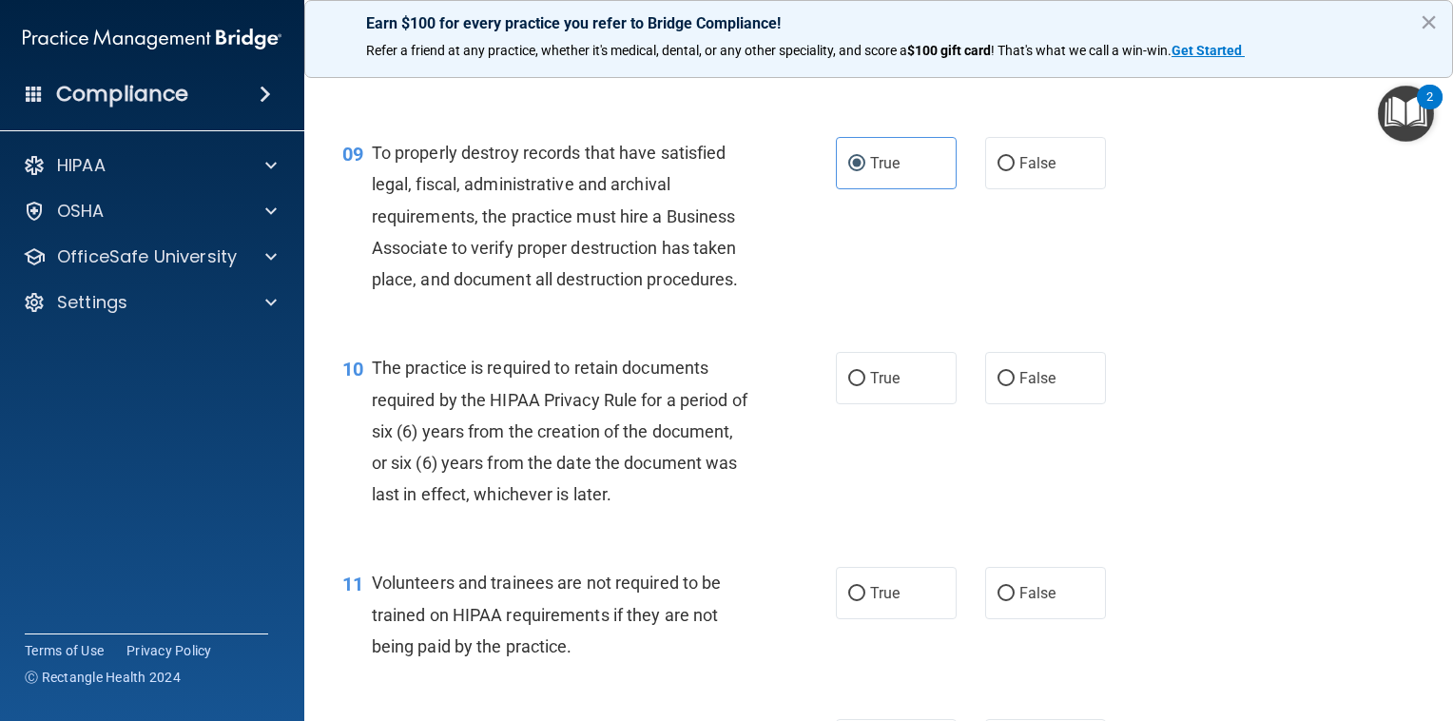
scroll to position [1608, 0]
click at [886, 380] on div "10 The practice is required to retain documents required by the HIPAA Privacy R…" at bounding box center [878, 434] width 1101 height 215
click at [857, 403] on label "True" at bounding box center [896, 377] width 121 height 52
click at [857, 385] on input "True" at bounding box center [856, 378] width 17 height 14
radio input "true"
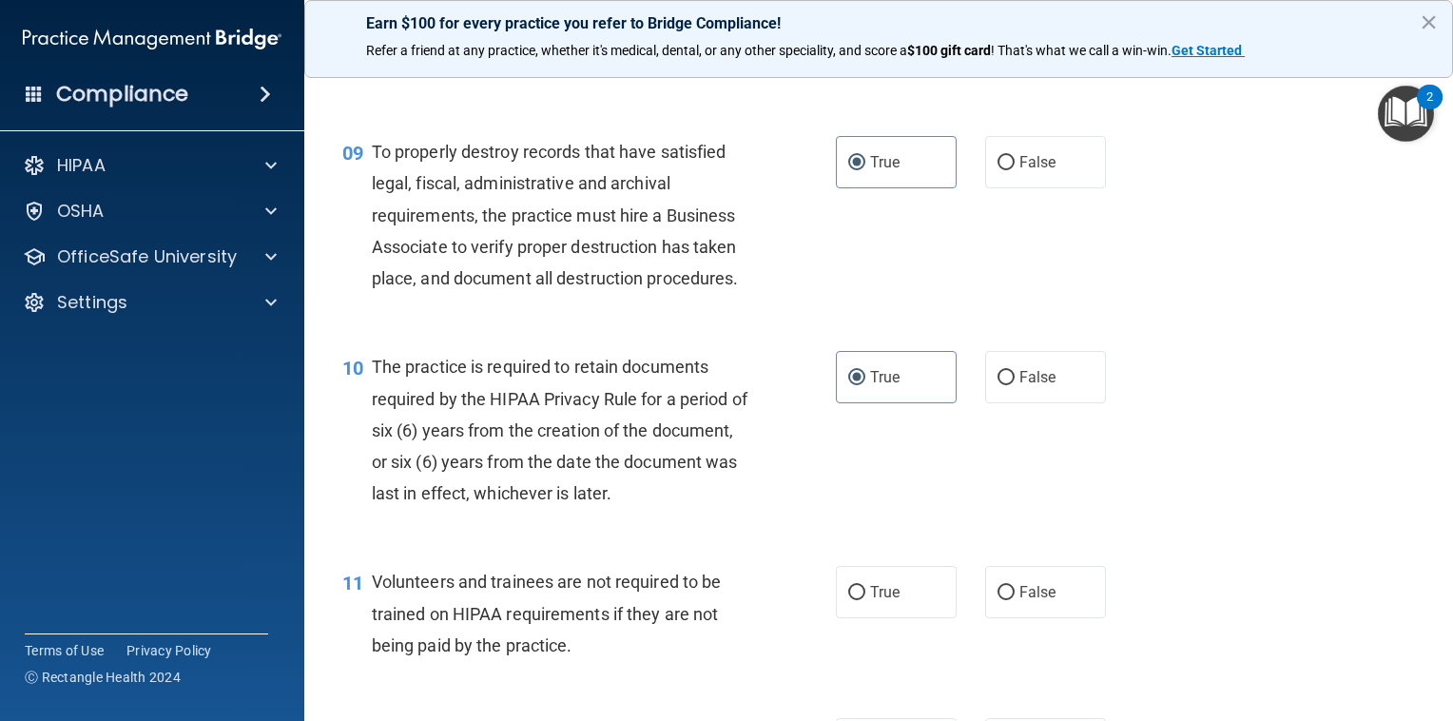
scroll to position [1733, 0]
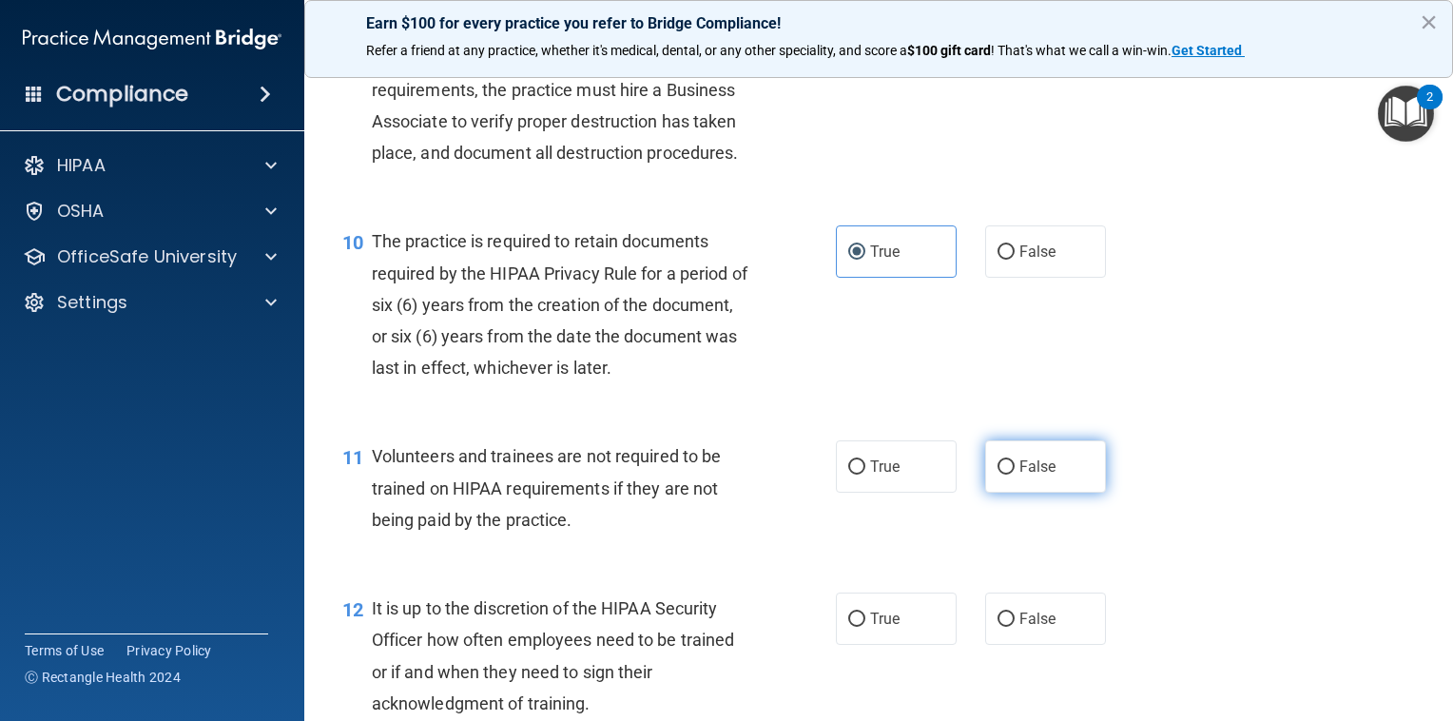
click at [1007, 492] on label "False" at bounding box center [1045, 466] width 121 height 52
click at [1007, 474] on input "False" at bounding box center [1005, 467] width 17 height 14
radio input "true"
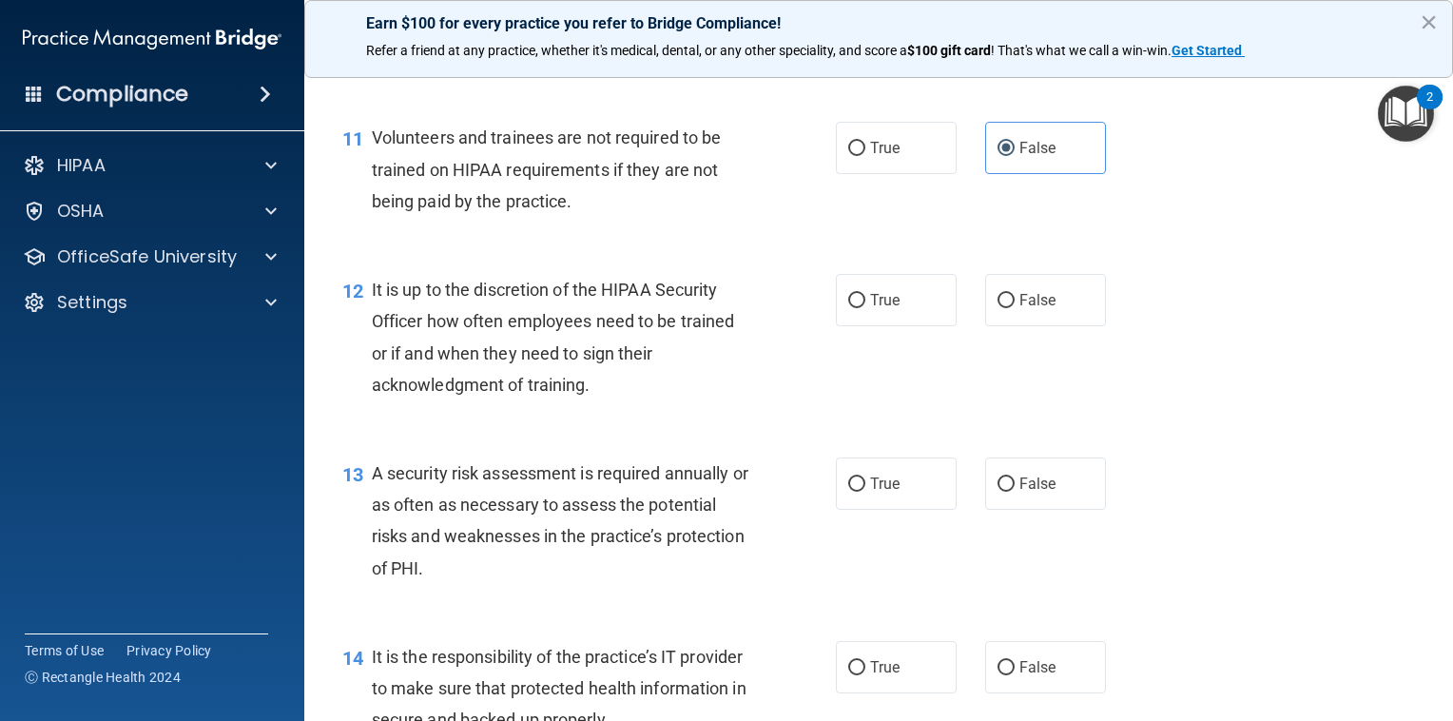
scroll to position [2054, 0]
click at [1031, 307] on span "False" at bounding box center [1037, 298] width 37 height 18
click at [1014, 306] on input "False" at bounding box center [1005, 299] width 17 height 14
radio input "true"
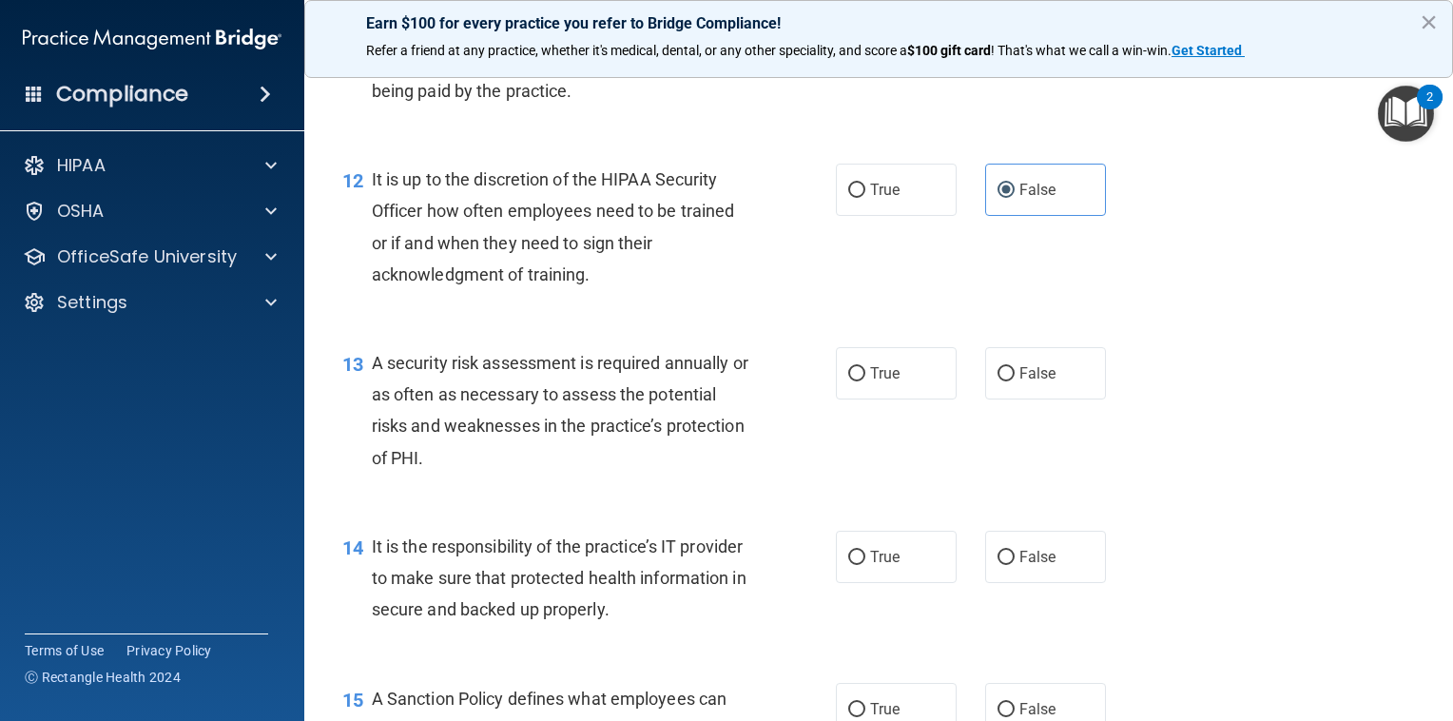
scroll to position [2166, 0]
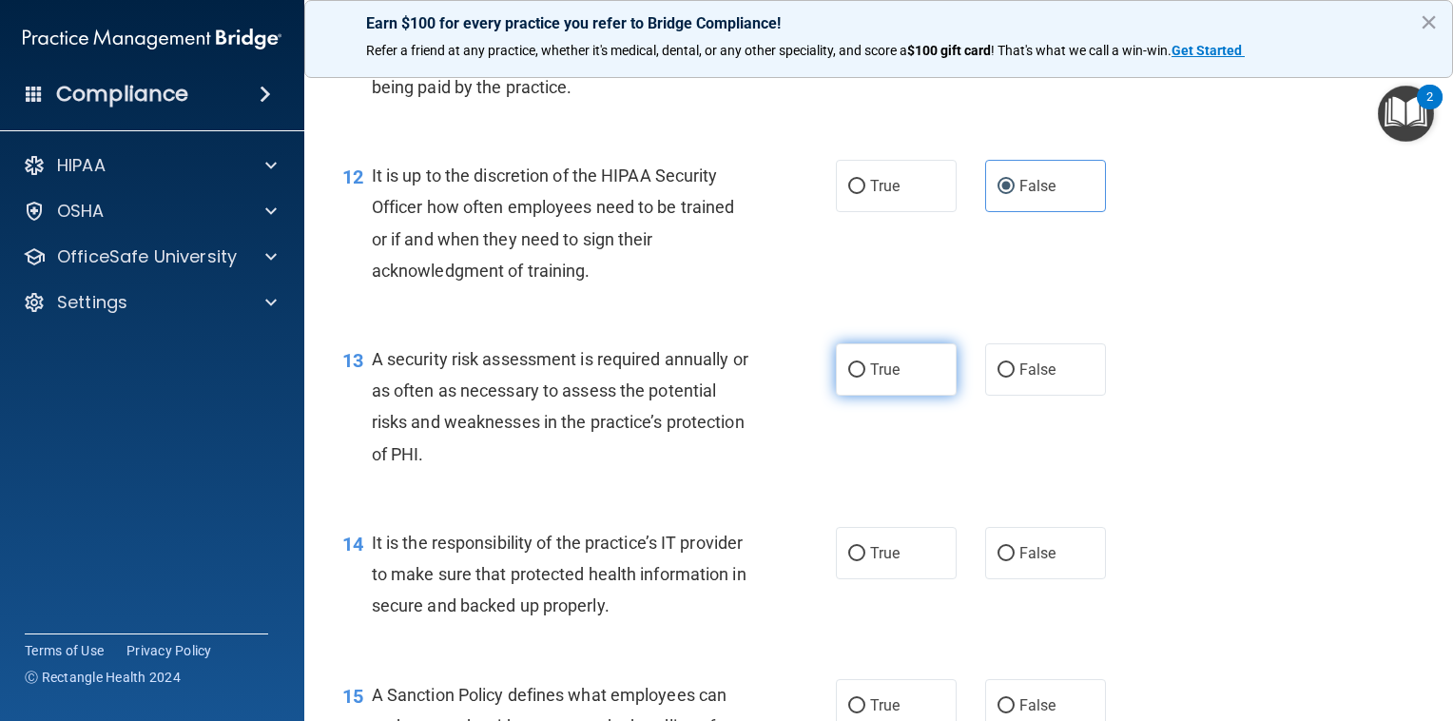
click at [856, 395] on label "True" at bounding box center [896, 369] width 121 height 52
click at [856, 377] on input "True" at bounding box center [856, 370] width 17 height 14
radio input "true"
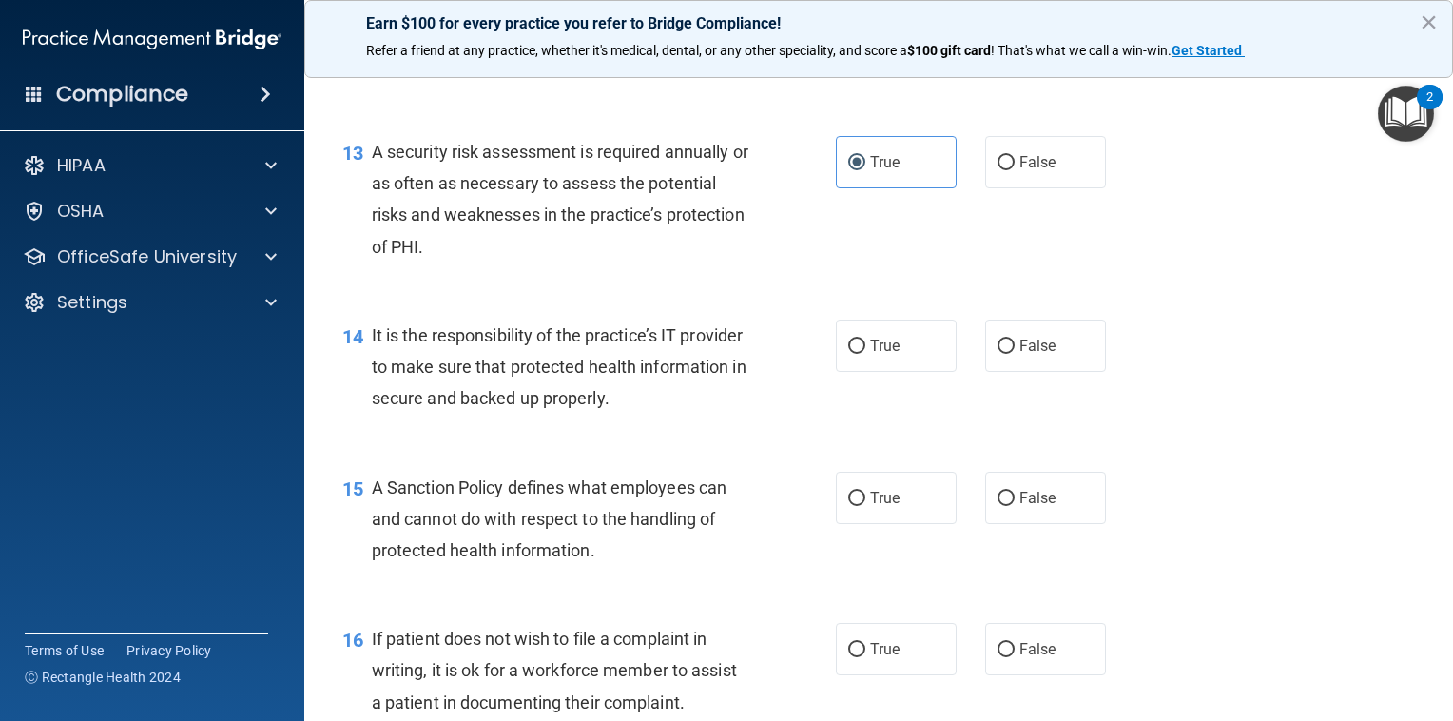
scroll to position [2379, 0]
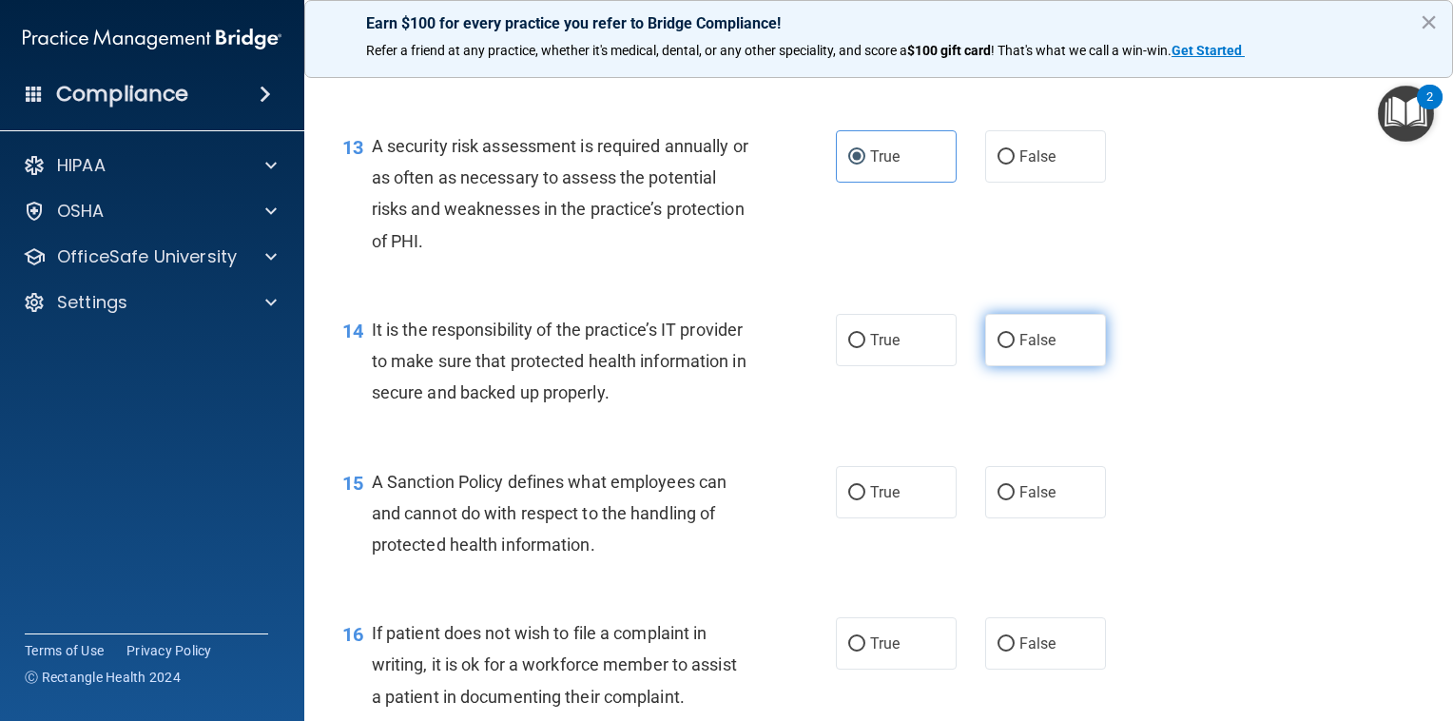
click at [1039, 349] on span "False" at bounding box center [1037, 340] width 37 height 18
click at [1014, 348] on input "False" at bounding box center [1005, 341] width 17 height 14
radio input "true"
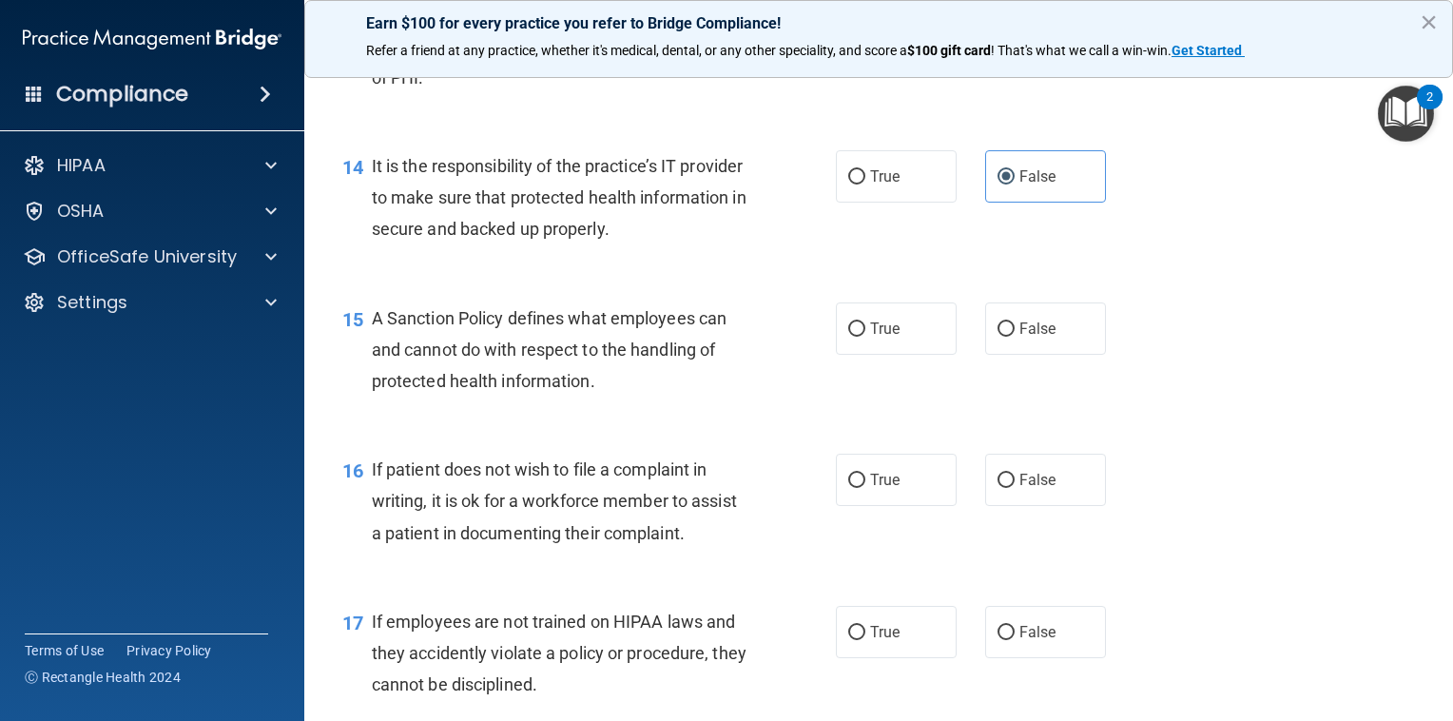
scroll to position [2586, 0]
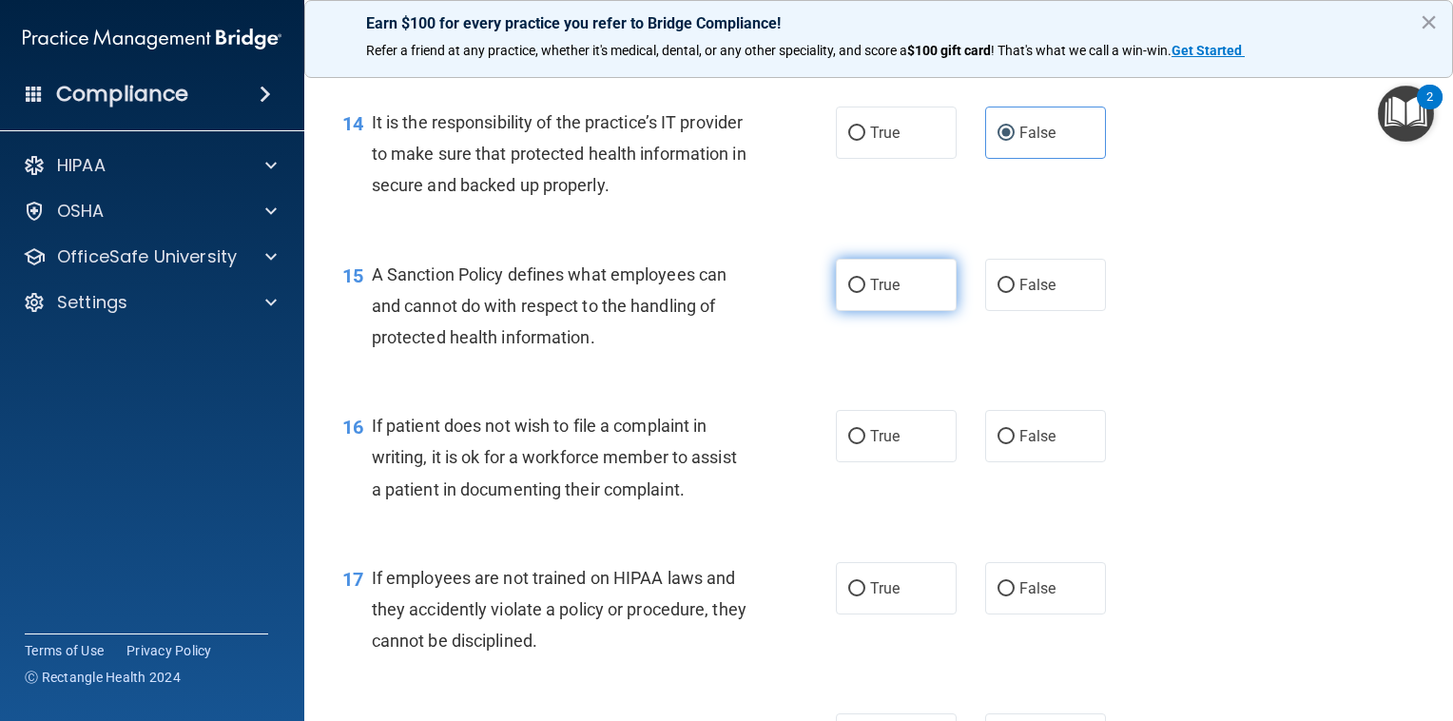
click at [887, 294] on span "True" at bounding box center [884, 285] width 29 height 18
click at [865, 293] on input "True" at bounding box center [856, 286] width 17 height 14
radio input "true"
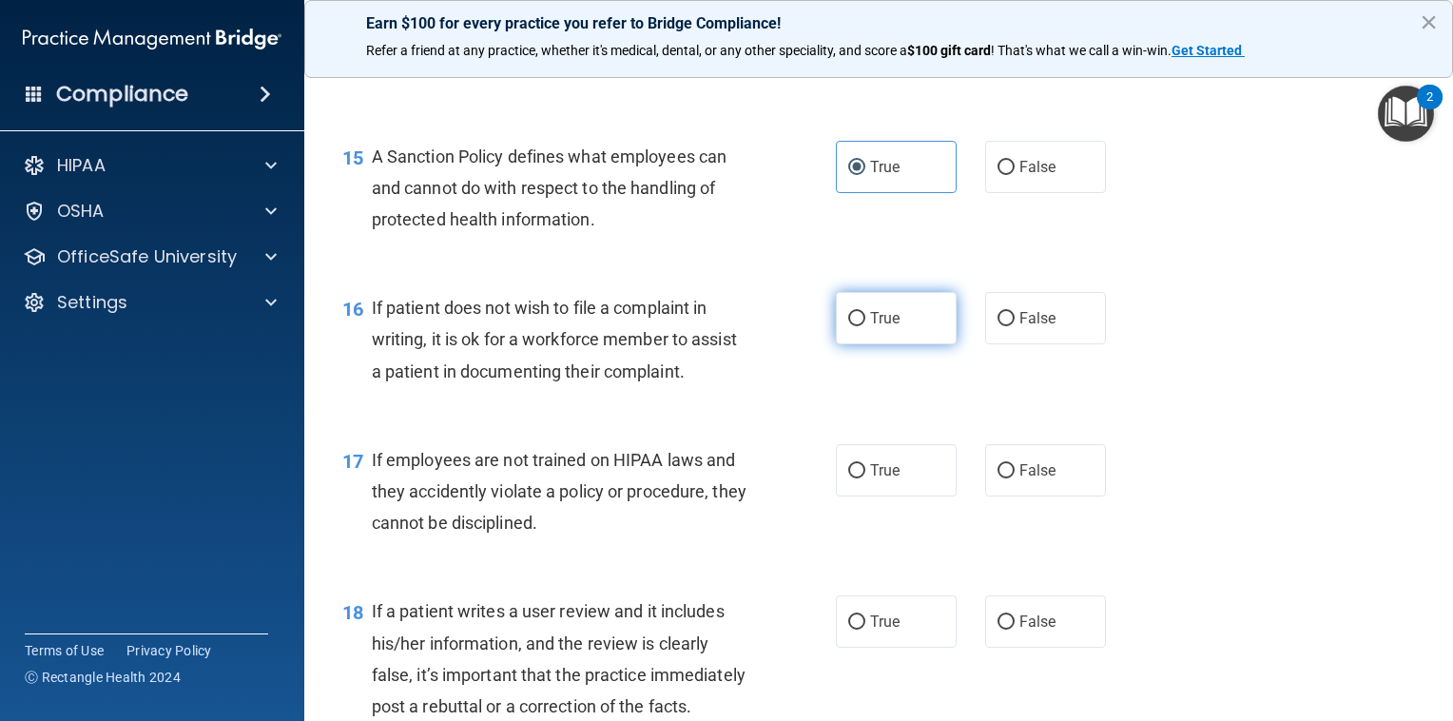
click at [858, 344] on label "True" at bounding box center [896, 318] width 121 height 52
click at [858, 326] on input "True" at bounding box center [856, 319] width 17 height 14
radio input "true"
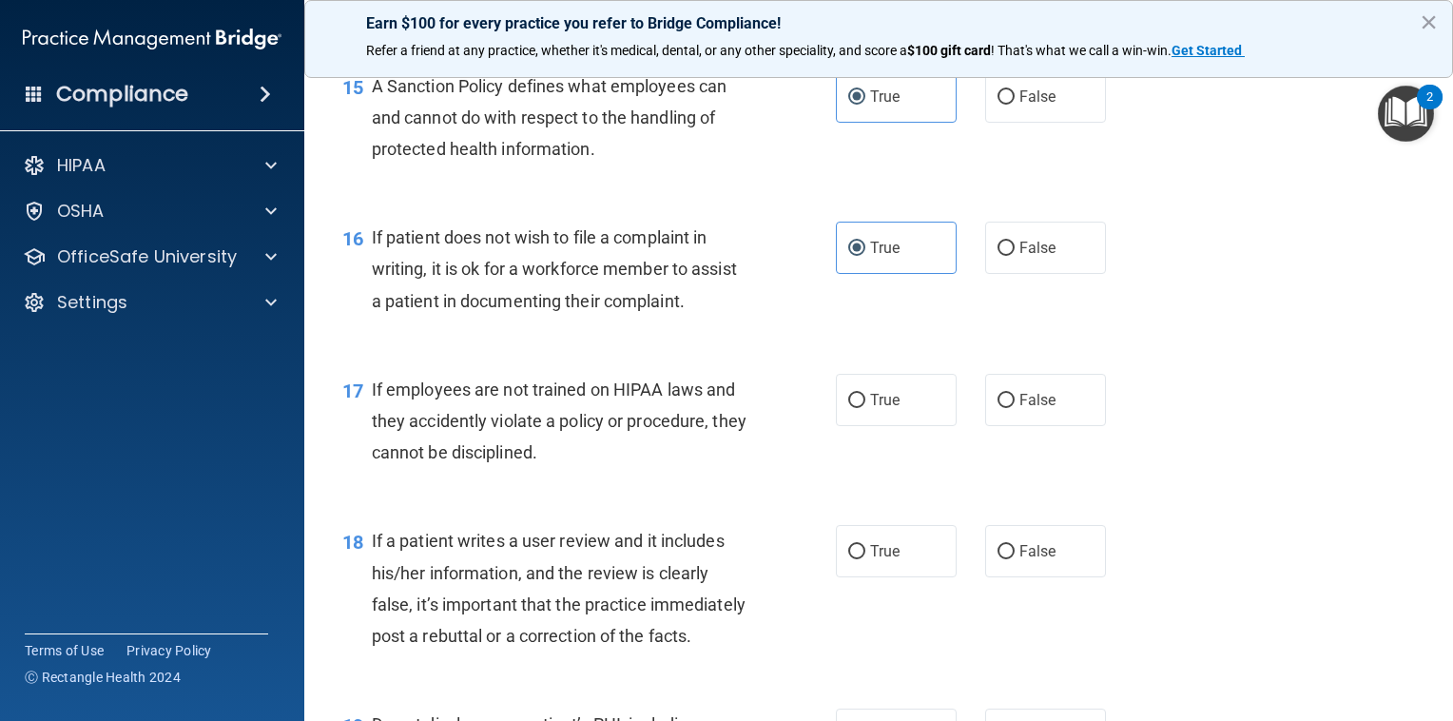
scroll to position [2776, 0]
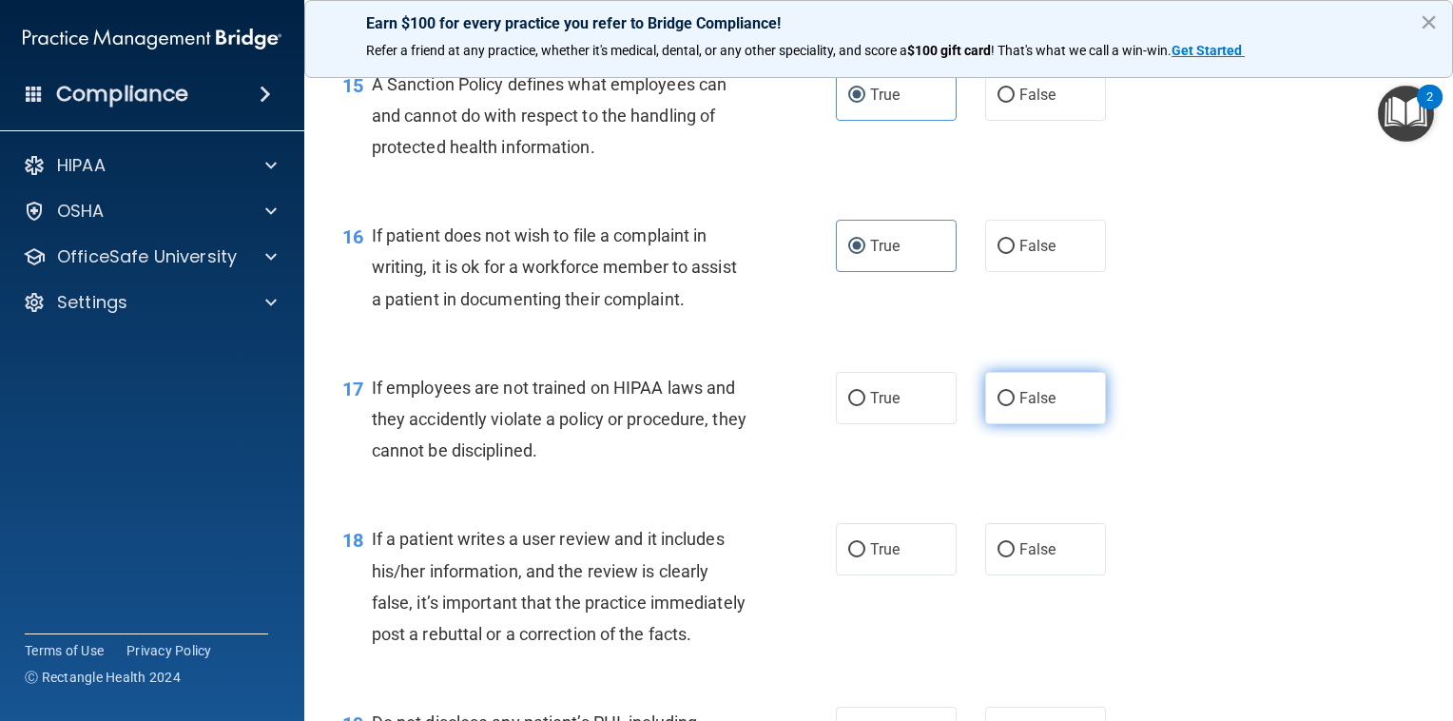
click at [1016, 424] on label "False" at bounding box center [1045, 398] width 121 height 52
click at [1014, 406] on input "False" at bounding box center [1005, 399] width 17 height 14
radio input "true"
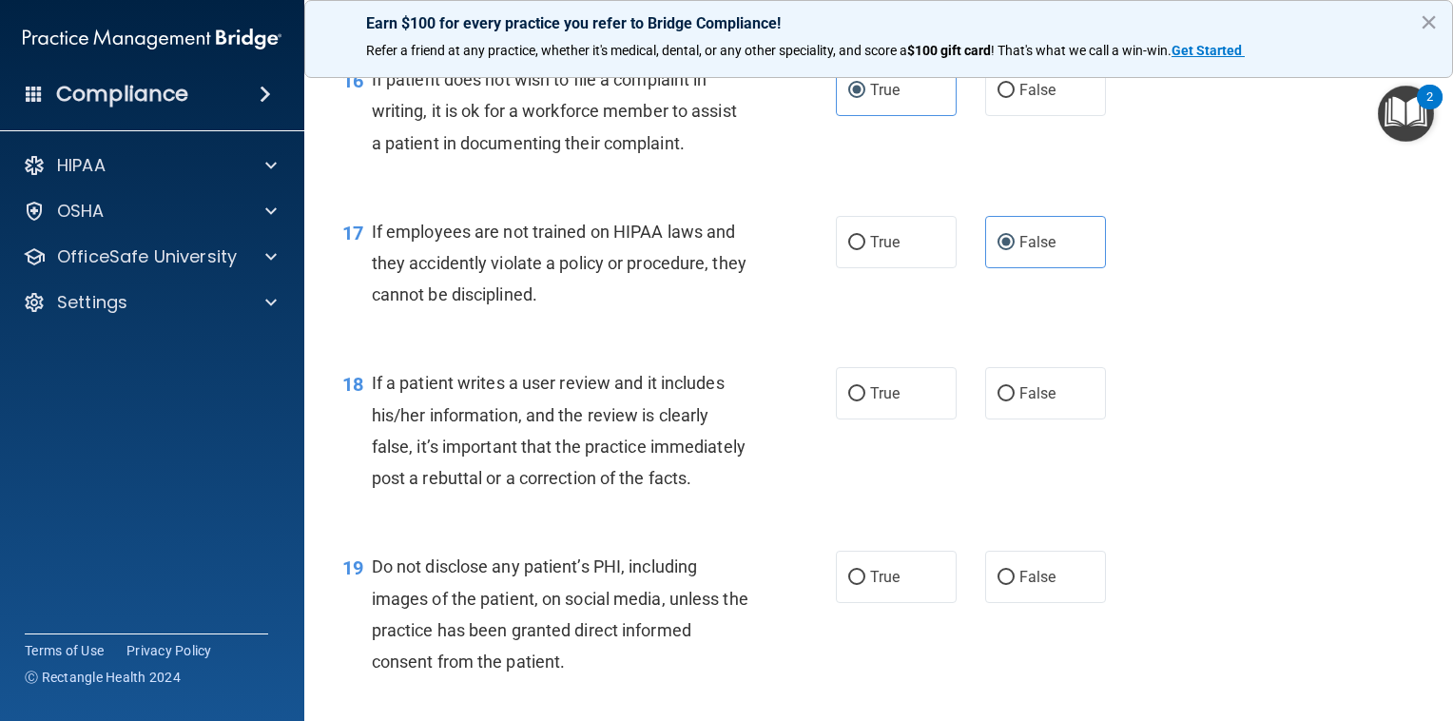
scroll to position [3052, 0]
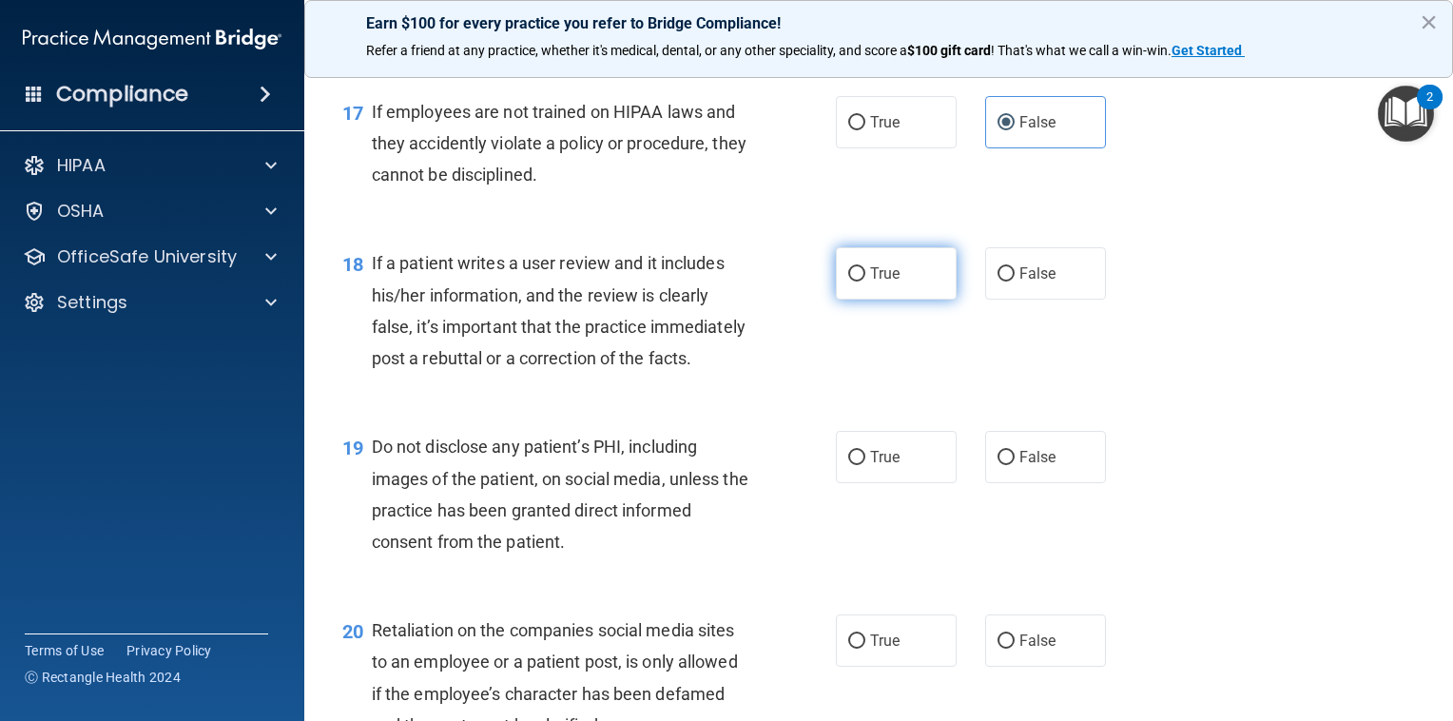
click at [870, 289] on label "True" at bounding box center [896, 273] width 121 height 52
click at [865, 281] on input "True" at bounding box center [856, 274] width 17 height 14
radio input "true"
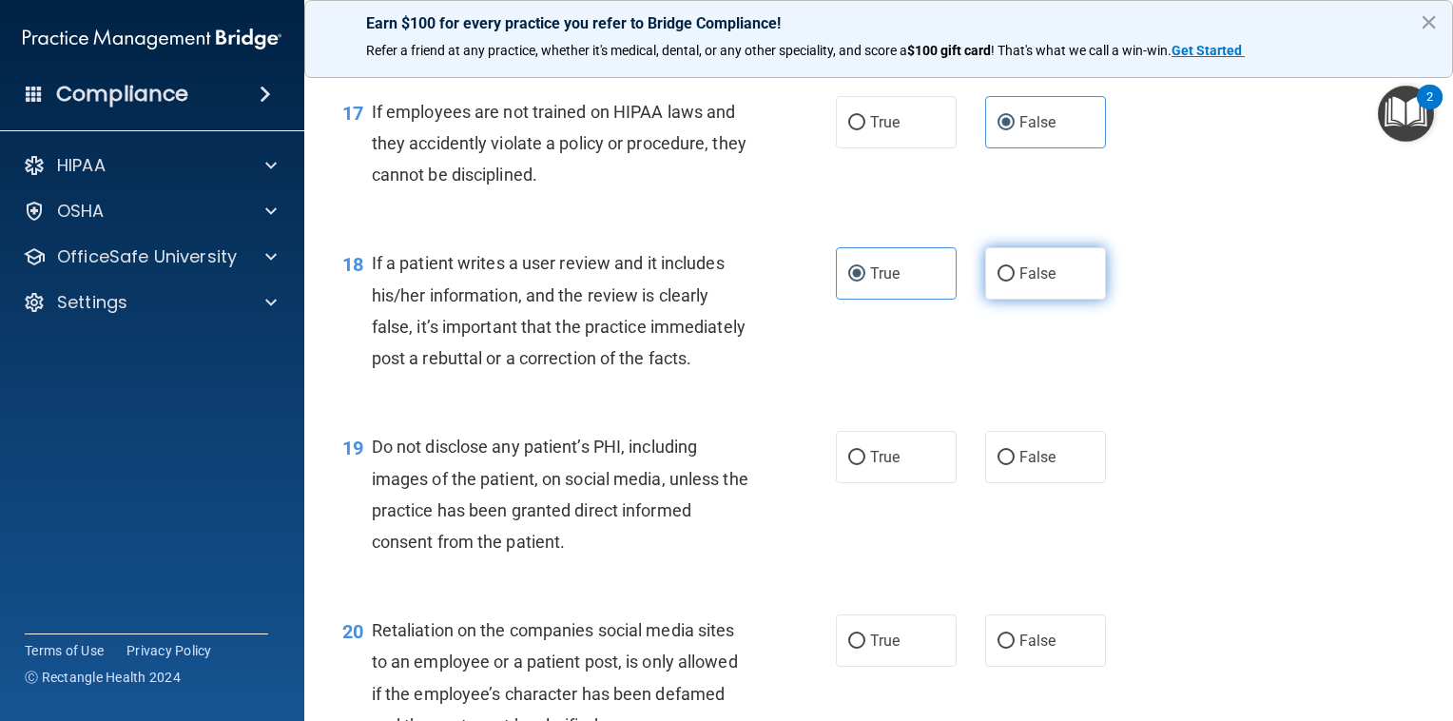
click at [1004, 299] on label "False" at bounding box center [1045, 273] width 121 height 52
click at [1004, 281] on input "False" at bounding box center [1005, 274] width 17 height 14
radio input "true"
radio input "false"
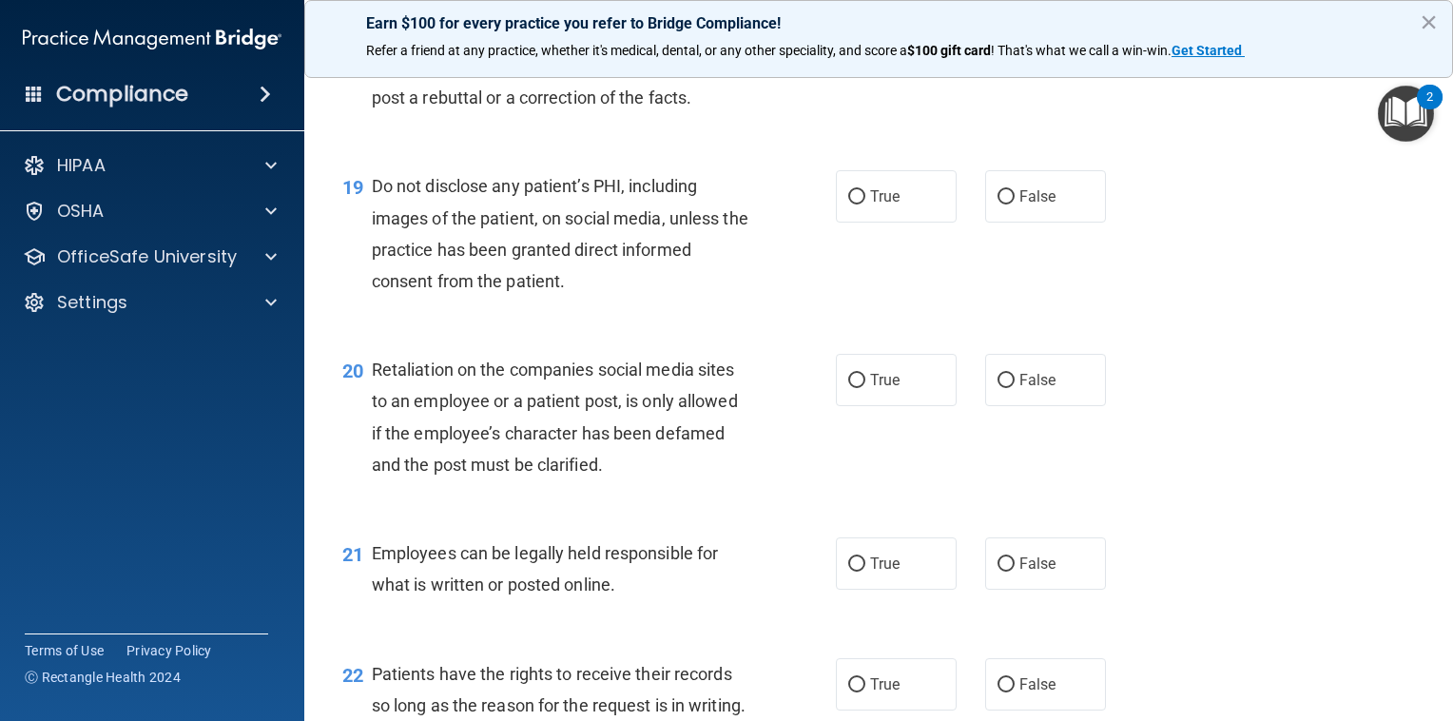
scroll to position [3314, 0]
click at [872, 221] on label "True" at bounding box center [896, 194] width 121 height 52
click at [865, 203] on input "True" at bounding box center [856, 195] width 17 height 14
radio input "true"
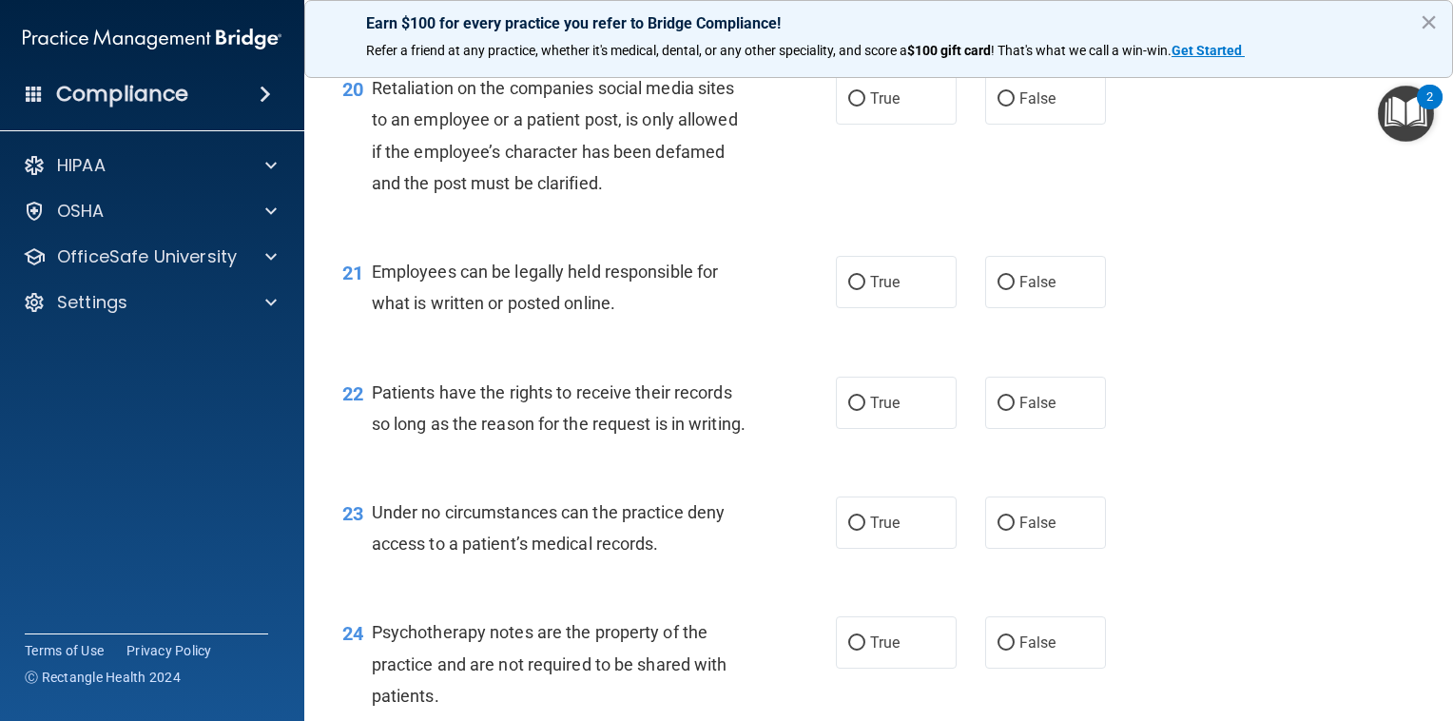
scroll to position [3594, 0]
click at [1007, 125] on label "False" at bounding box center [1045, 98] width 121 height 52
click at [1007, 106] on input "False" at bounding box center [1005, 99] width 17 height 14
radio input "true"
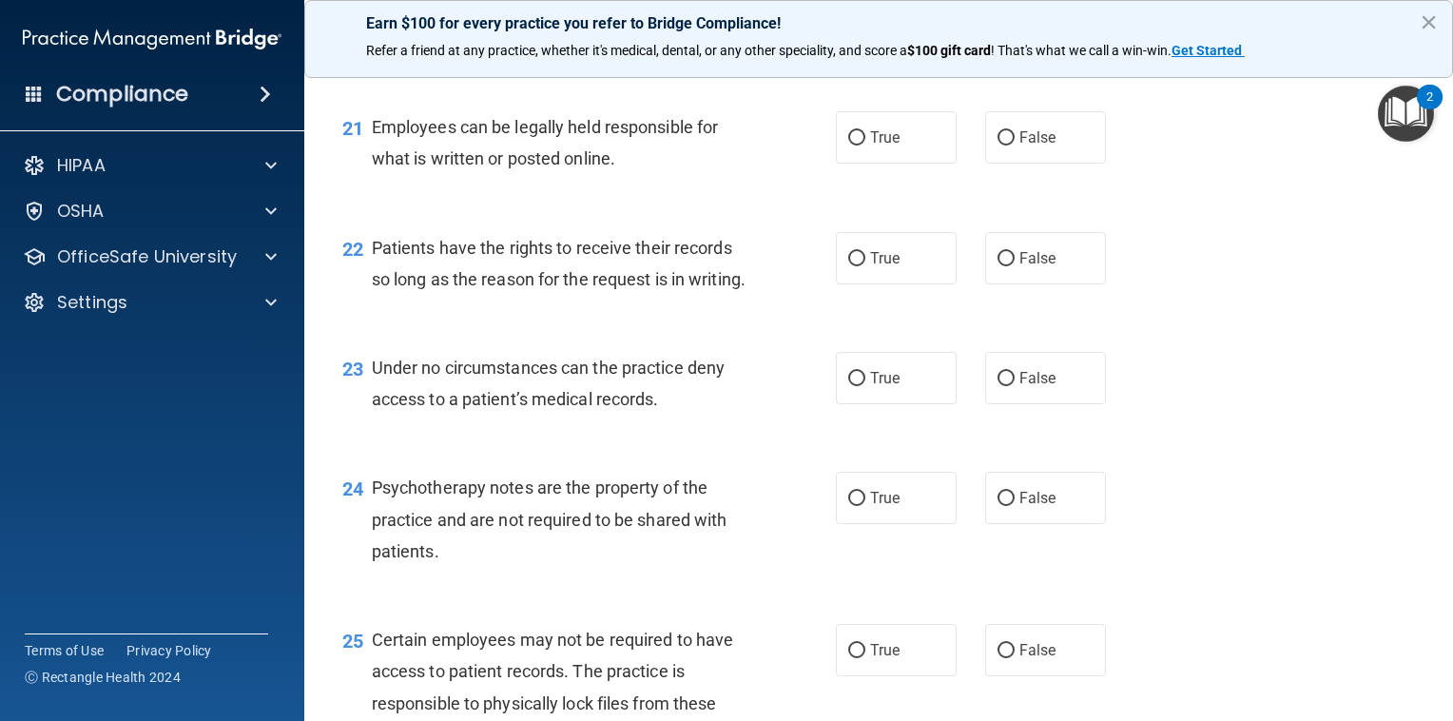
scroll to position [3742, 0]
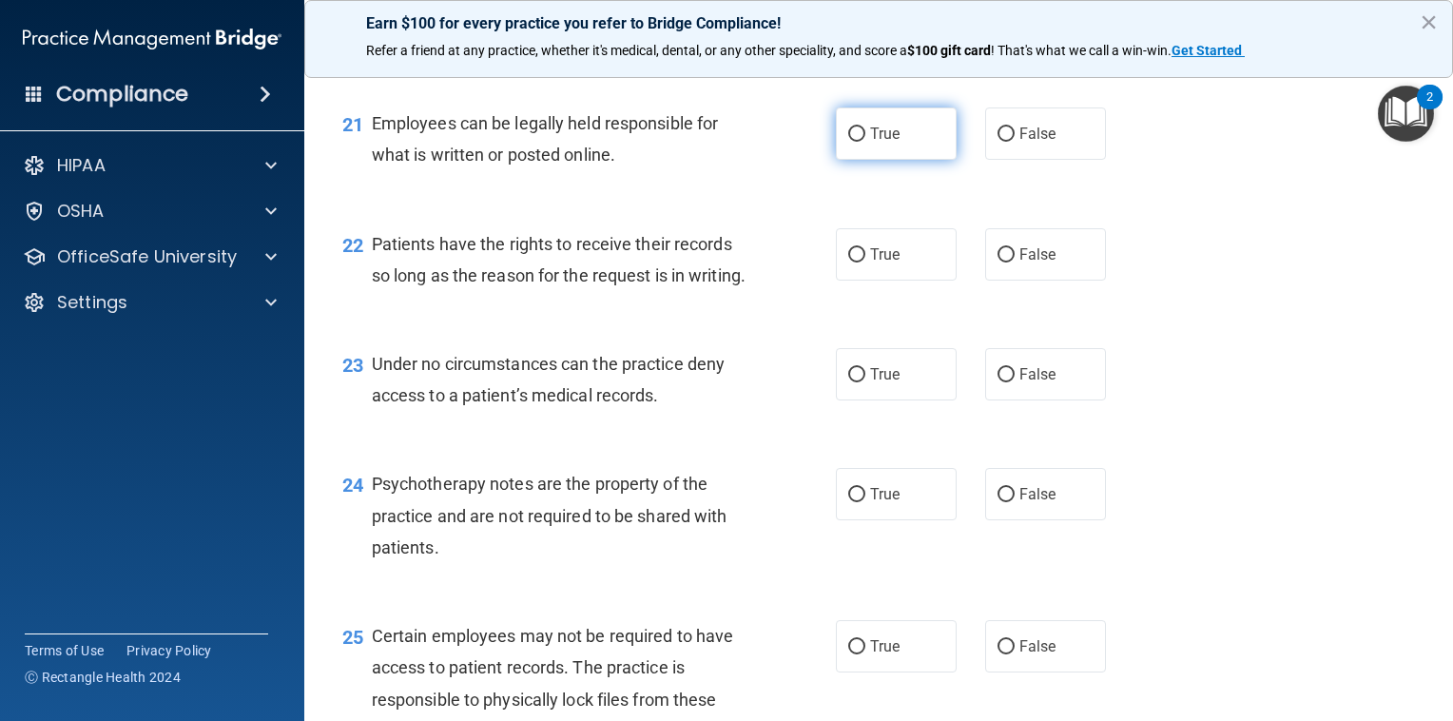
click at [890, 143] on span "True" at bounding box center [884, 134] width 29 height 18
click at [865, 142] on input "True" at bounding box center [856, 134] width 17 height 14
radio input "true"
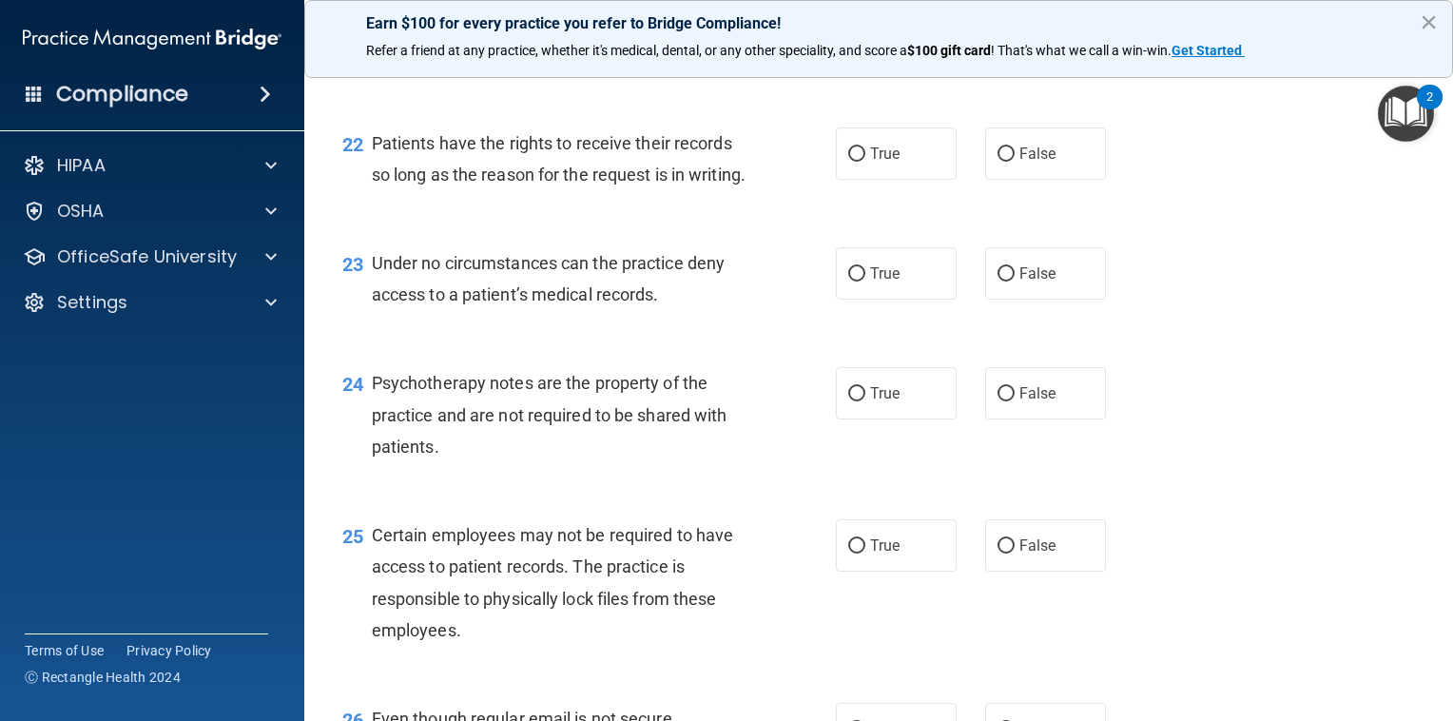
scroll to position [3852, 0]
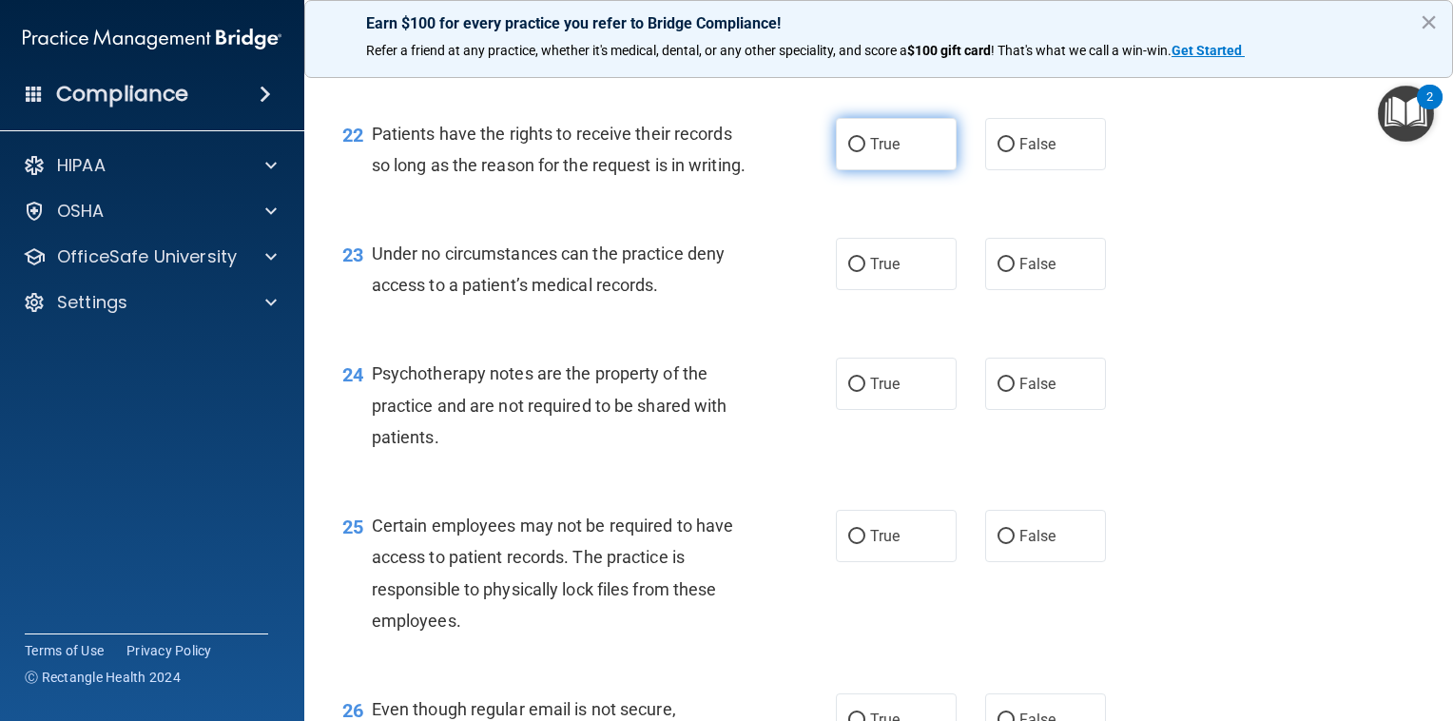
click at [888, 153] on span "True" at bounding box center [884, 144] width 29 height 18
click at [865, 152] on input "True" at bounding box center [856, 145] width 17 height 14
radio input "true"
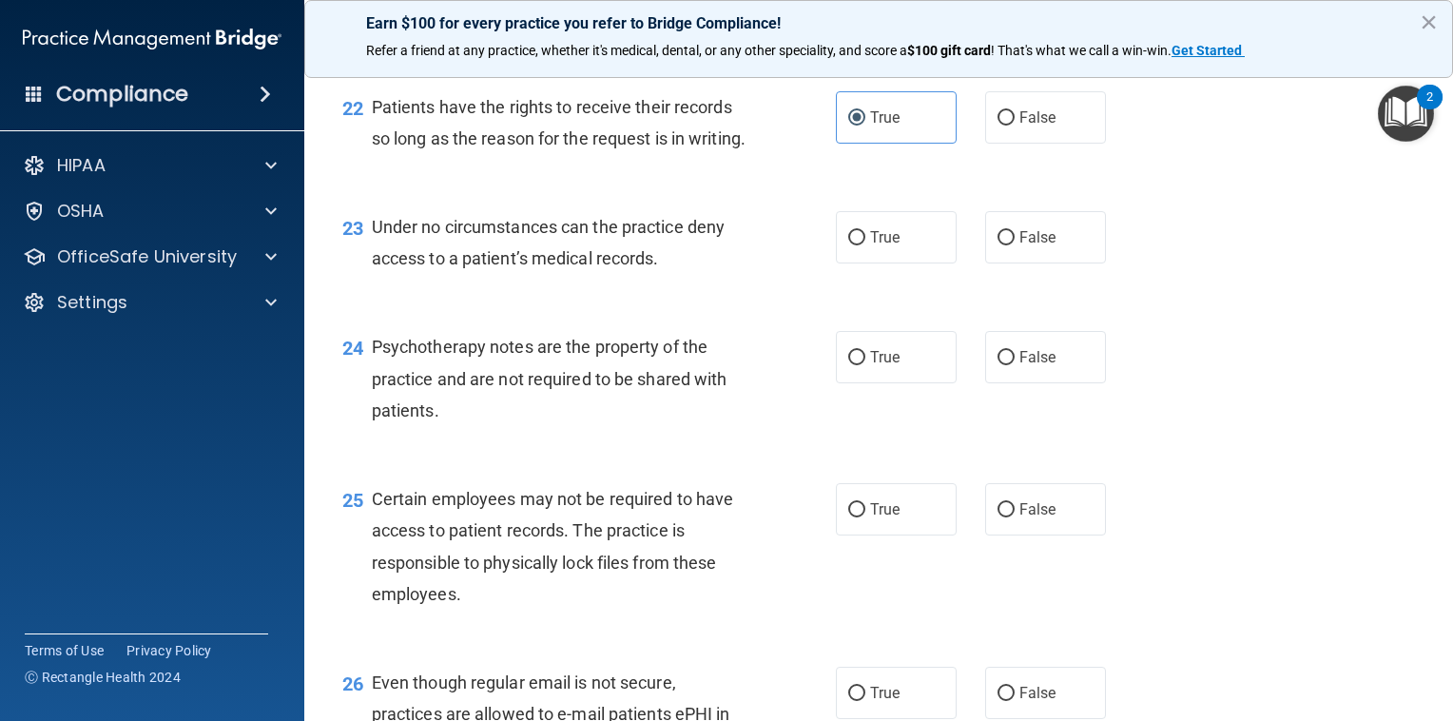
scroll to position [3931, 0]
